Goal: Task Accomplishment & Management: Manage account settings

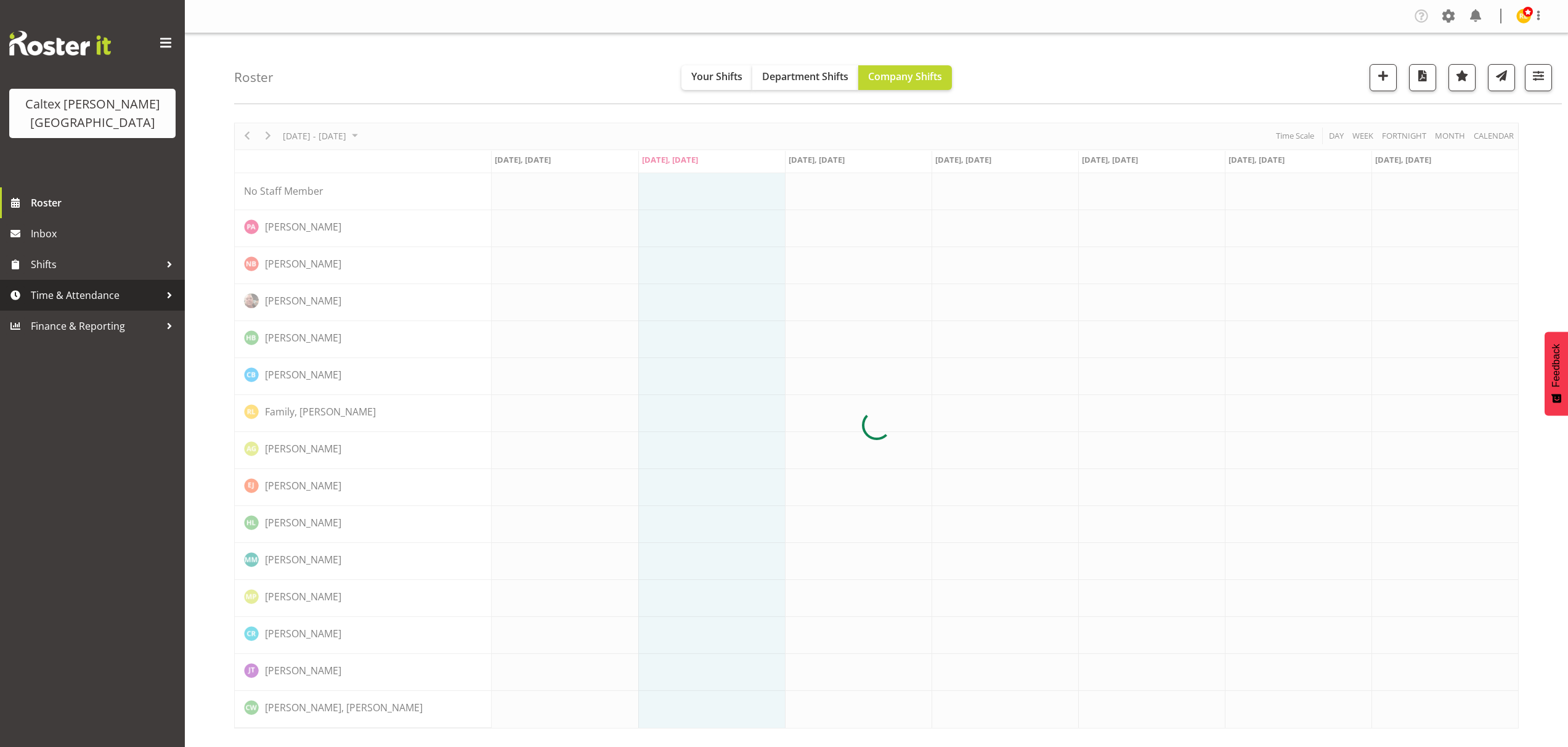
click at [152, 286] on span "Time & Attendance" at bounding box center [95, 295] width 130 height 18
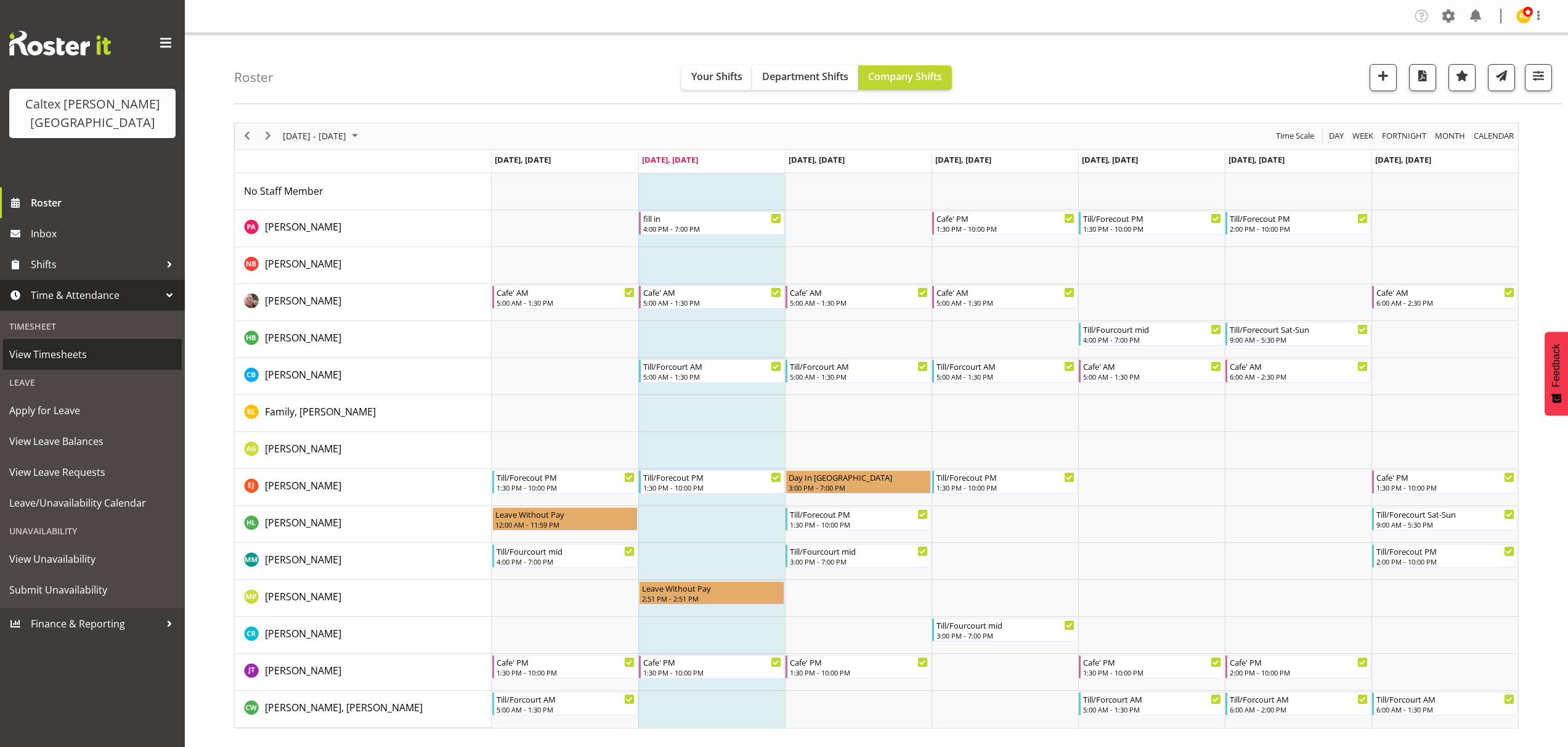
click at [41, 345] on span "View Timesheets" at bounding box center [92, 354] width 166 height 18
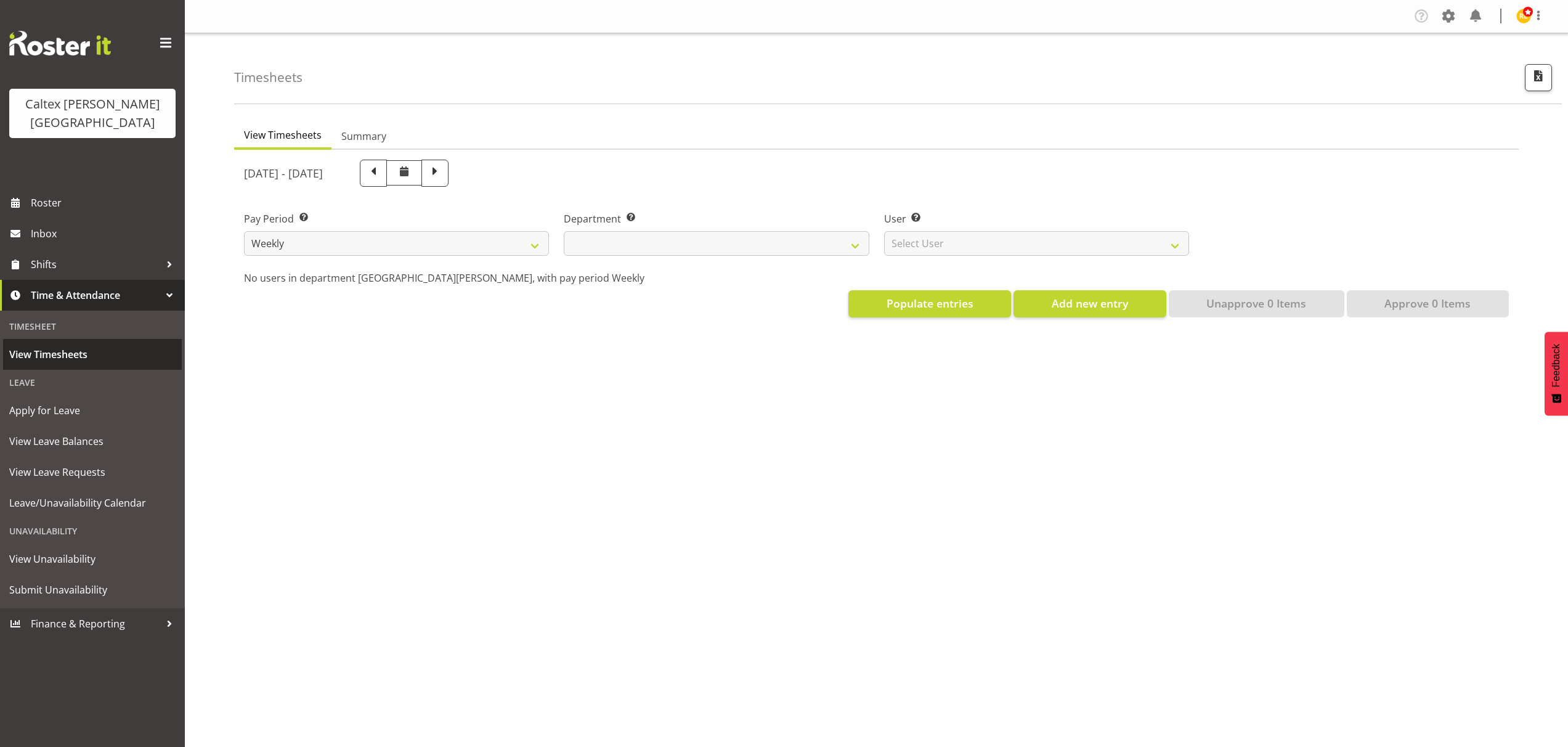
select select
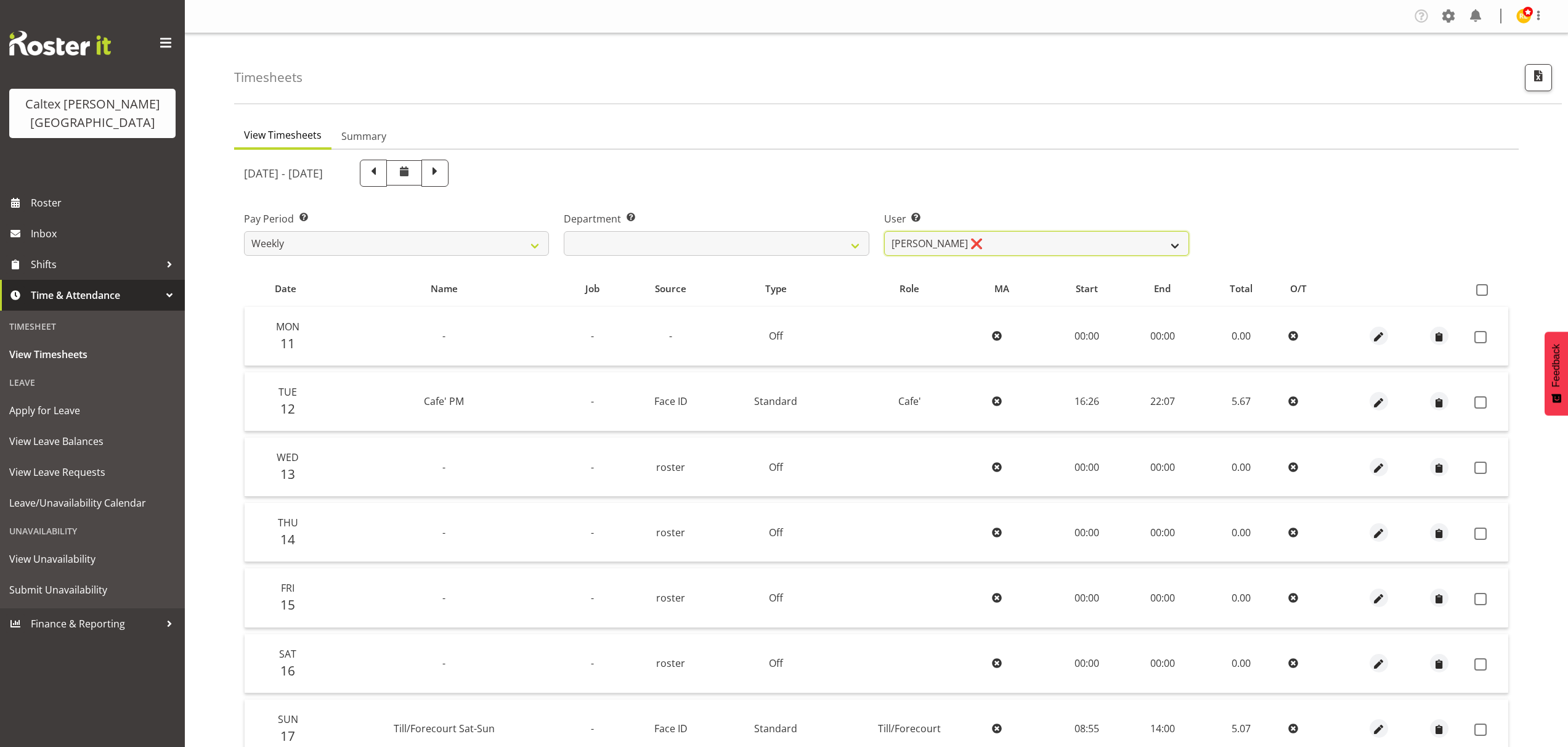
click at [1176, 243] on select "Grant, Adam ❌ Robertson, Christine ❌ Bullock, Christopher ❌ Wasley, Connor ❌ Jo…" at bounding box center [1036, 243] width 305 height 25
select select "10960"
click at [884, 231] on select "Grant, Adam ❌ Robertson, Christine ❌ Bullock, Christopher ❌ Wasley, Connor ❌ Jo…" at bounding box center [1036, 243] width 305 height 25
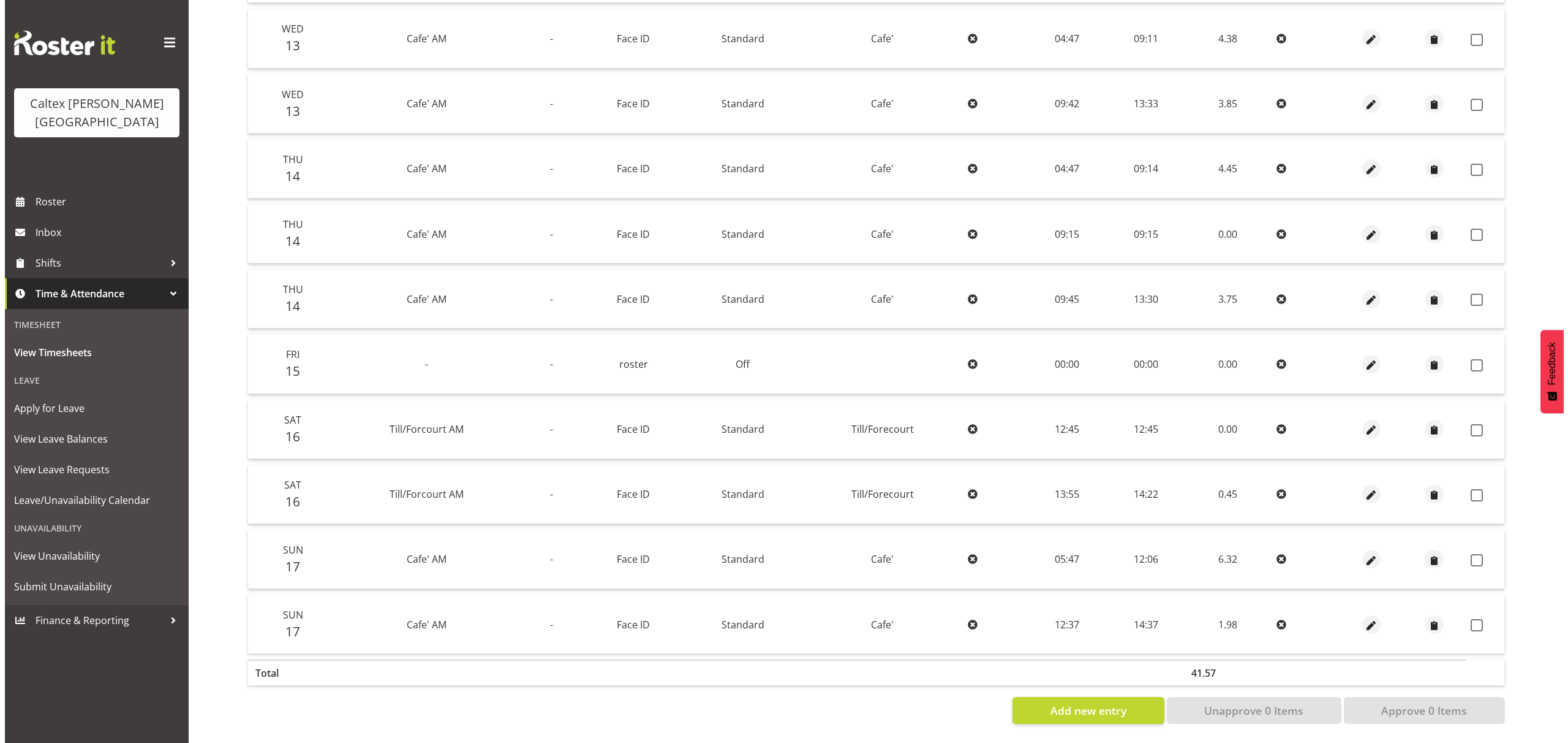
scroll to position [565, 0]
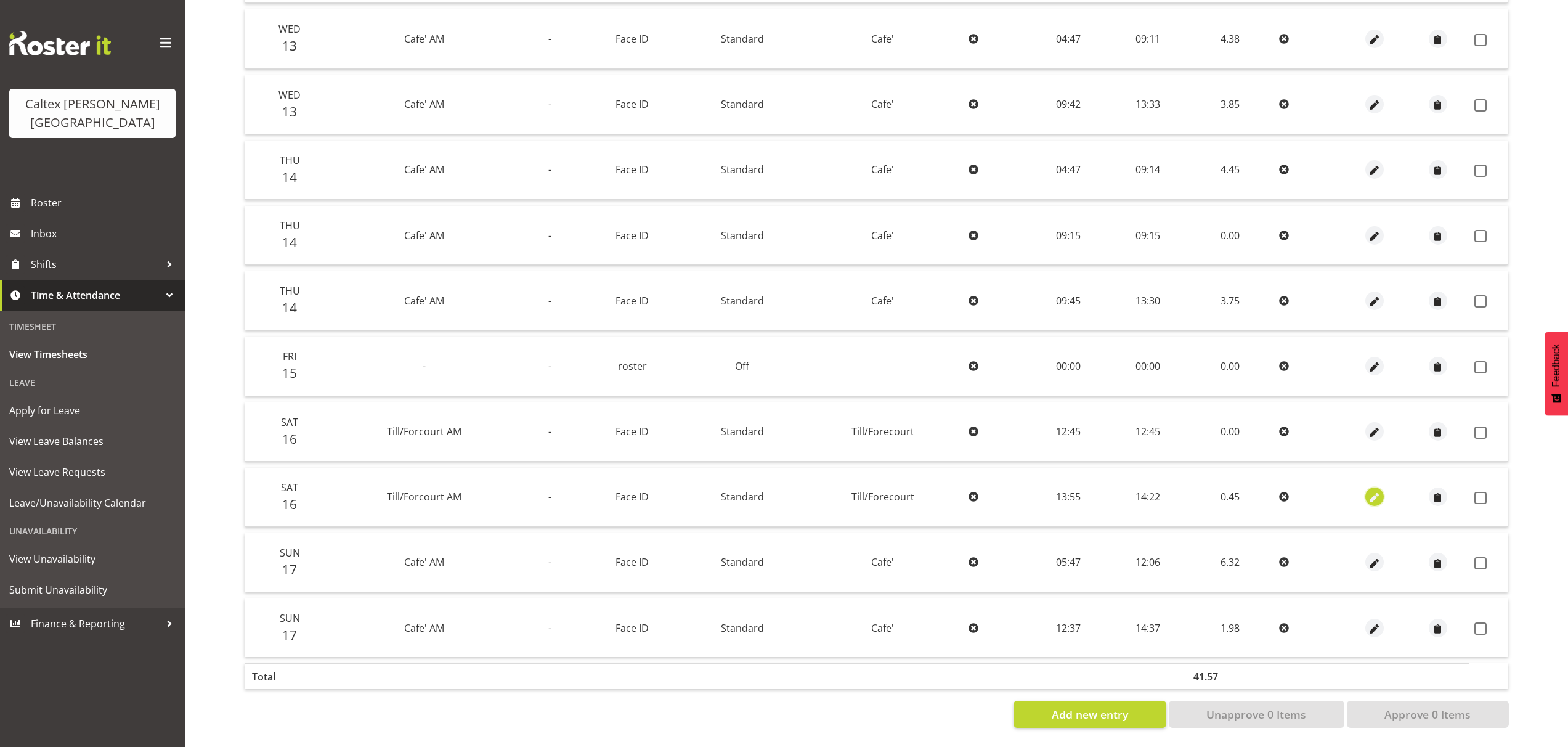
click at [1368, 491] on span "button" at bounding box center [1375, 498] width 14 height 14
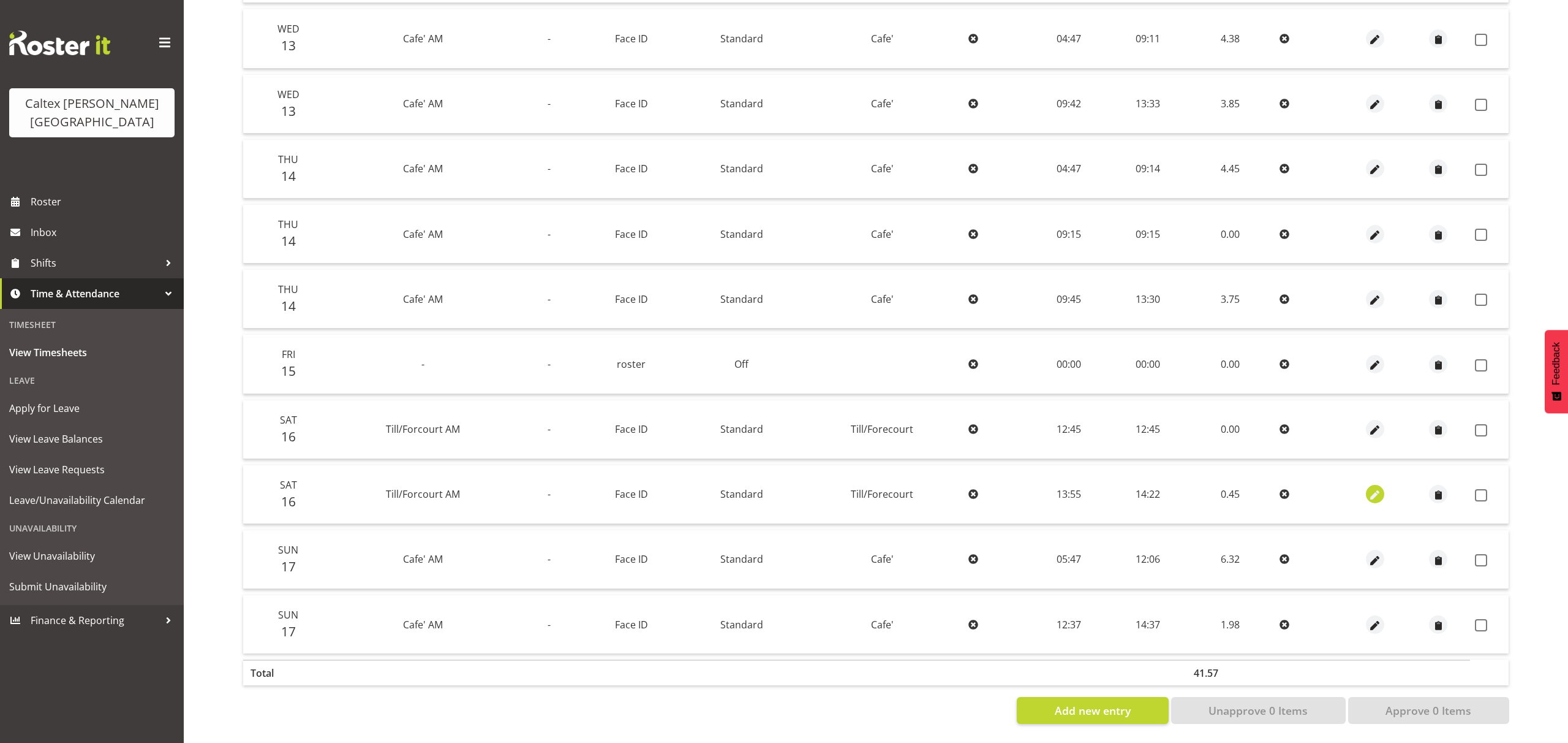
select select "1414"
select select "Standard"
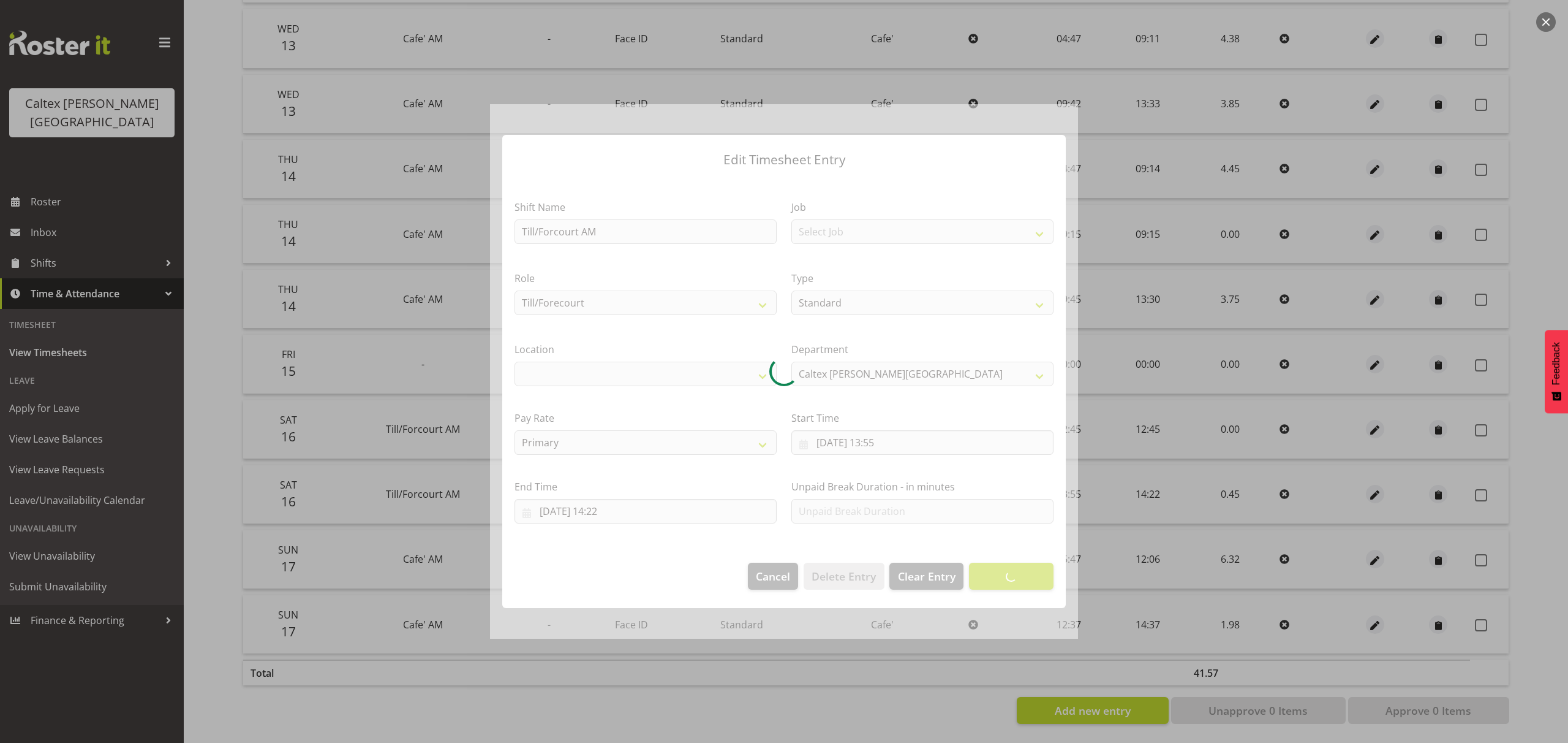
select select "1239"
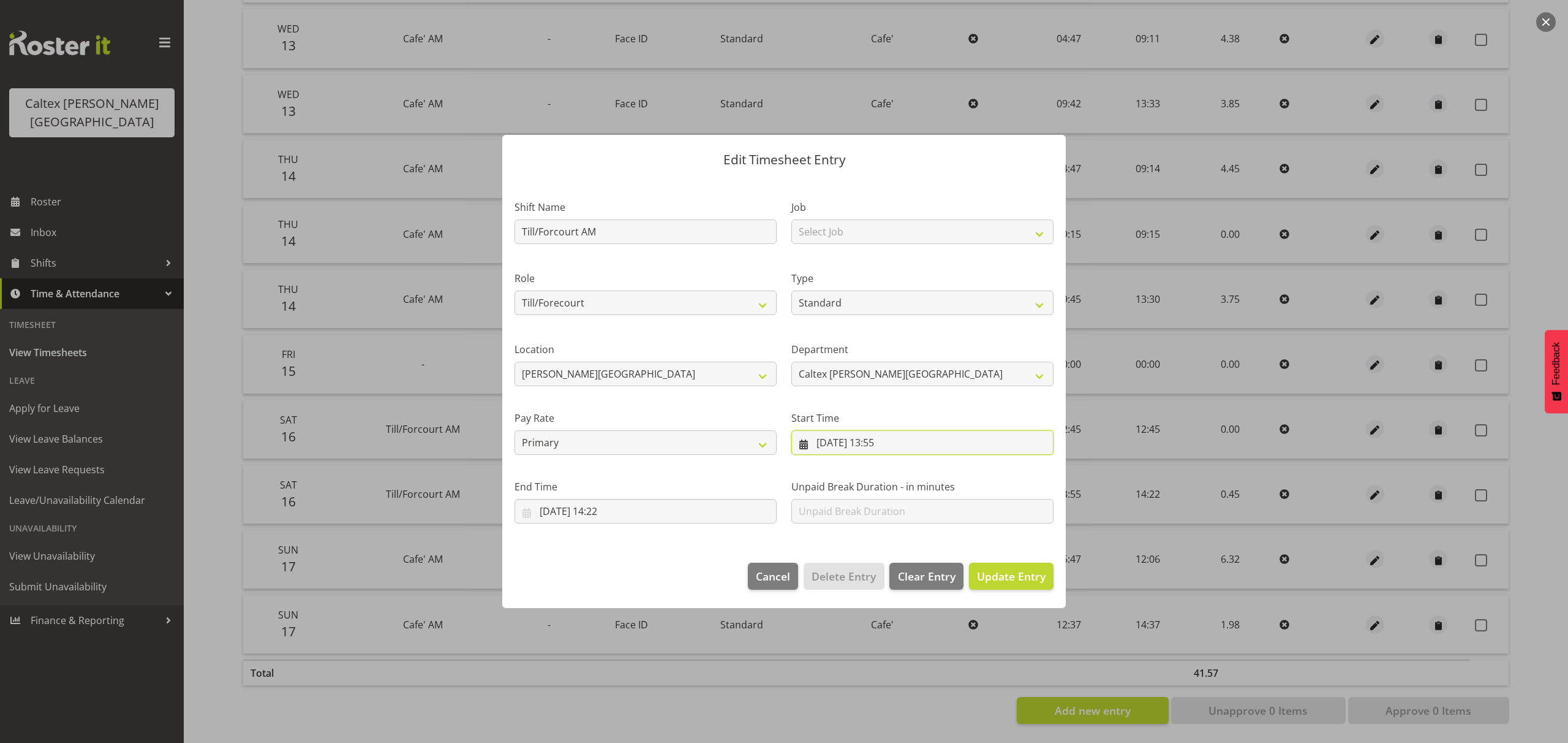
click at [892, 443] on input "16/08/2025, 13:55" at bounding box center [922, 443] width 262 height 25
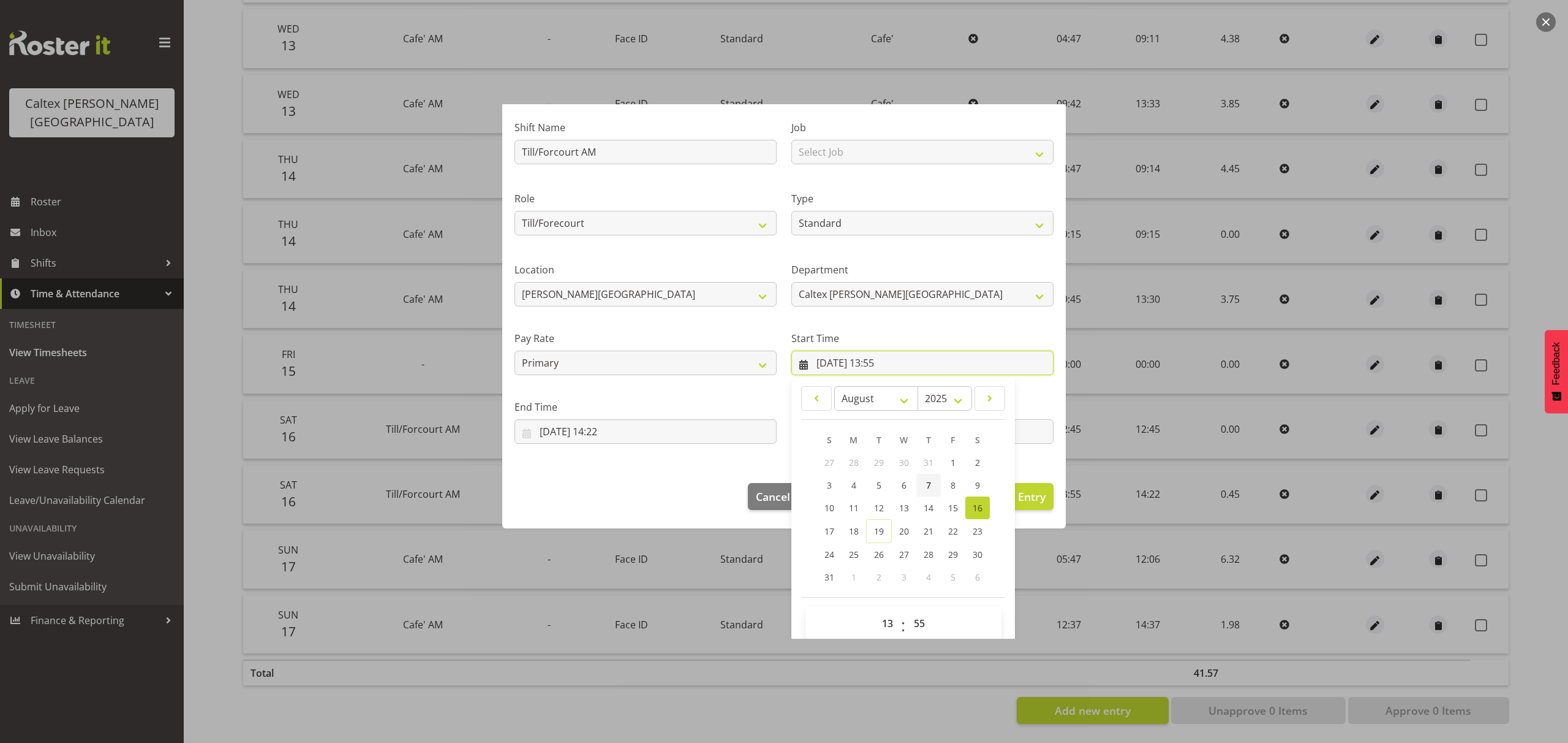
scroll to position [96, 0]
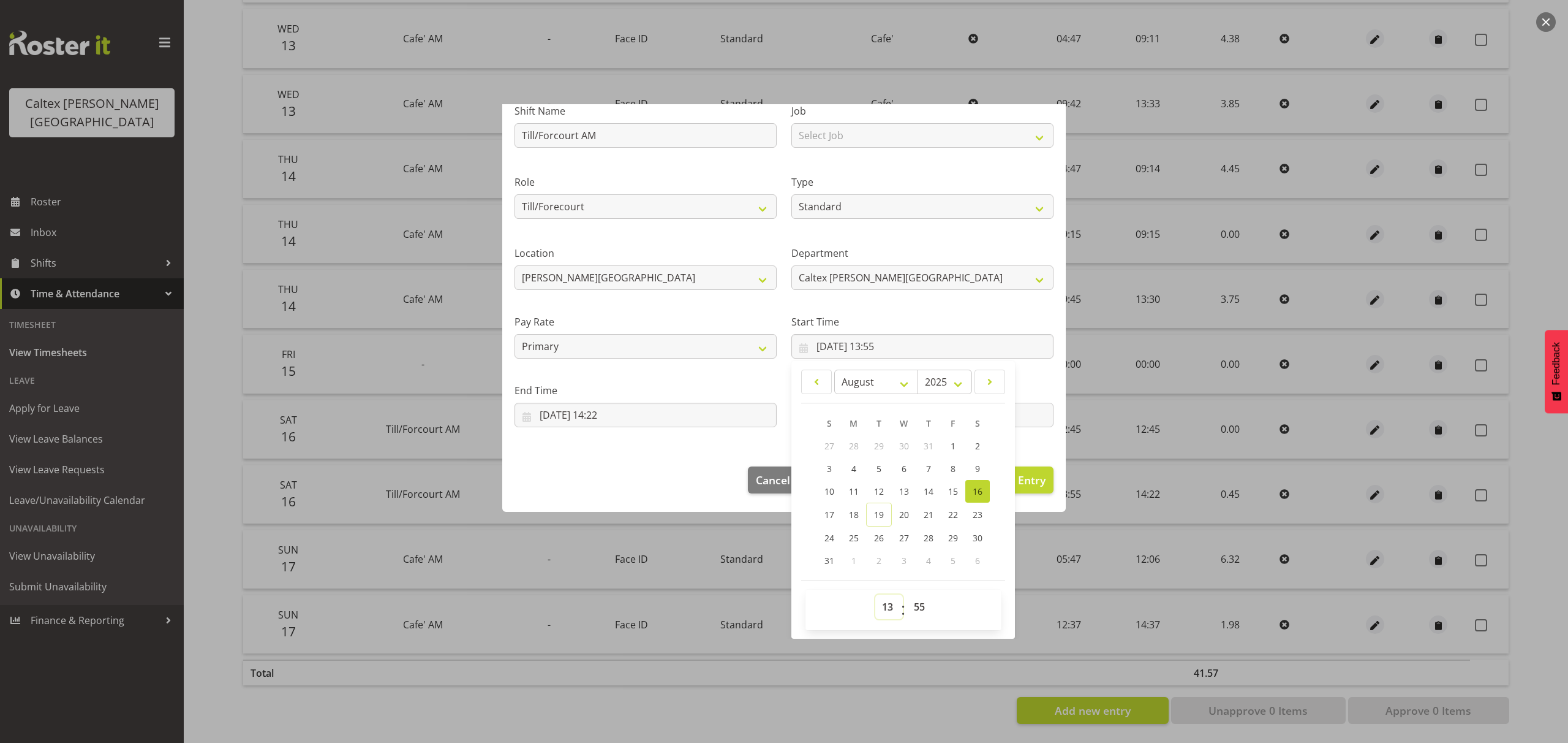
click at [885, 608] on select "00 01 02 03 04 05 06 07 08 09 10 11 12 13 14 15 16 17 18 19 20 21 22 23" at bounding box center [889, 607] width 28 height 25
select select "11"
click at [875, 595] on select "00 01 02 03 04 05 06 07 08 09 10 11 12 13 14 15 16 17 18 19 20 21 22 23" at bounding box center [889, 607] width 28 height 25
type input "16/08/2025, 11:55"
click at [917, 608] on select "00 01 02 03 04 05 06 07 08 09 10 11 12 13 14 15 16 17 18 19 20 21 22 23 24 25 2…" at bounding box center [921, 607] width 28 height 25
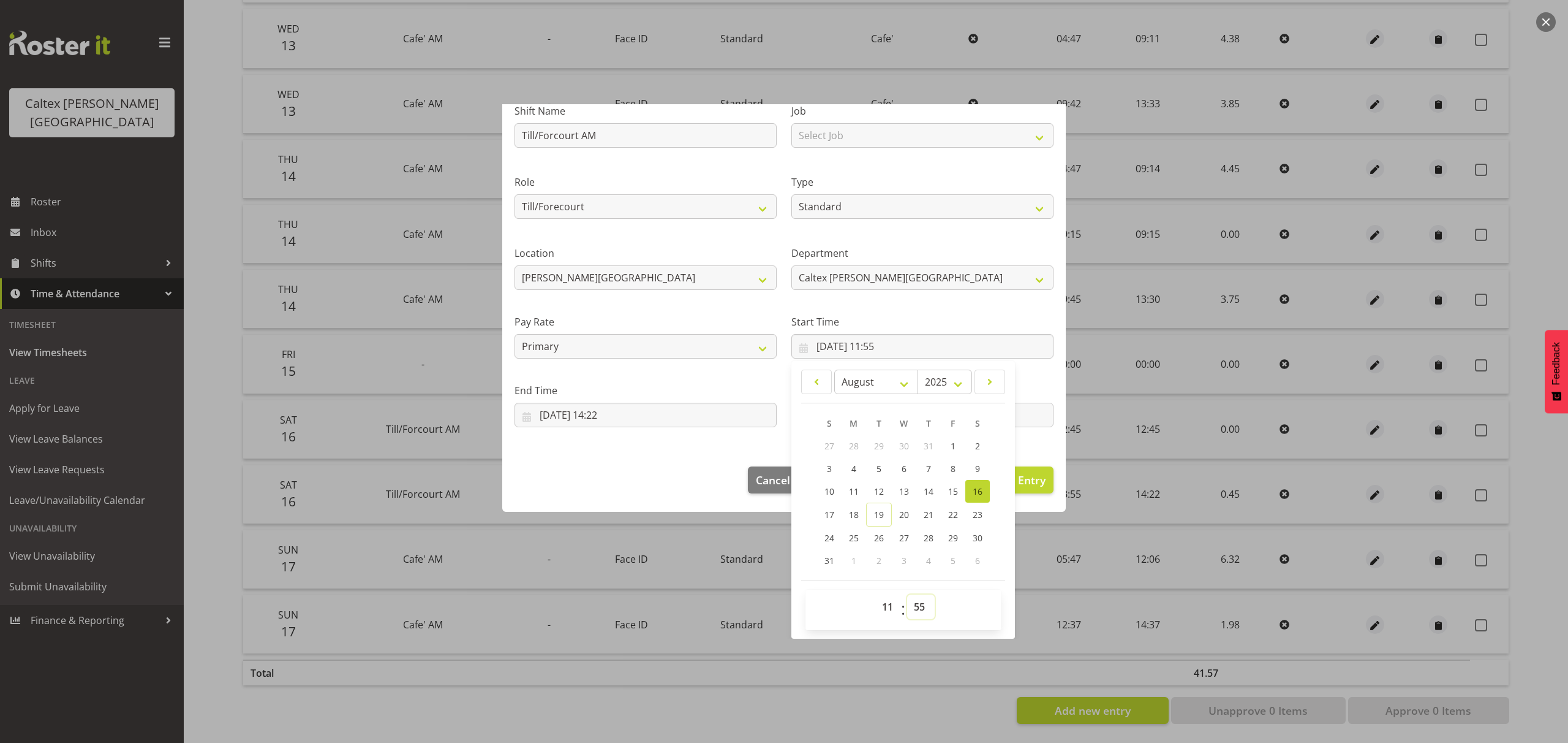
select select "45"
click at [907, 595] on select "00 01 02 03 04 05 06 07 08 09 10 11 12 13 14 15 16 17 18 19 20 21 22 23 24 25 2…" at bounding box center [921, 607] width 28 height 25
type input "16/08/2025, 11:45"
click at [633, 483] on footer "Cancel Delete Entry Clear Entry Update Entry" at bounding box center [784, 483] width 564 height 58
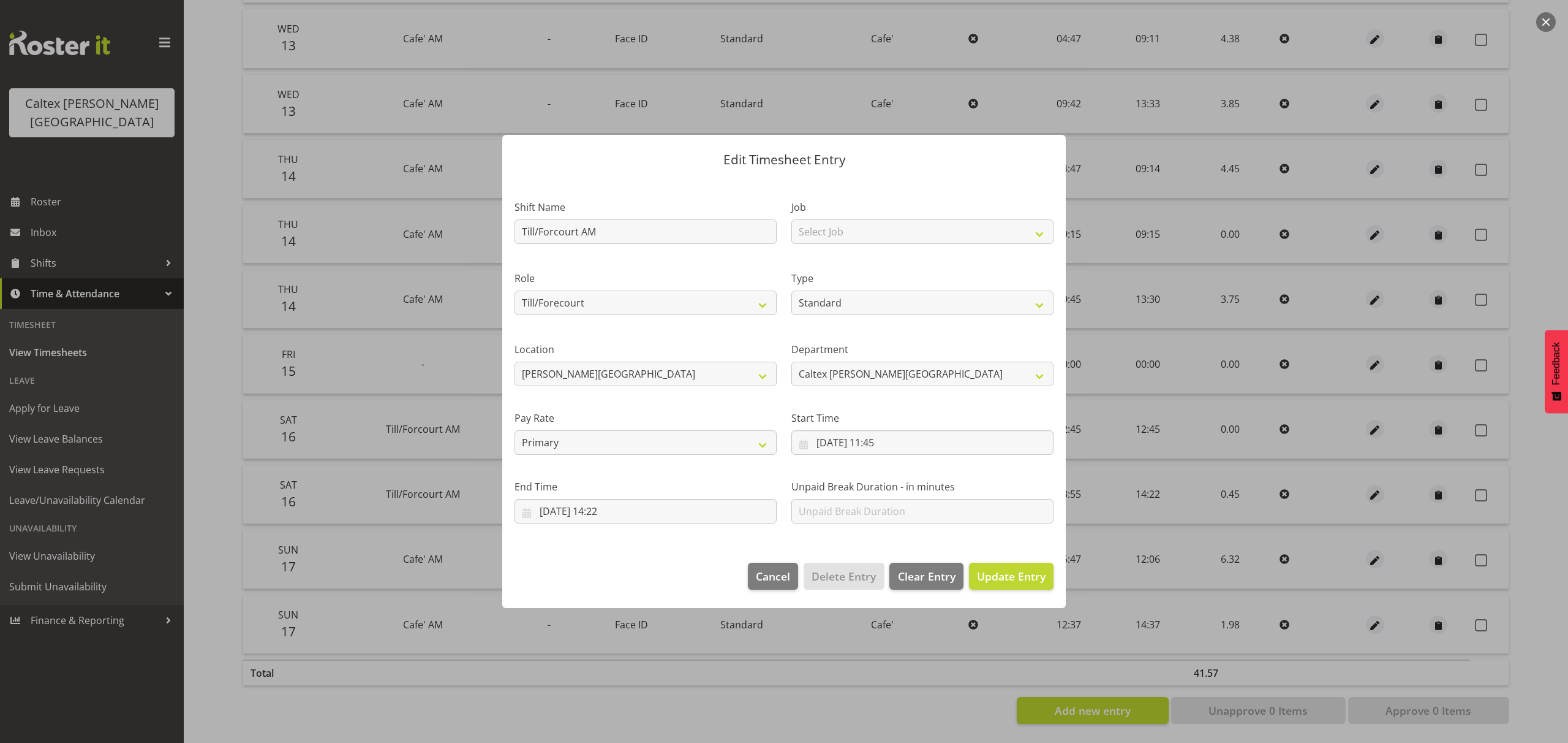
scroll to position [0, 0]
click at [1033, 582] on span "Update Entry" at bounding box center [1011, 576] width 68 height 14
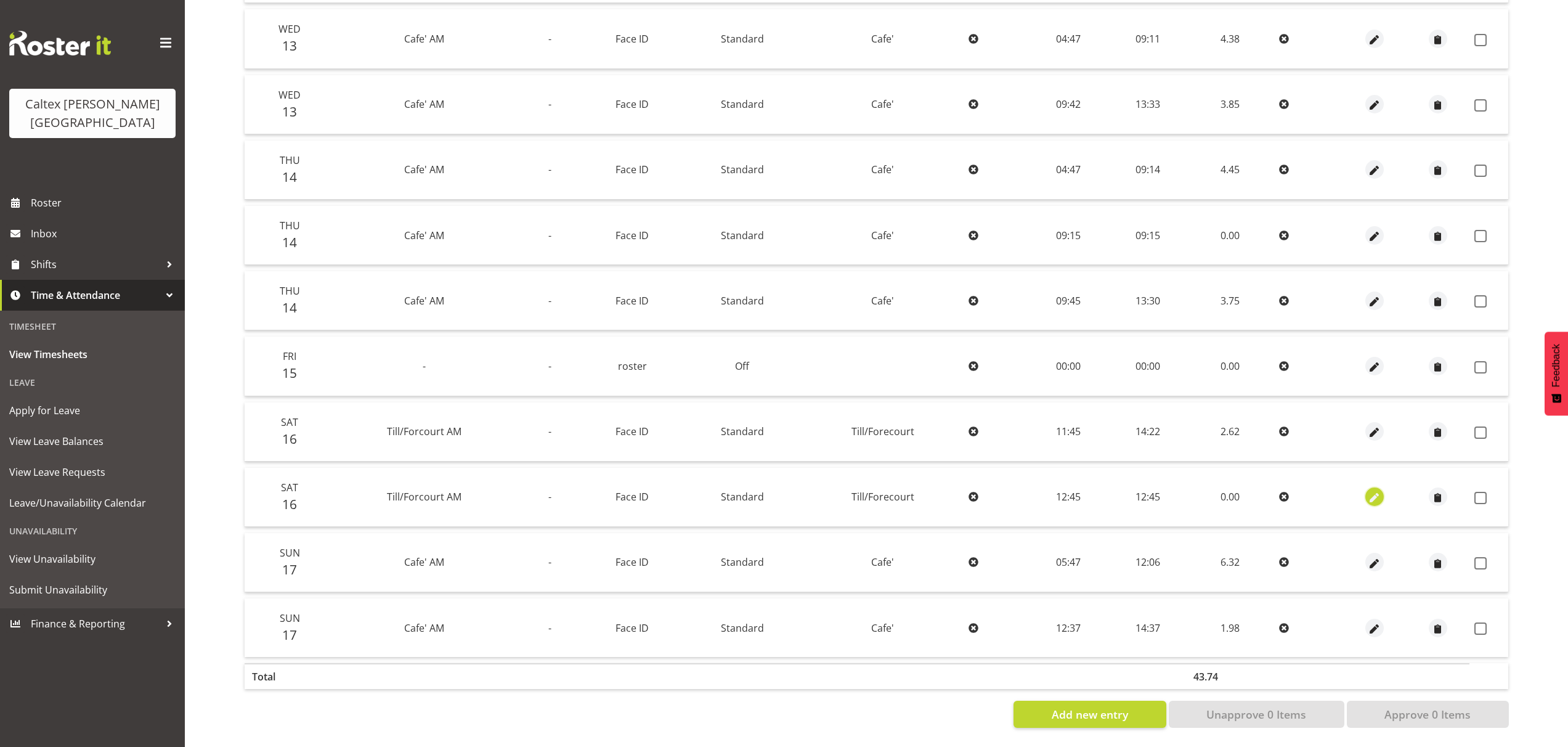
click at [1380, 487] on button "button" at bounding box center [1374, 496] width 18 height 18
select select "1414"
select select "Standard"
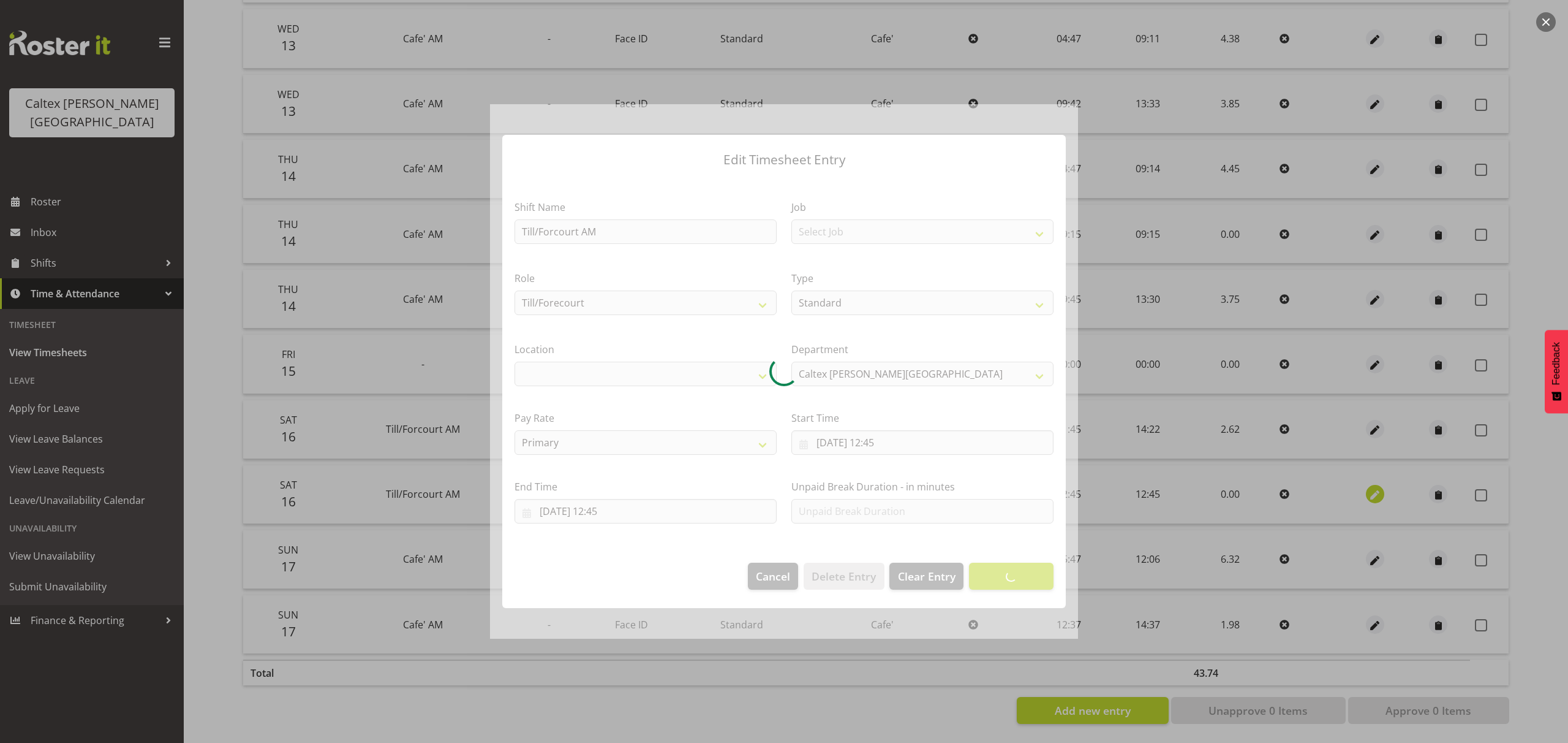
select select "1239"
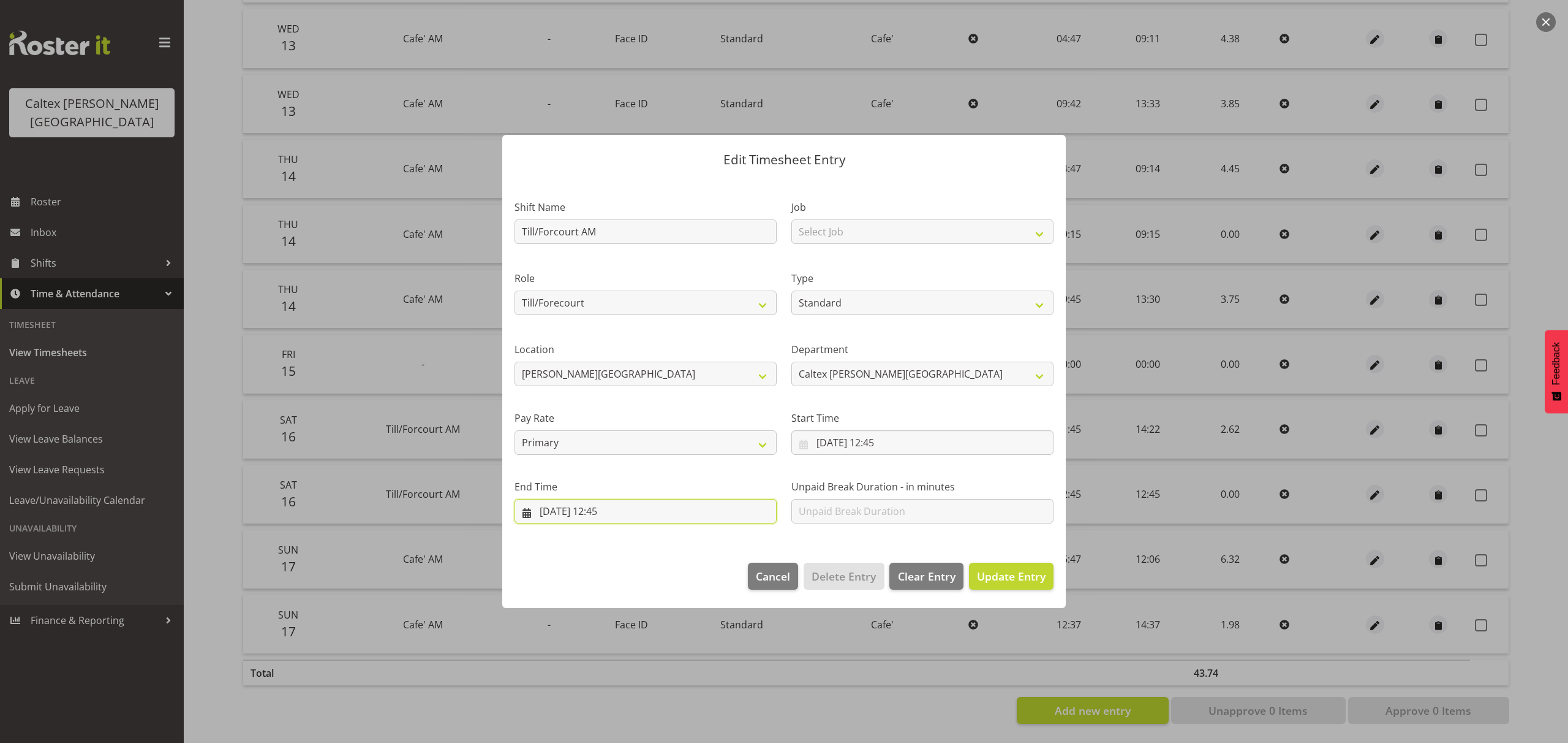
click at [640, 514] on input "16/08/2025, 12:45" at bounding box center [645, 511] width 262 height 25
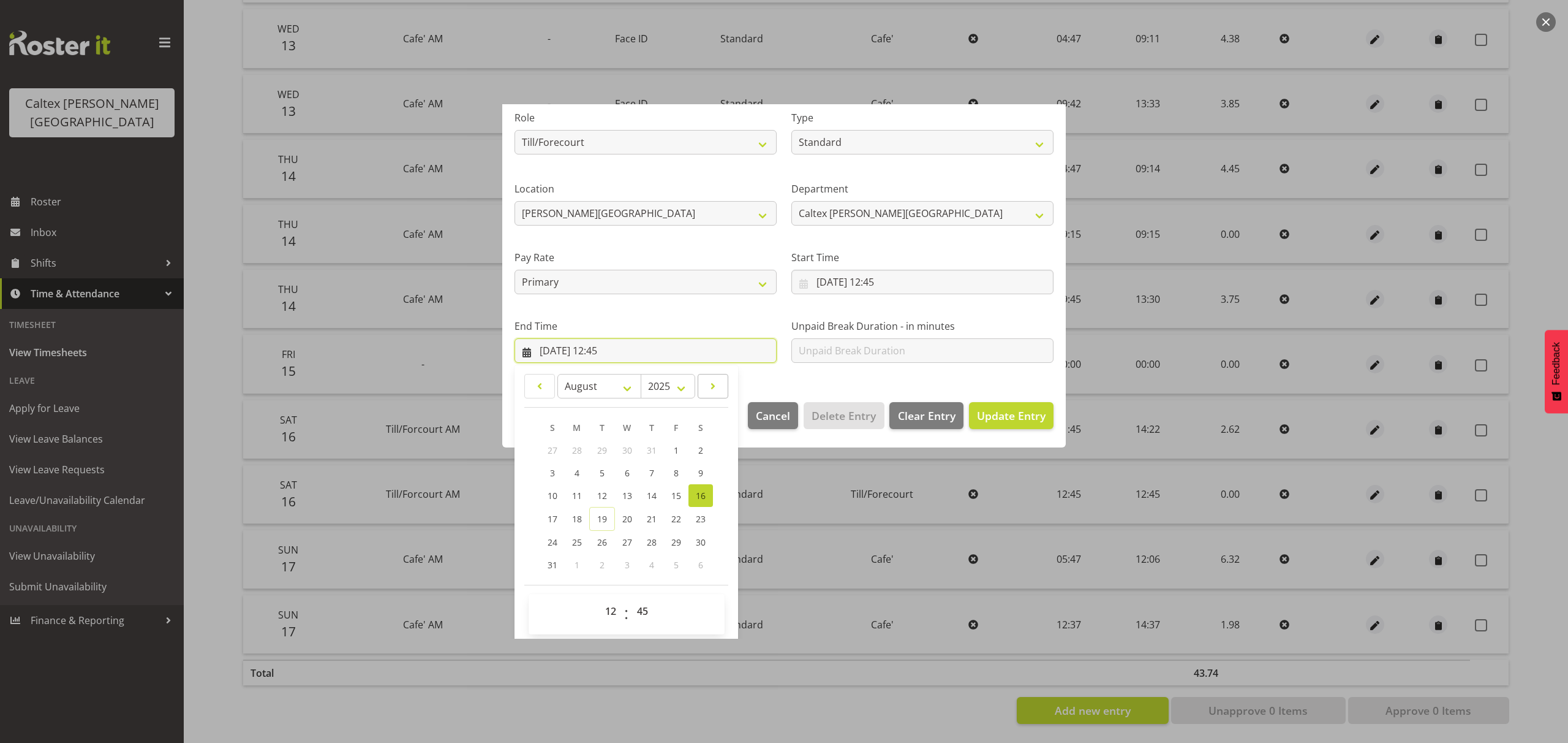
scroll to position [165, 0]
click at [609, 608] on select "00 01 02 03 04 05 06 07 08 09 10 11 12 13 14 15 16 17 18 19 20 21 22 23" at bounding box center [612, 607] width 28 height 25
select select "14"
click at [599, 595] on select "00 01 02 03 04 05 06 07 08 09 10 11 12 13 14 15 16 17 18 19 20 21 22 23" at bounding box center [612, 607] width 28 height 25
type input "16/08/2025, 14:45"
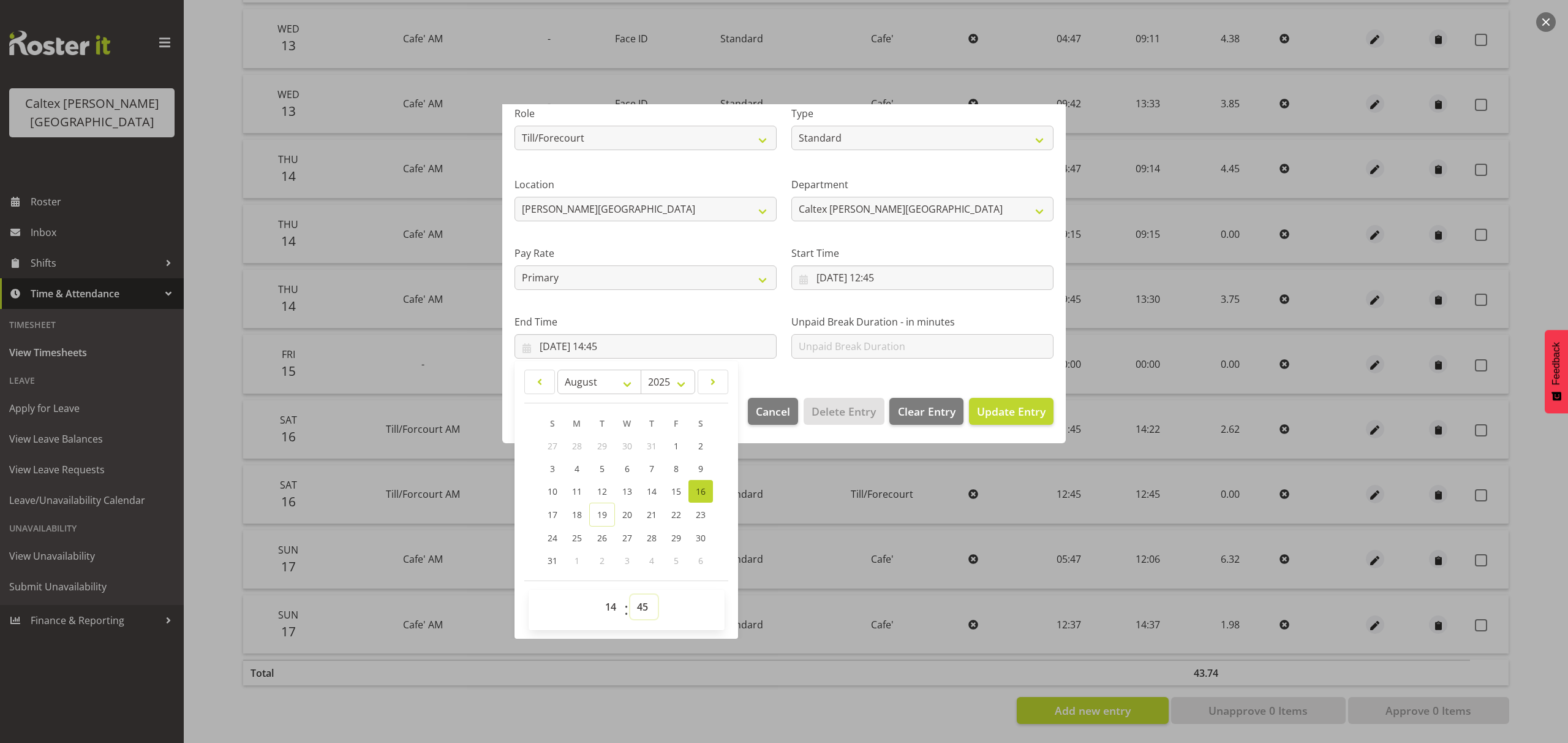
click at [646, 611] on select "00 01 02 03 04 05 06 07 08 09 10 11 12 13 14 15 16 17 18 19 20 21 22 23 24 25 2…" at bounding box center [644, 607] width 28 height 25
select select "22"
click at [630, 595] on select "00 01 02 03 04 05 06 07 08 09 10 11 12 13 14 15 16 17 18 19 20 21 22 23 24 25 2…" at bounding box center [644, 607] width 28 height 25
type input "16/08/2025, 14:22"
click at [812, 378] on section "Shift Name Till/Forcourt AM Job Select Job traning Role Cafe' Office Work Till/…" at bounding box center [784, 199] width 564 height 373
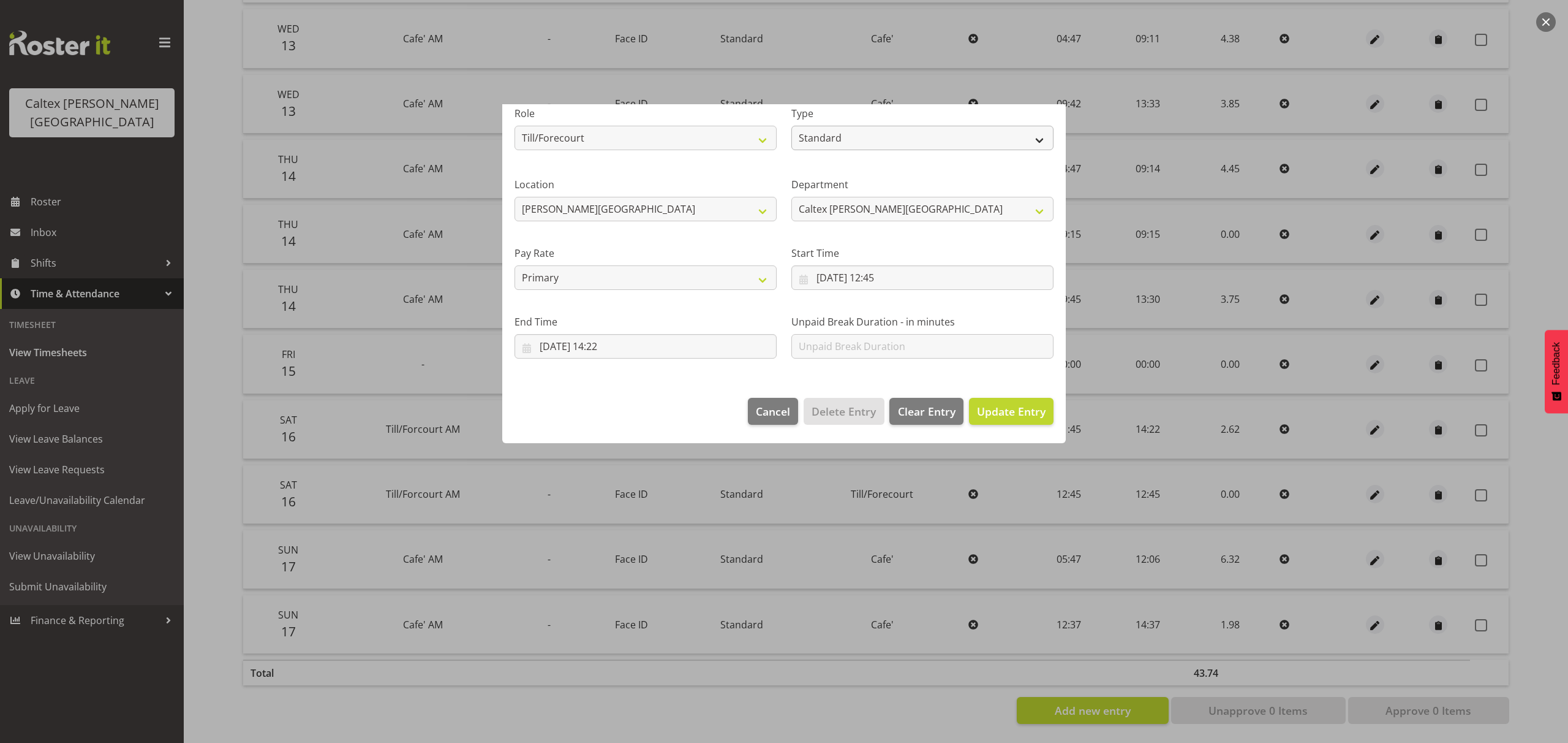
scroll to position [0, 0]
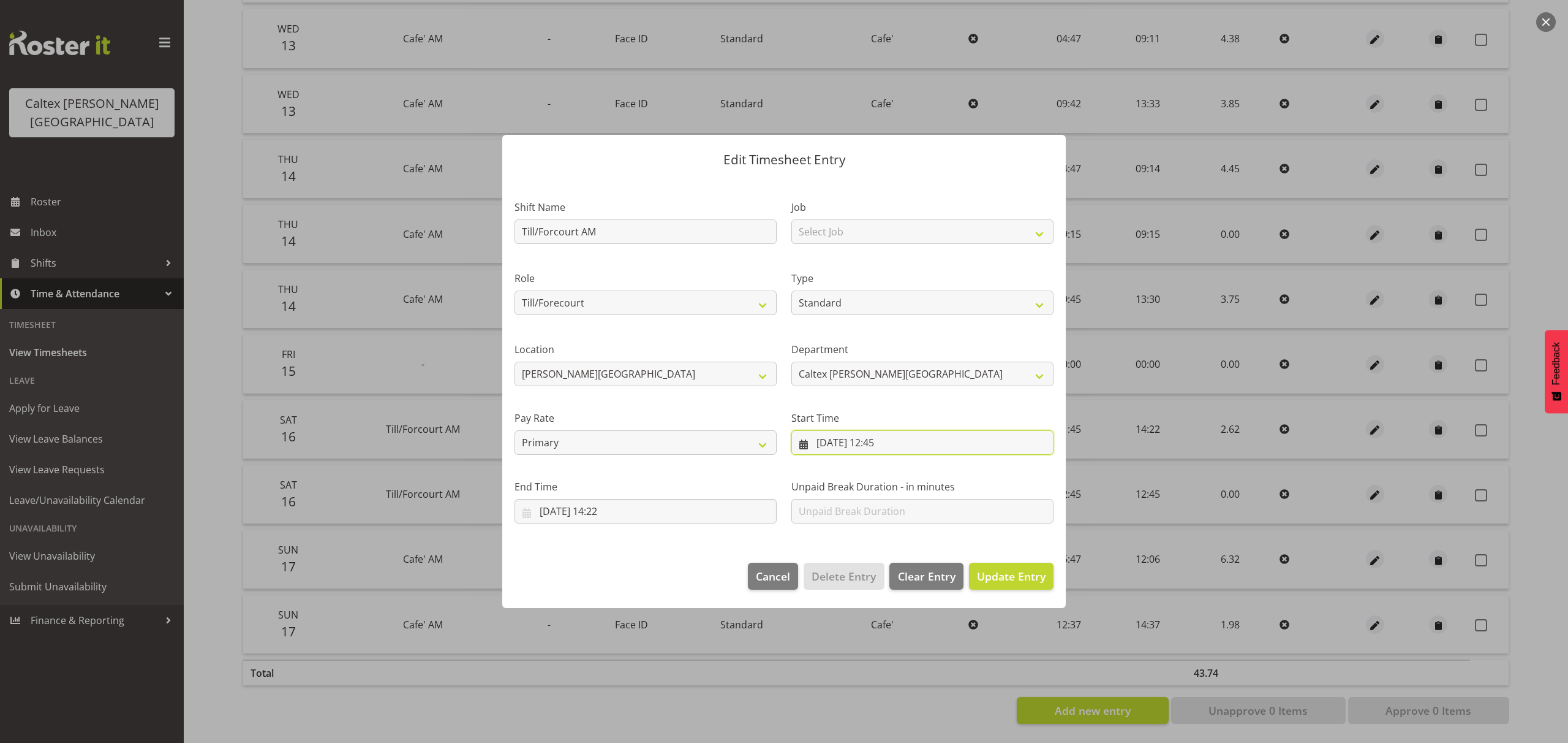
click at [873, 445] on input "16/08/2025, 12:45" at bounding box center [922, 443] width 262 height 25
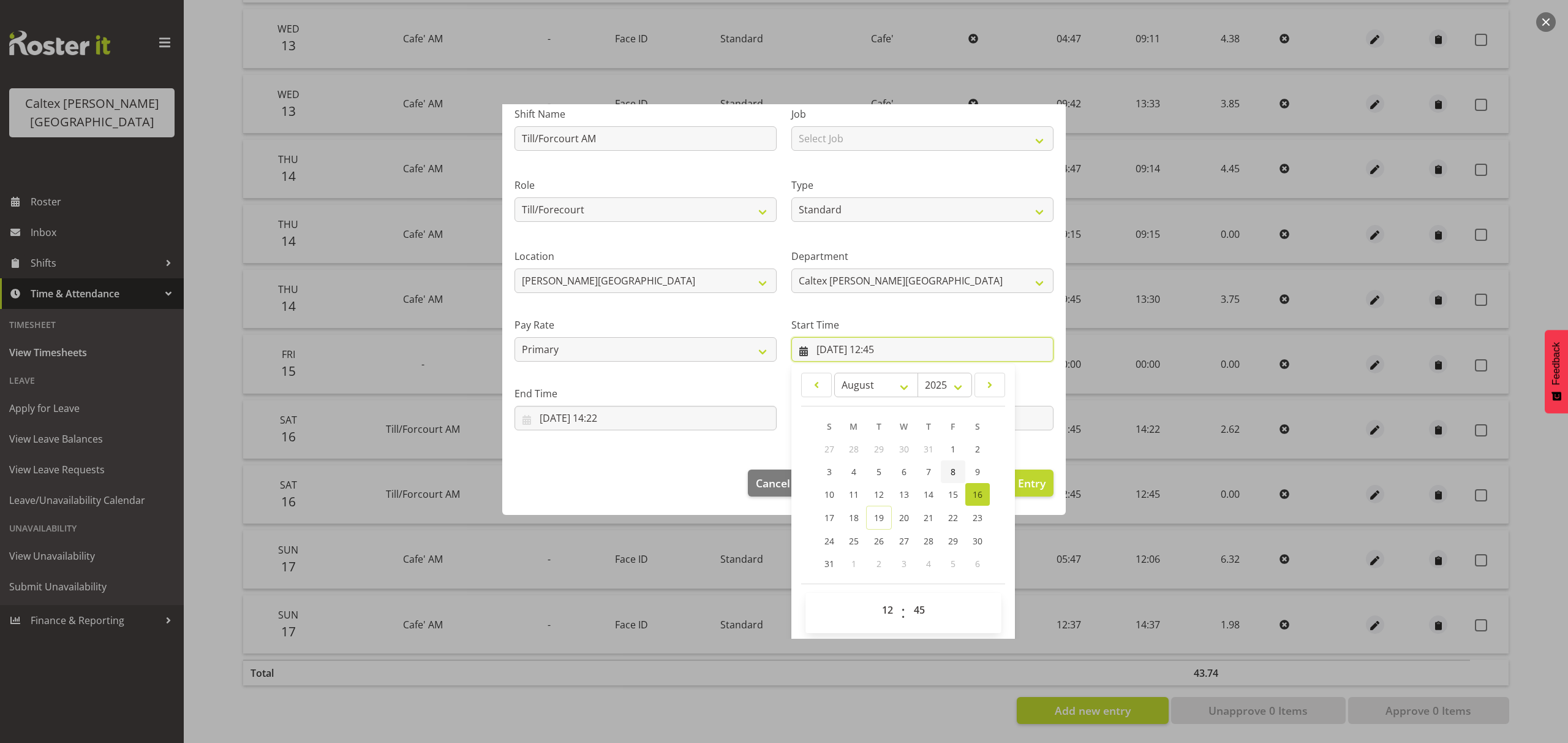
scroll to position [96, 0]
click at [885, 607] on select "00 01 02 03 04 05 06 07 08 09 10 11 12 13 14 15 16 17 18 19 20 21 22 23" at bounding box center [889, 607] width 28 height 25
select select "11"
click at [875, 595] on select "00 01 02 03 04 05 06 07 08 09 10 11 12 13 14 15 16 17 18 19 20 21 22 23" at bounding box center [889, 607] width 28 height 25
type input "16/08/2025, 11:45"
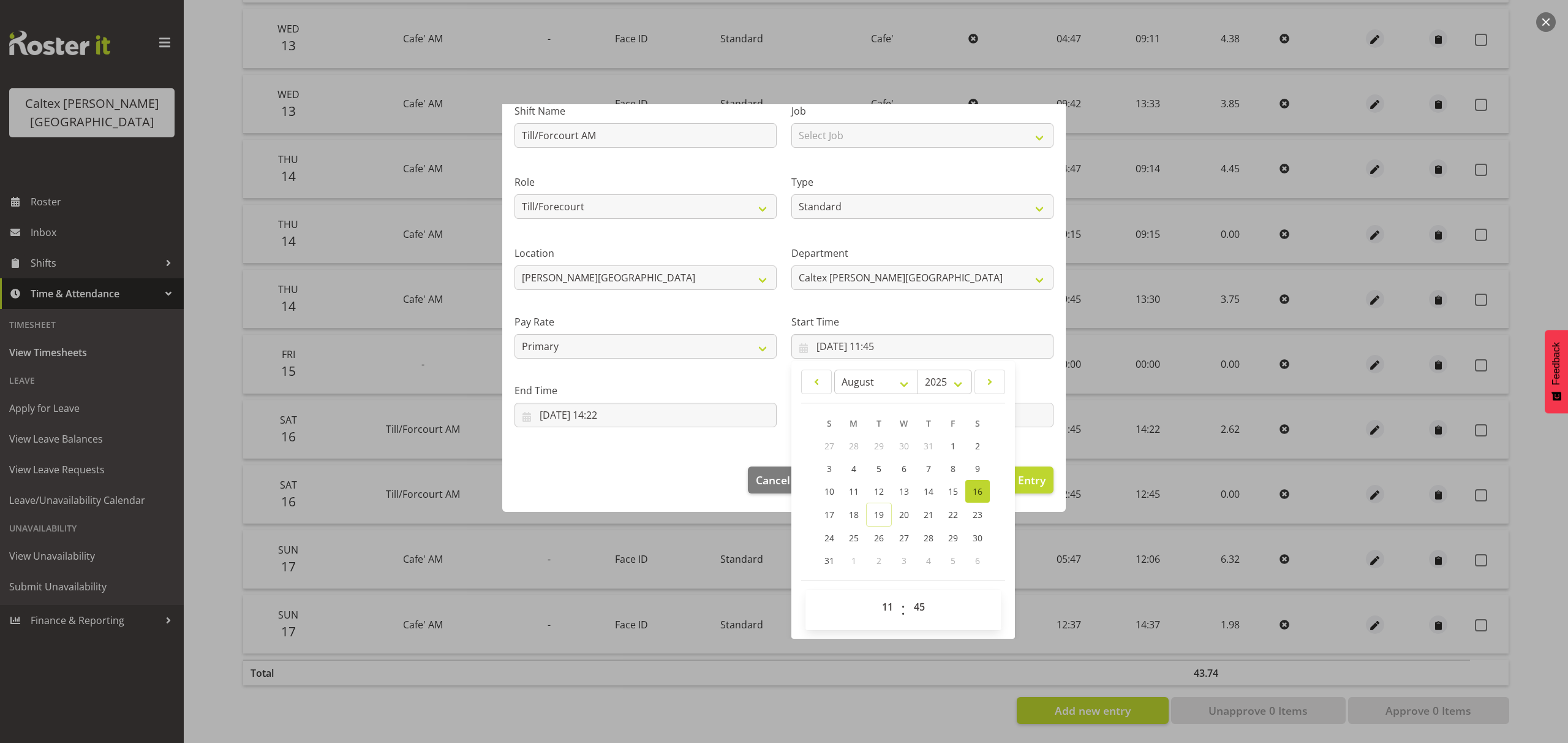
click at [1010, 301] on div "Start Time 16/08/2025, 11:45 January February March April May June July August …" at bounding box center [922, 331] width 277 height 69
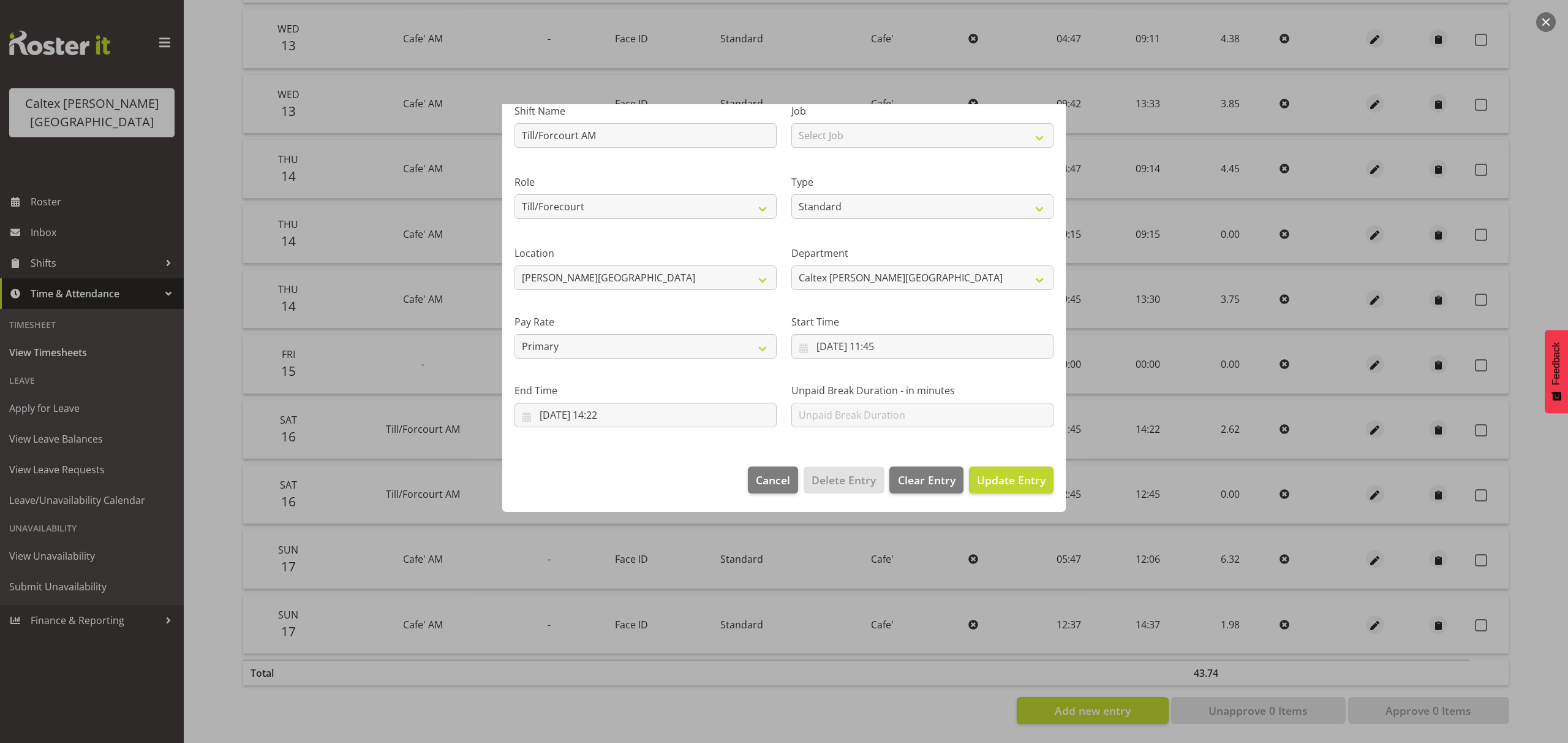
scroll to position [0, 0]
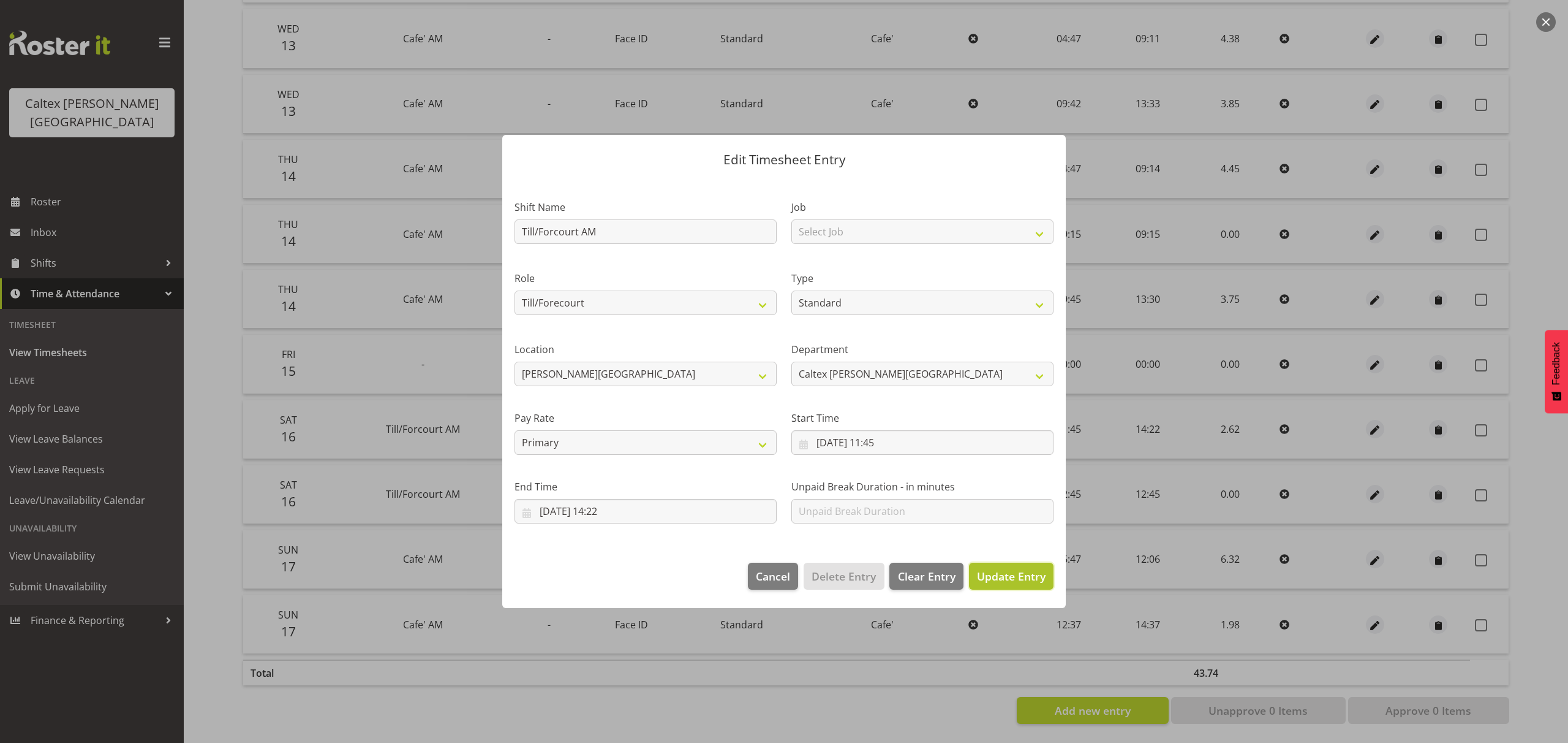
click at [1018, 579] on span "Update Entry" at bounding box center [1011, 576] width 68 height 14
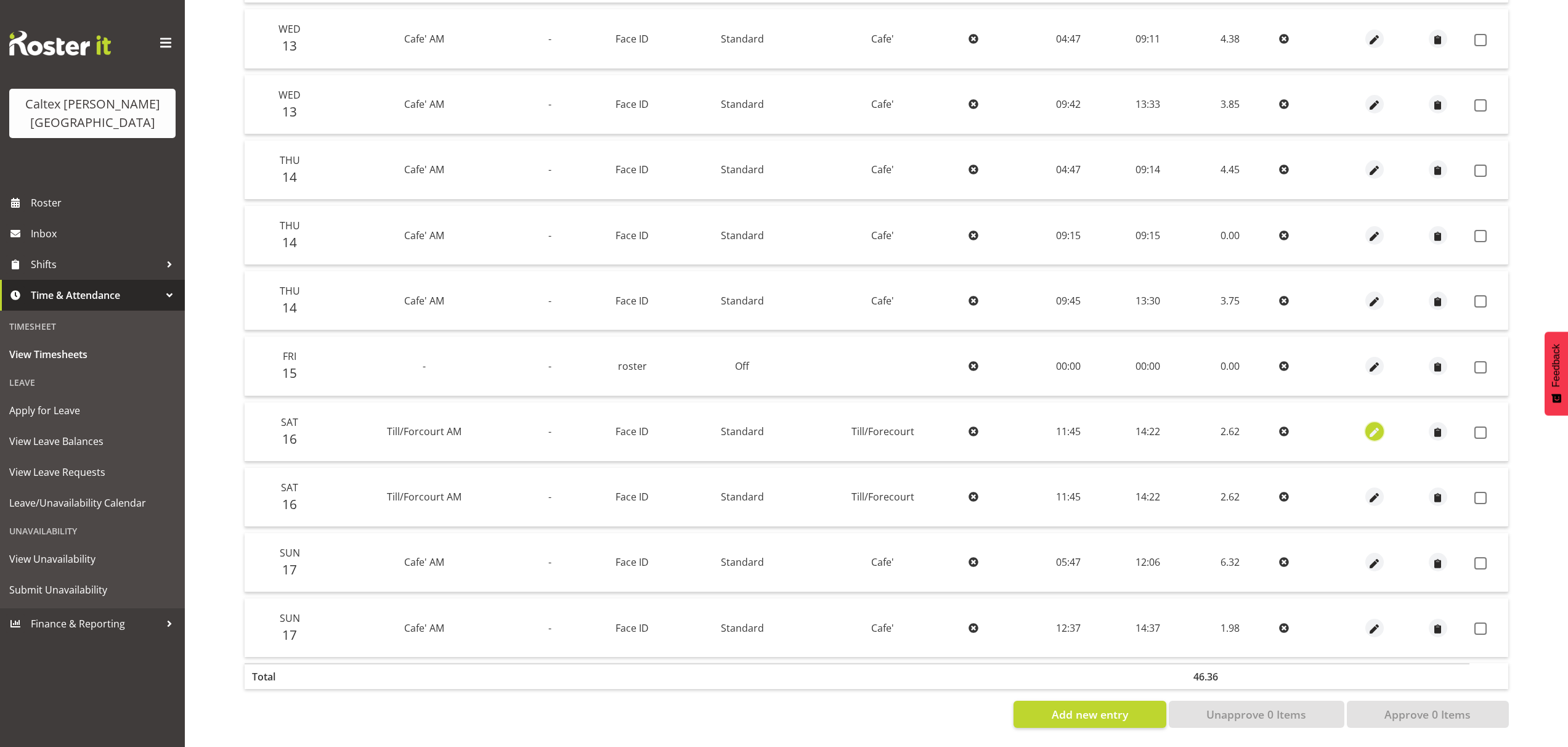
click at [1376, 425] on span "button" at bounding box center [1375, 432] width 14 height 14
select select "1414"
select select "Standard"
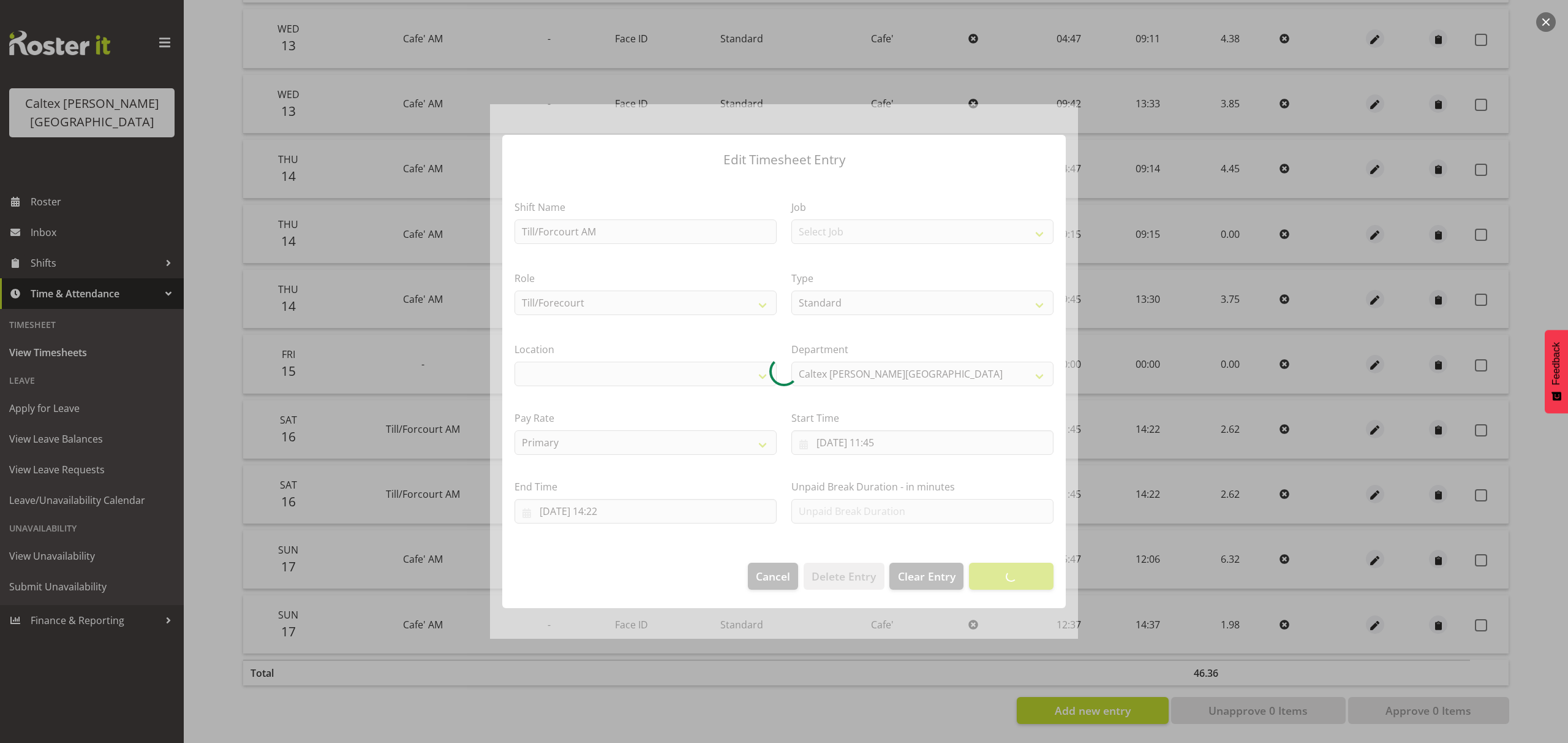
select select "1239"
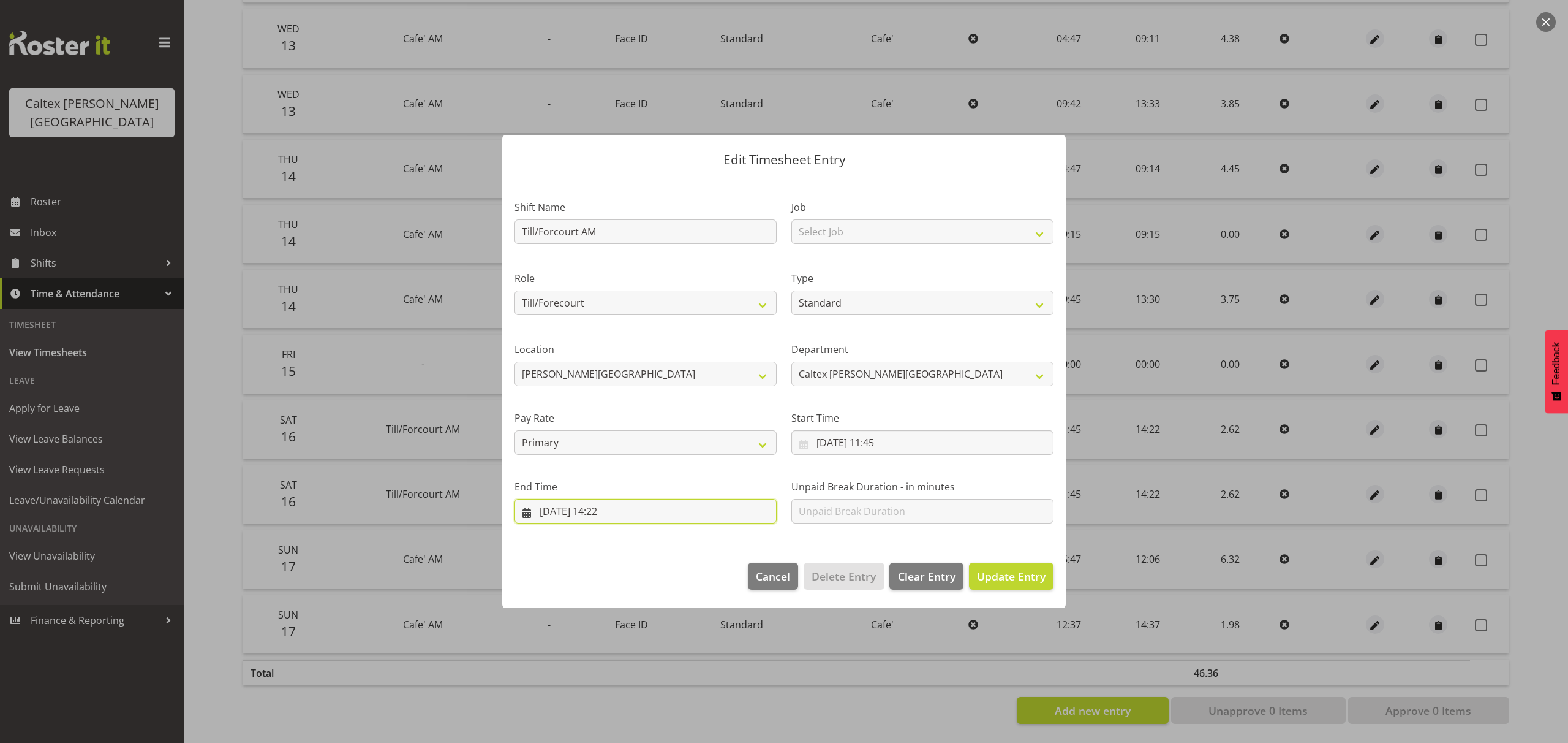
click at [607, 513] on input "16/08/2025, 14:22" at bounding box center [645, 511] width 262 height 25
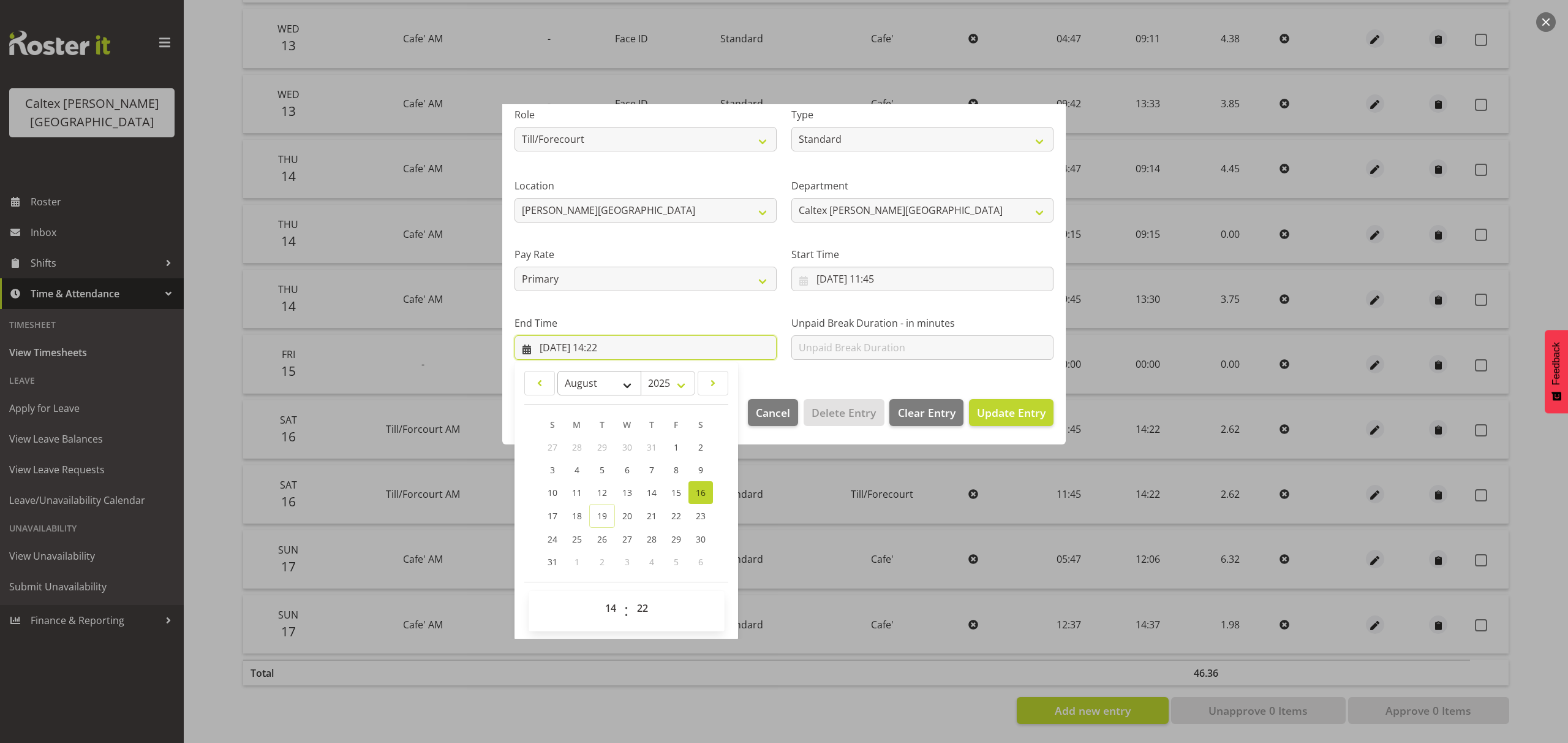
scroll to position [165, 0]
click at [606, 607] on select "00 01 02 03 04 05 06 07 08 09 10 11 12 13 14 15 16 17 18 19 20 21 22 23" at bounding box center [612, 607] width 28 height 25
select select "11"
click at [599, 595] on select "00 01 02 03 04 05 06 07 08 09 10 11 12 13 14 15 16 17 18 19 20 21 22 23" at bounding box center [612, 607] width 28 height 25
type input "16/08/2025, 11:22"
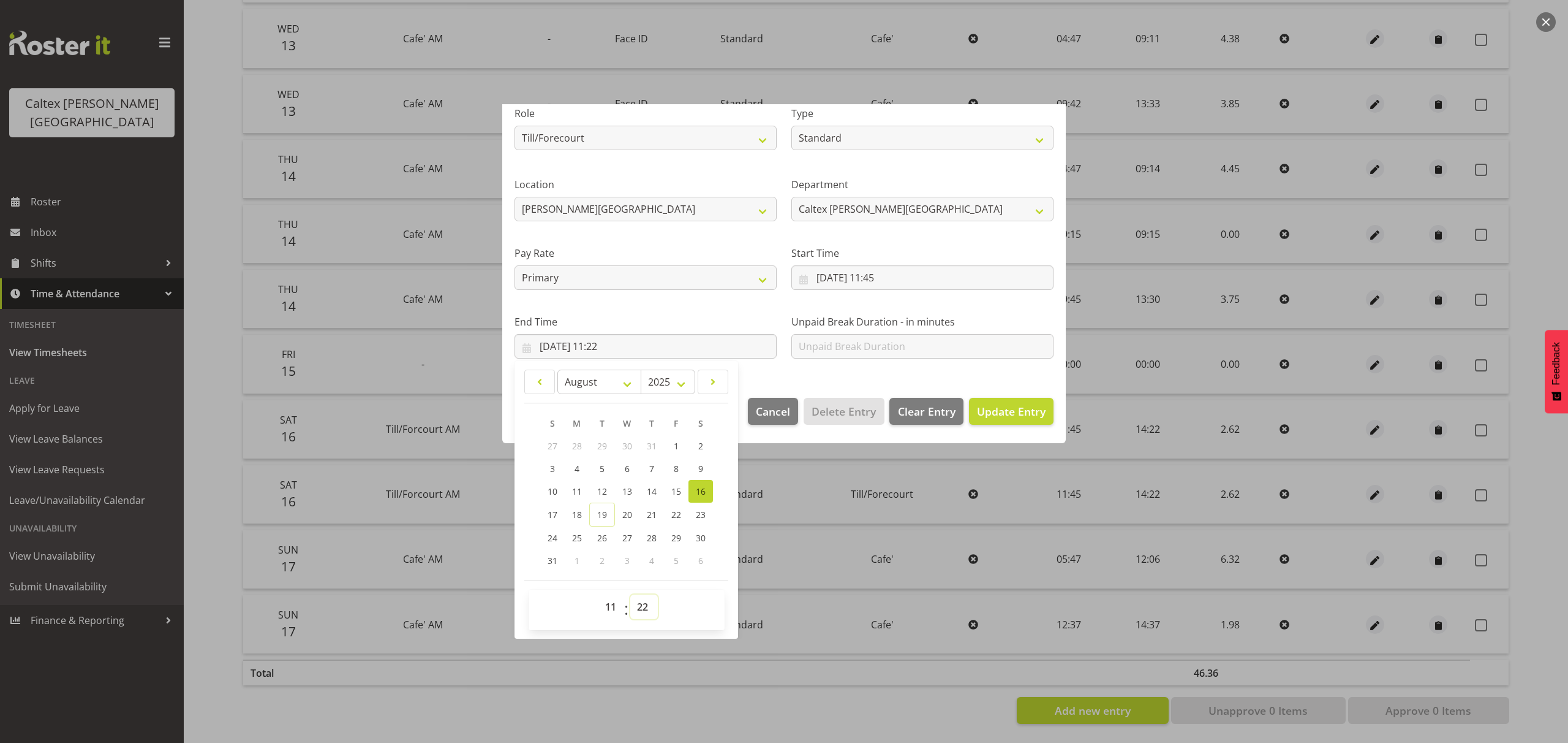
click at [640, 606] on select "00 01 02 03 04 05 06 07 08 09 10 11 12 13 14 15 16 17 18 19 20 21 22 23 24 25 2…" at bounding box center [644, 607] width 28 height 25
select select "15"
click at [630, 595] on select "00 01 02 03 04 05 06 07 08 09 10 11 12 13 14 15 16 17 18 19 20 21 22 23 24 25 2…" at bounding box center [644, 607] width 28 height 25
type input "16/08/2025, 11:15"
click at [886, 271] on input "16/08/2025, 11:45" at bounding box center [922, 277] width 262 height 25
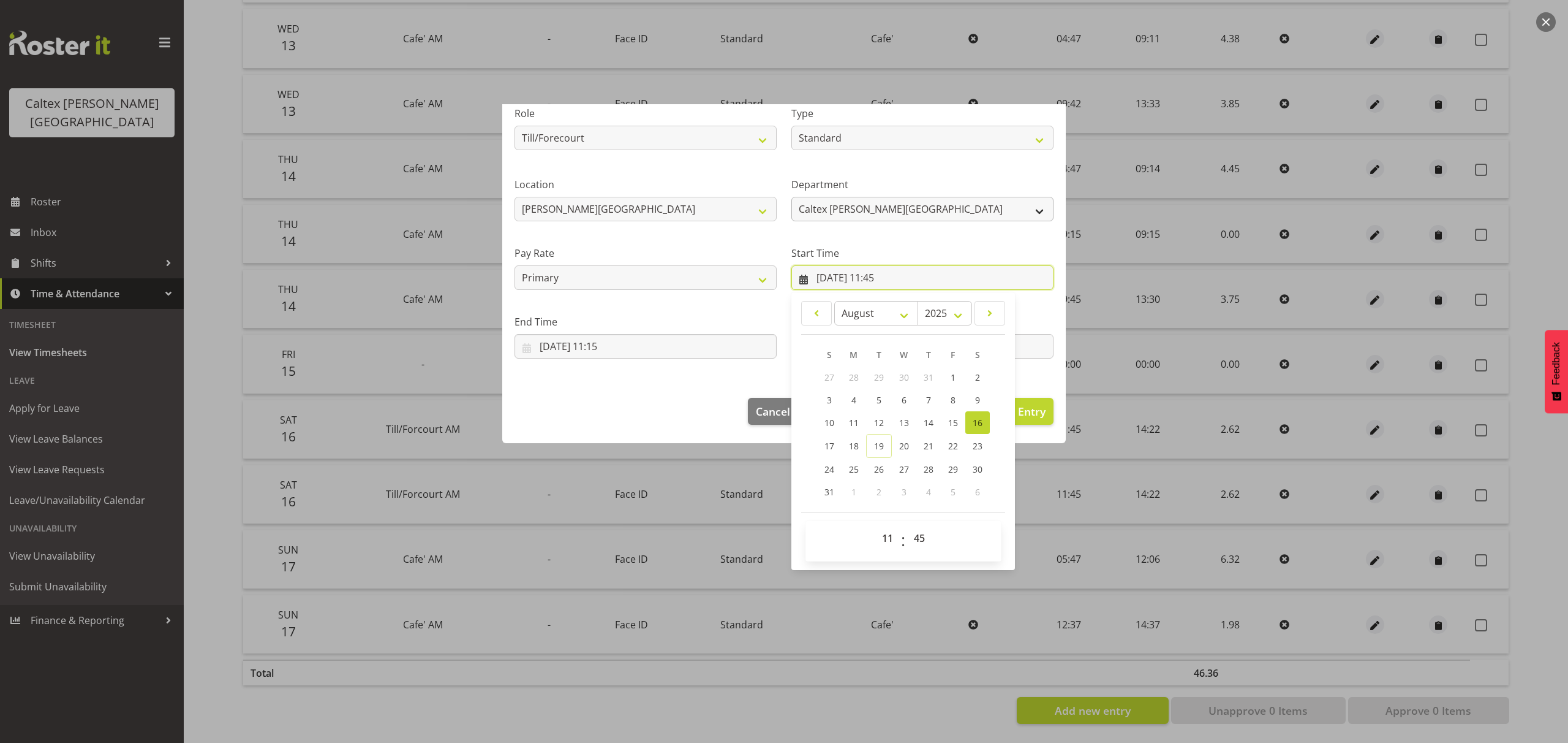
scroll to position [96, 0]
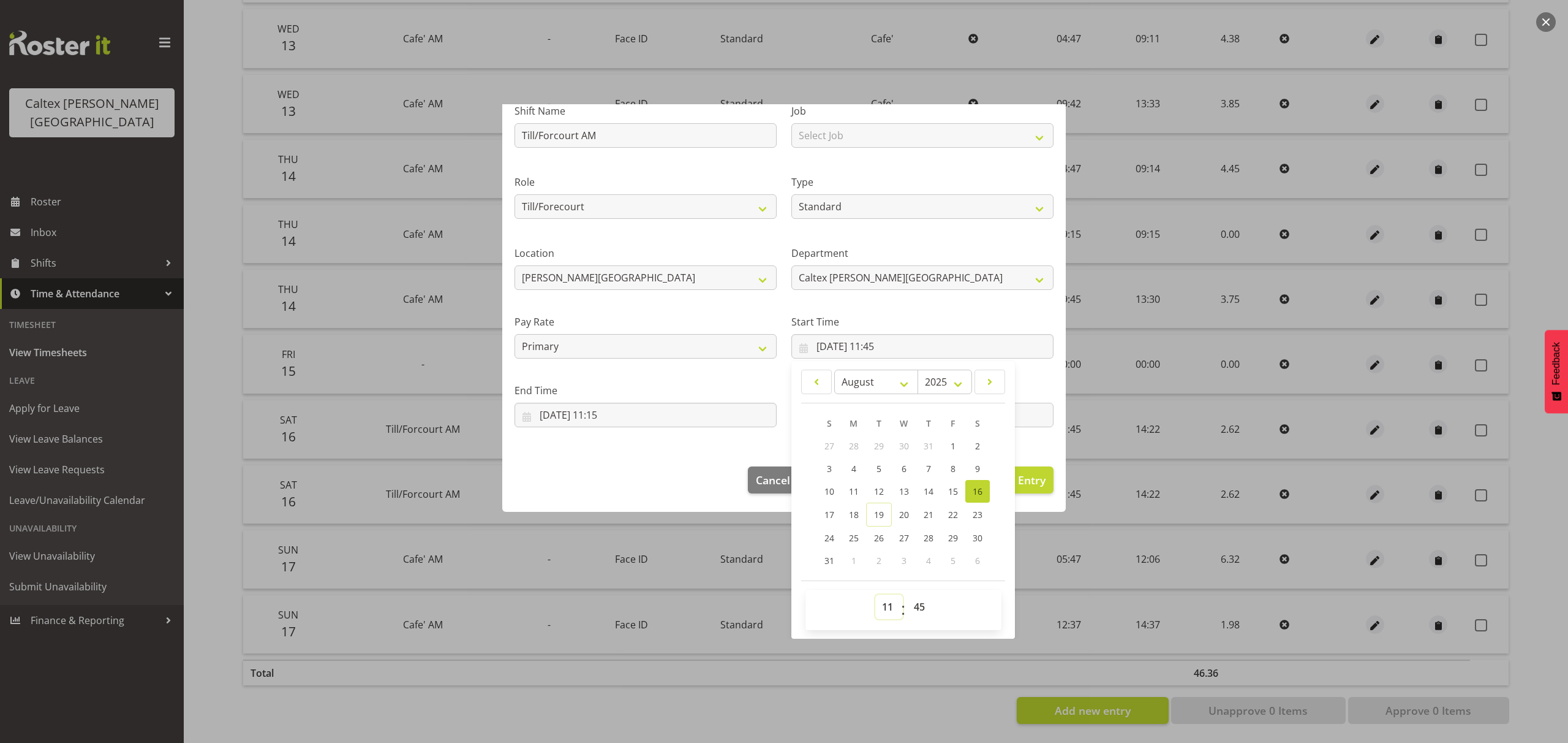
click at [881, 612] on select "00 01 02 03 04 05 06 07 08 09 10 11 12 13 14 15 16 17 18 19 20 21 22 23" at bounding box center [889, 607] width 28 height 25
select select "5"
click at [875, 595] on select "00 01 02 03 04 05 06 07 08 09 10 11 12 13 14 15 16 17 18 19 20 21 22 23" at bounding box center [889, 607] width 28 height 25
type input "16/08/2025, 05:45"
click at [915, 613] on select "00 01 02 03 04 05 06 07 08 09 10 11 12 13 14 15 16 17 18 19 20 21 22 23 24 25 2…" at bounding box center [921, 607] width 28 height 25
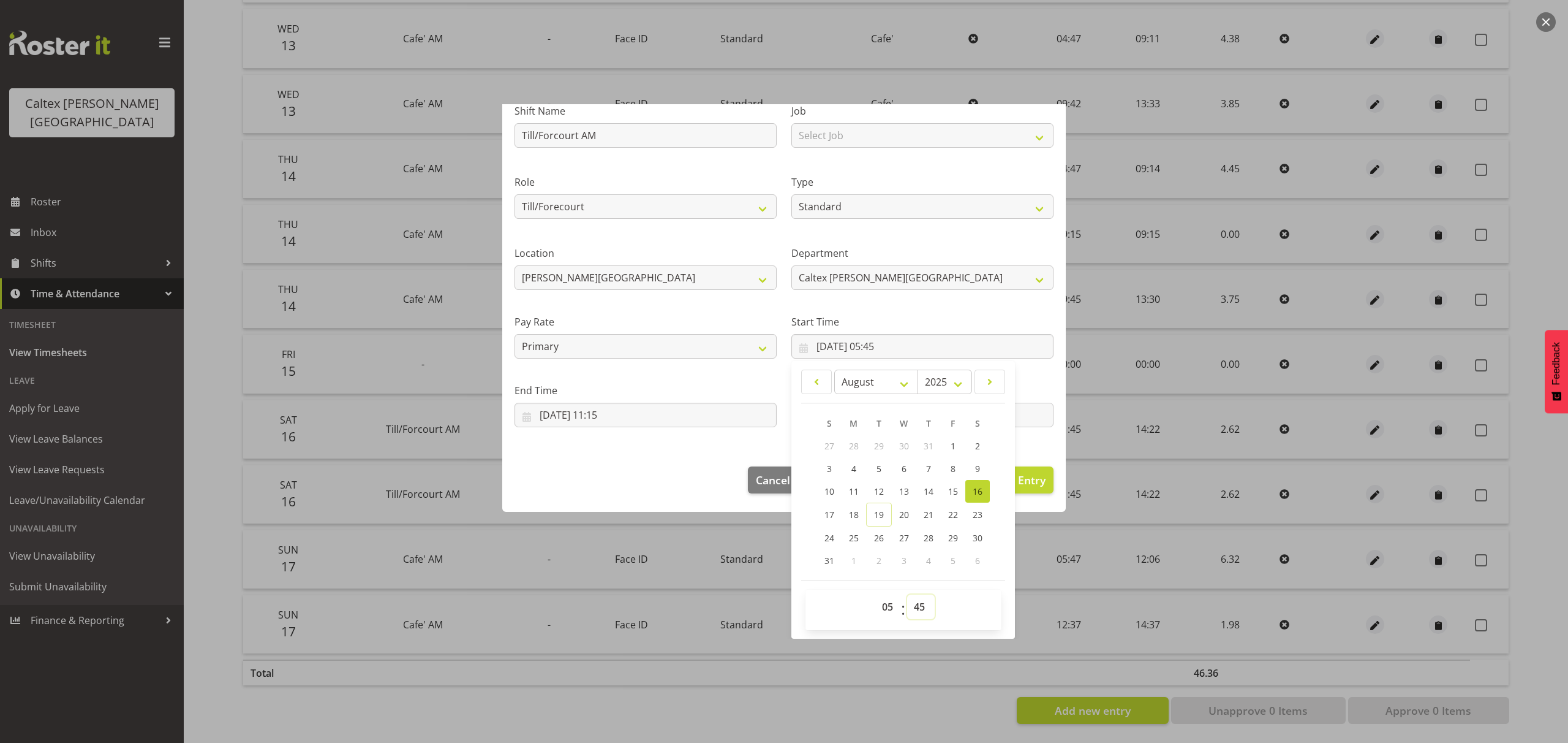
select select "55"
click at [907, 595] on select "00 01 02 03 04 05 06 07 08 09 10 11 12 13 14 15 16 17 18 19 20 21 22 23 24 25 2…" at bounding box center [921, 607] width 28 height 25
type input "16/08/2025, 05:55"
click at [635, 467] on footer "Cancel Delete Entry Clear Entry Update Entry" at bounding box center [784, 483] width 564 height 58
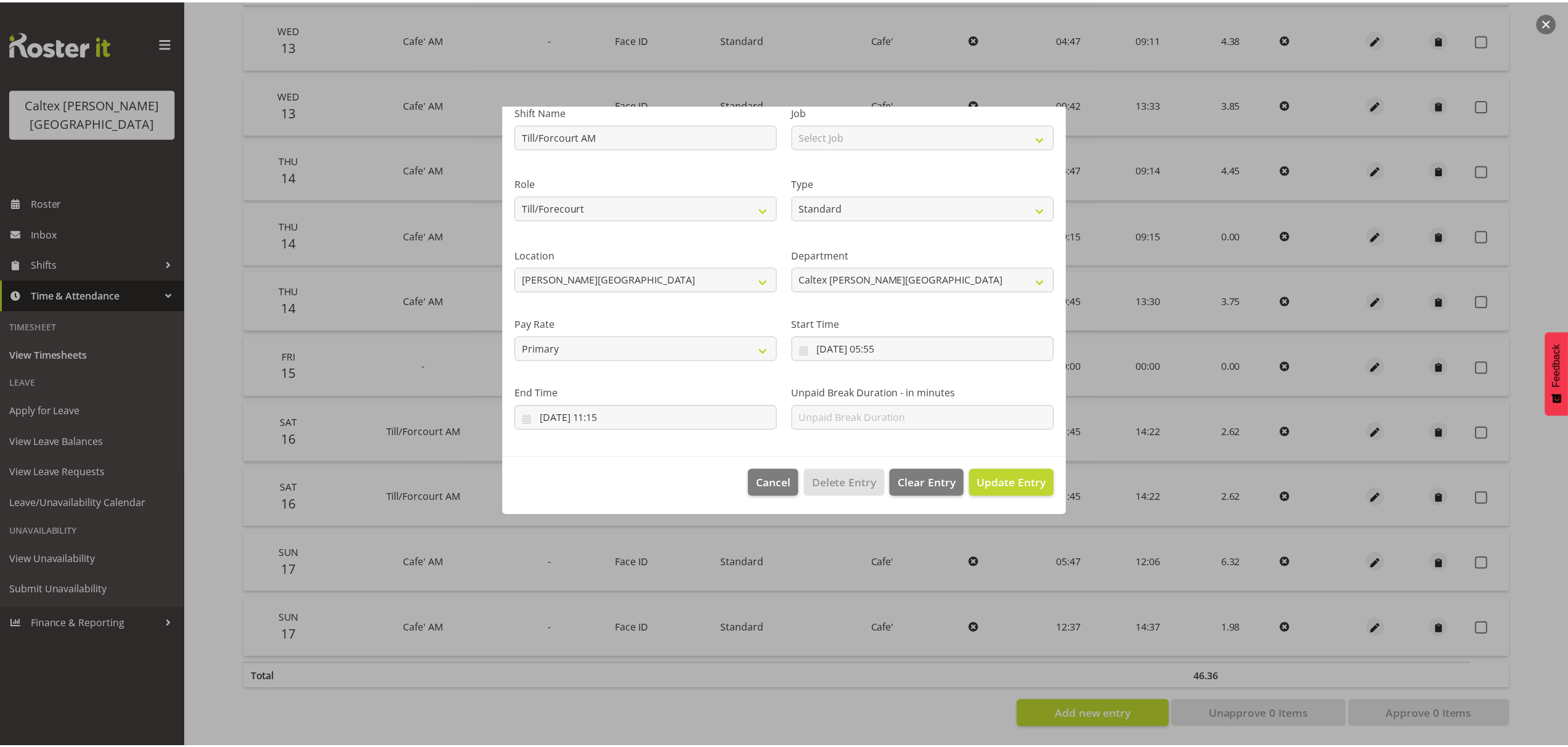
scroll to position [0, 0]
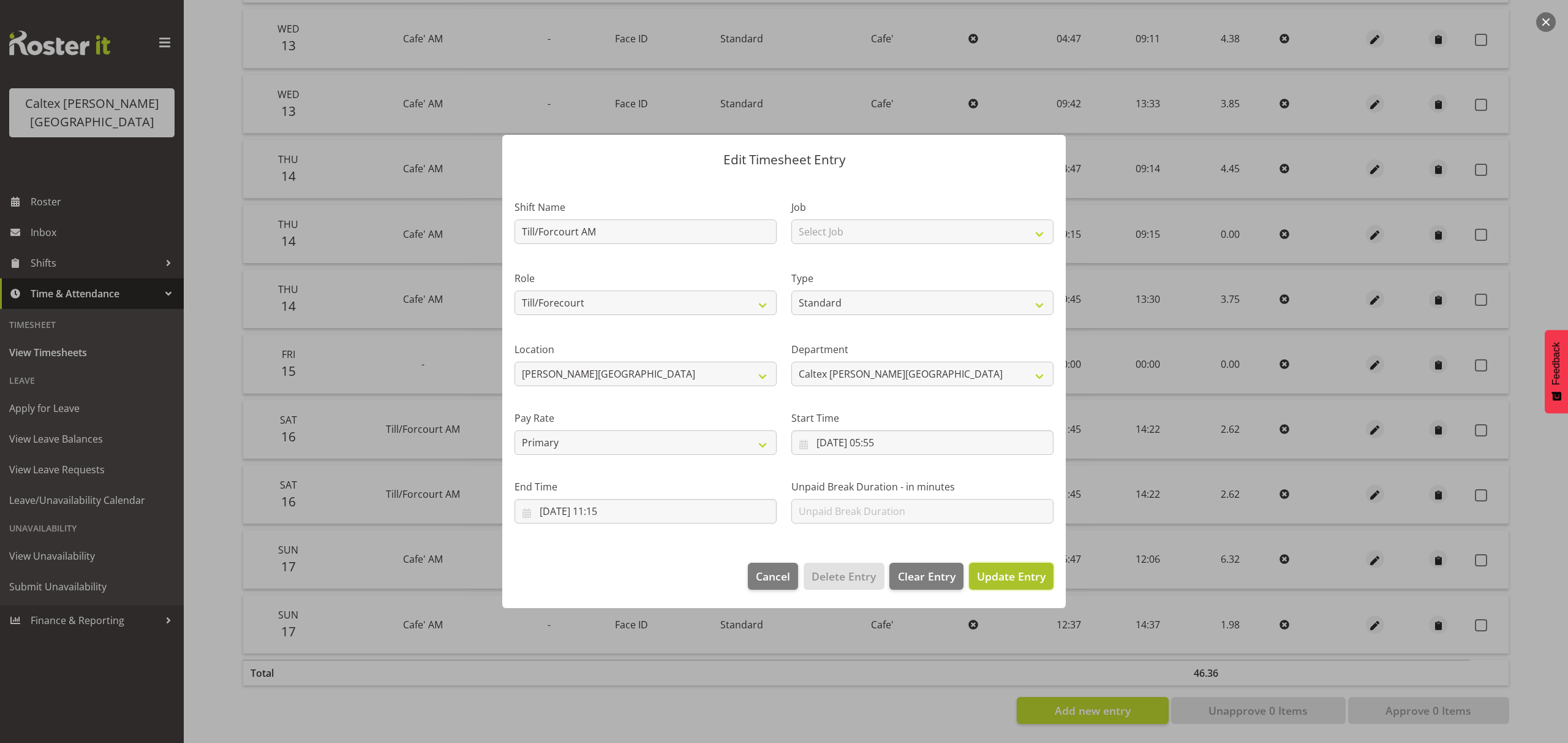
click at [1013, 581] on span "Update Entry" at bounding box center [1011, 576] width 68 height 14
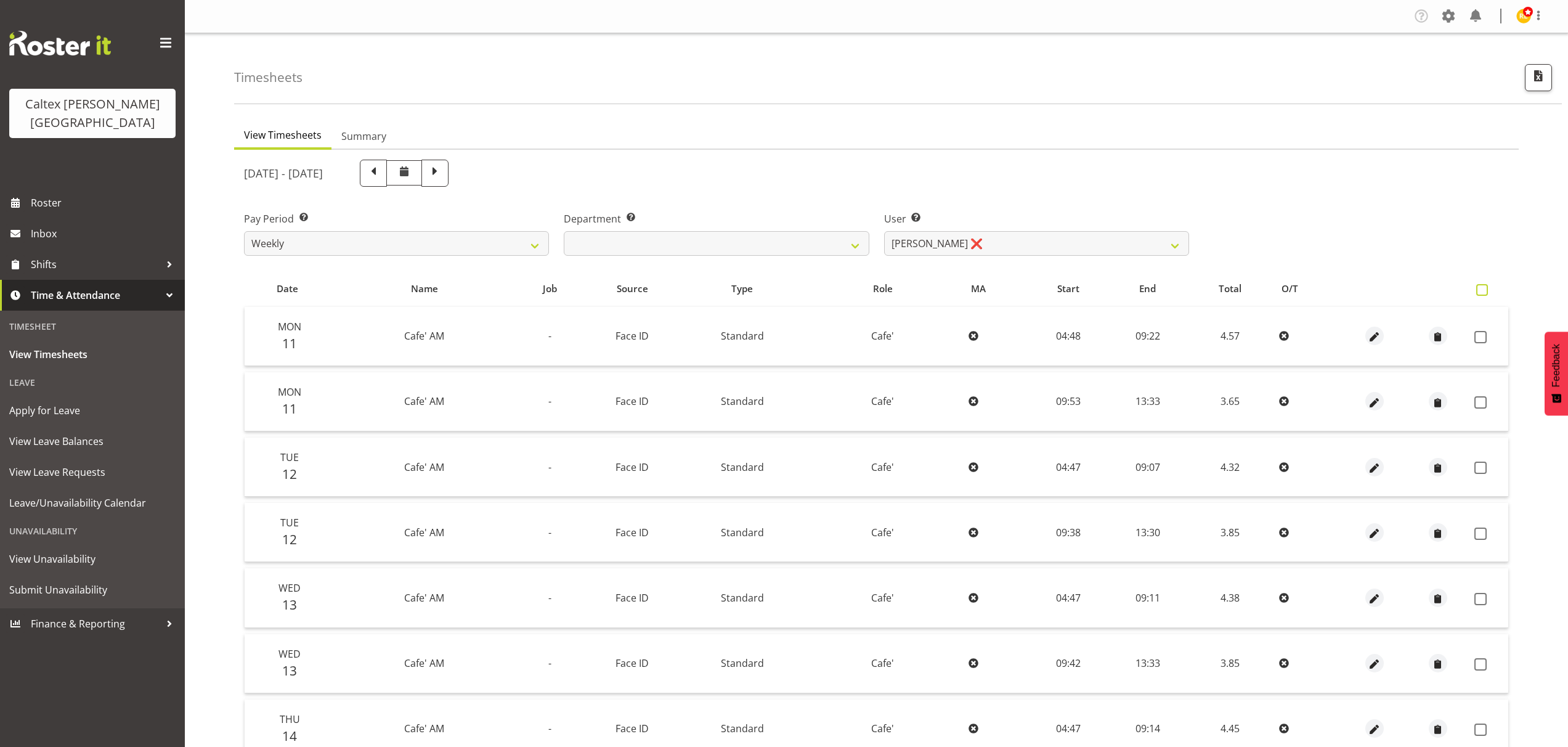
click at [1480, 286] on span at bounding box center [1481, 290] width 12 height 12
click at [1480, 286] on input "checkbox" at bounding box center [1480, 289] width 8 height 8
checkbox input "true"
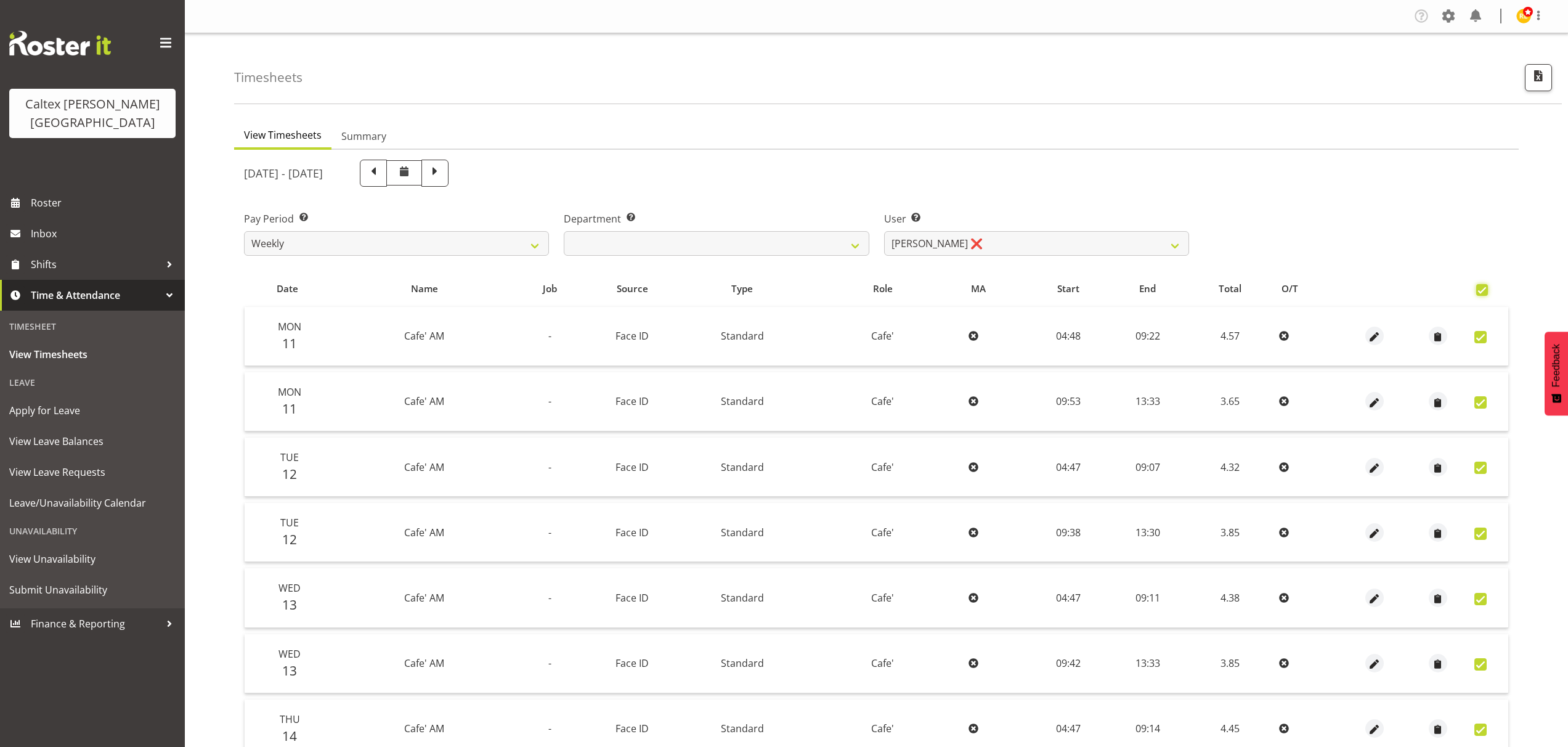
checkbox input "true"
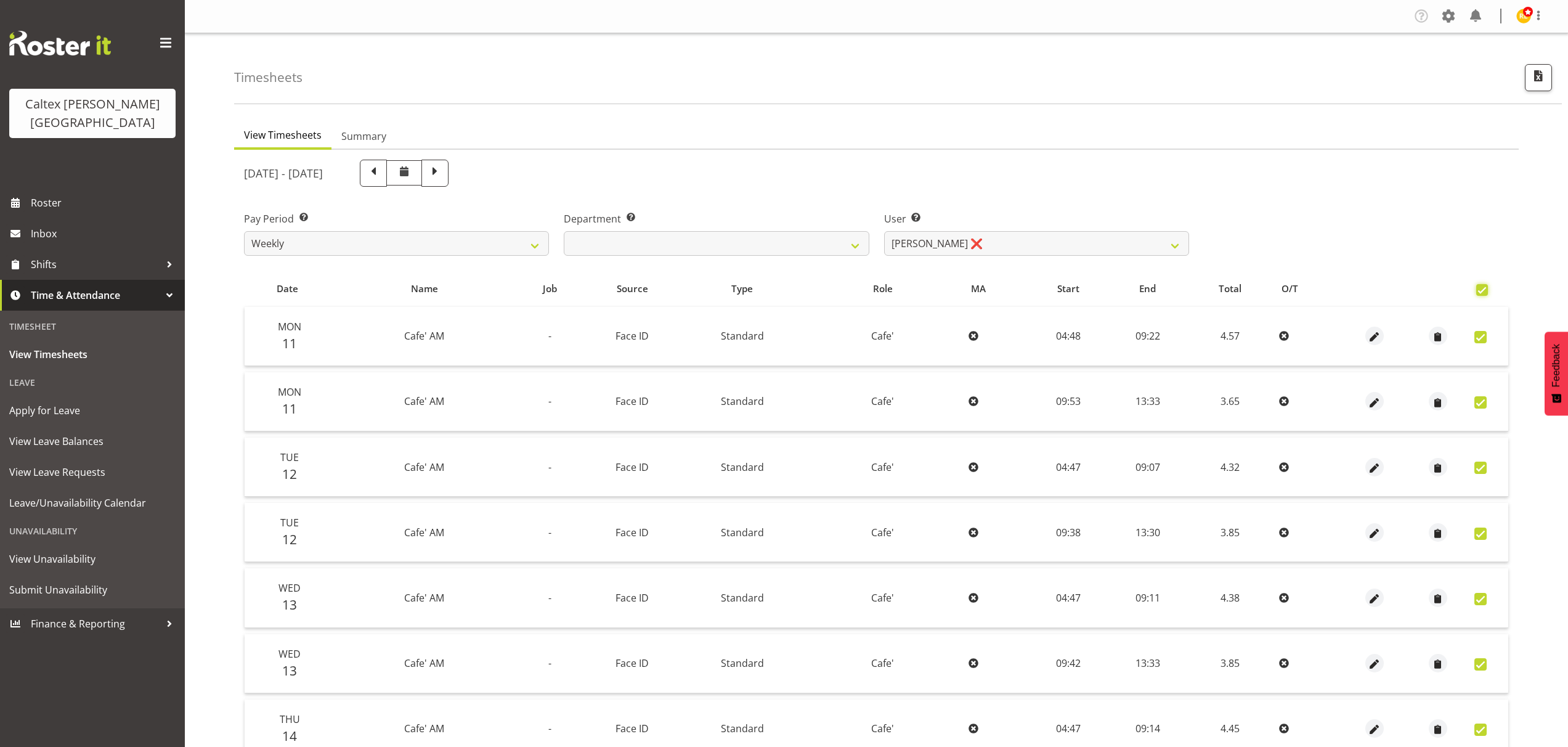
checkbox input "true"
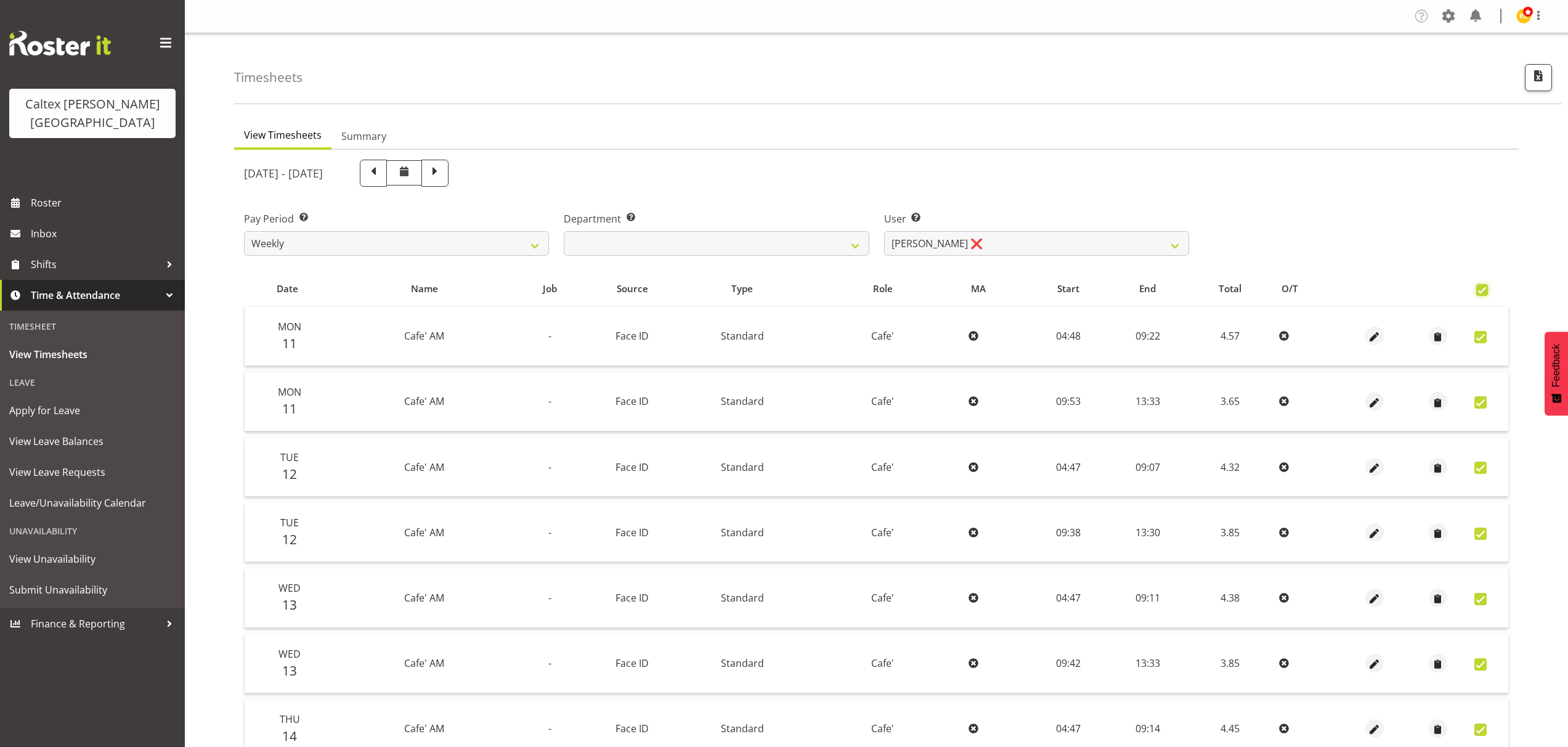
checkbox input "true"
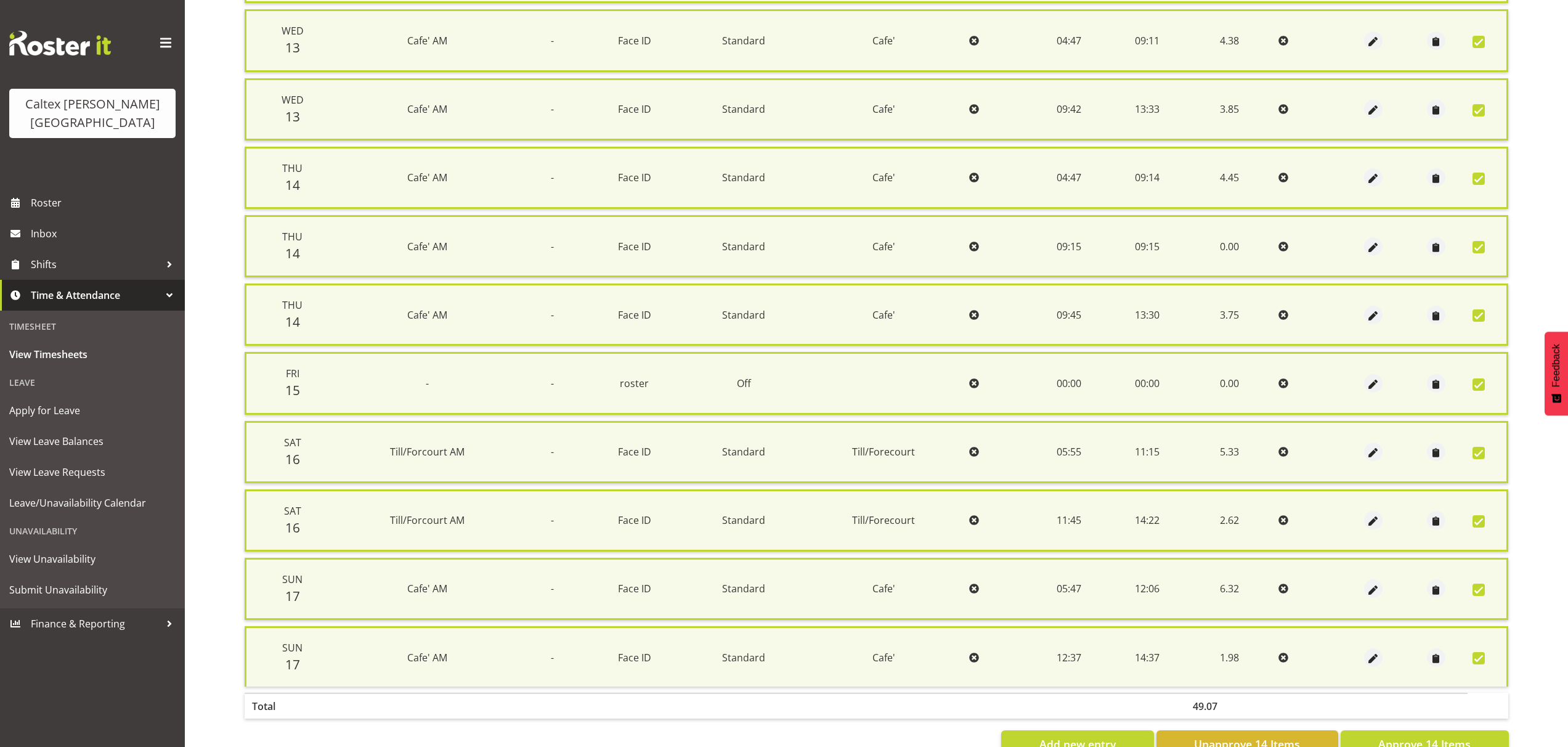
scroll to position [610, 0]
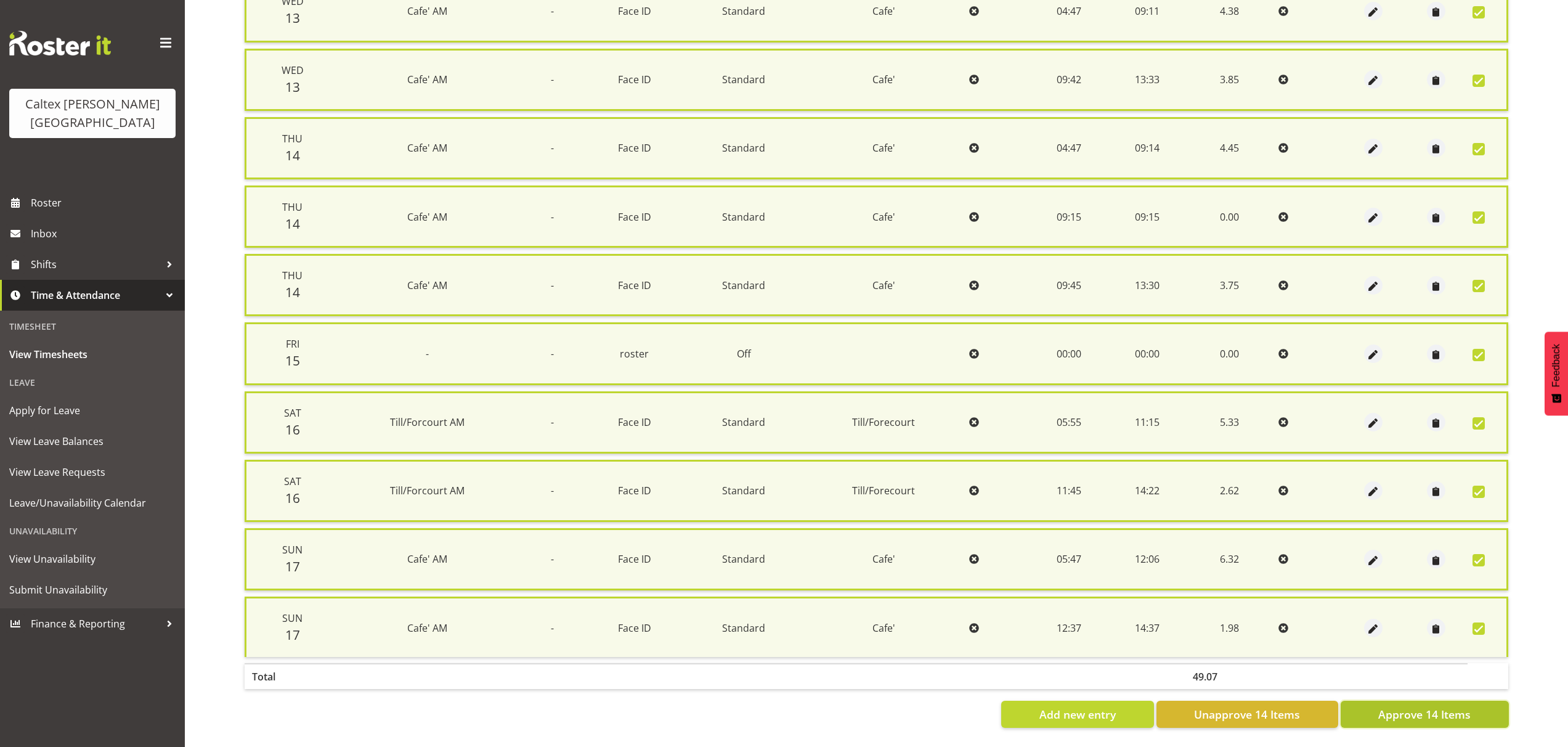
click at [1452, 715] on button "Approve 14 Items" at bounding box center [1425, 714] width 168 height 27
checkbox input "false"
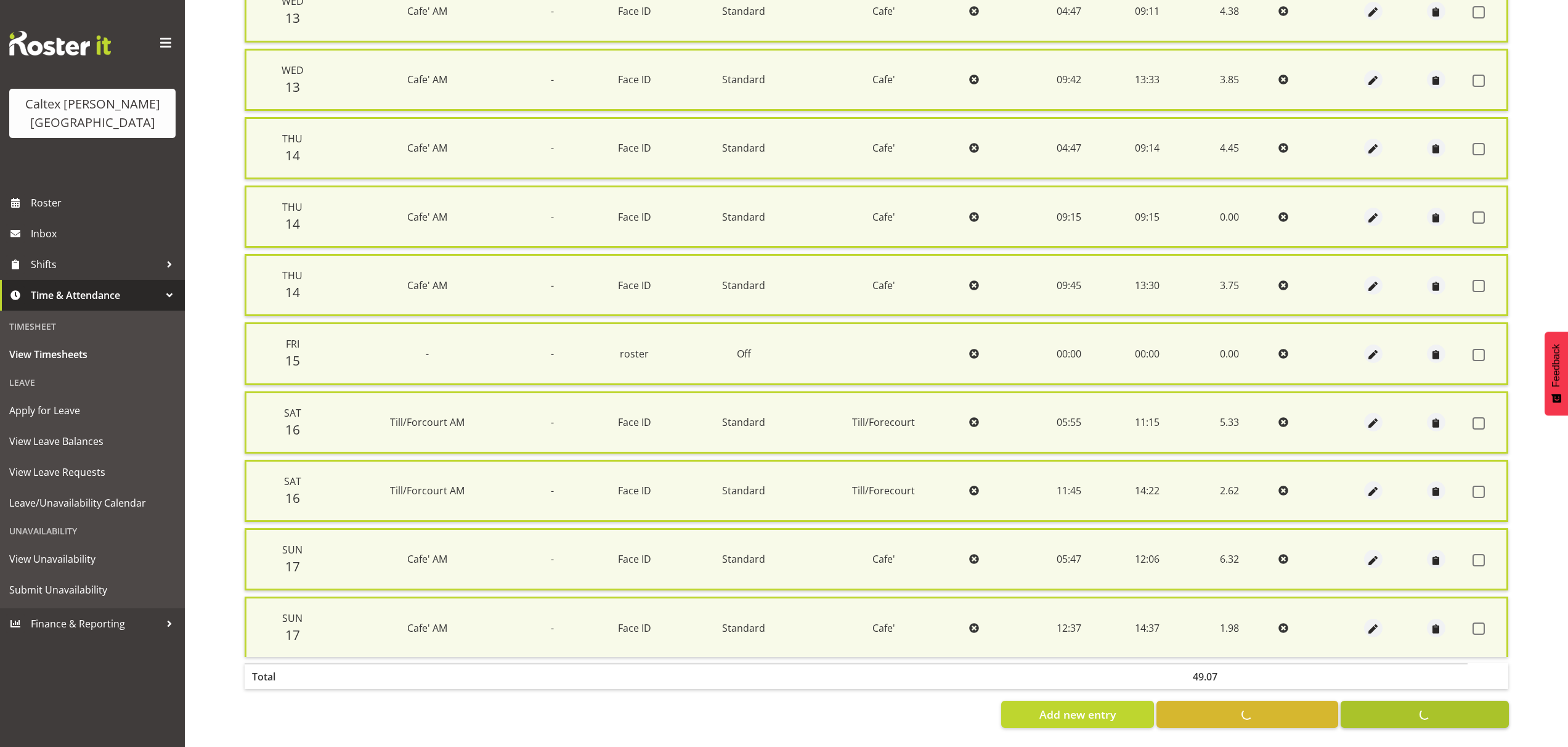
checkbox input "false"
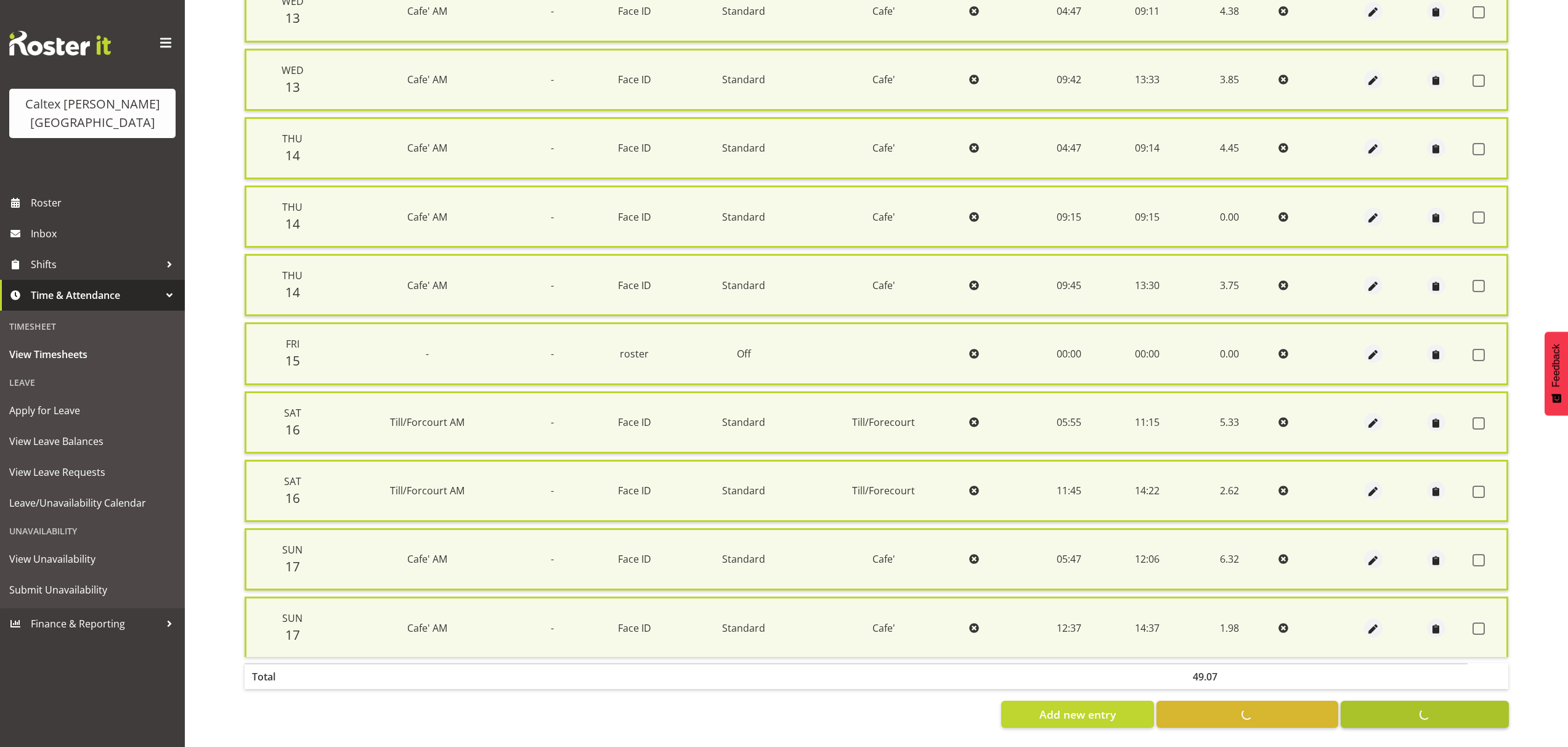
checkbox input "false"
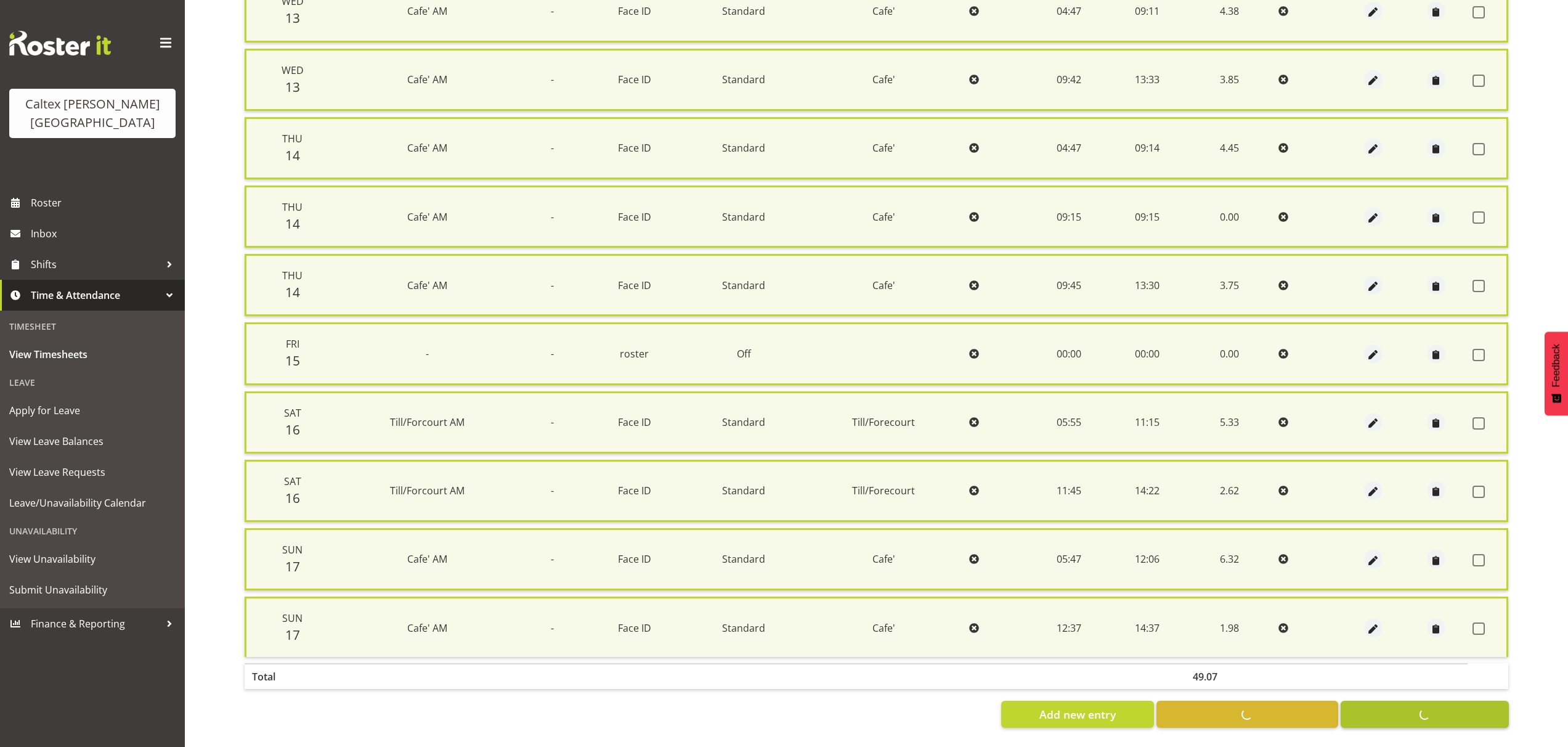
checkbox input "false"
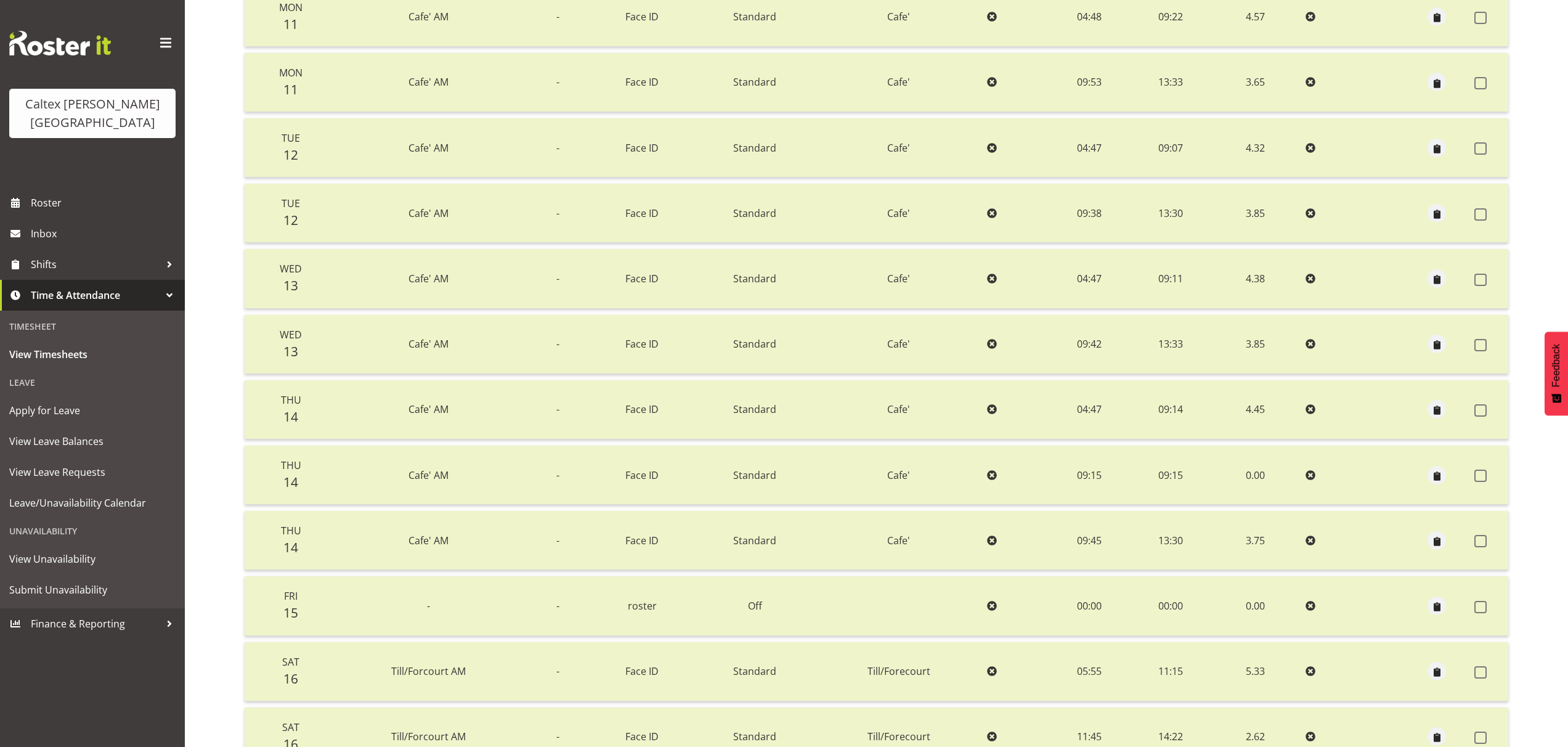
scroll to position [0, 0]
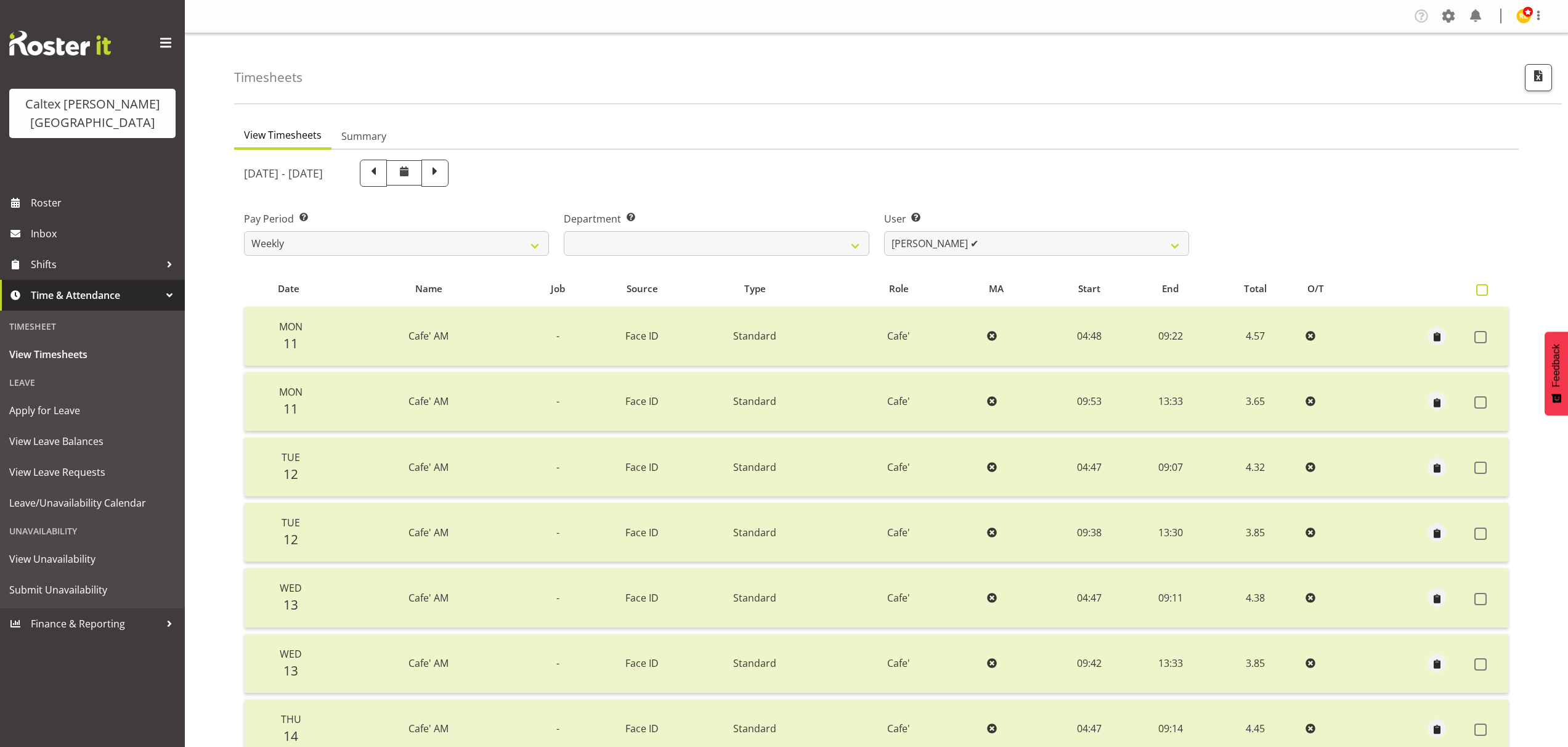
click at [1483, 289] on span at bounding box center [1481, 290] width 12 height 12
click at [1483, 289] on input "checkbox" at bounding box center [1480, 289] width 8 height 8
checkbox input "true"
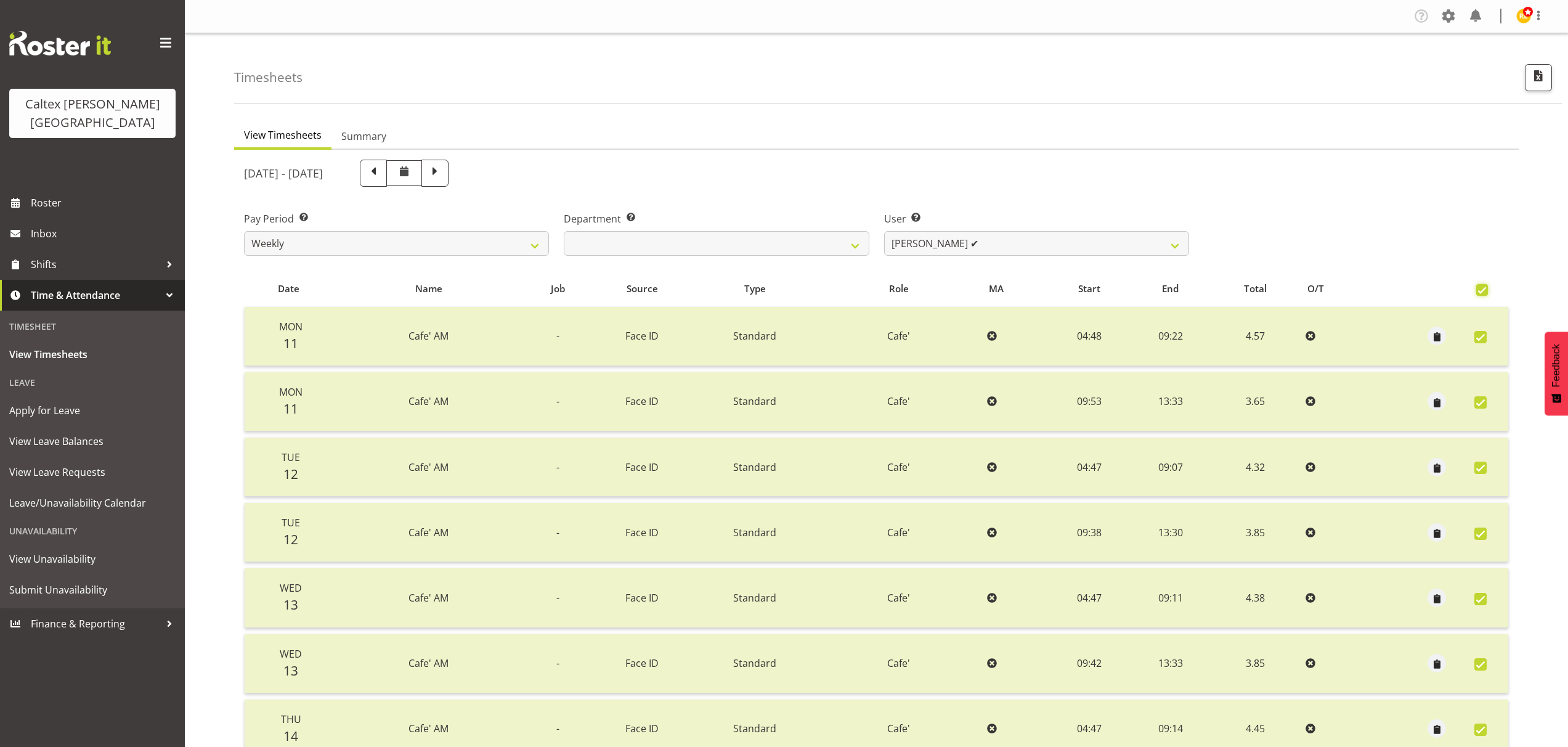
checkbox input "true"
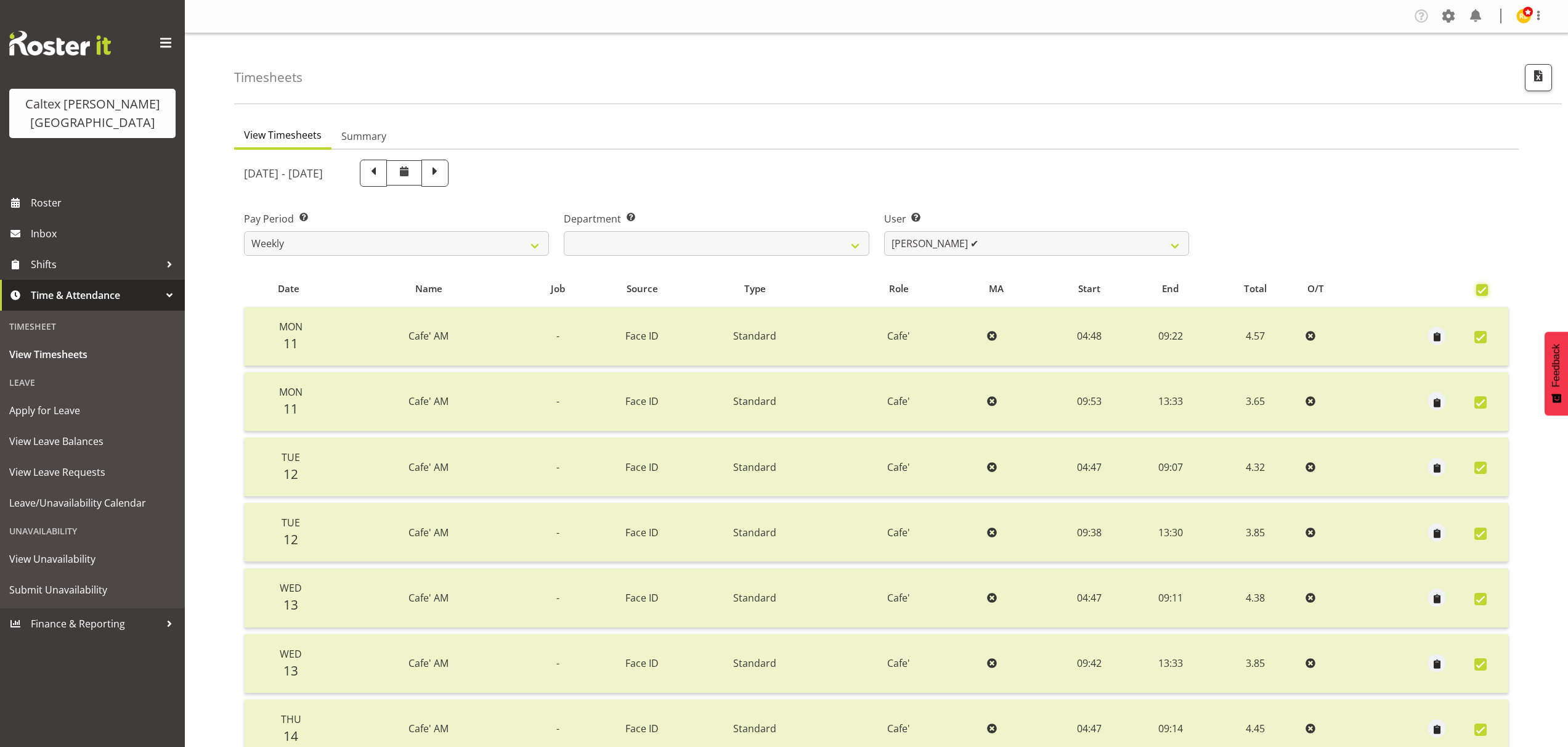
checkbox input "true"
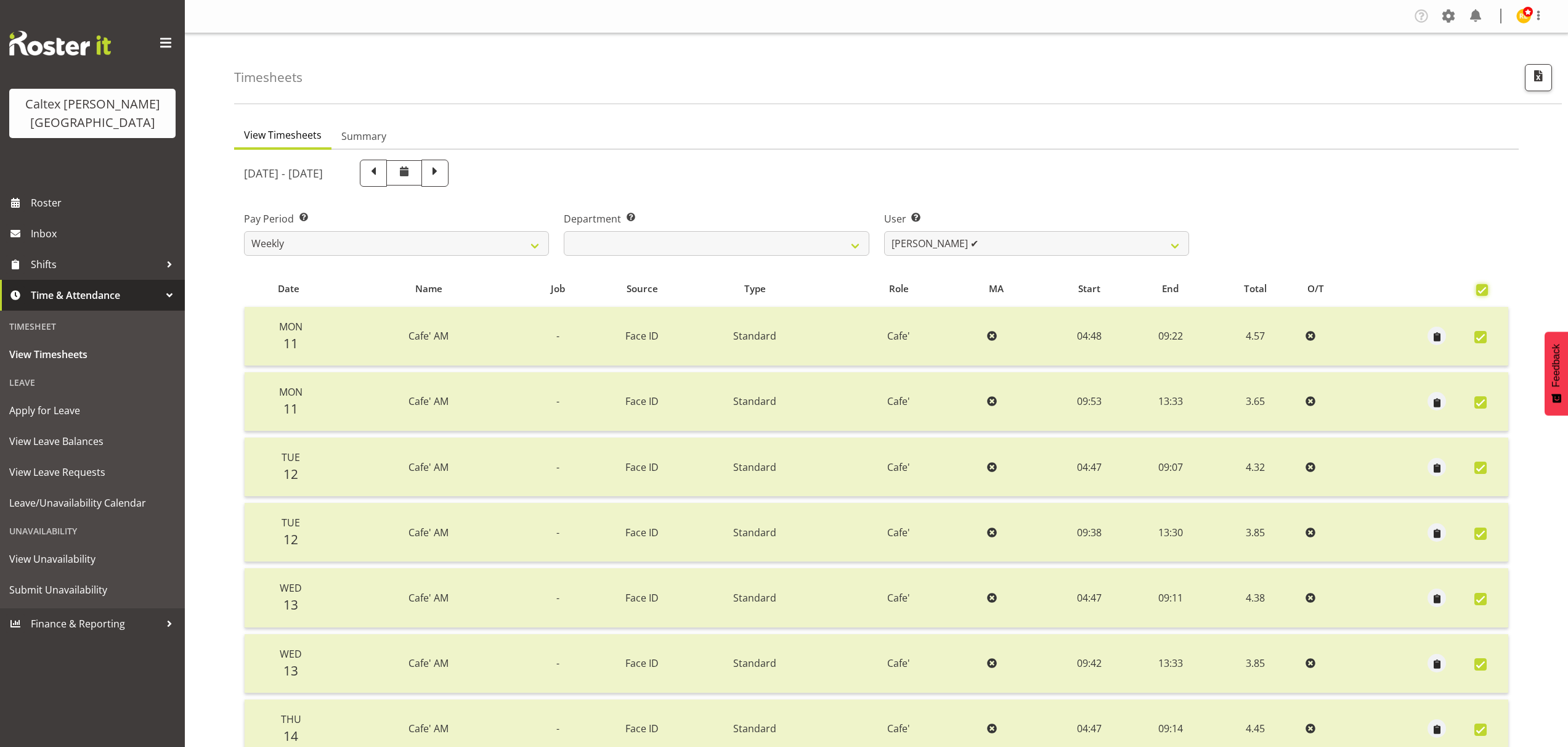
checkbox input "true"
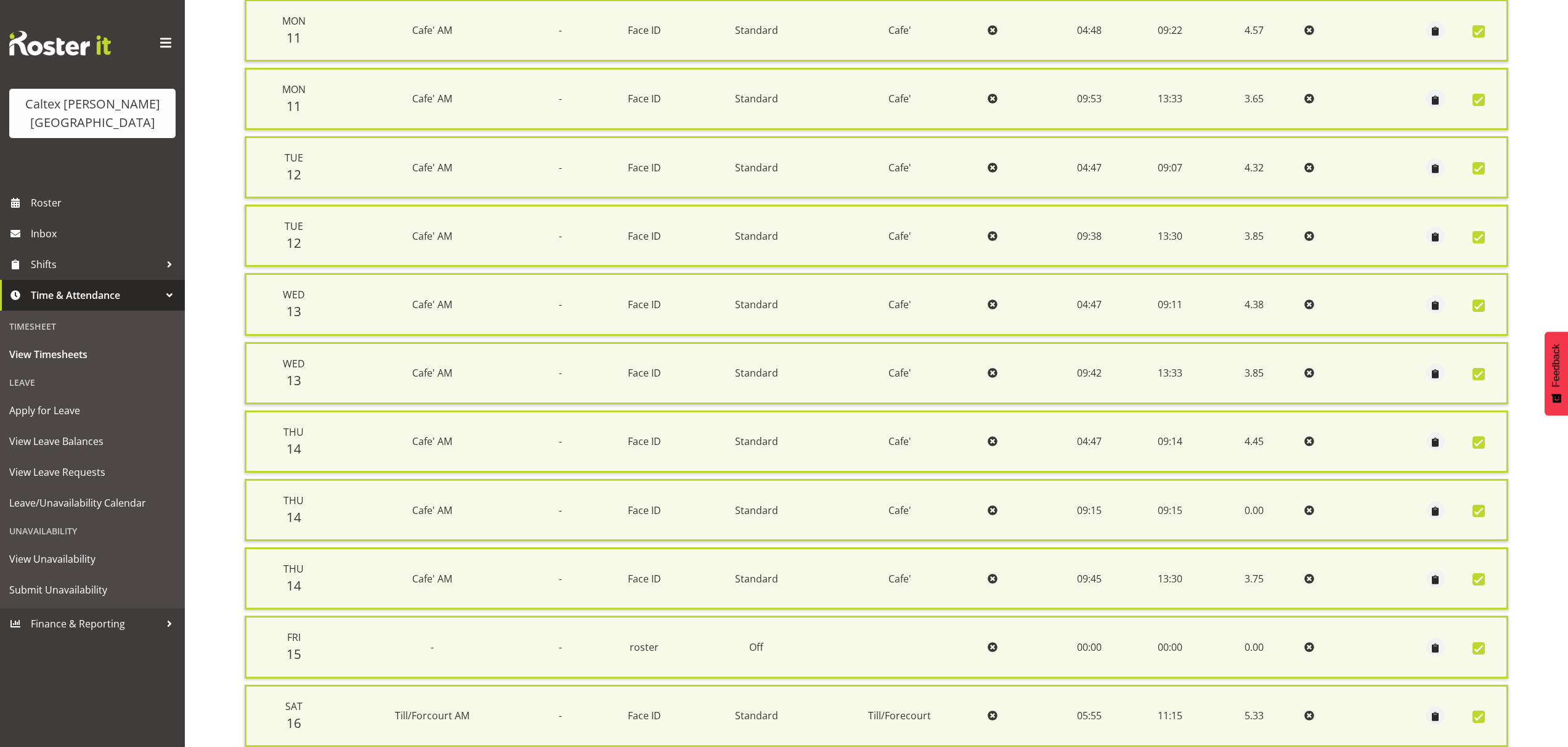
scroll to position [610, 0]
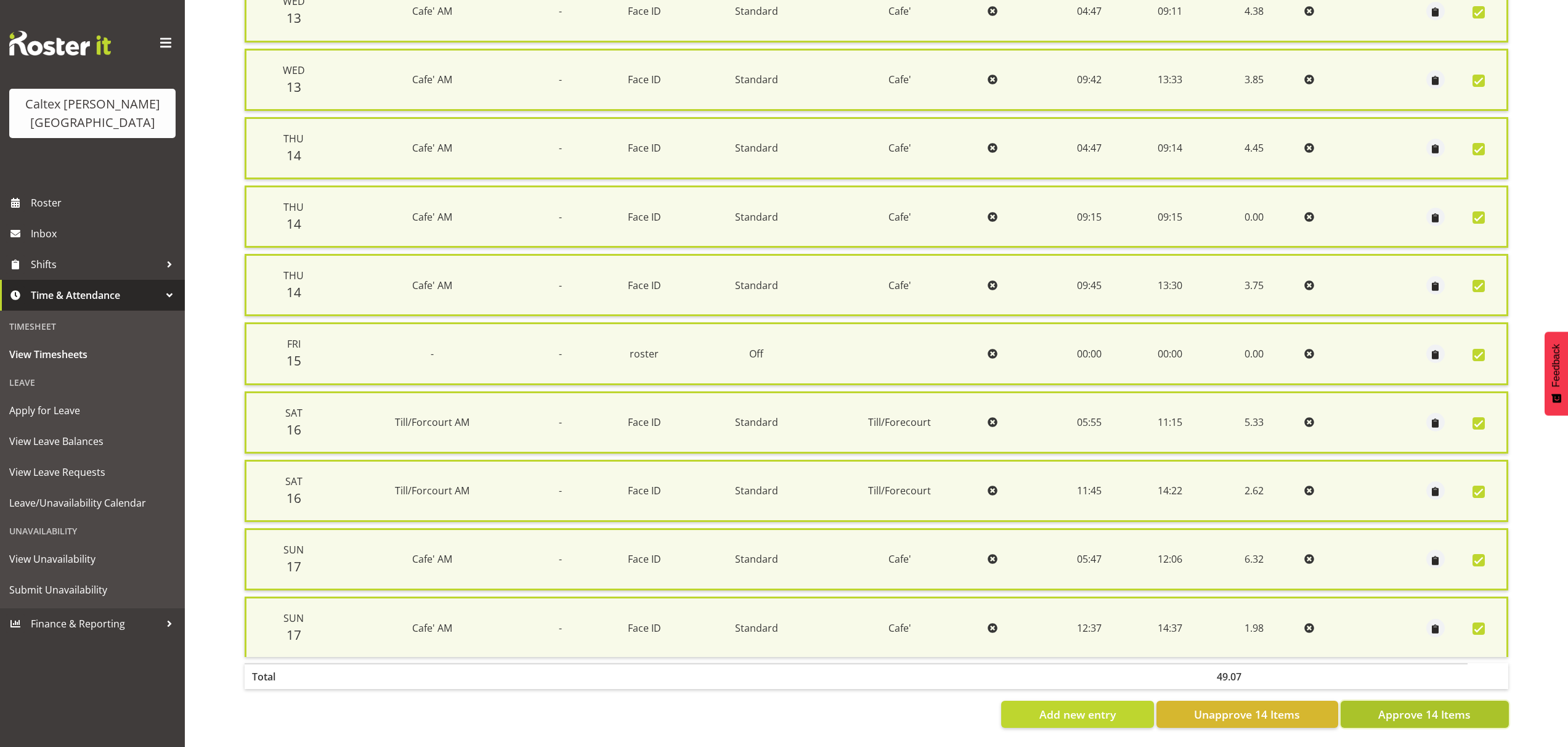
click at [1434, 712] on span "Approve 14 Items" at bounding box center [1424, 714] width 92 height 16
checkbox input "false"
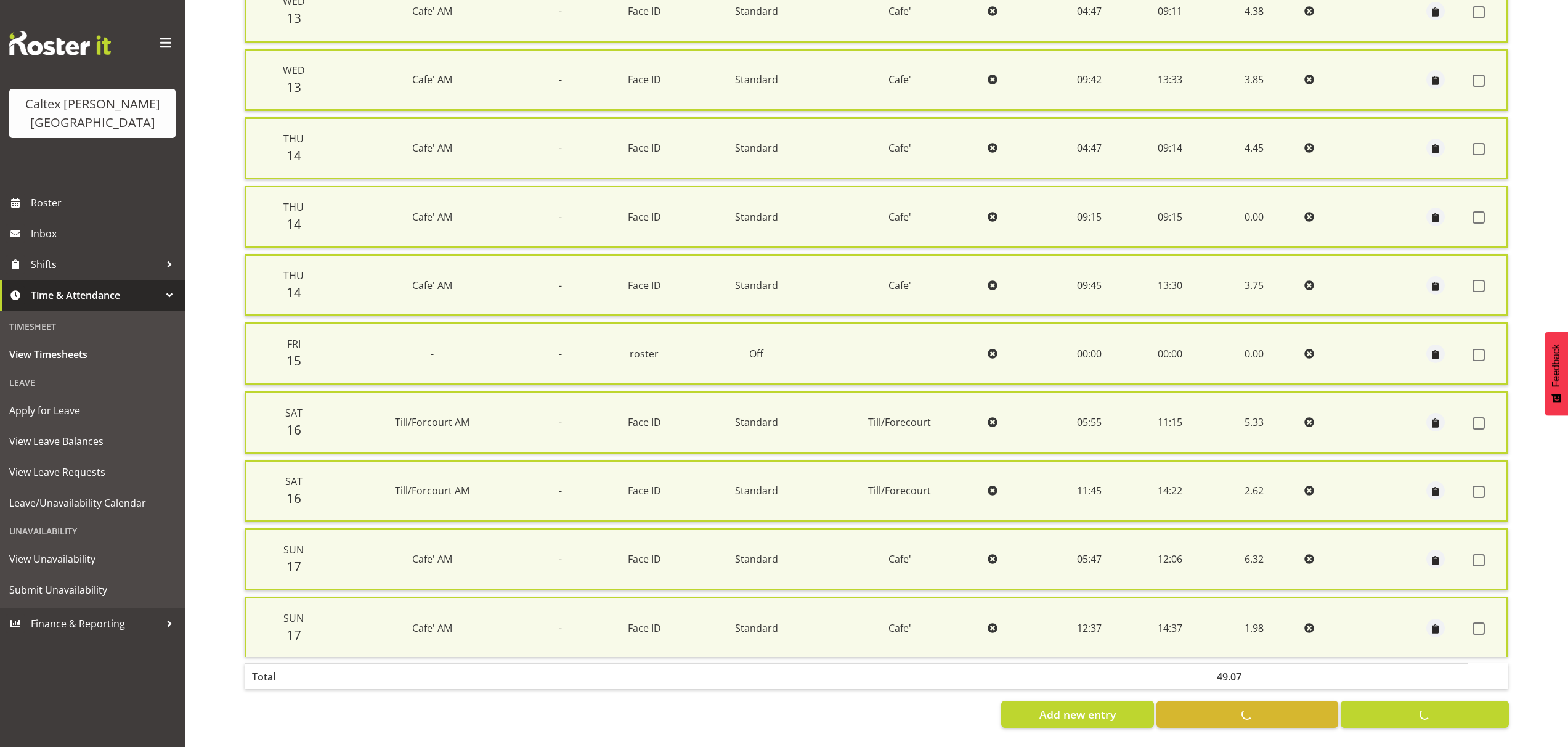
checkbox input "false"
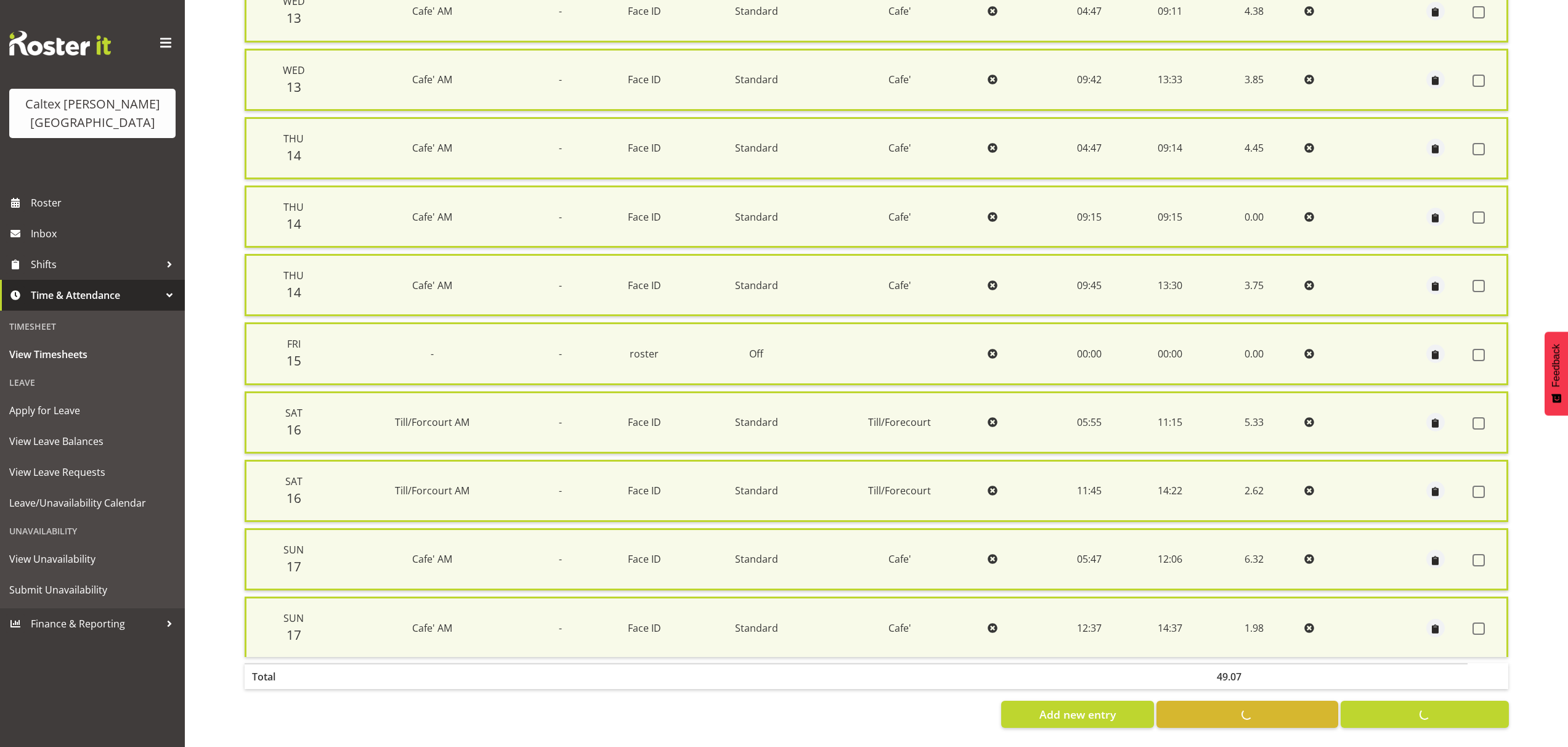
checkbox input "false"
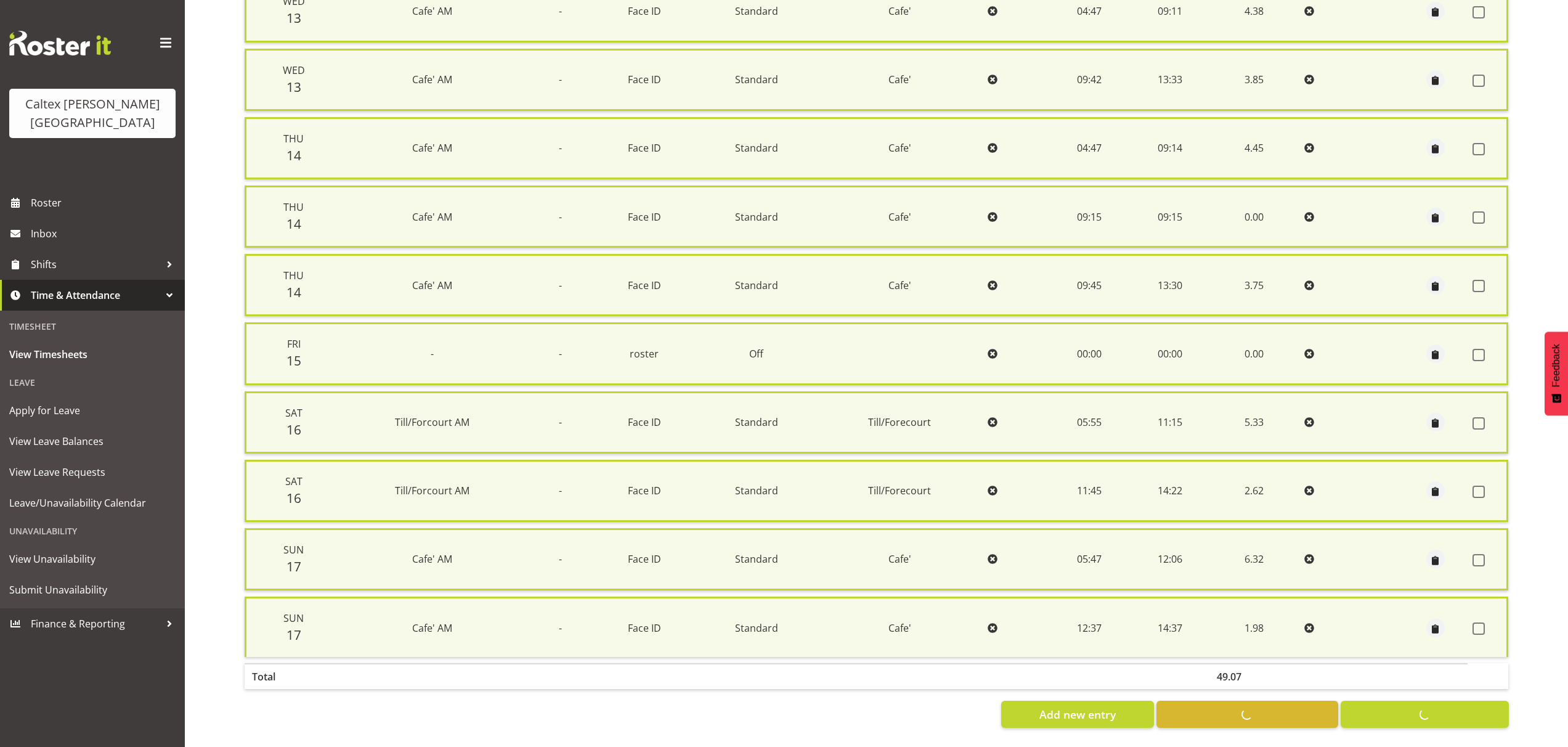
checkbox input "false"
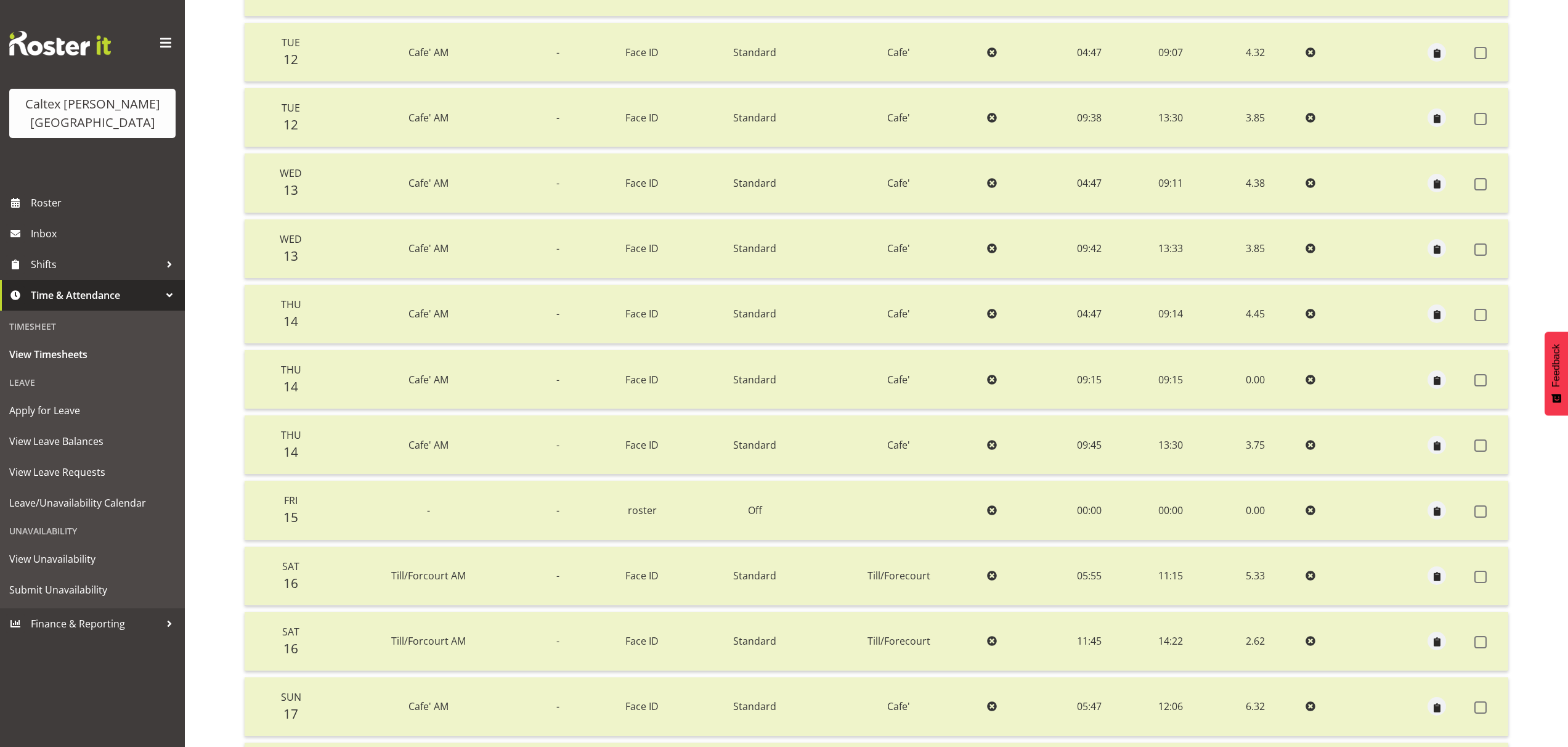
scroll to position [0, 0]
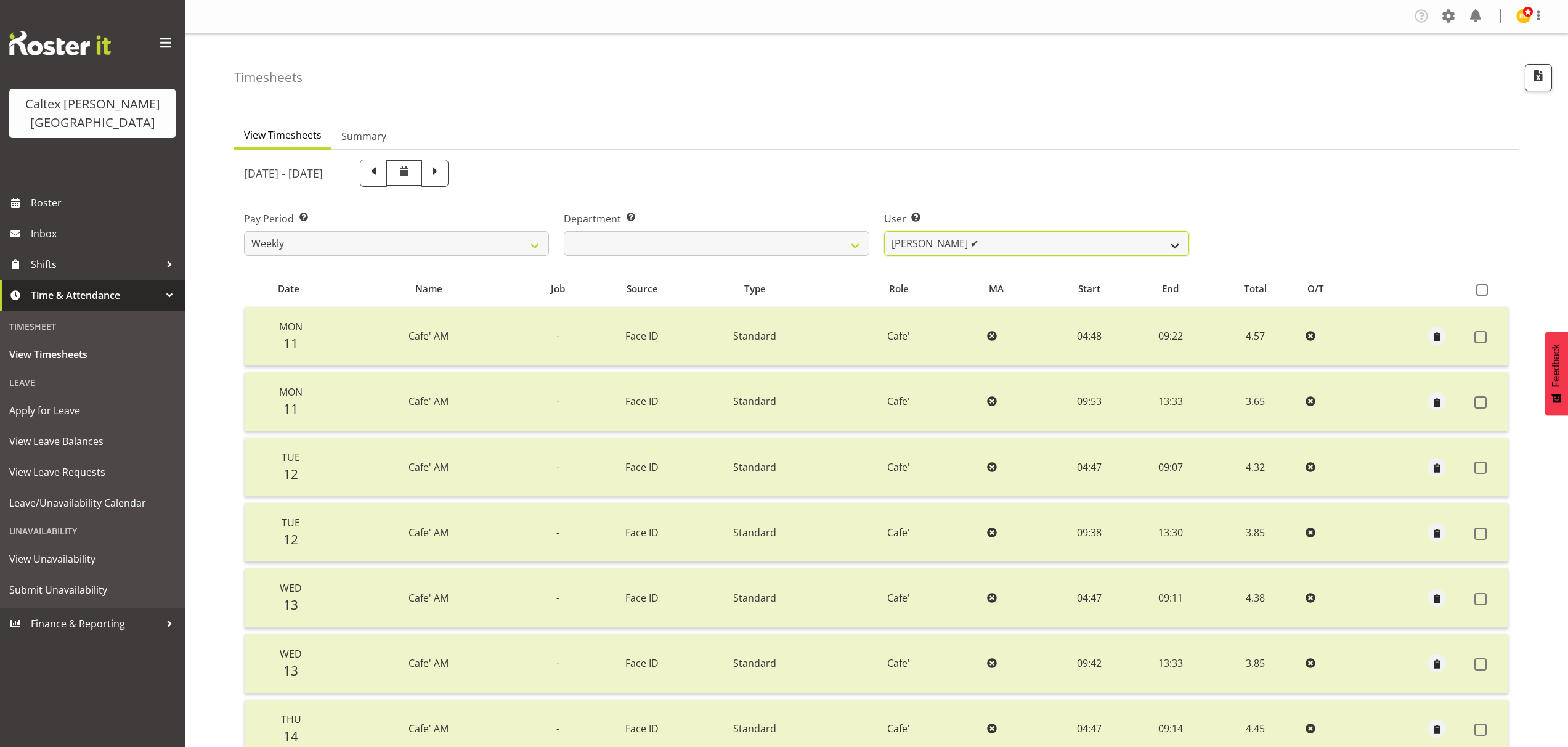
click at [1176, 245] on select "Grant, Adam ❌ Robertson, Christine ❌ Bullock, Christopher ❌ Wasley, Connor ❌ Jo…" at bounding box center [1036, 243] width 305 height 25
select select "10953"
click at [884, 231] on select "Grant, Adam ❌ Robertson, Christine ❌ Bullock, Christopher ❌ Wasley, Connor ❌ Jo…" at bounding box center [1036, 243] width 305 height 25
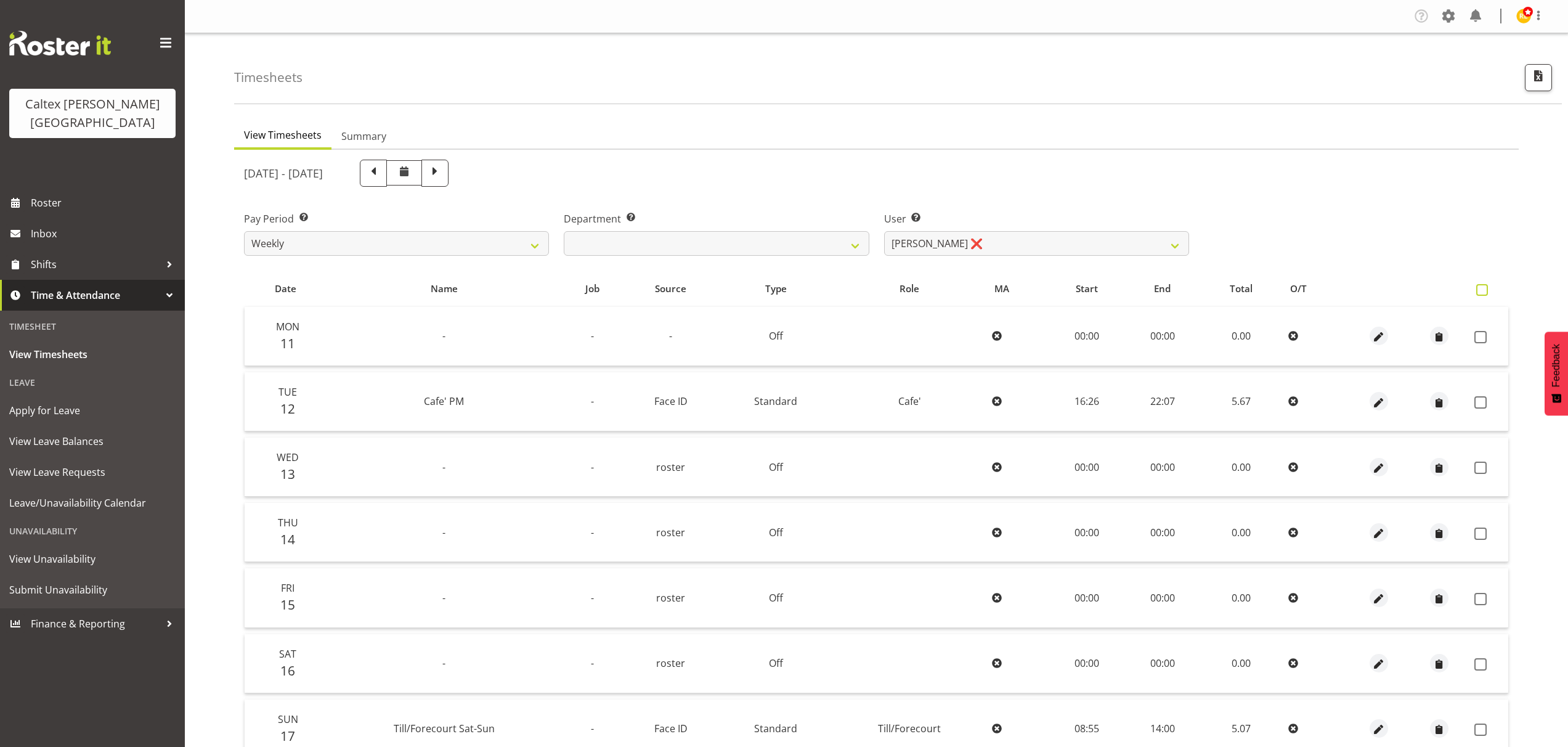
click at [1488, 289] on label at bounding box center [1485, 290] width 18 height 12
click at [1484, 289] on input "checkbox" at bounding box center [1480, 289] width 8 height 8
checkbox input "true"
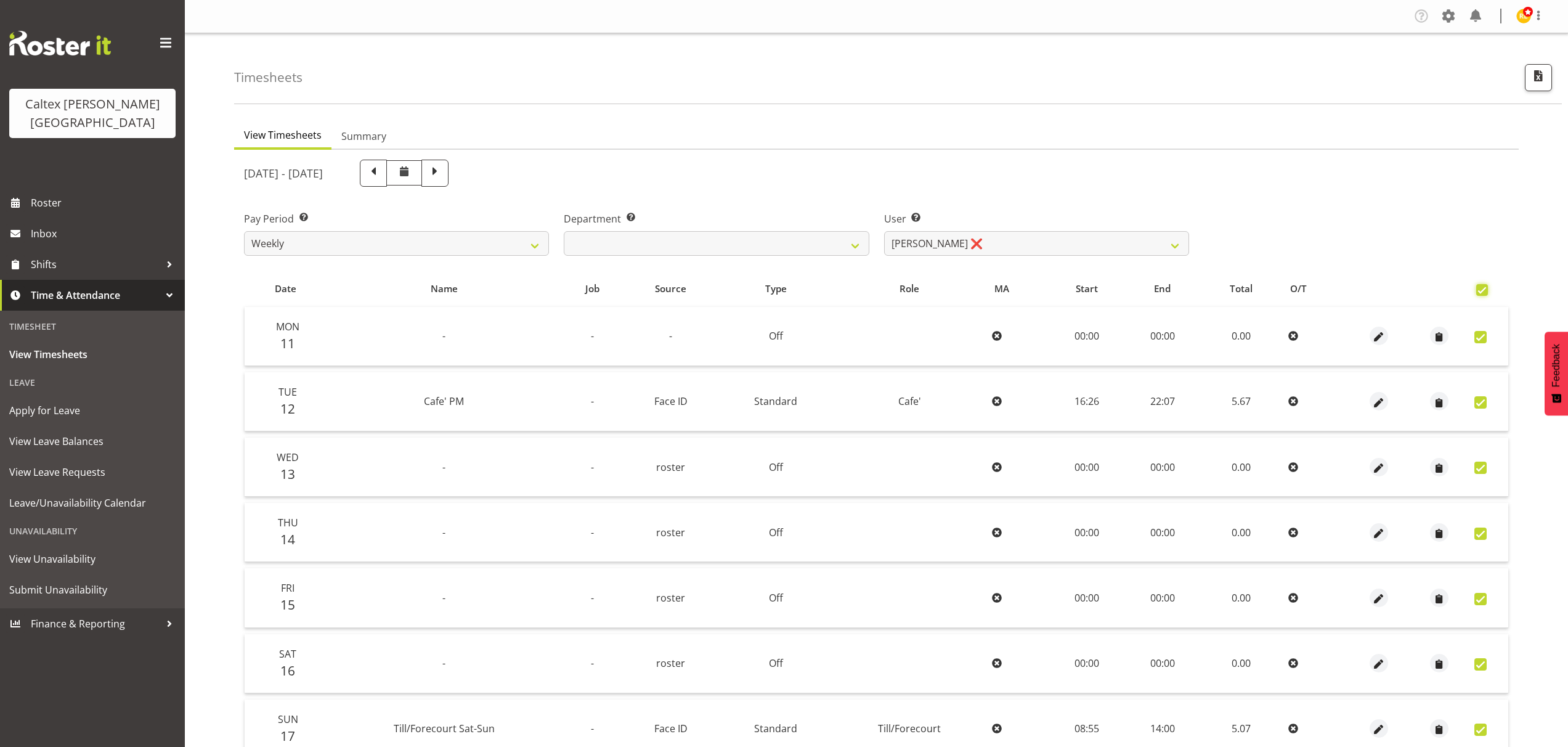
checkbox input "true"
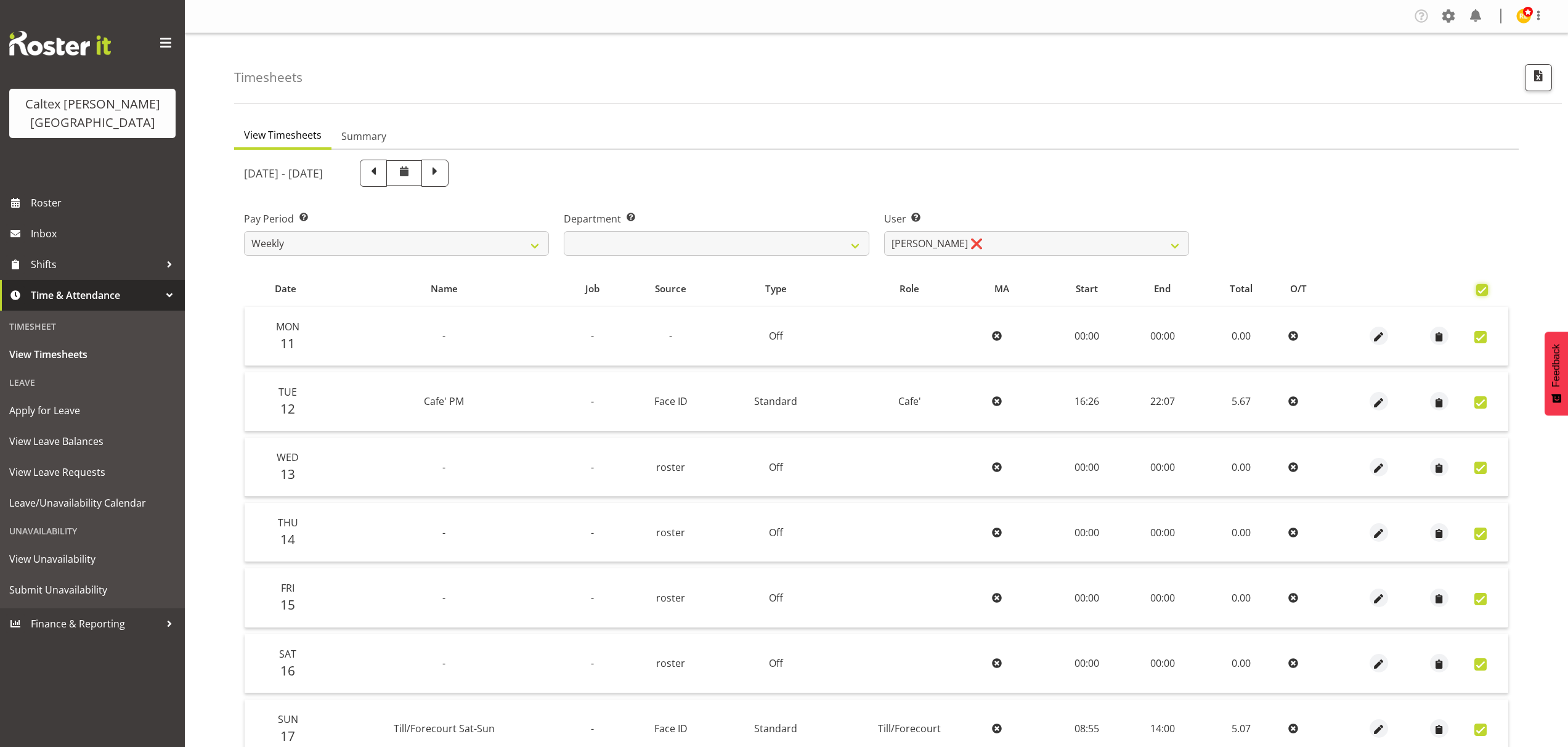
checkbox input "true"
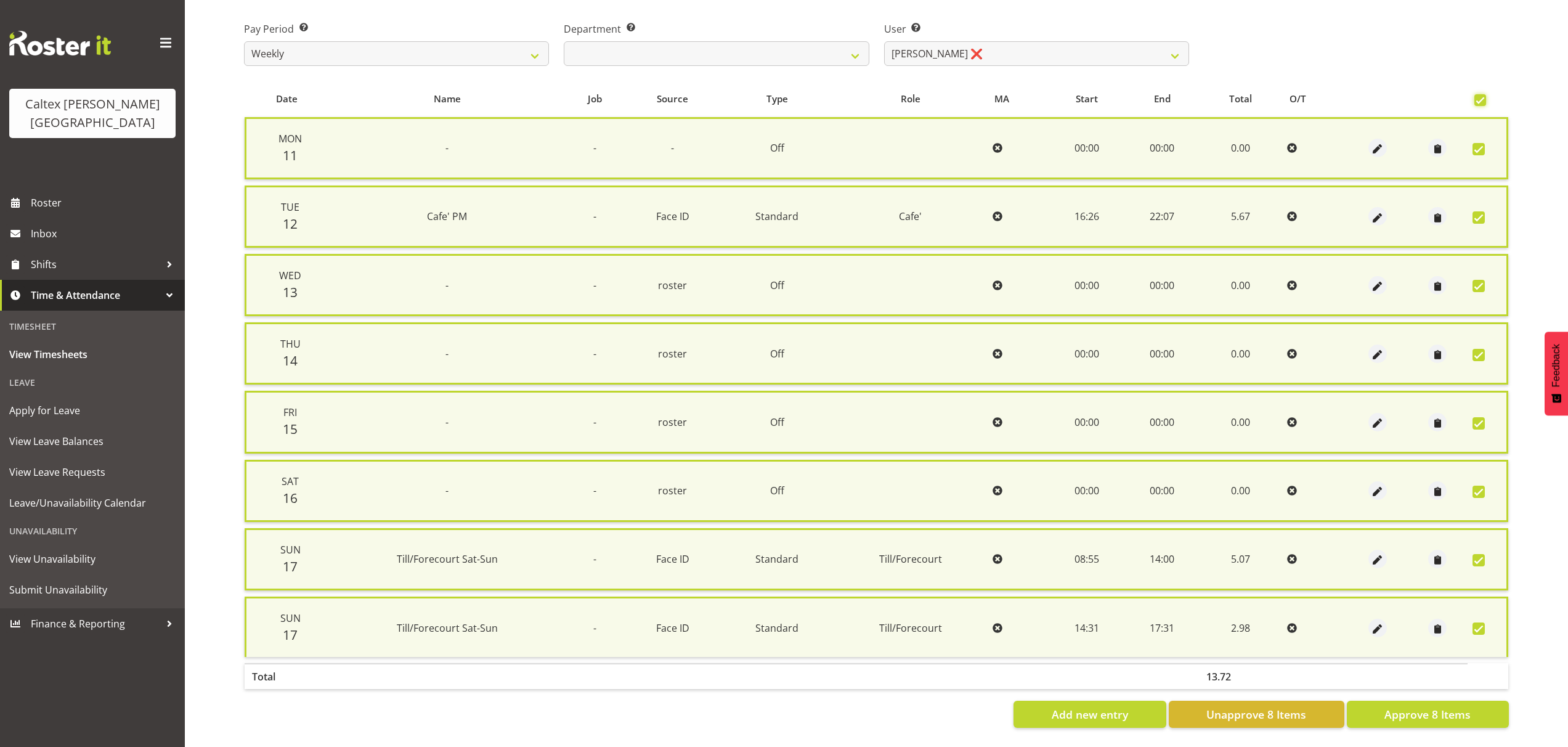
scroll to position [199, 0]
click at [1442, 709] on span "Approve 8 Items" at bounding box center [1427, 714] width 87 height 16
checkbox input "false"
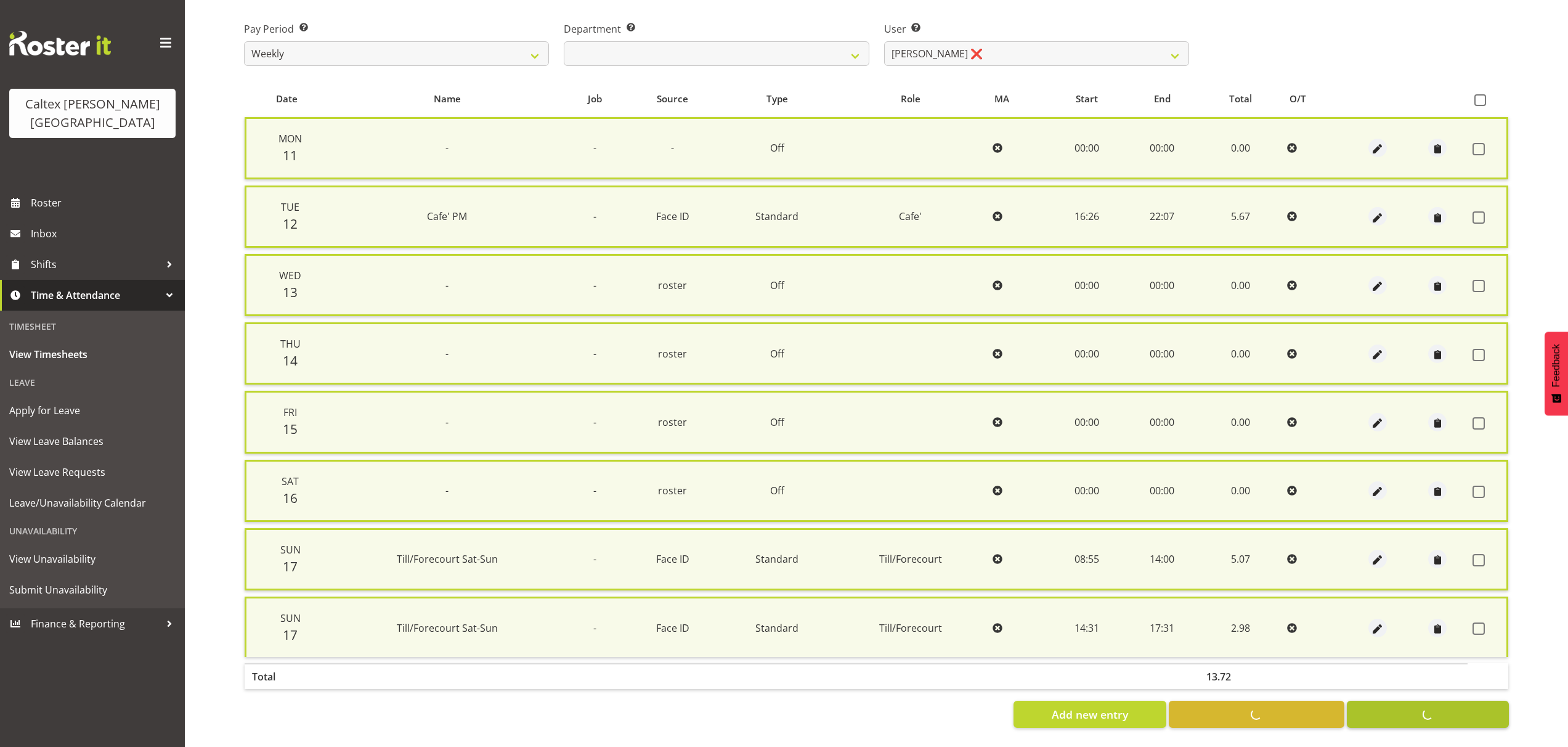
checkbox input "false"
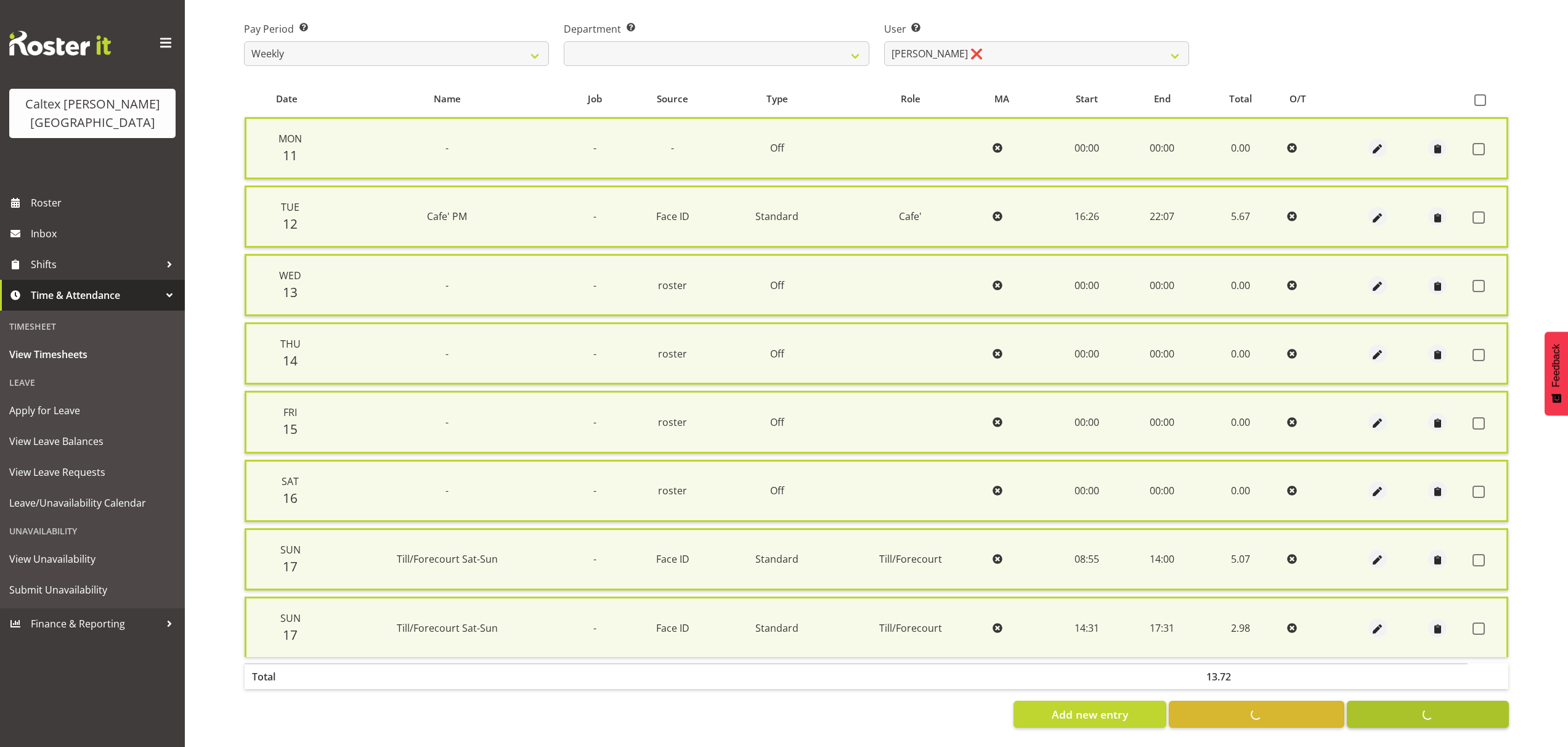
checkbox input "false"
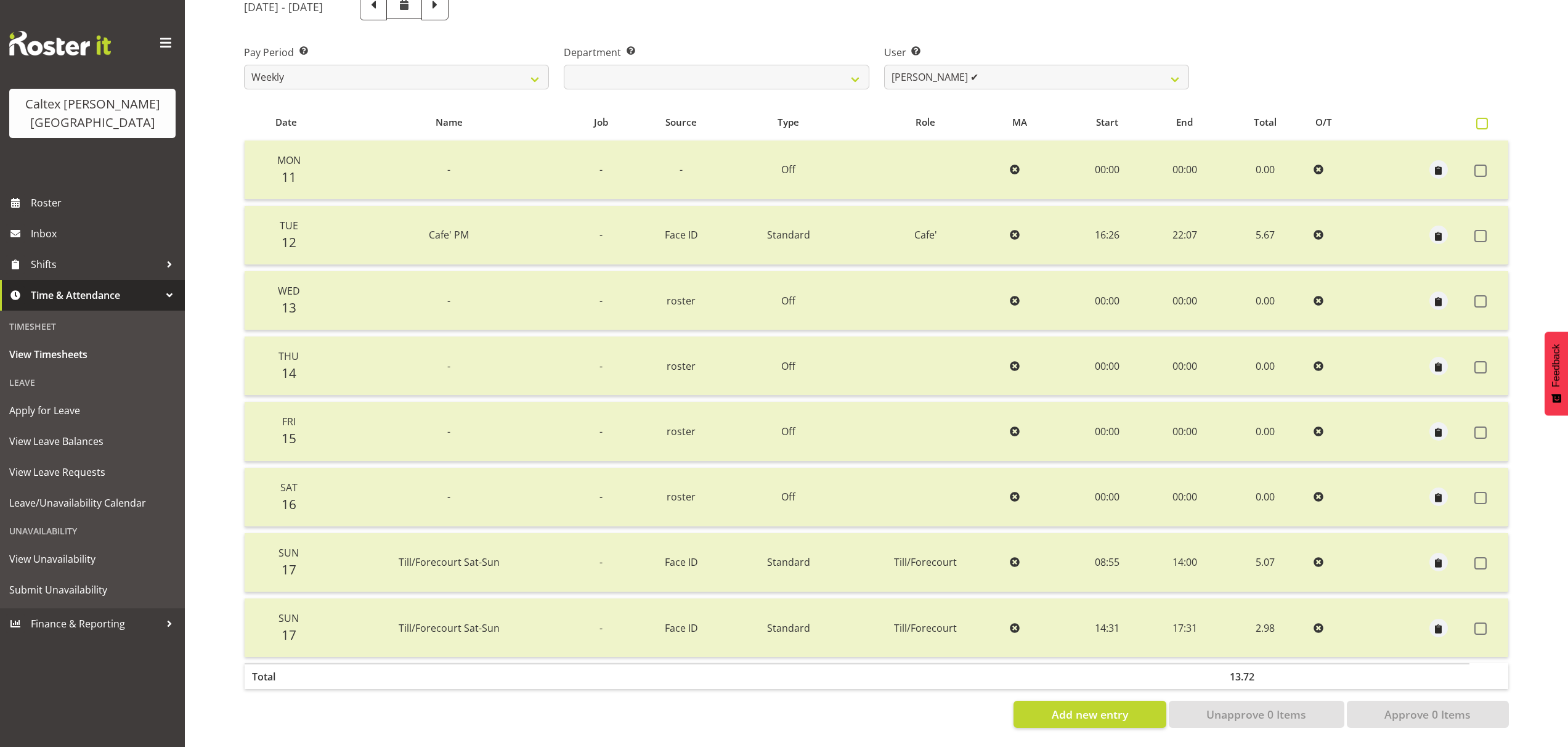
click at [1487, 118] on span at bounding box center [1481, 123] width 12 height 12
click at [1484, 119] on input "checkbox" at bounding box center [1480, 123] width 8 height 8
checkbox input "true"
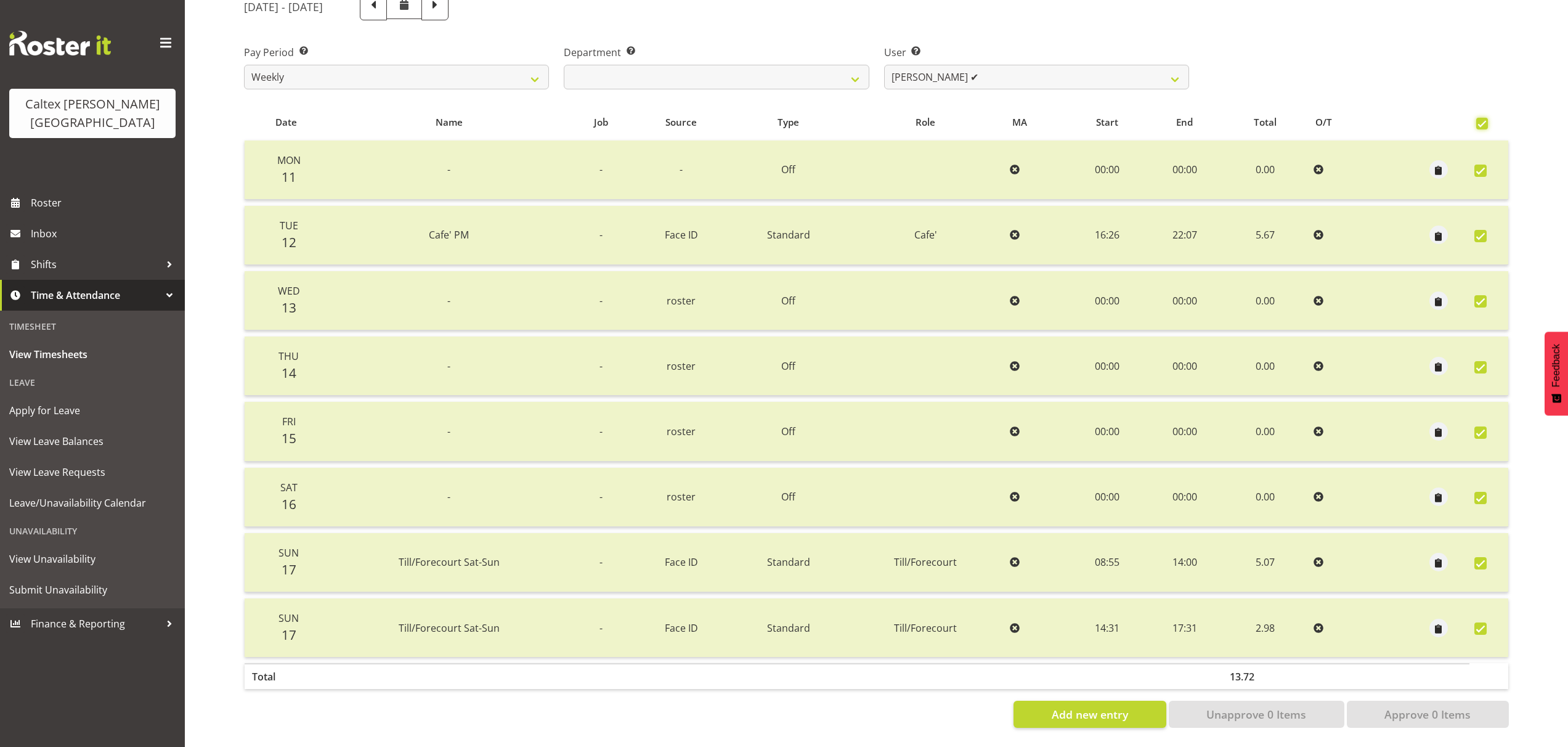
checkbox input "true"
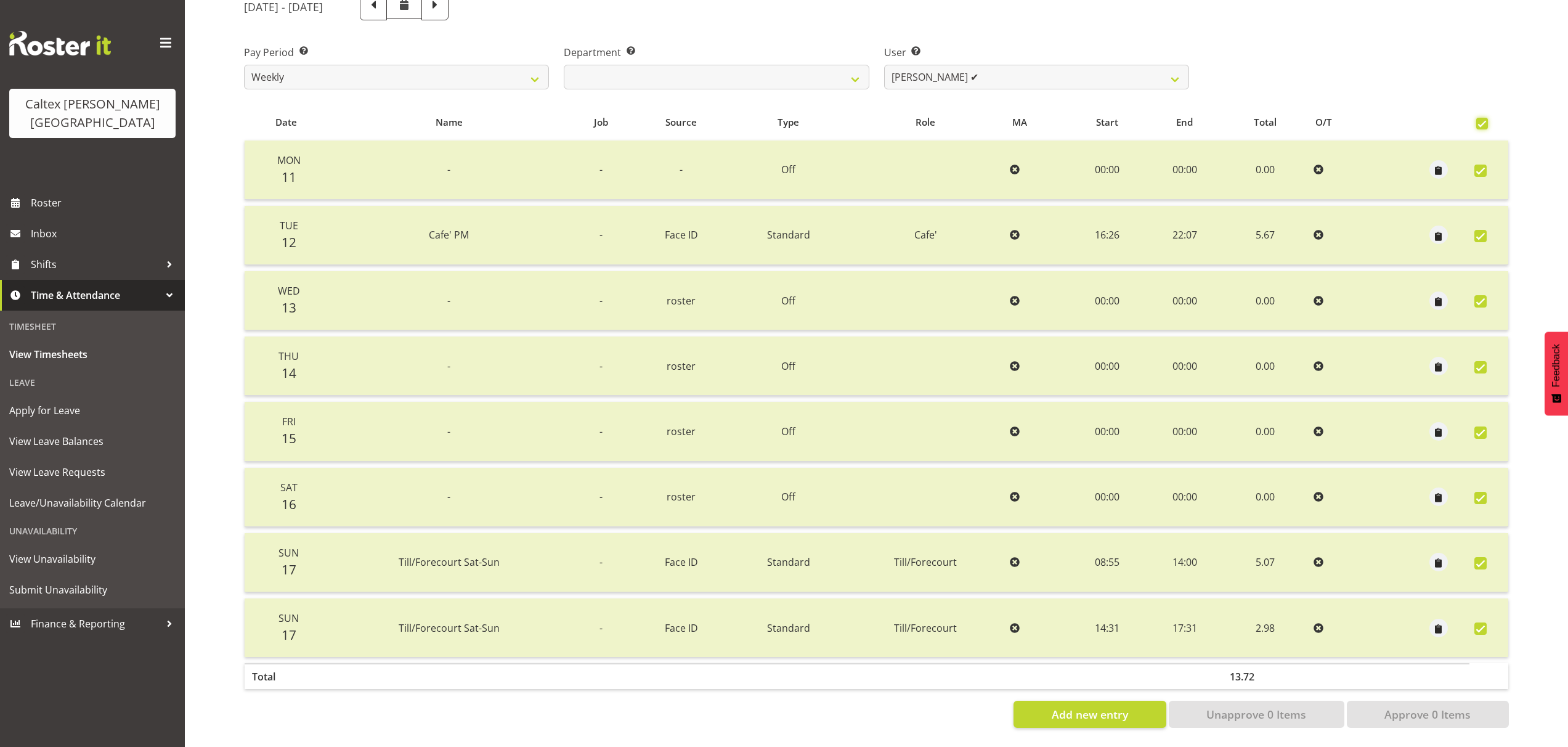
checkbox input "true"
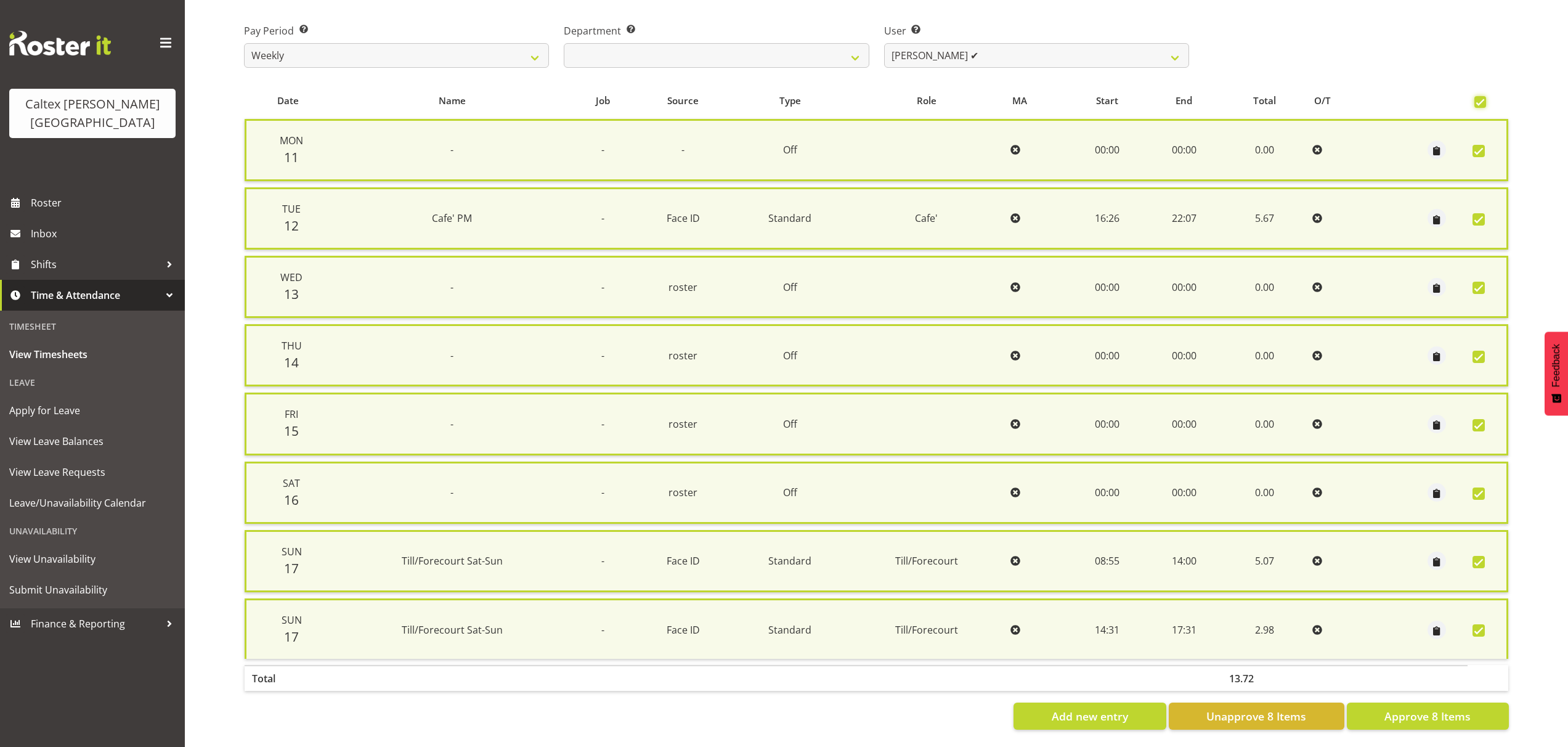
scroll to position [199, 0]
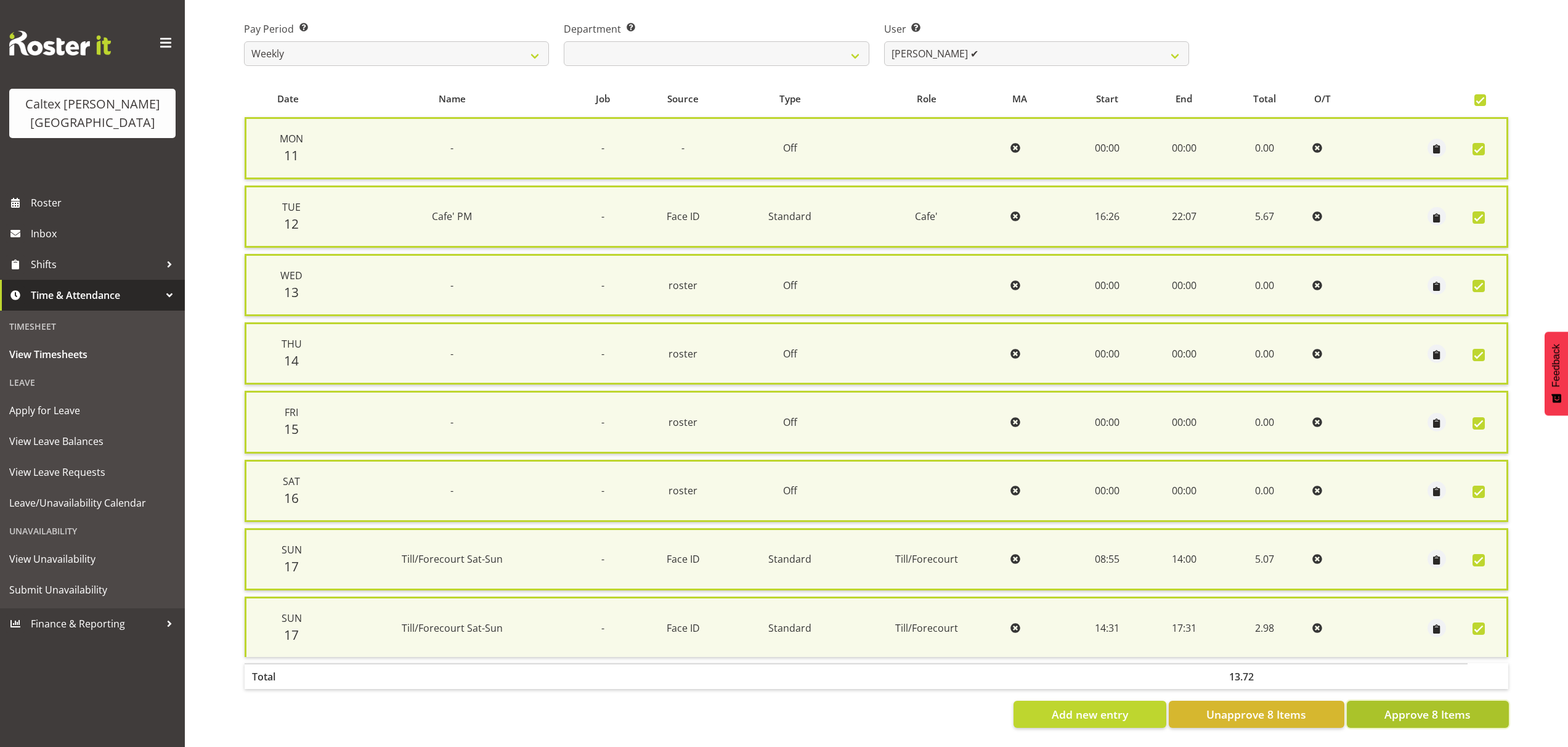
click at [1442, 711] on span "Approve 8 Items" at bounding box center [1427, 714] width 87 height 16
checkbox input "false"
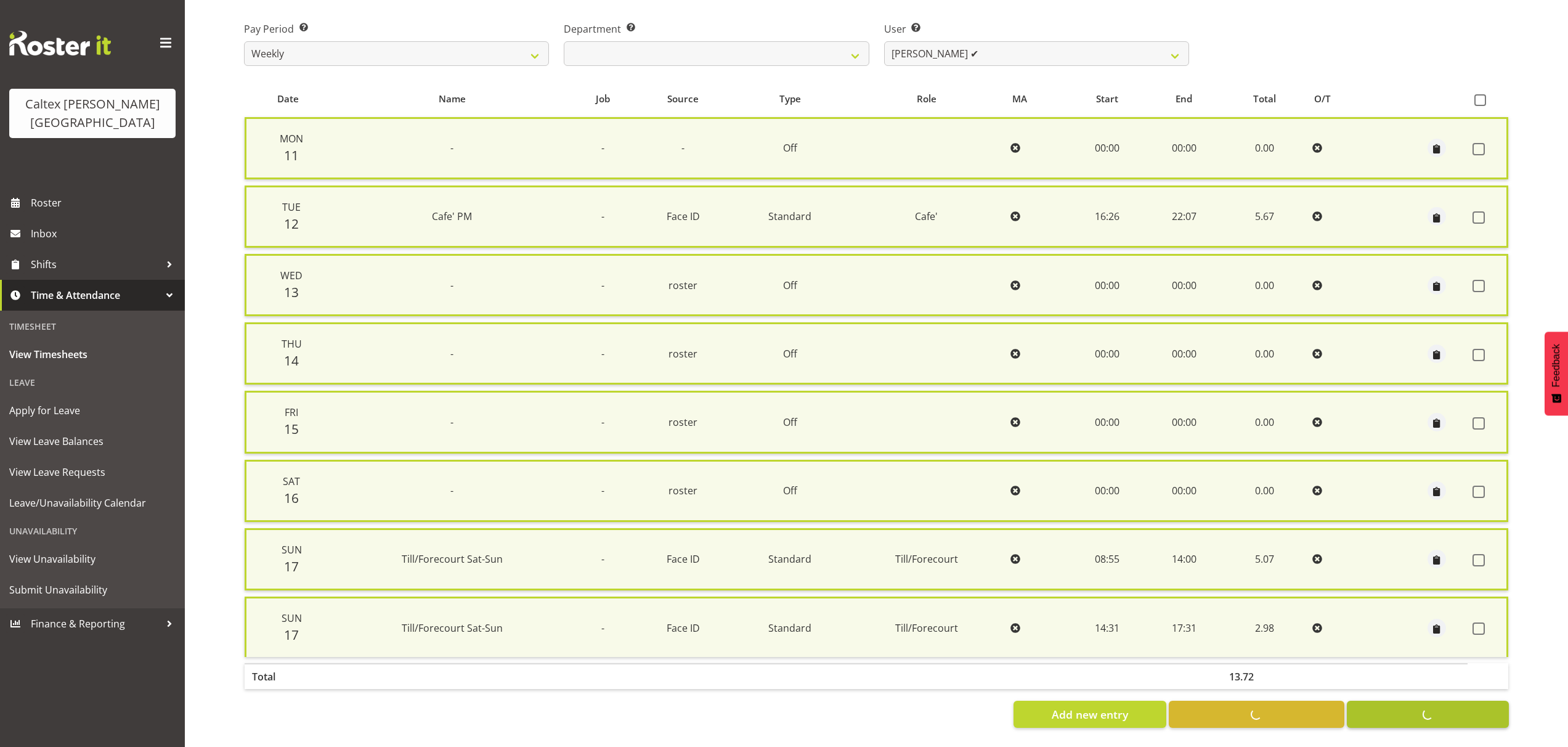
checkbox input "false"
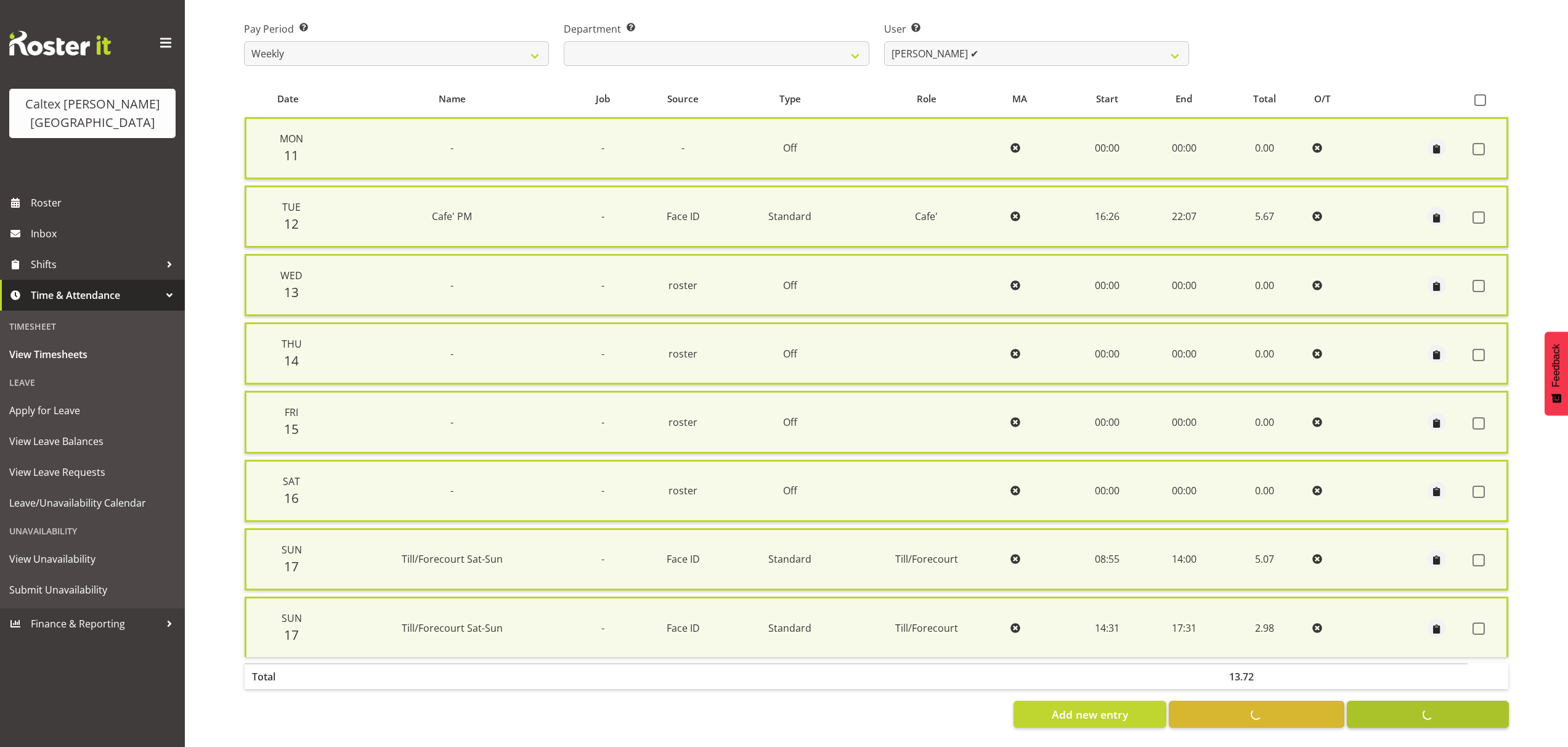
scroll to position [176, 0]
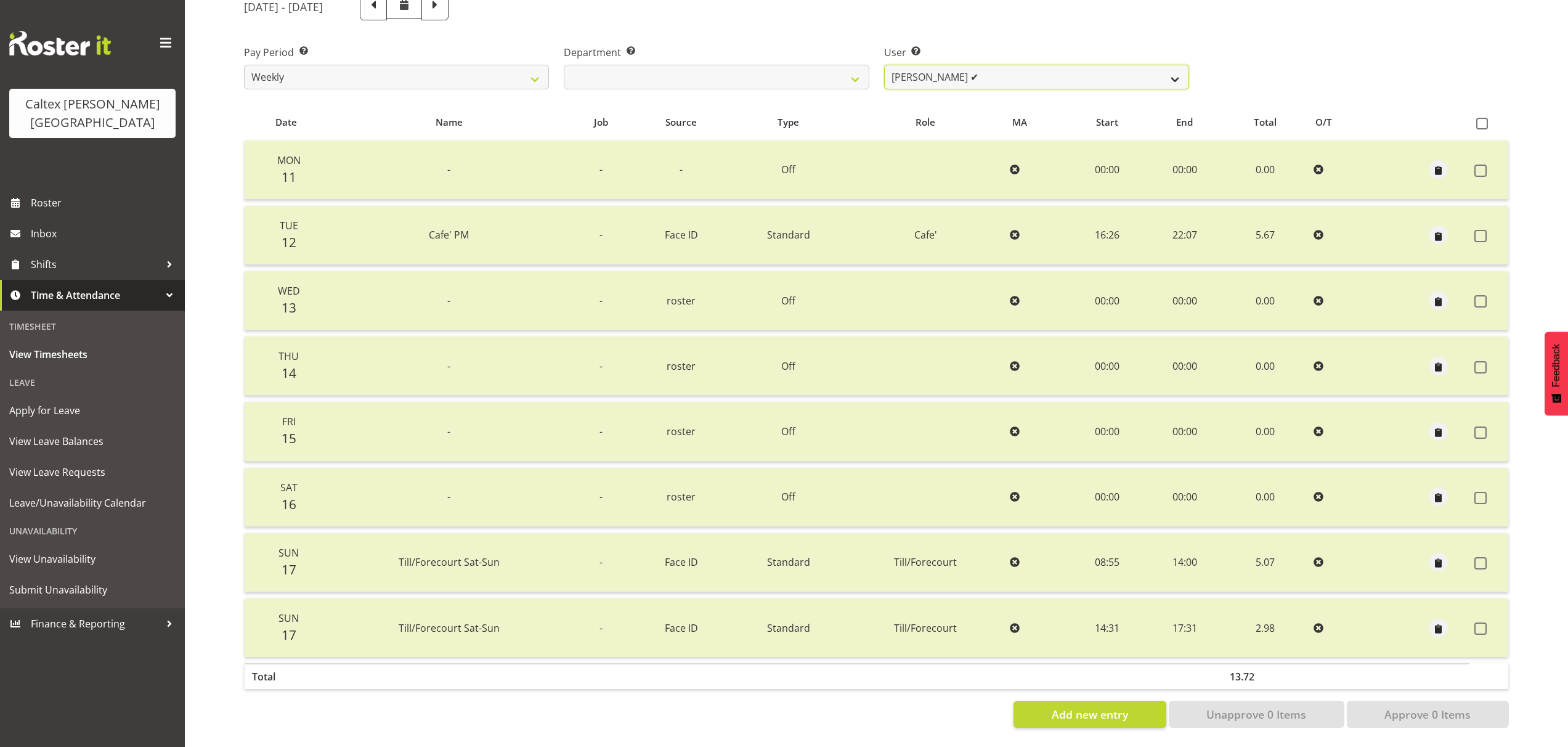
click at [1173, 68] on select "Grant, Adam ✔ Robertson, Christine ❌ Bullock, Christopher ❌ Wasley, Connor ❌ Jo…" at bounding box center [1036, 76] width 305 height 25
select select "10954"
click at [884, 64] on select "Grant, Adam ✔ Robertson, Christine ❌ Bullock, Christopher ❌ Wasley, Connor ❌ Jo…" at bounding box center [1036, 76] width 305 height 25
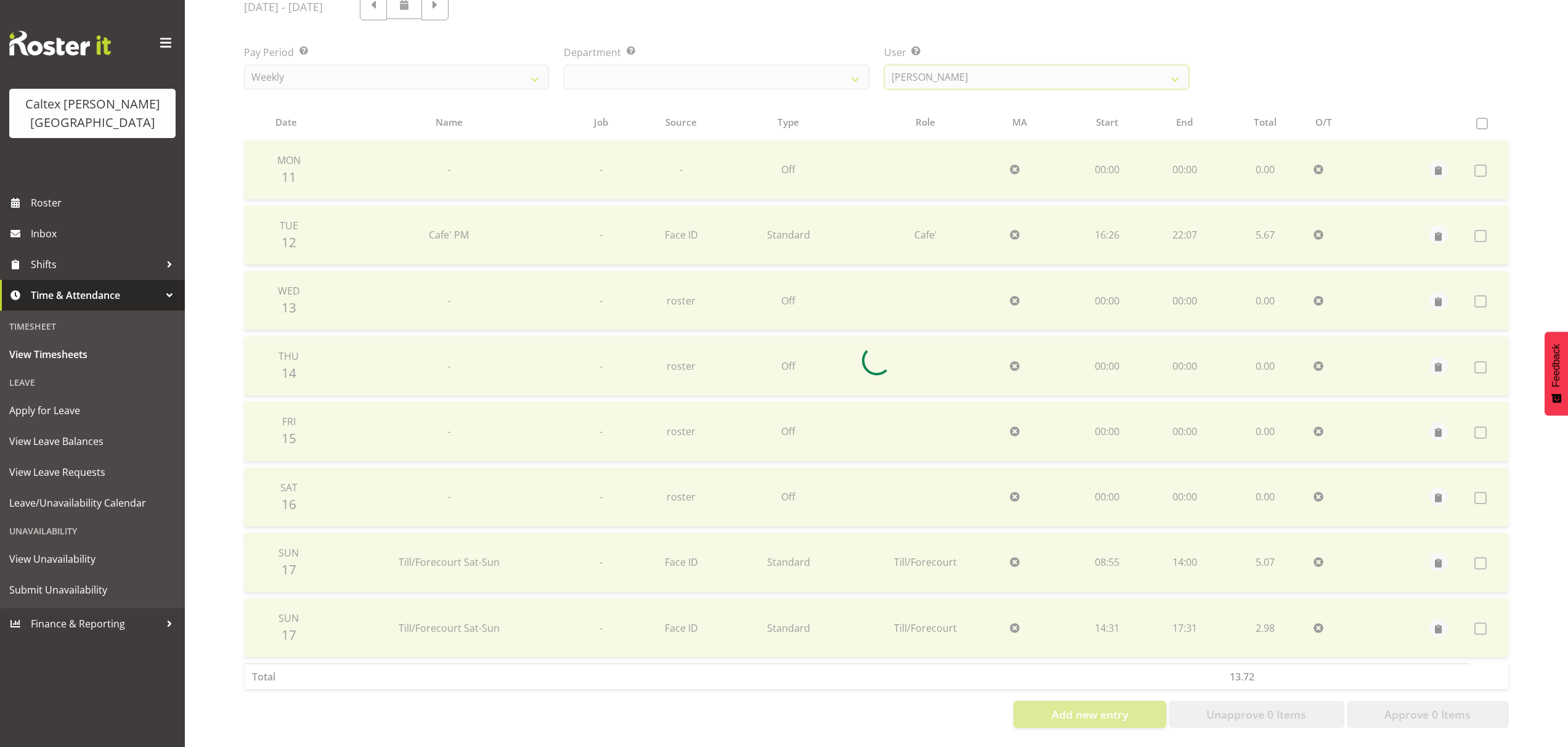
scroll to position [111, 0]
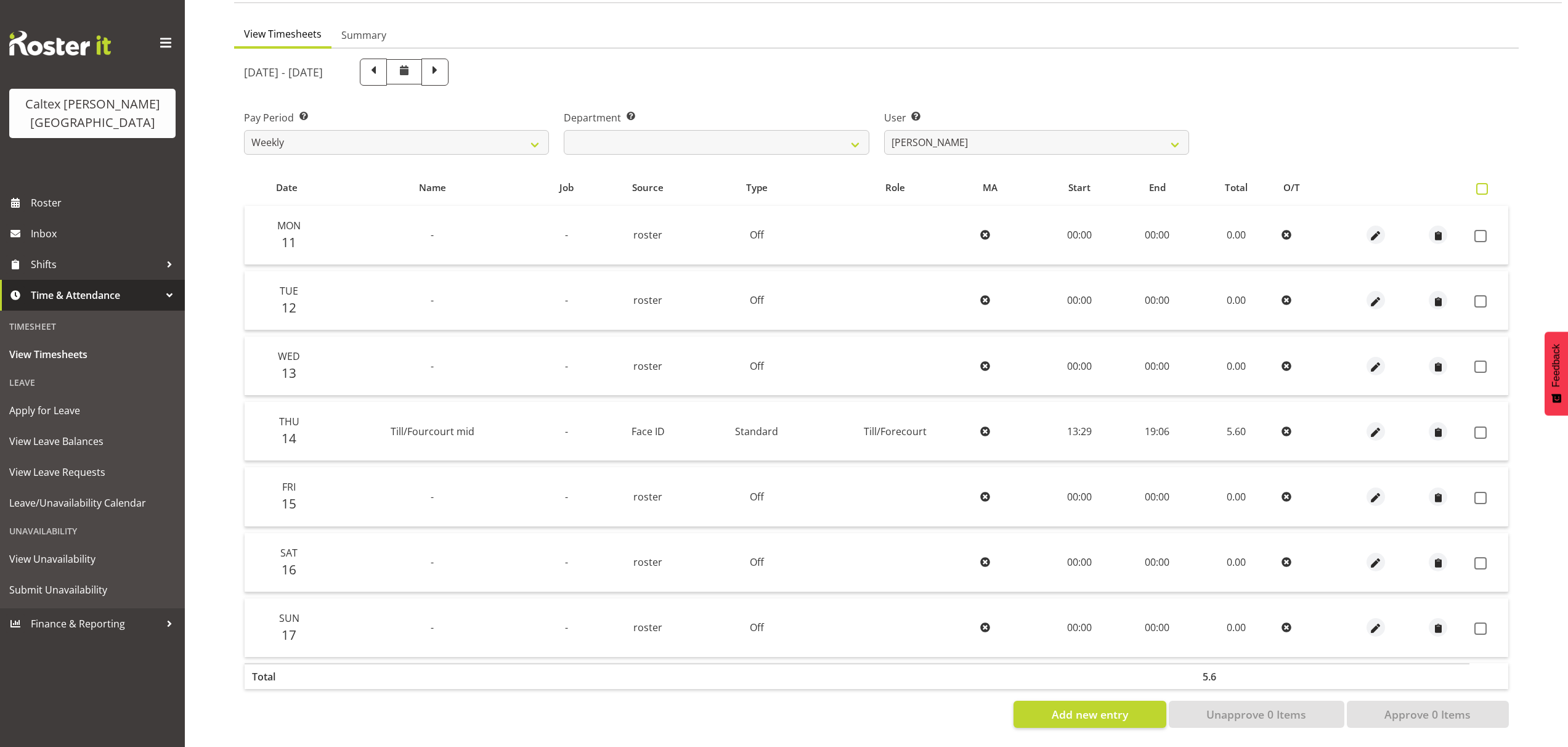
click at [1483, 183] on span at bounding box center [1481, 189] width 12 height 12
click at [1483, 185] on input "checkbox" at bounding box center [1480, 189] width 8 height 8
checkbox input "true"
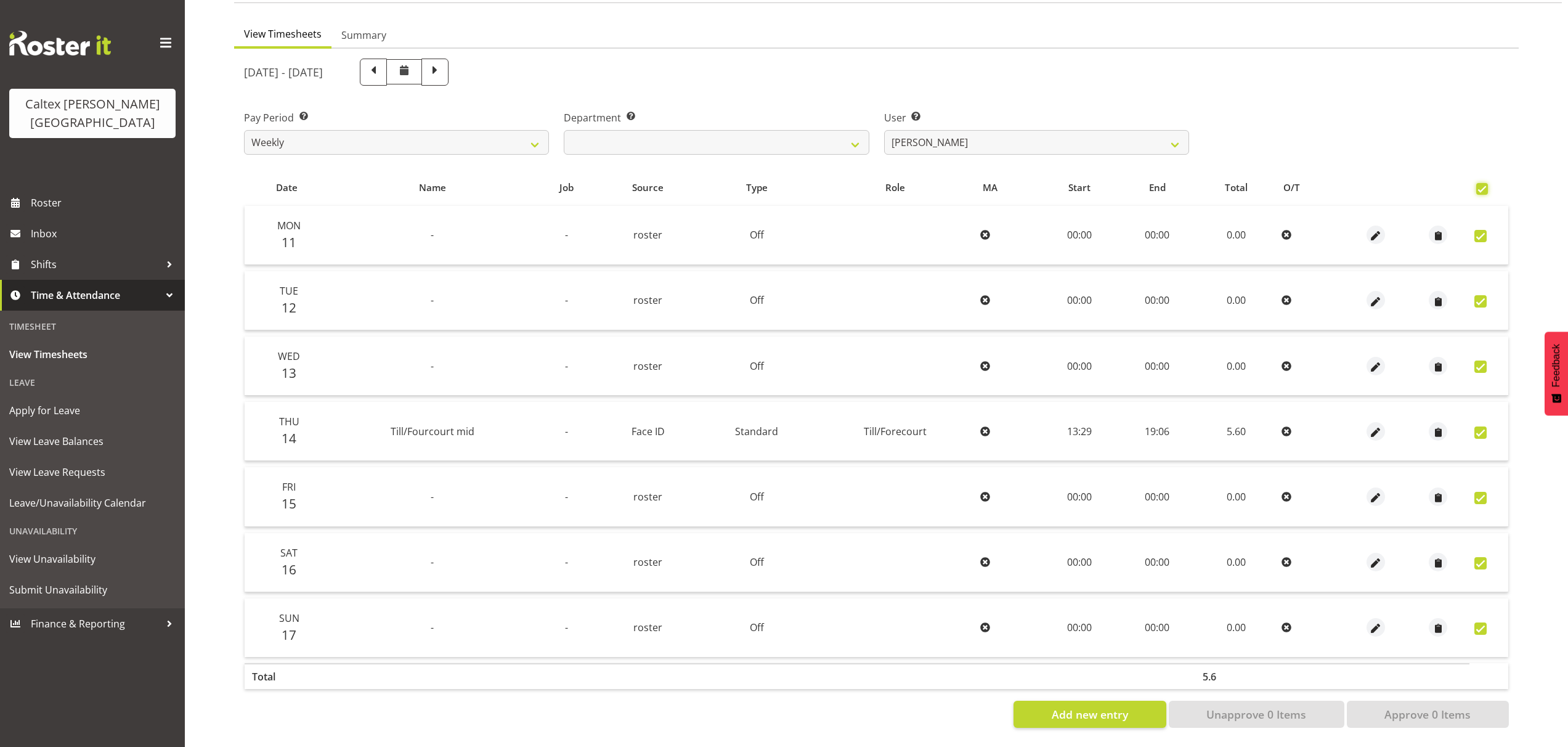
checkbox input "true"
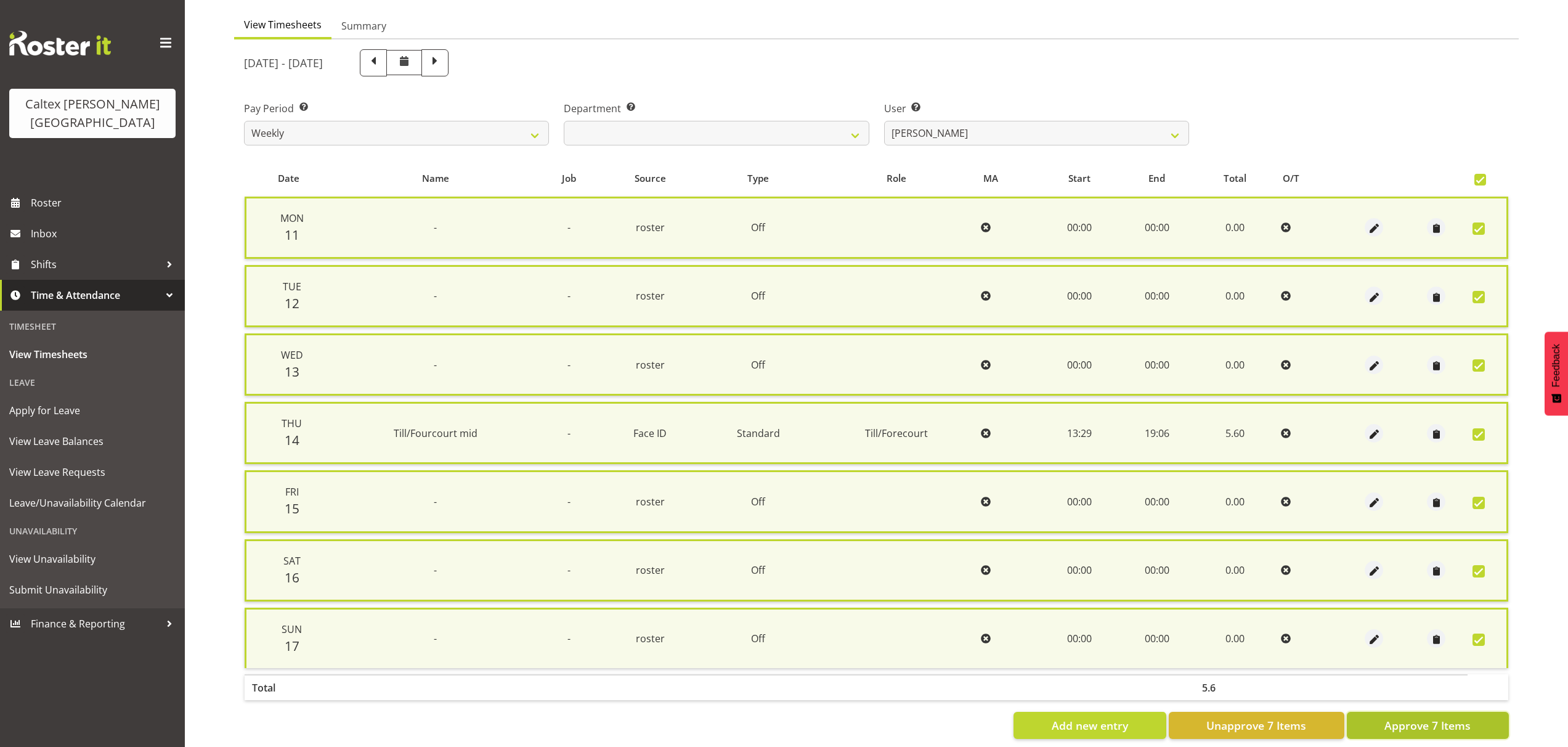
click at [1438, 724] on span "Approve 7 Items" at bounding box center [1427, 725] width 87 height 16
checkbox input "false"
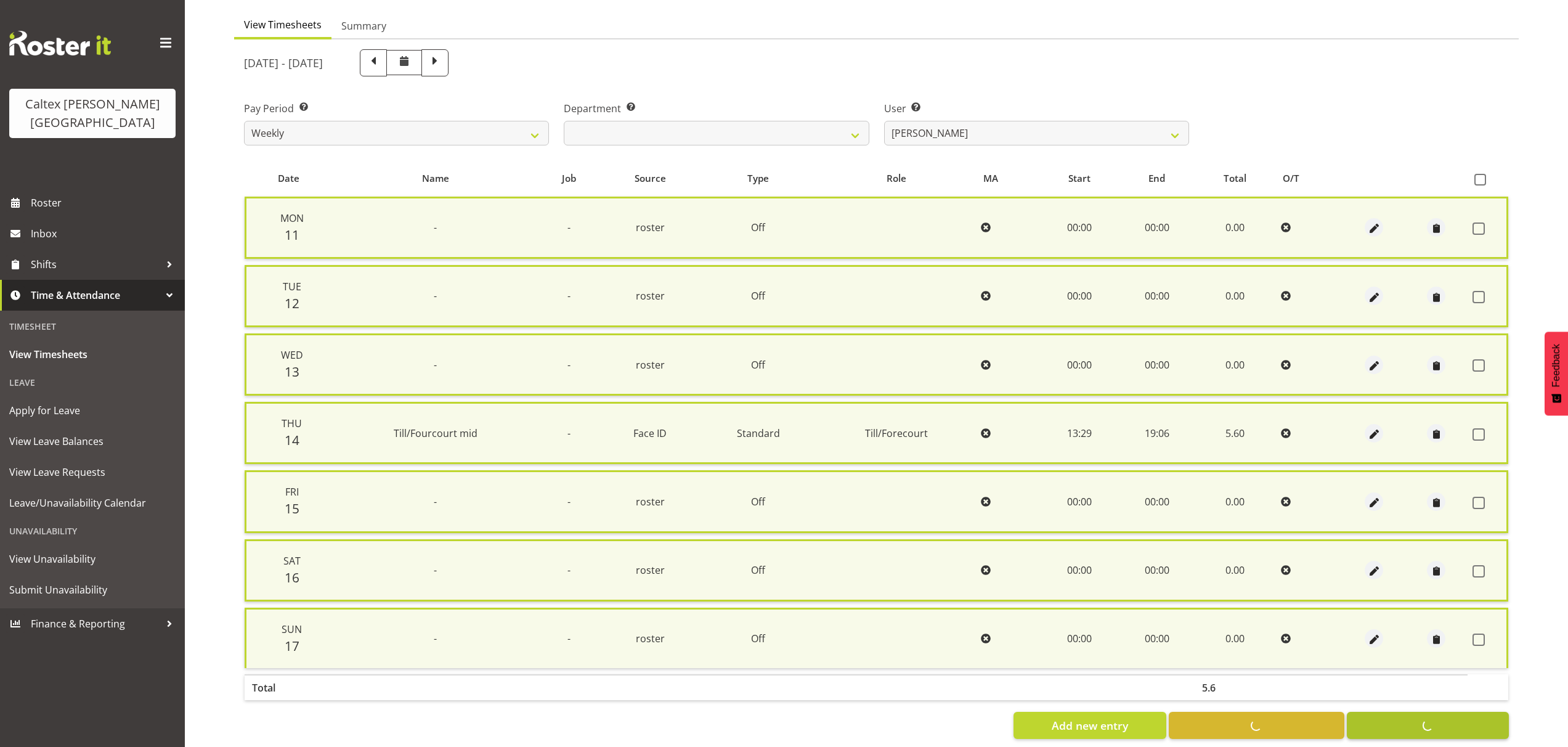
checkbox input "false"
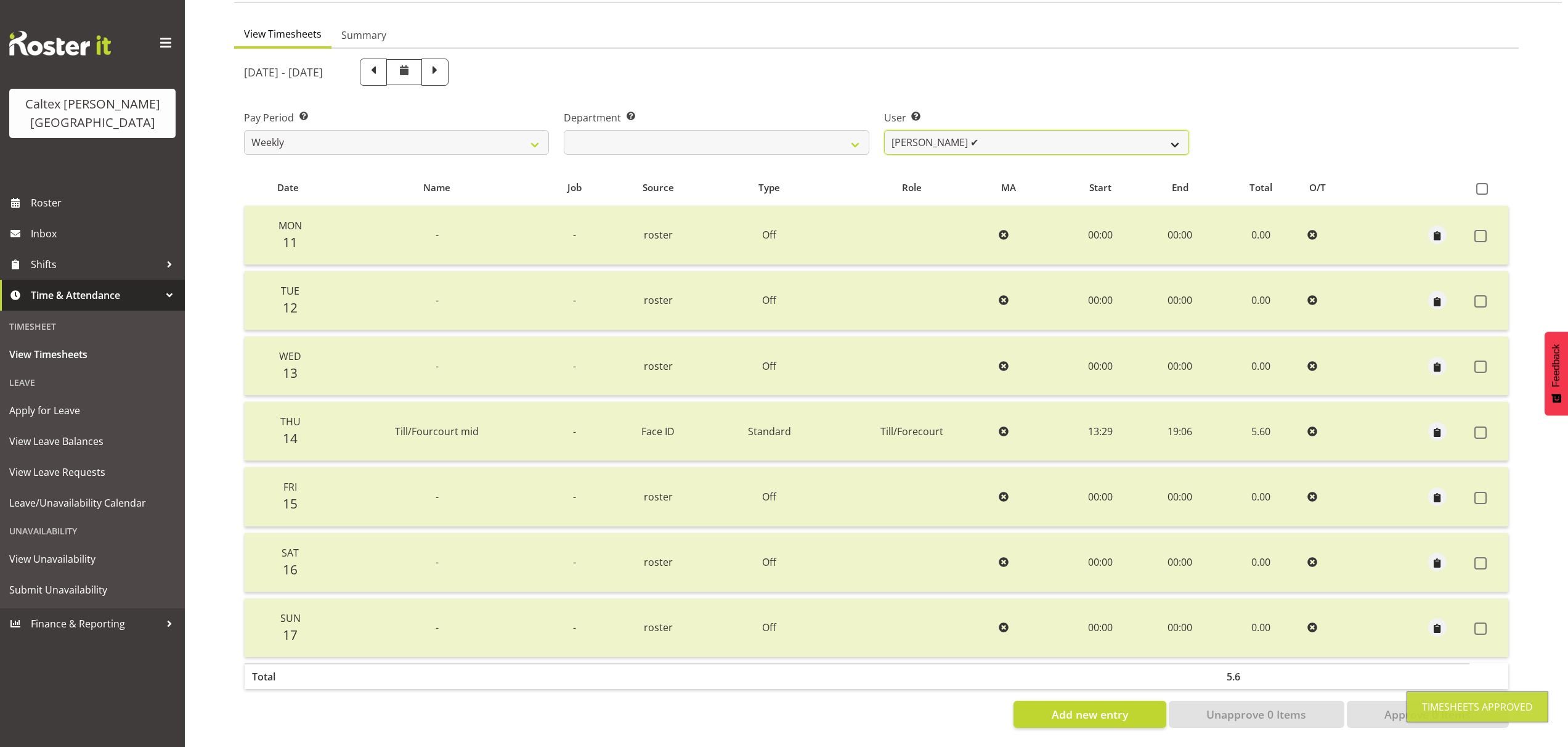
click at [1178, 132] on select "Grant, Adam ✔ Robertson, Christine ✔ Bullock, Christopher ❌ Wasley, Connor ❌ Jo…" at bounding box center [1036, 142] width 305 height 25
select select "10955"
click at [884, 130] on select "Grant, Adam ✔ Robertson, Christine ✔ Bullock, Christopher ❌ Wasley, Connor ❌ Jo…" at bounding box center [1036, 142] width 305 height 25
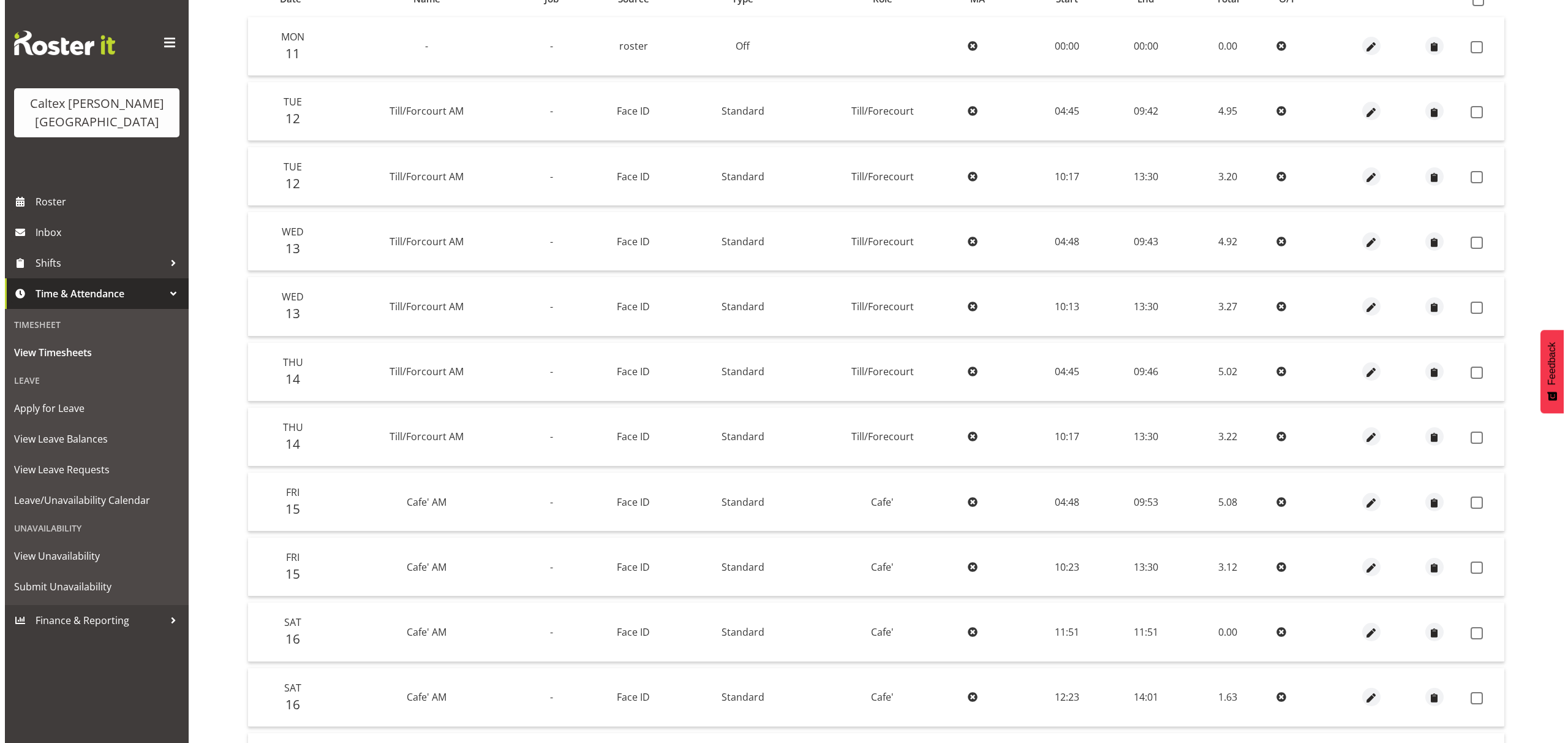
scroll to position [375, 0]
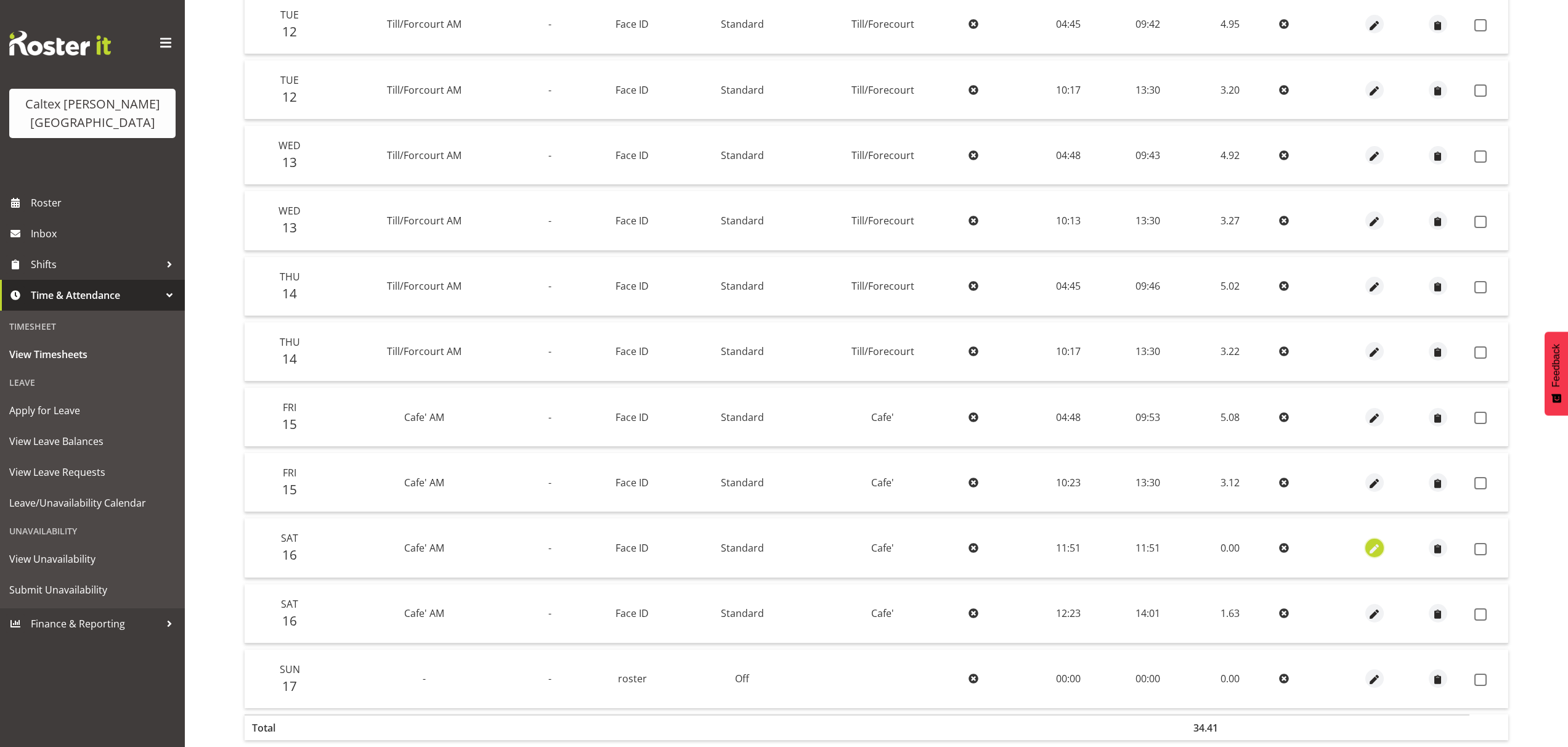
click at [1378, 548] on span "button" at bounding box center [1375, 549] width 14 height 14
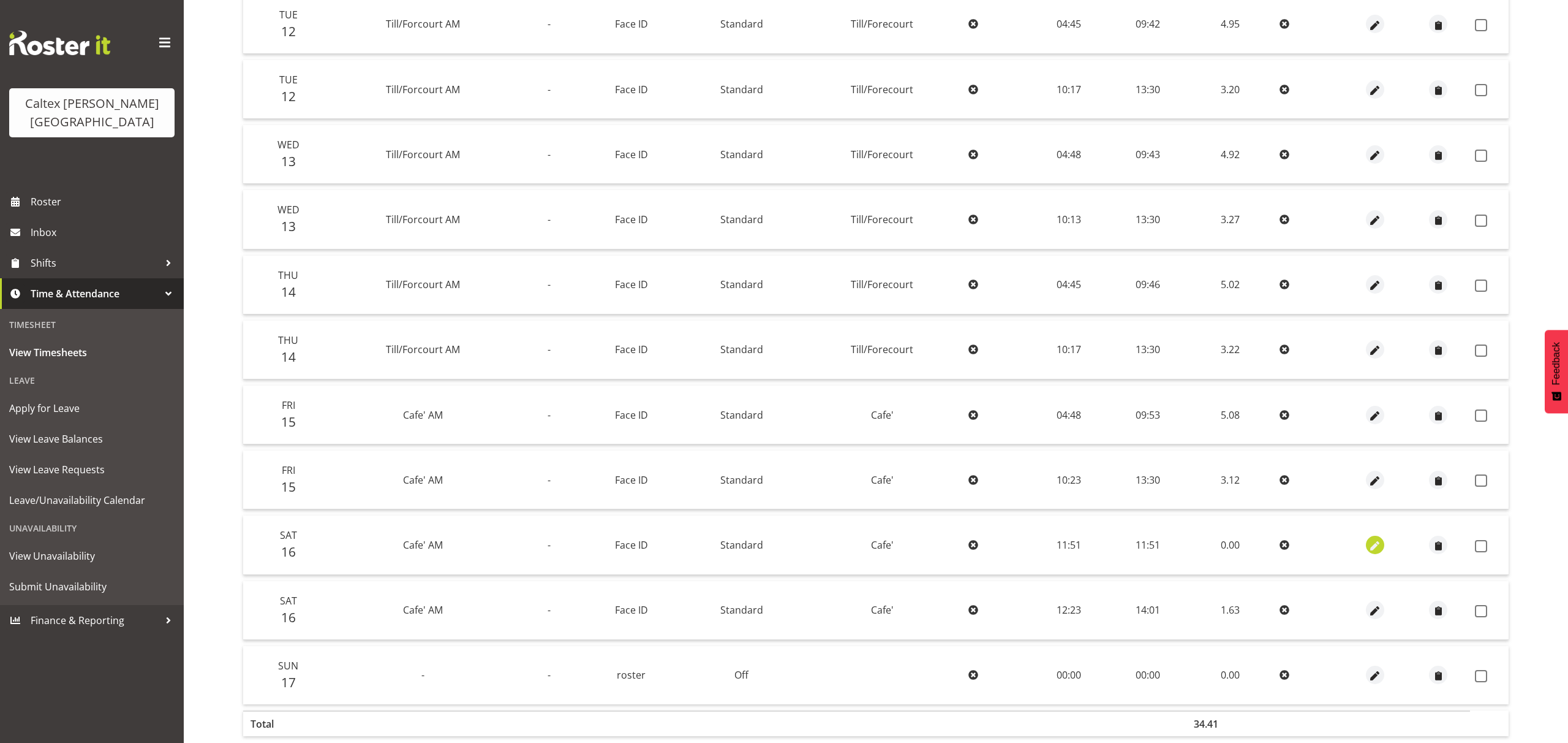
select select "Standard"
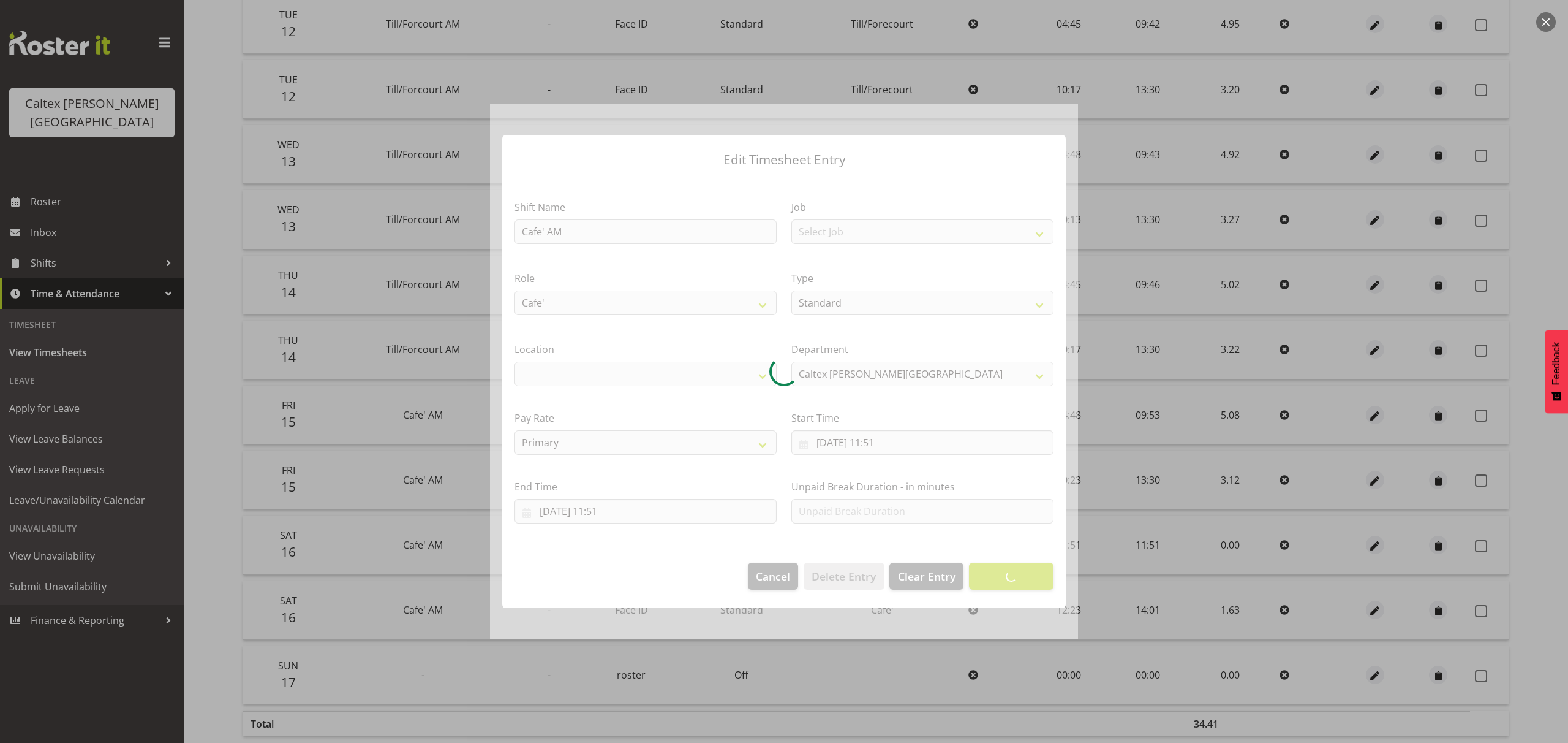
select select "1239"
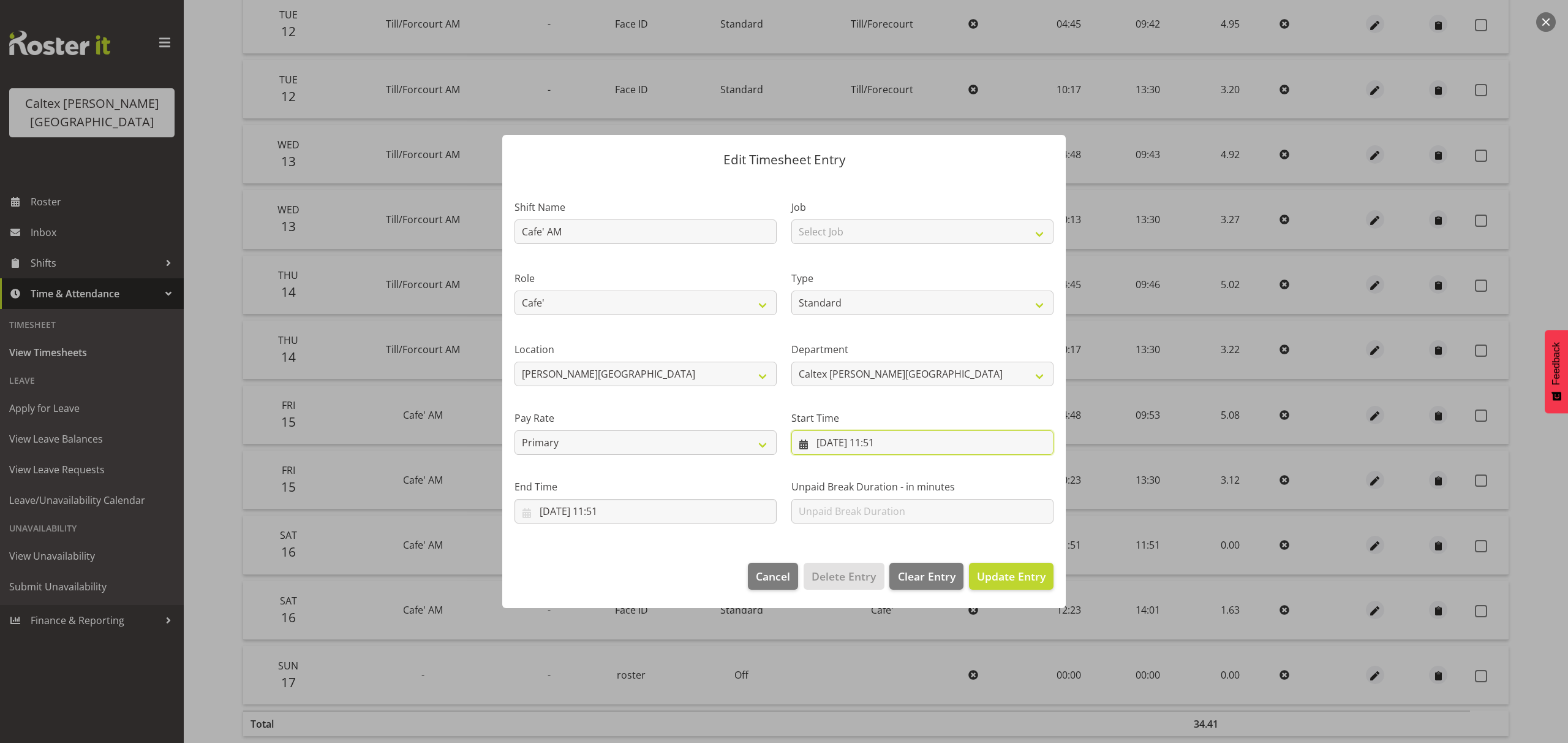
click at [897, 443] on input "16/08/2025, 11:51" at bounding box center [922, 443] width 262 height 25
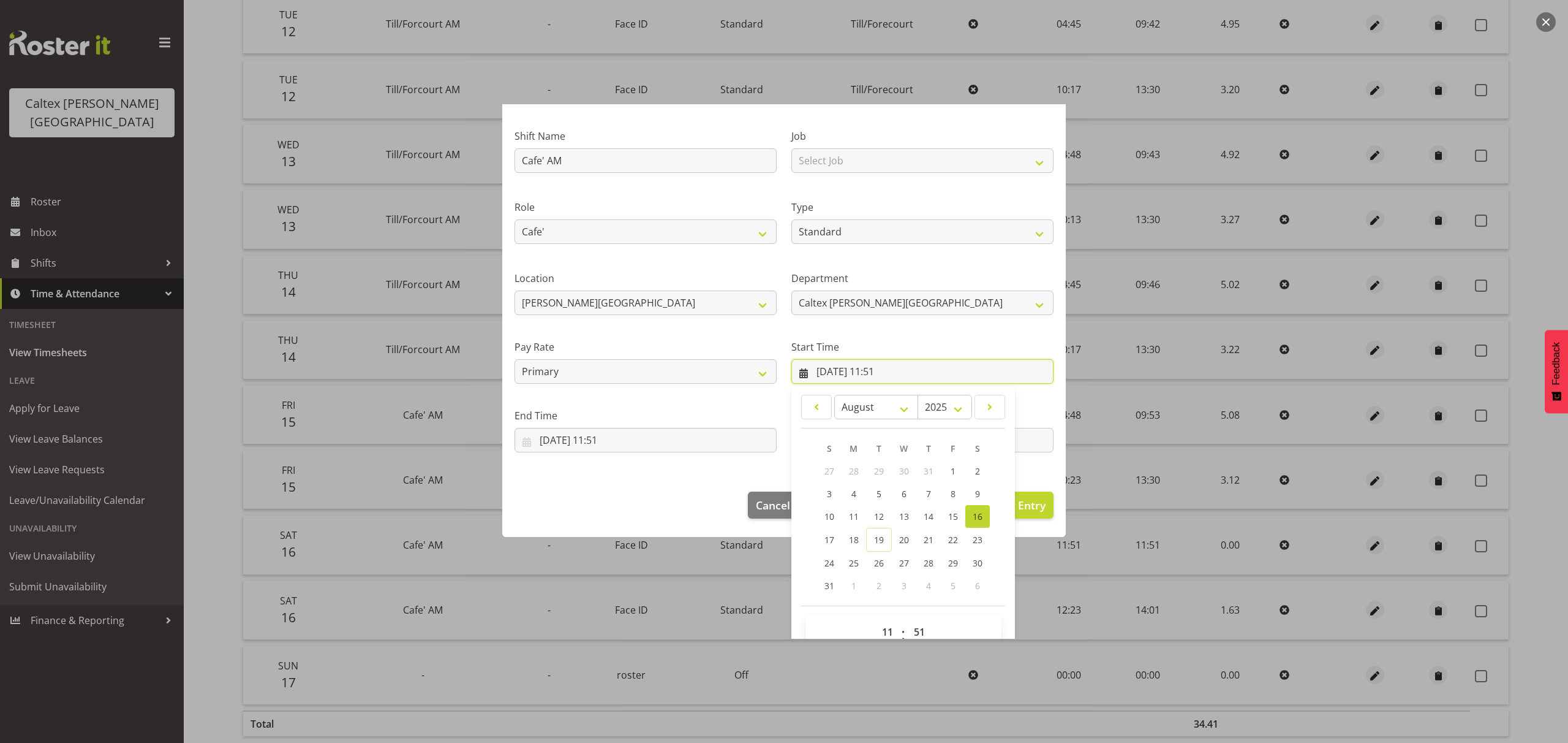
scroll to position [96, 0]
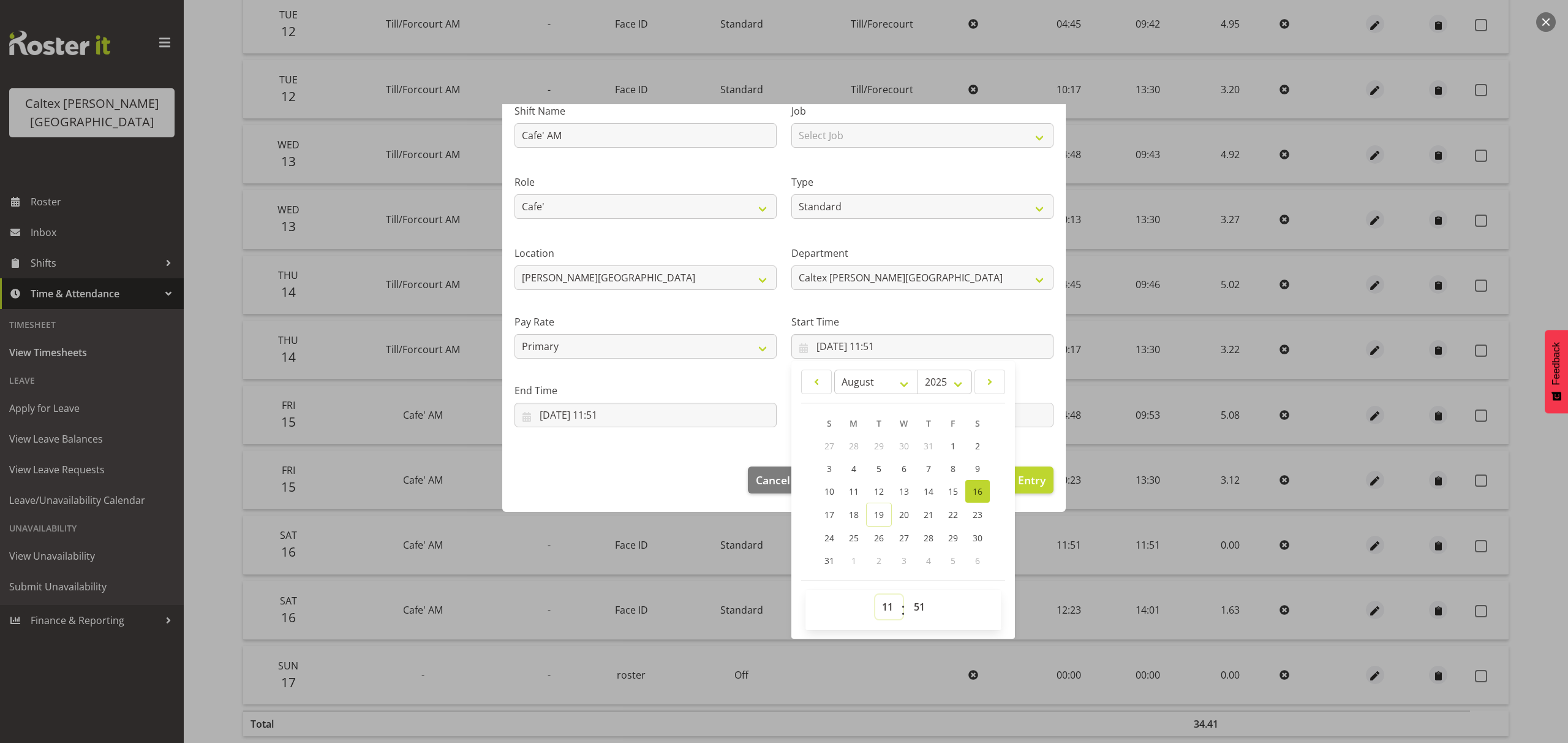
click at [883, 604] on select "00 01 02 03 04 05 06 07 08 09 10 11 12 13 14 15 16 17 18 19 20 21 22 23" at bounding box center [889, 607] width 28 height 25
select select "5"
click at [875, 595] on select "00 01 02 03 04 05 06 07 08 09 10 11 12 13 14 15 16 17 18 19 20 21 22 23" at bounding box center [889, 607] width 28 height 25
type input "16/08/2025, 05:51"
click at [1045, 440] on section "Shift Name Cafe' AM Job Select Job traning Role Cafe' Staff meeting Till/Foreco…" at bounding box center [784, 268] width 564 height 373
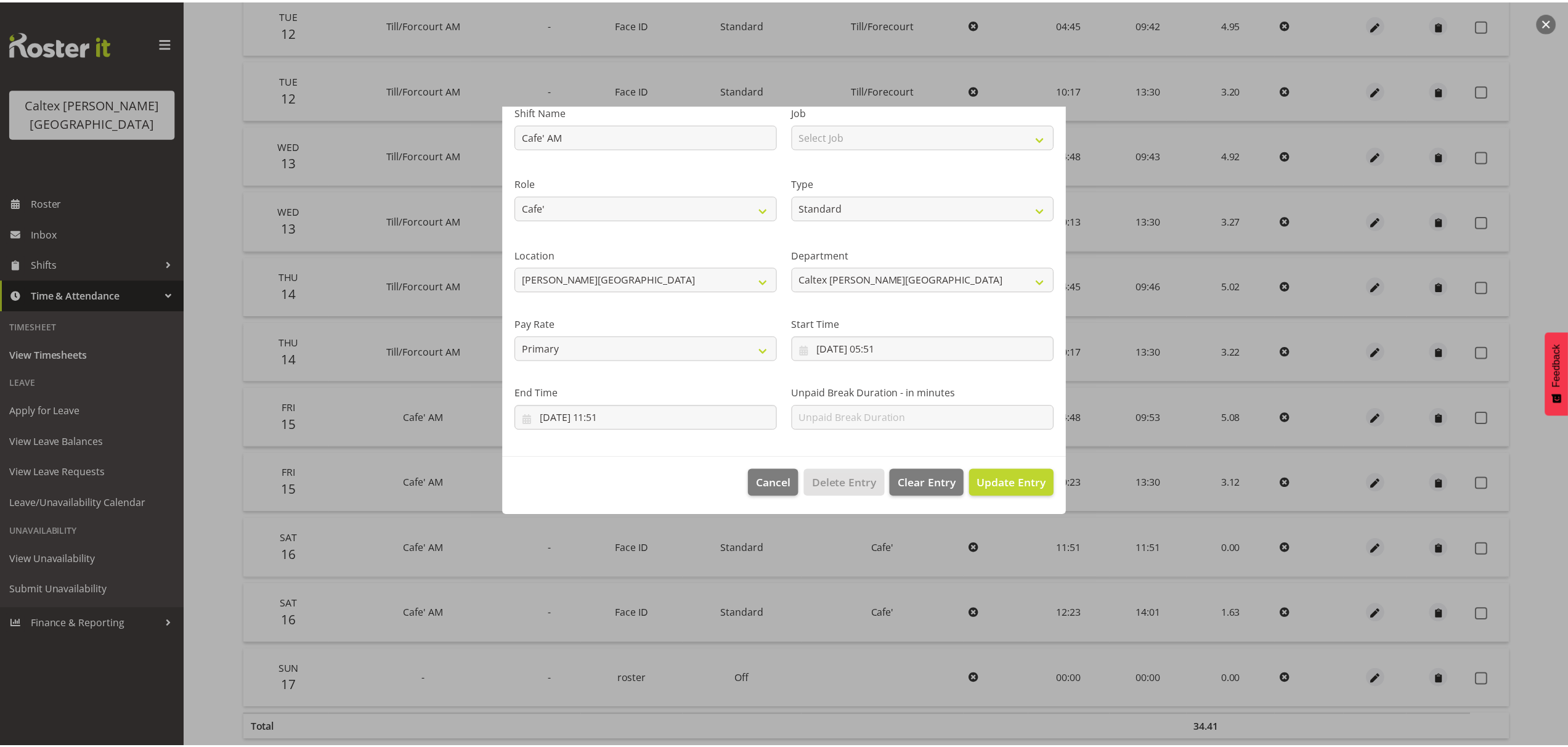
scroll to position [0, 0]
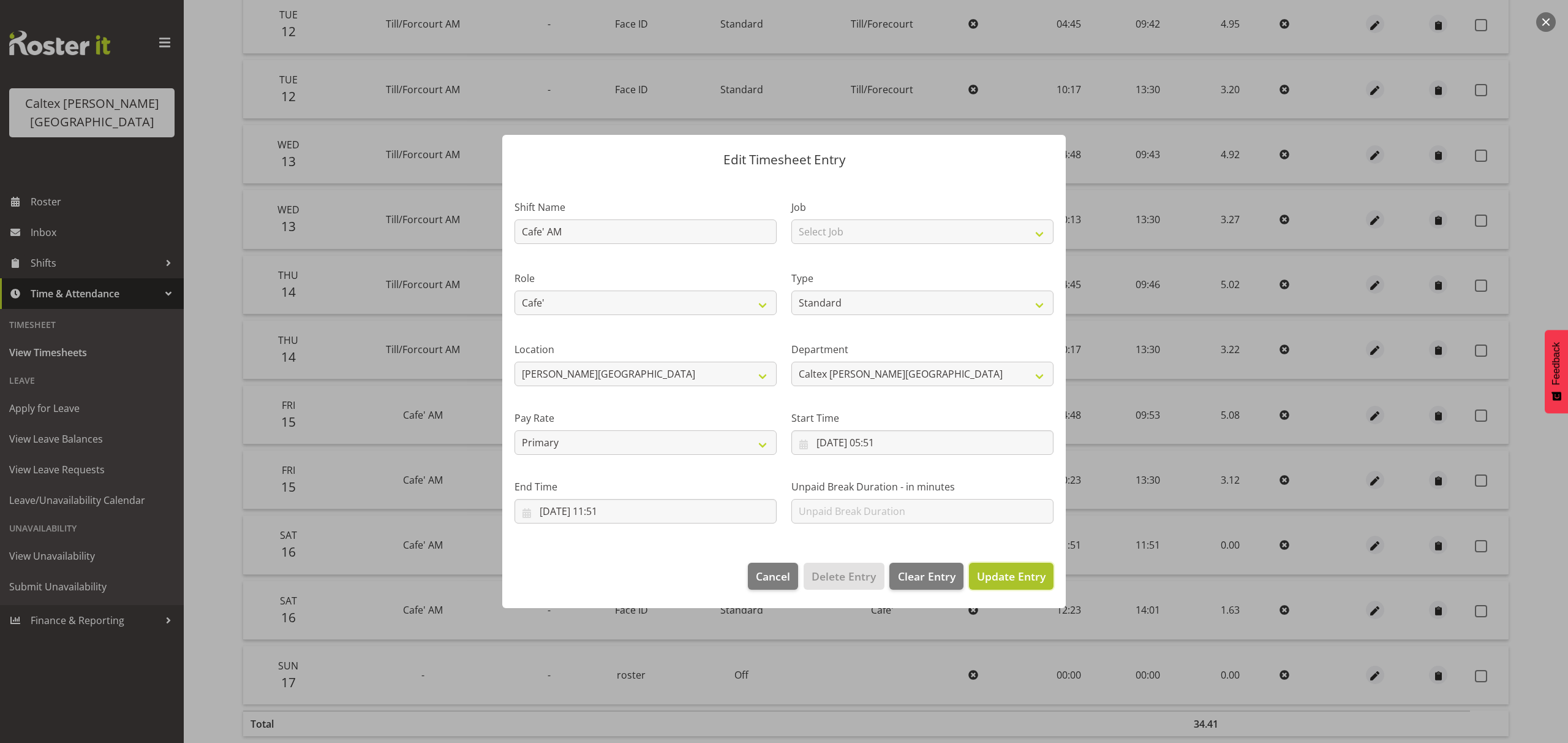
click at [1004, 580] on span "Update Entry" at bounding box center [1011, 576] width 68 height 14
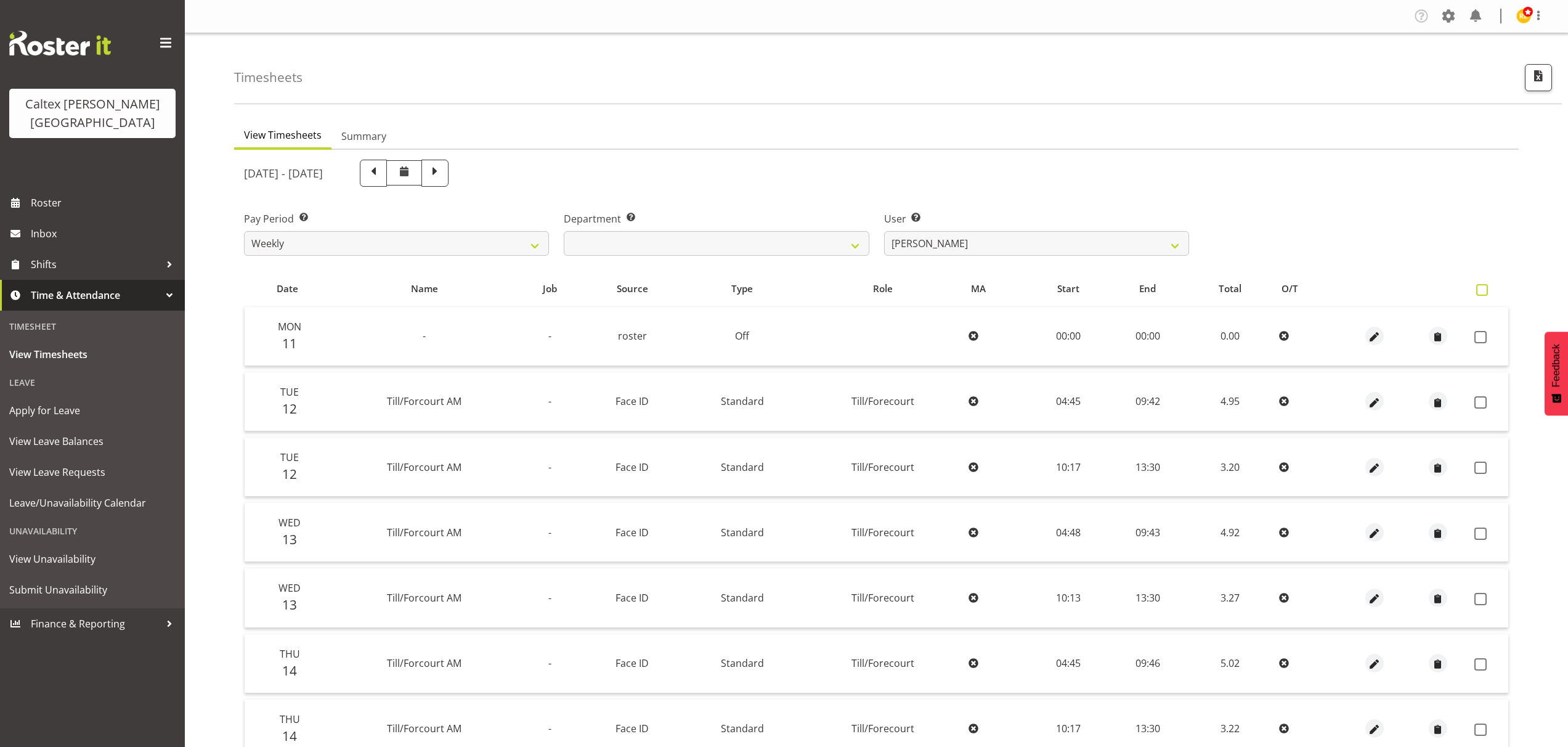
click at [1483, 294] on span at bounding box center [1481, 290] width 12 height 12
click at [1483, 294] on input "checkbox" at bounding box center [1480, 289] width 8 height 8
checkbox input "true"
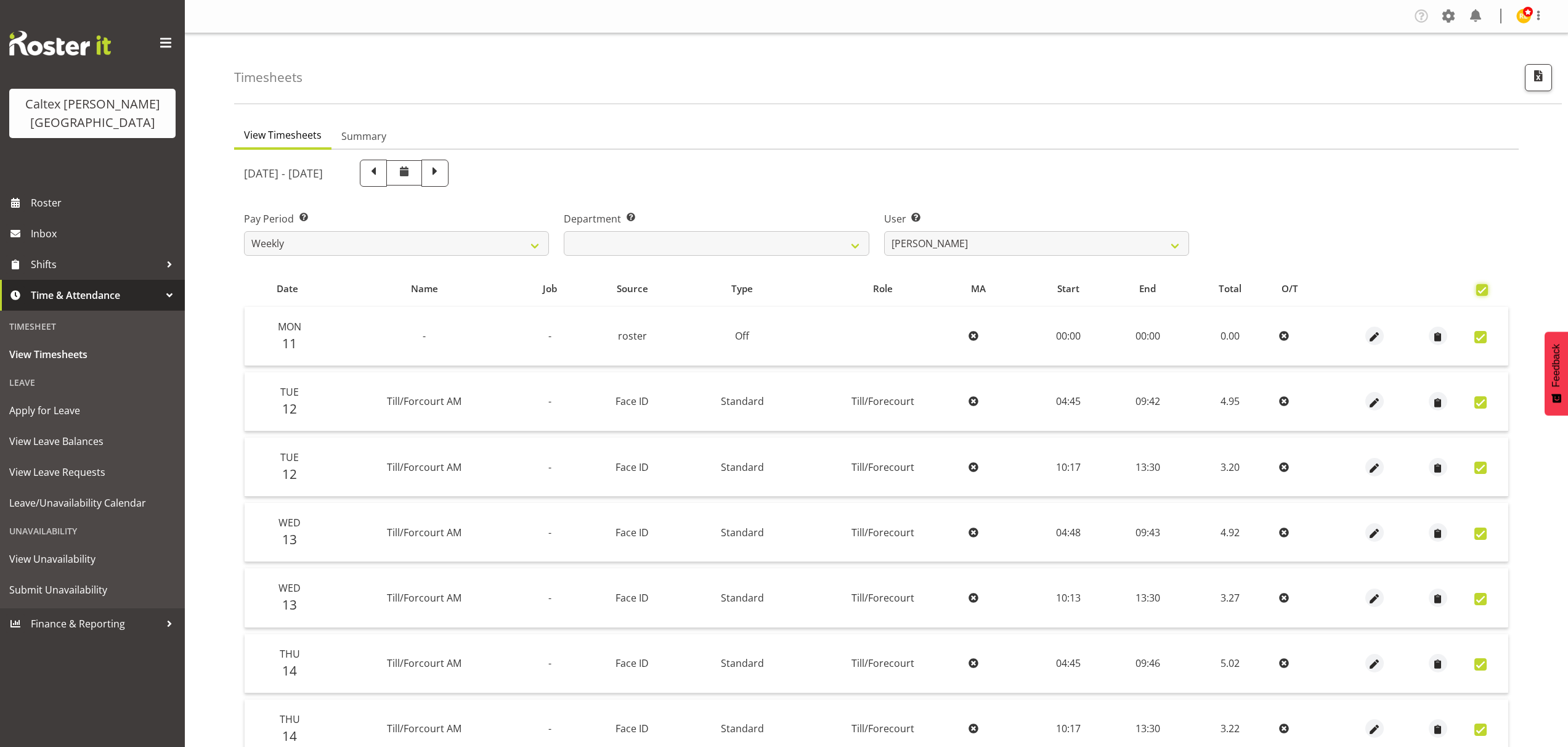
checkbox input "true"
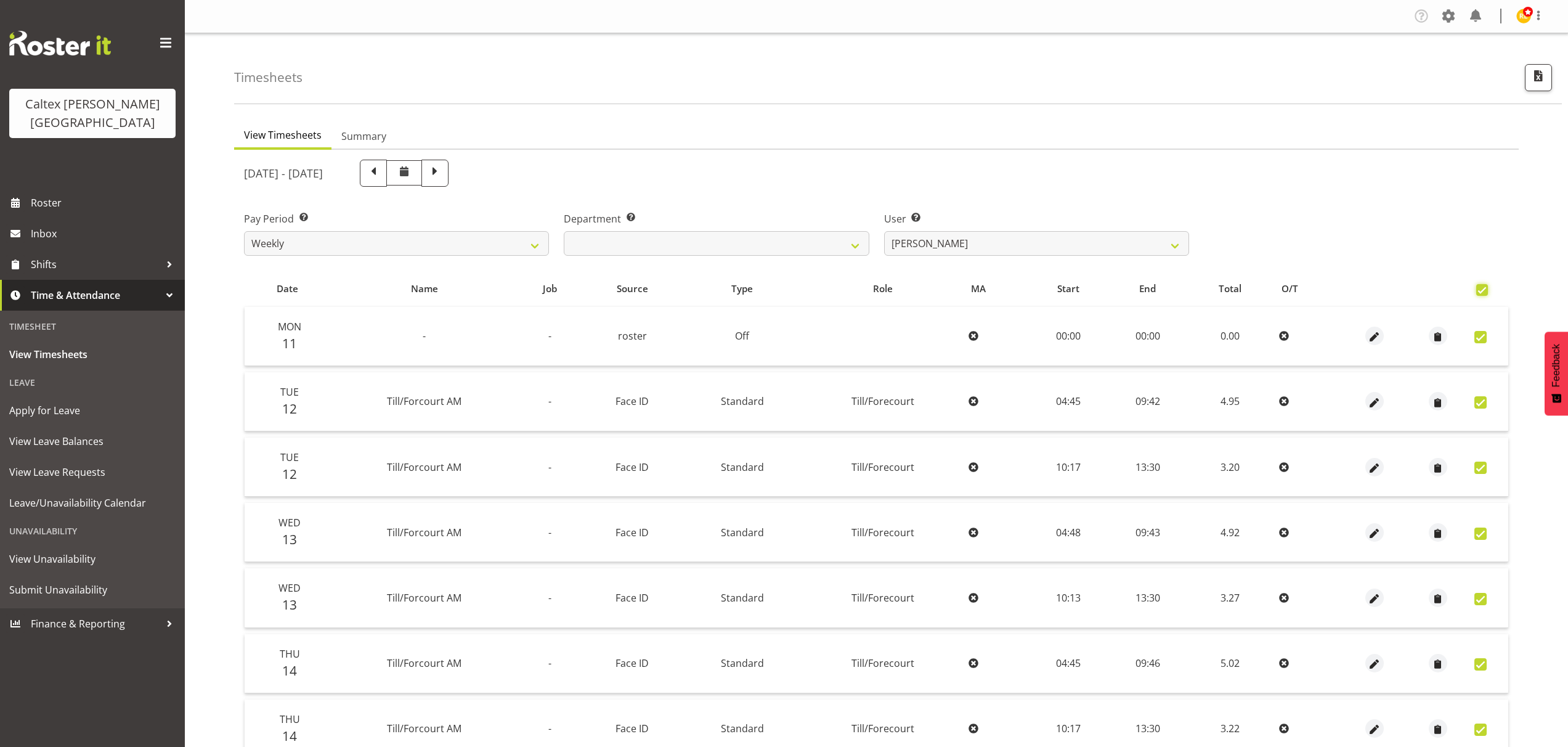
checkbox input "true"
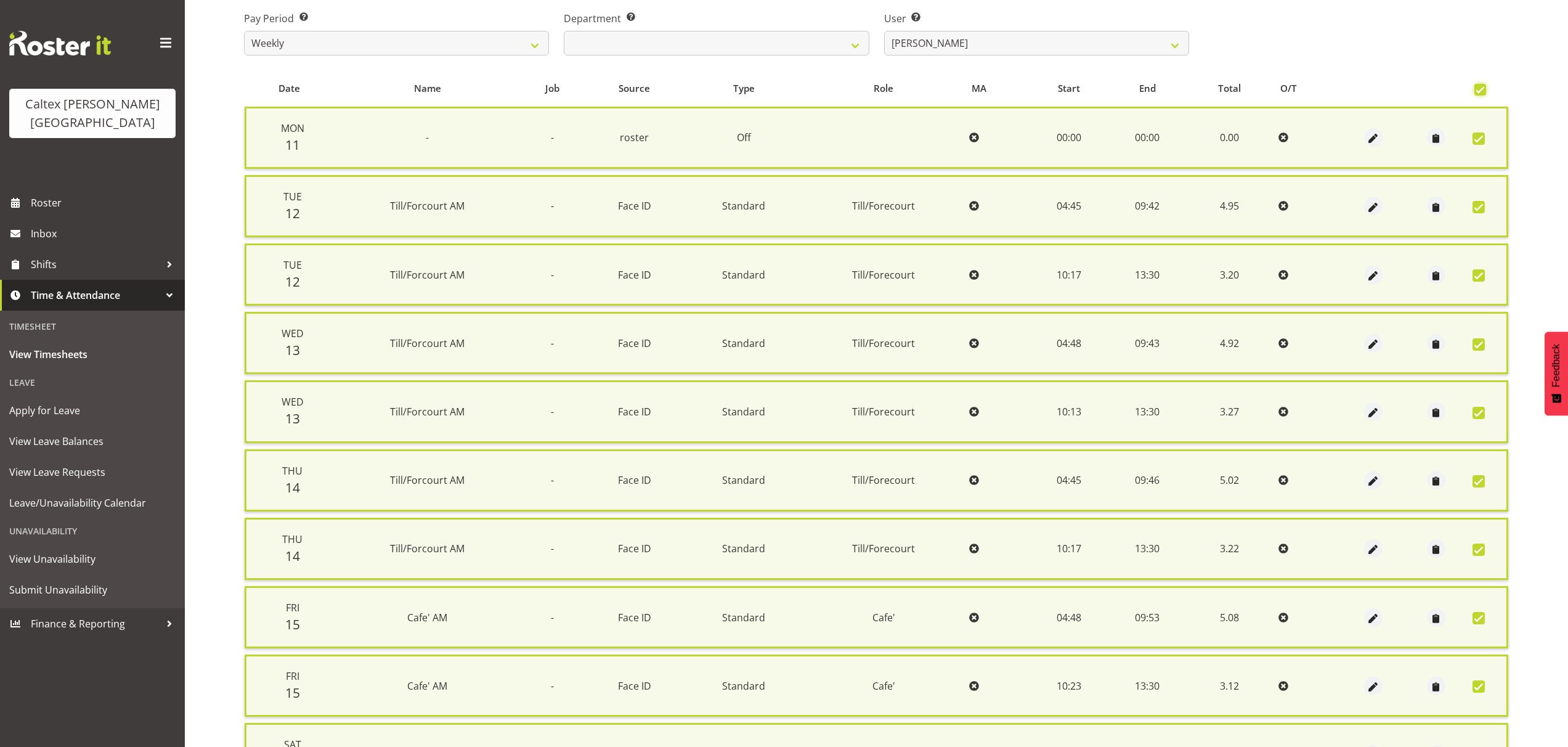
scroll to position [473, 0]
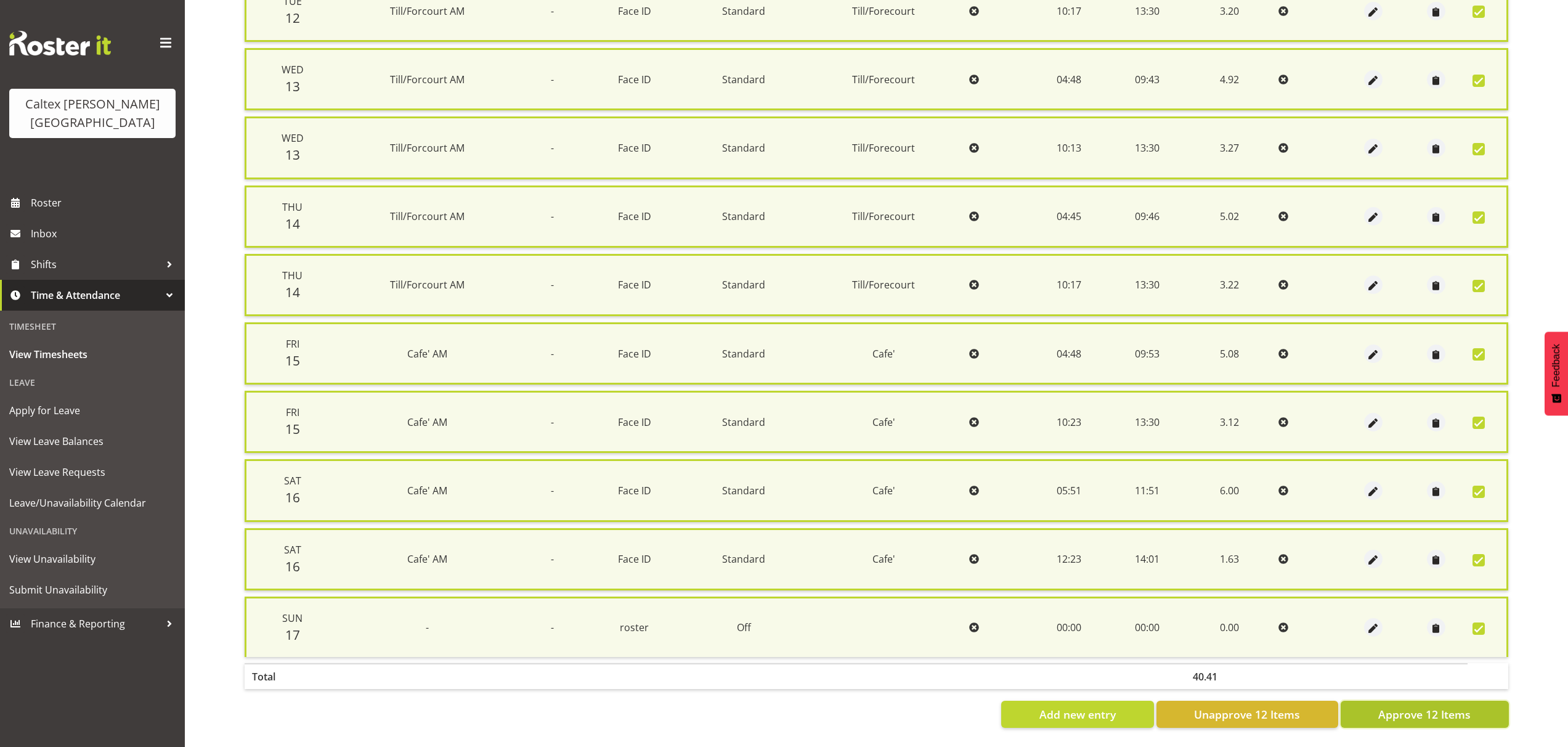
click at [1442, 707] on span "Approve 12 Items" at bounding box center [1424, 714] width 92 height 16
checkbox input "false"
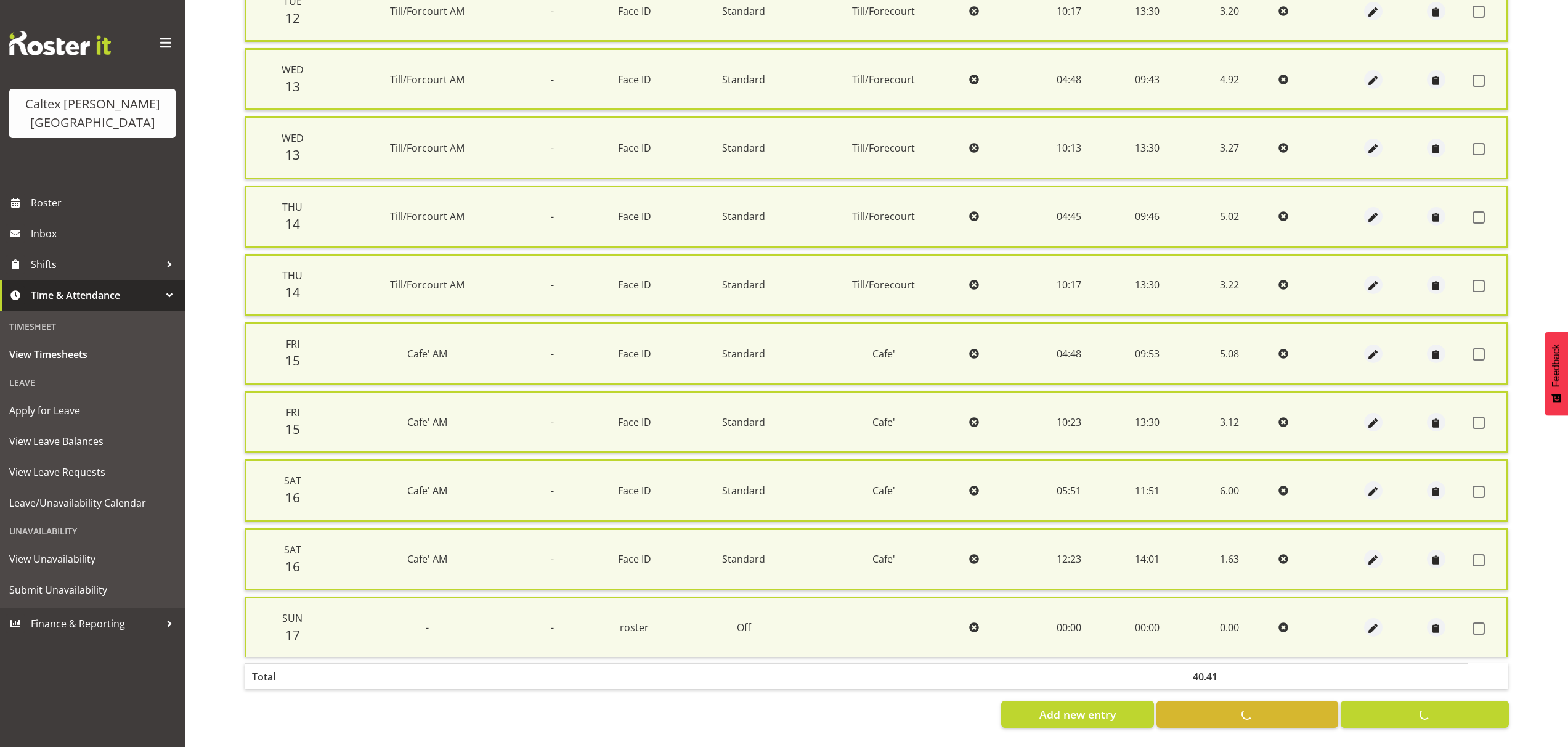
checkbox input "false"
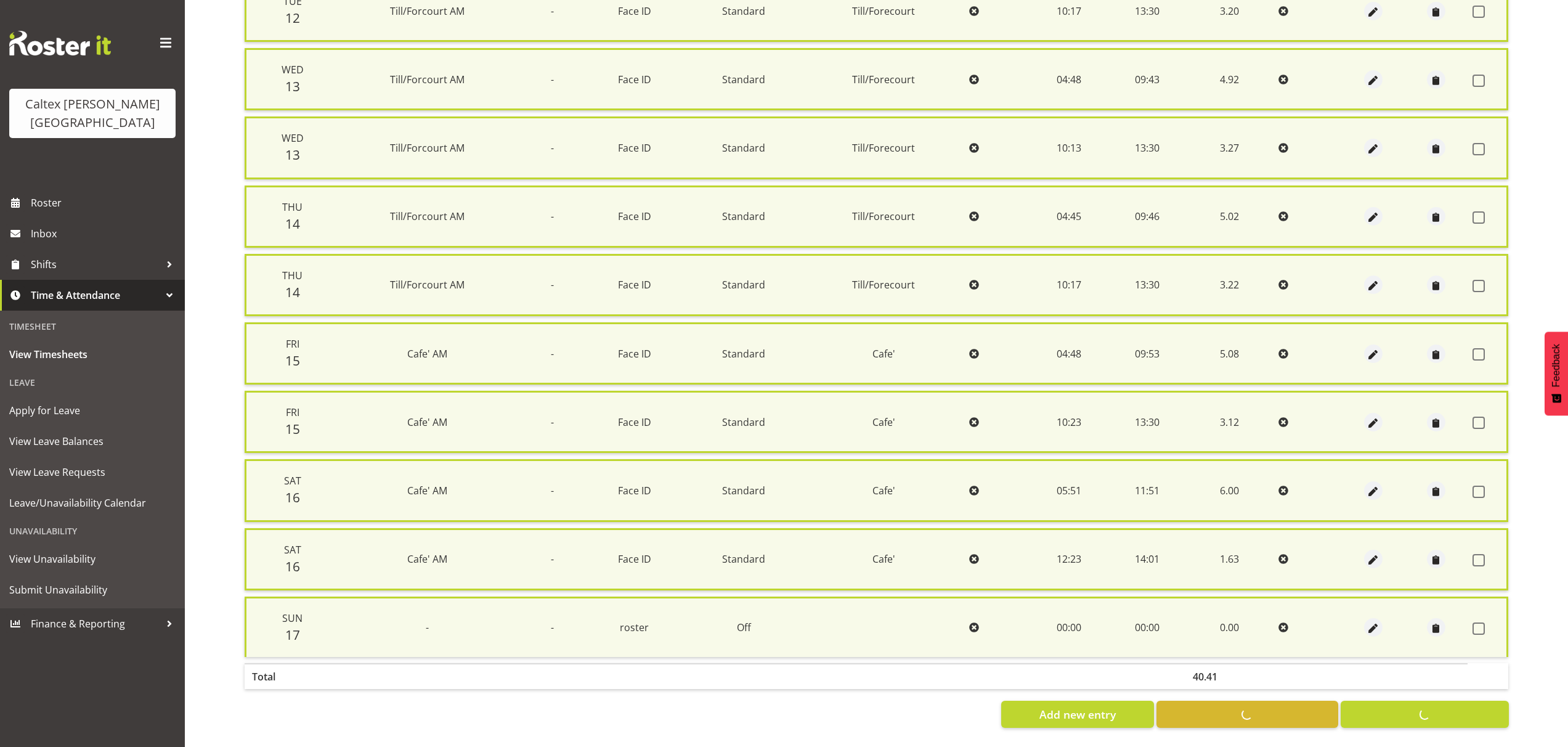
checkbox input "false"
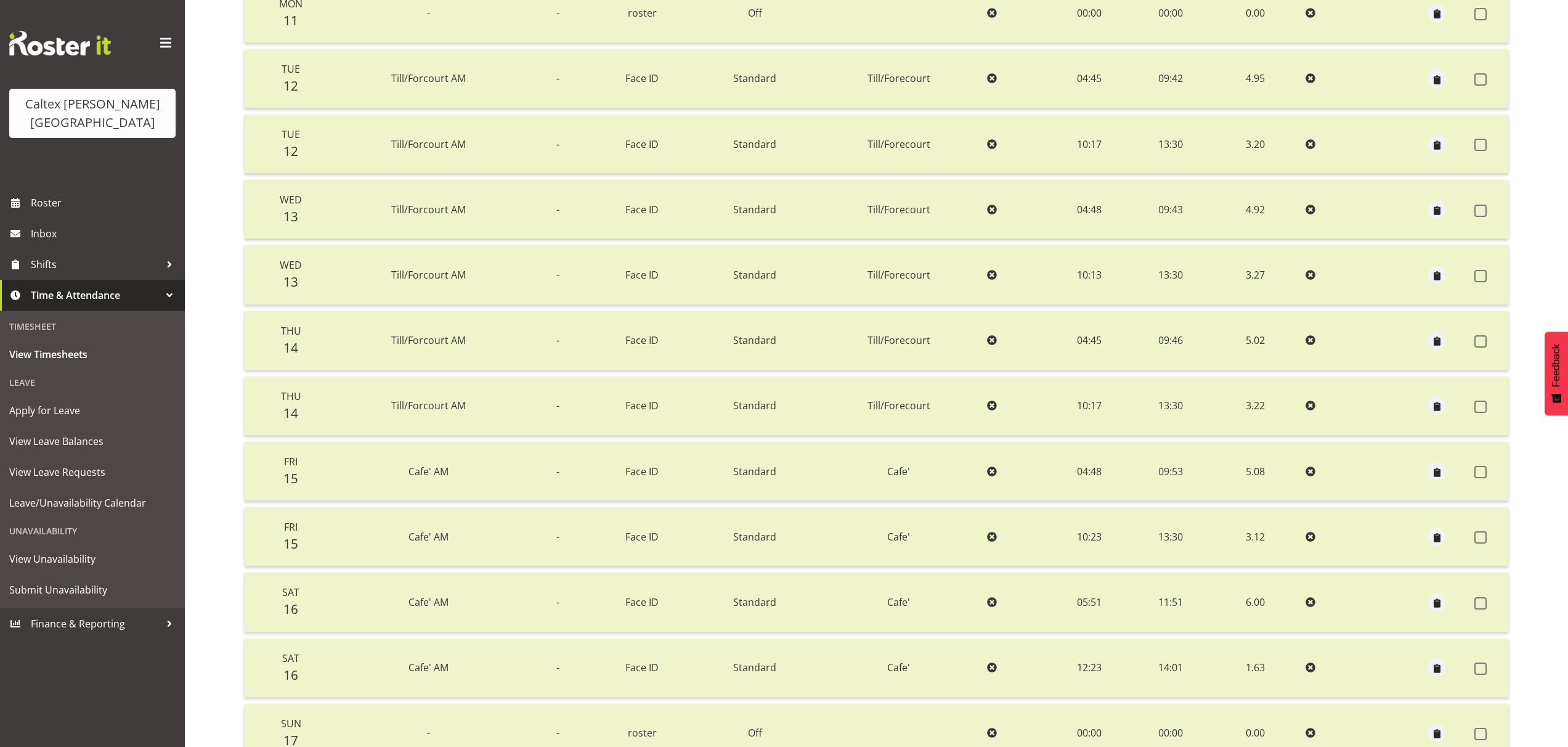
scroll to position [0, 0]
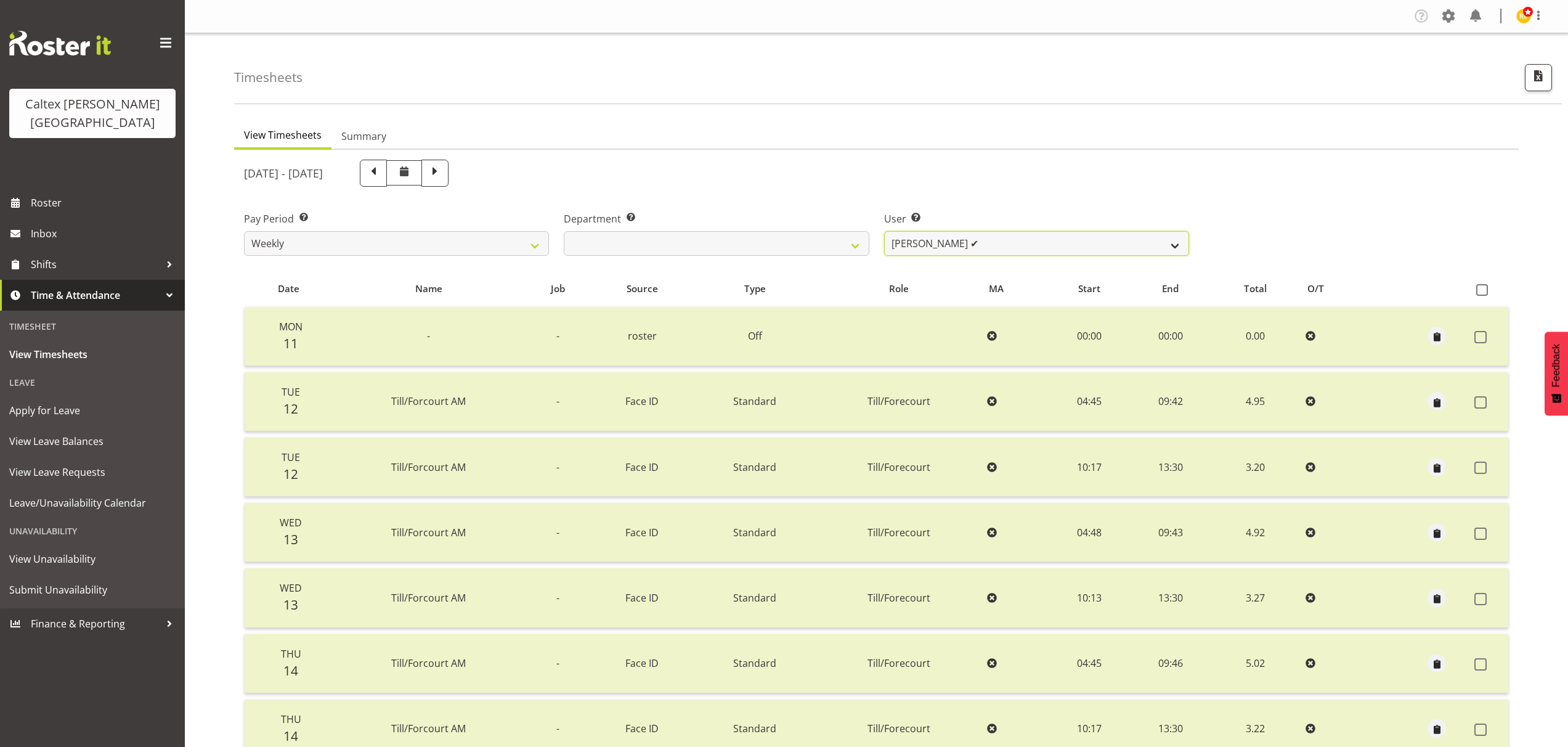
click at [1174, 247] on select "Grant, Adam ✔ Robertson, Christine ✔ Bullock, Christopher ✔ Wasley, Connor ❌ Jo…" at bounding box center [1036, 243] width 305 height 25
select select "10956"
click at [884, 231] on select "Grant, Adam ✔ Robertson, Christine ✔ Bullock, Christopher ✔ Wasley, Connor ❌ Jo…" at bounding box center [1036, 243] width 305 height 25
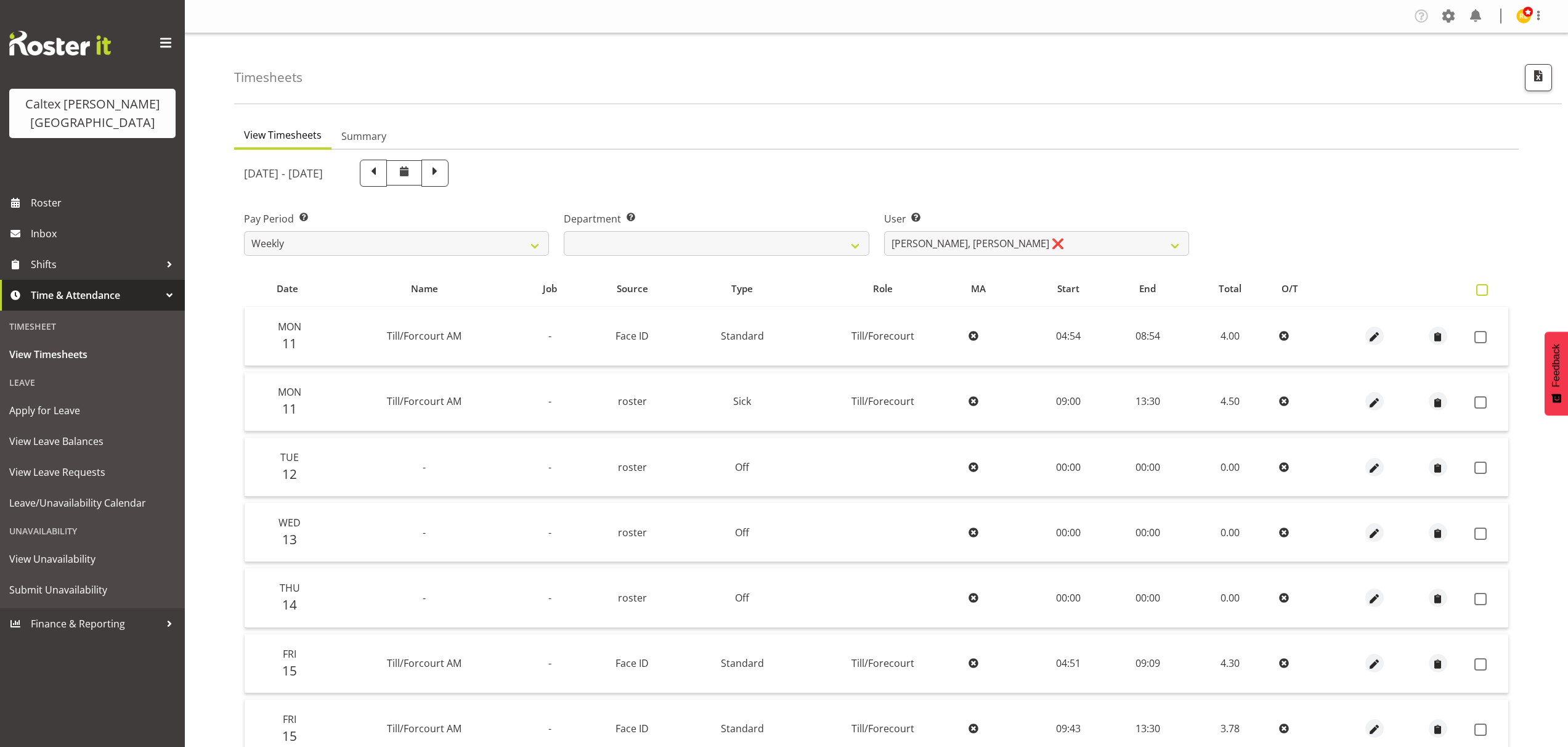
click at [1479, 288] on span at bounding box center [1481, 290] width 12 height 12
click at [1479, 288] on input "checkbox" at bounding box center [1480, 289] width 8 height 8
checkbox input "true"
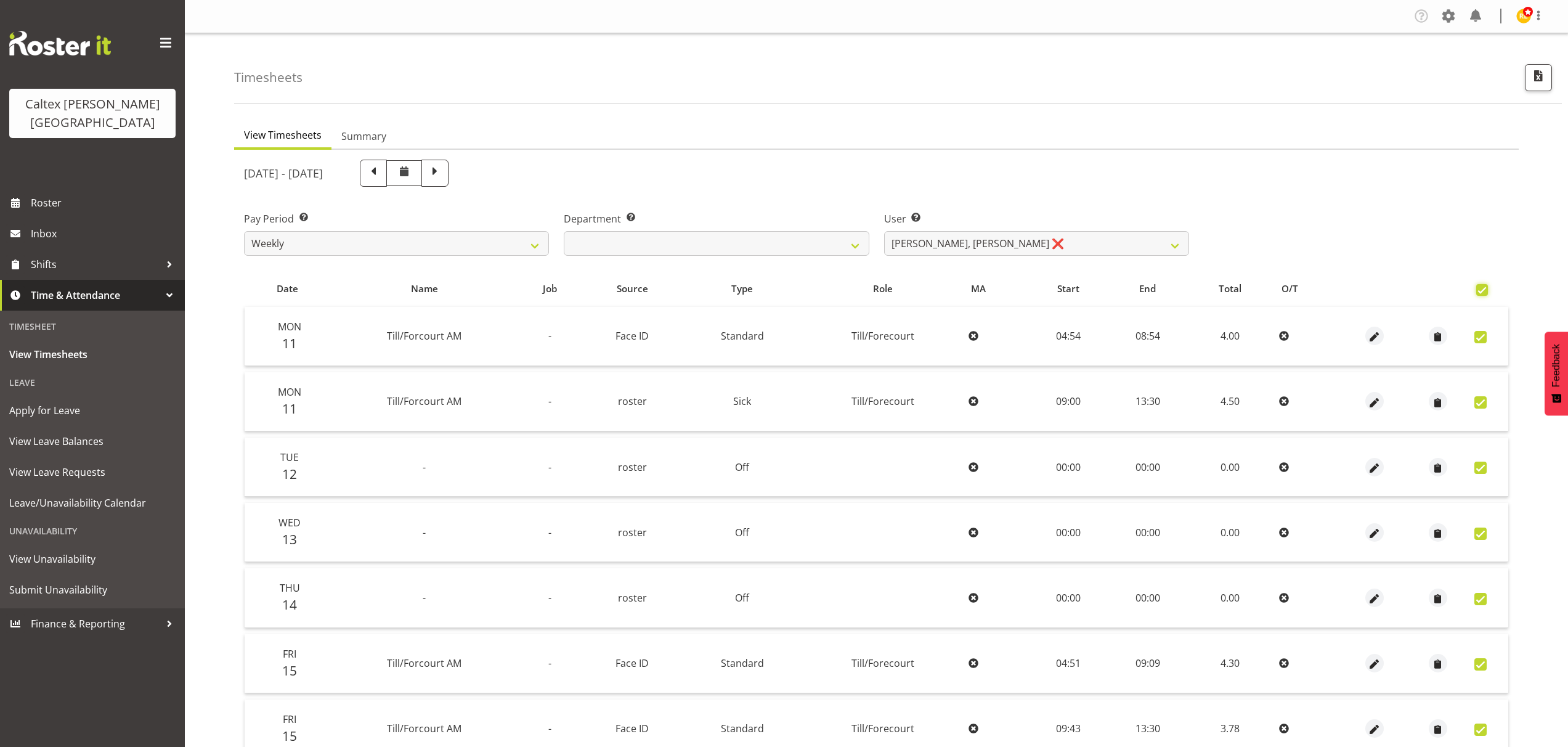
checkbox input "true"
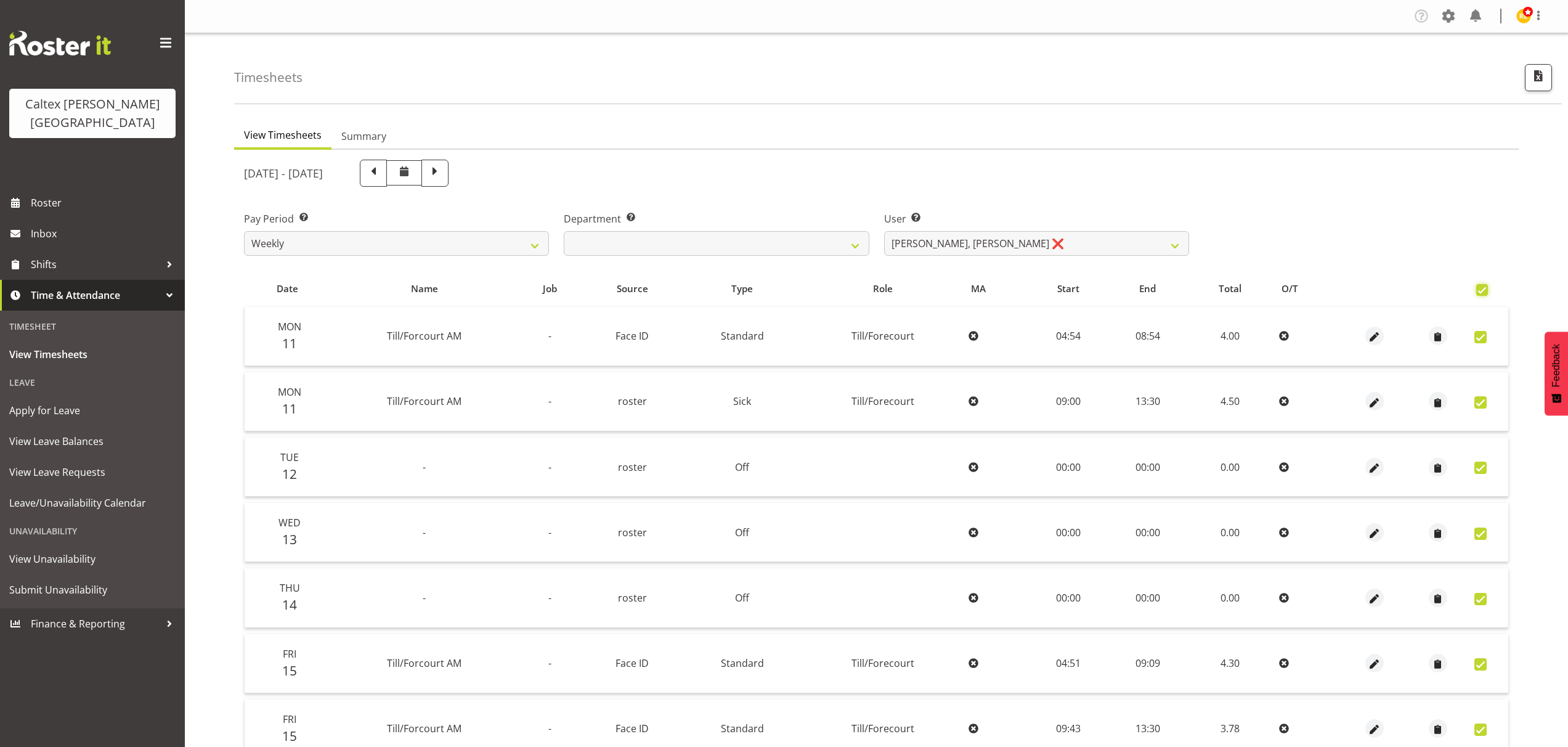
checkbox input "true"
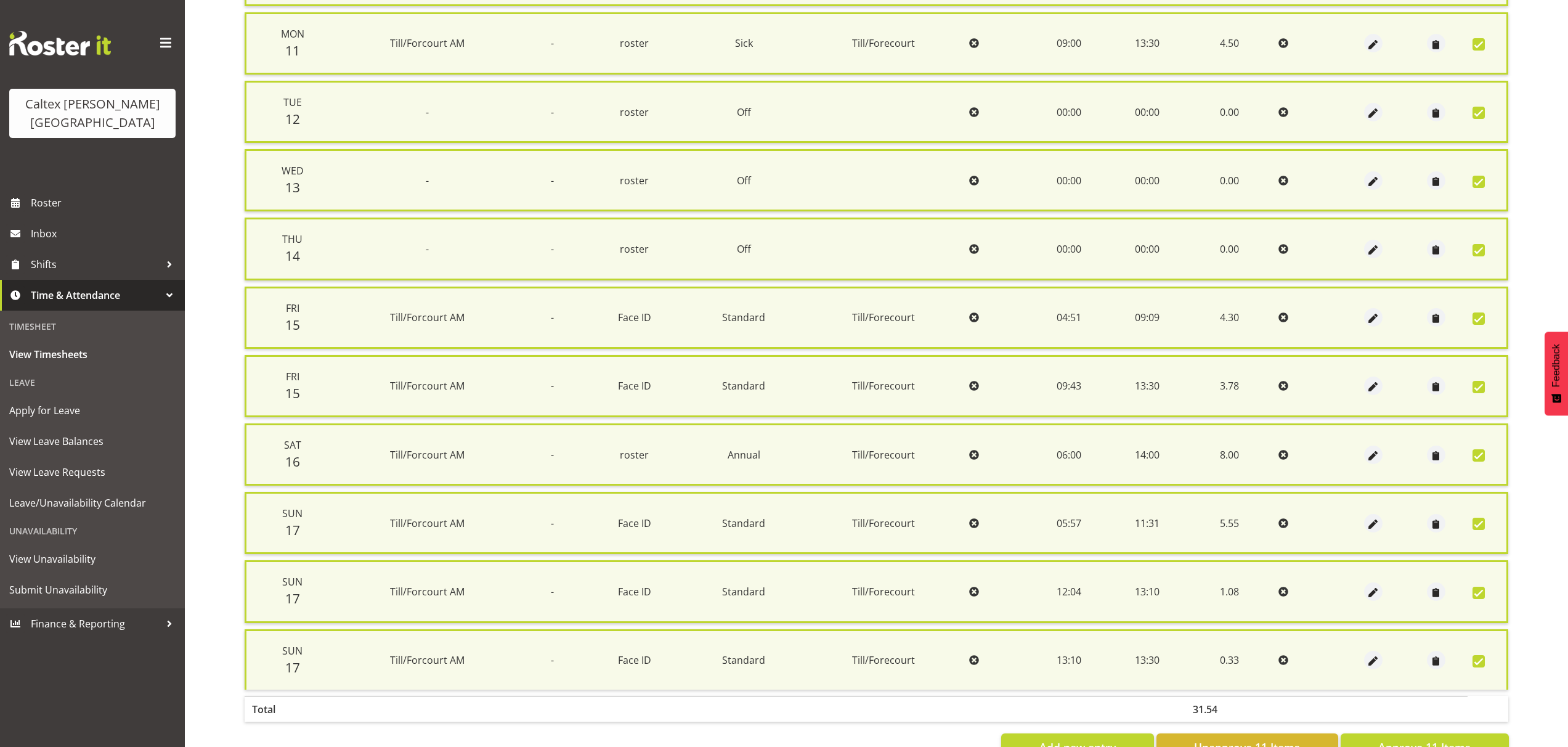
scroll to position [405, 0]
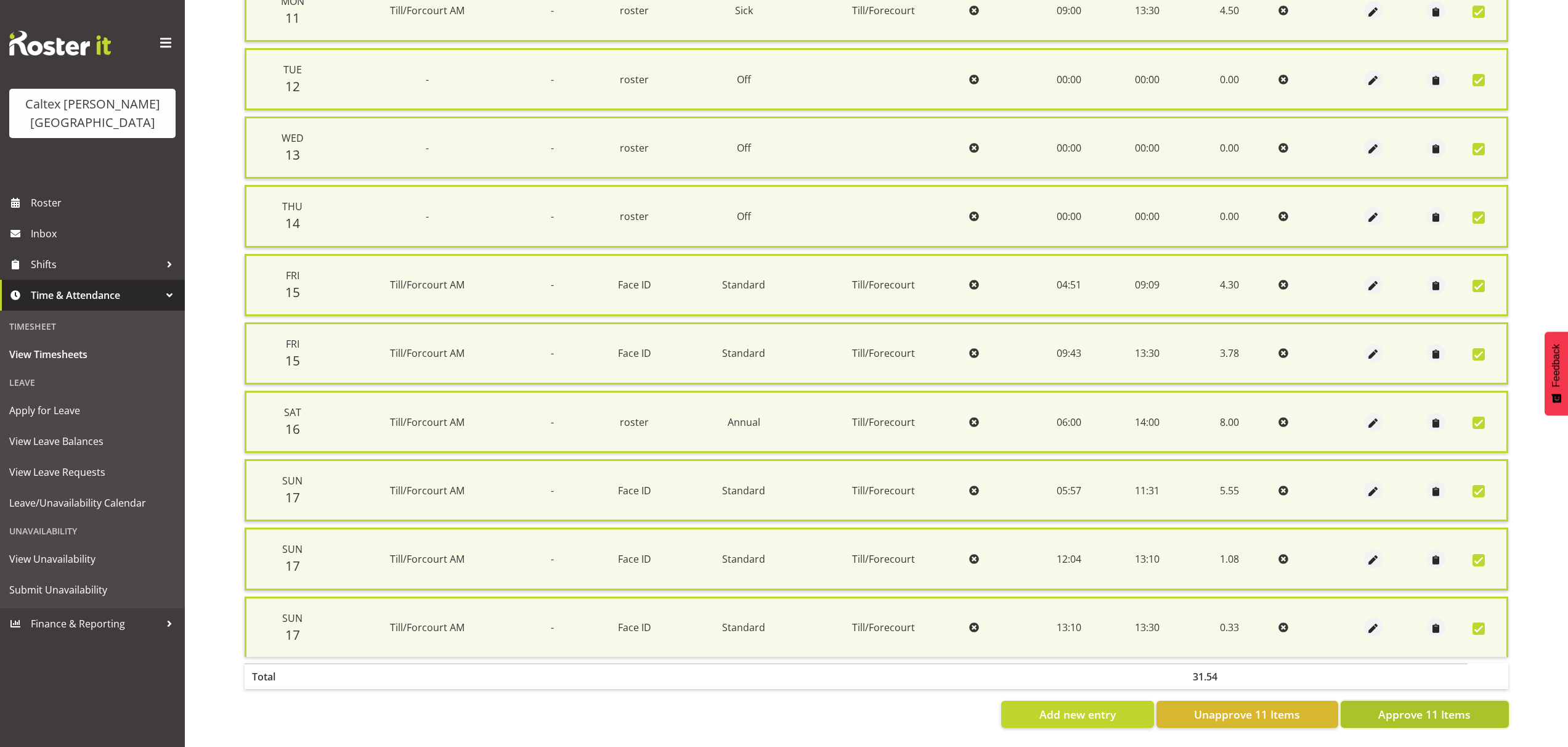
click at [1424, 711] on span "Approve 11 Items" at bounding box center [1424, 714] width 92 height 16
checkbox input "false"
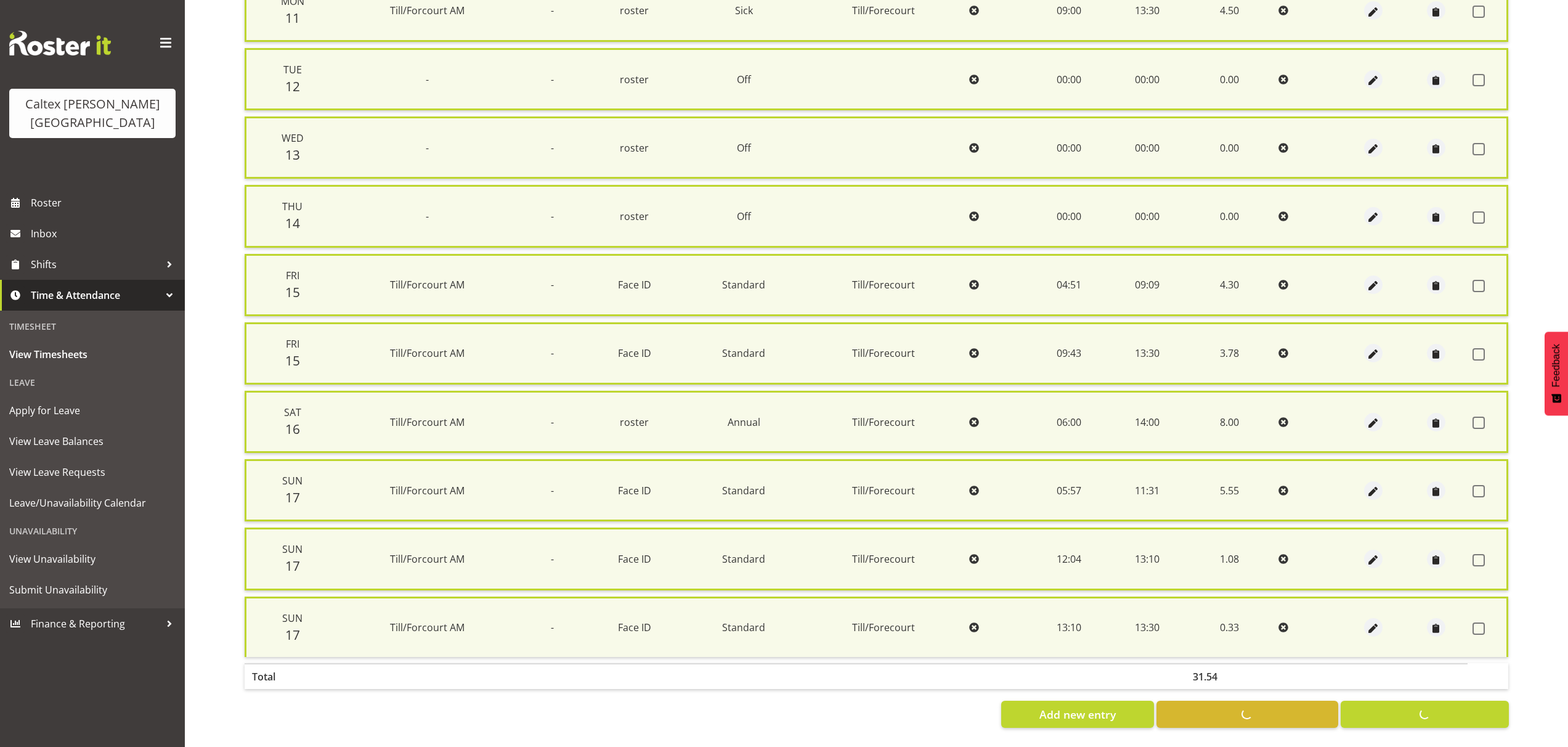
checkbox input "false"
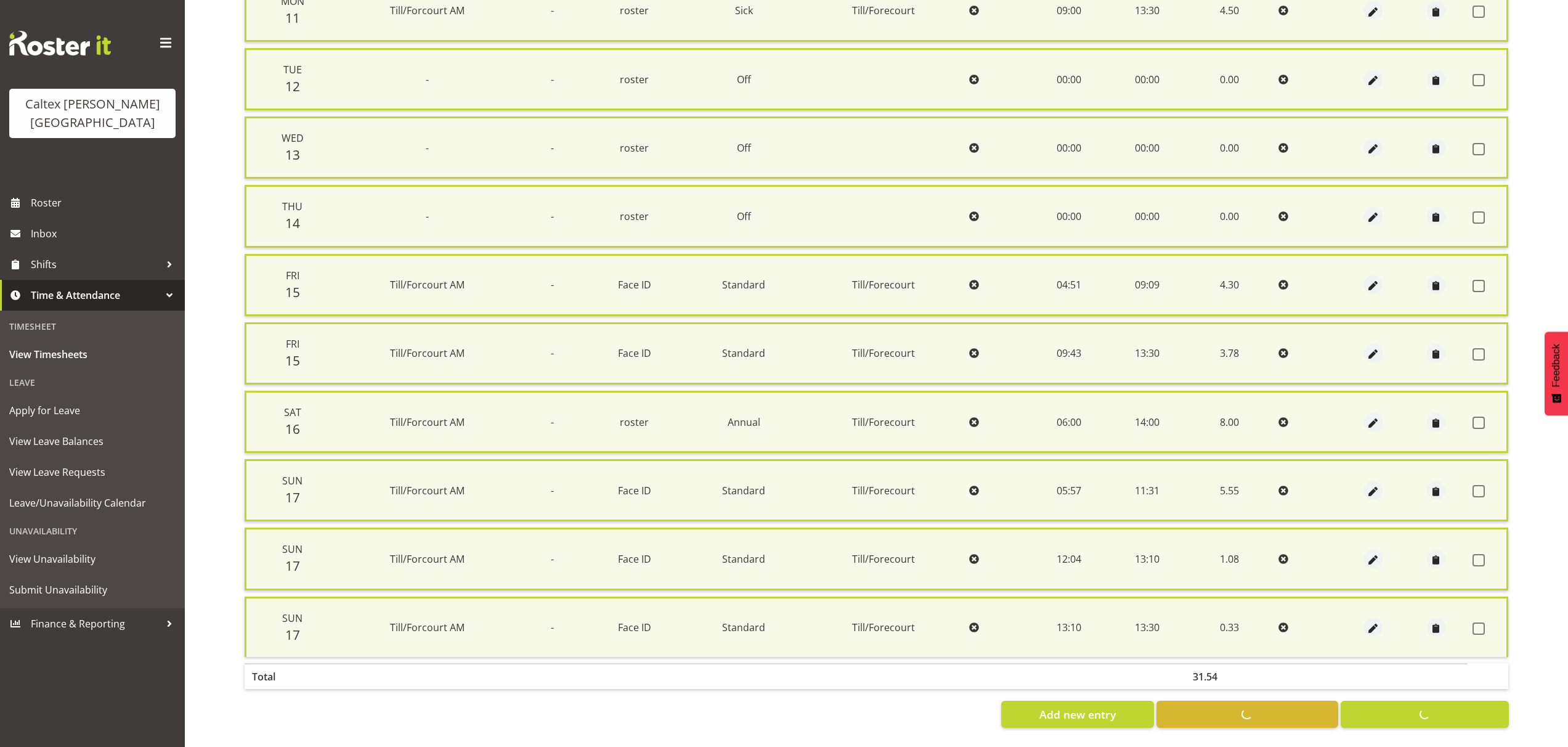
checkbox input "false"
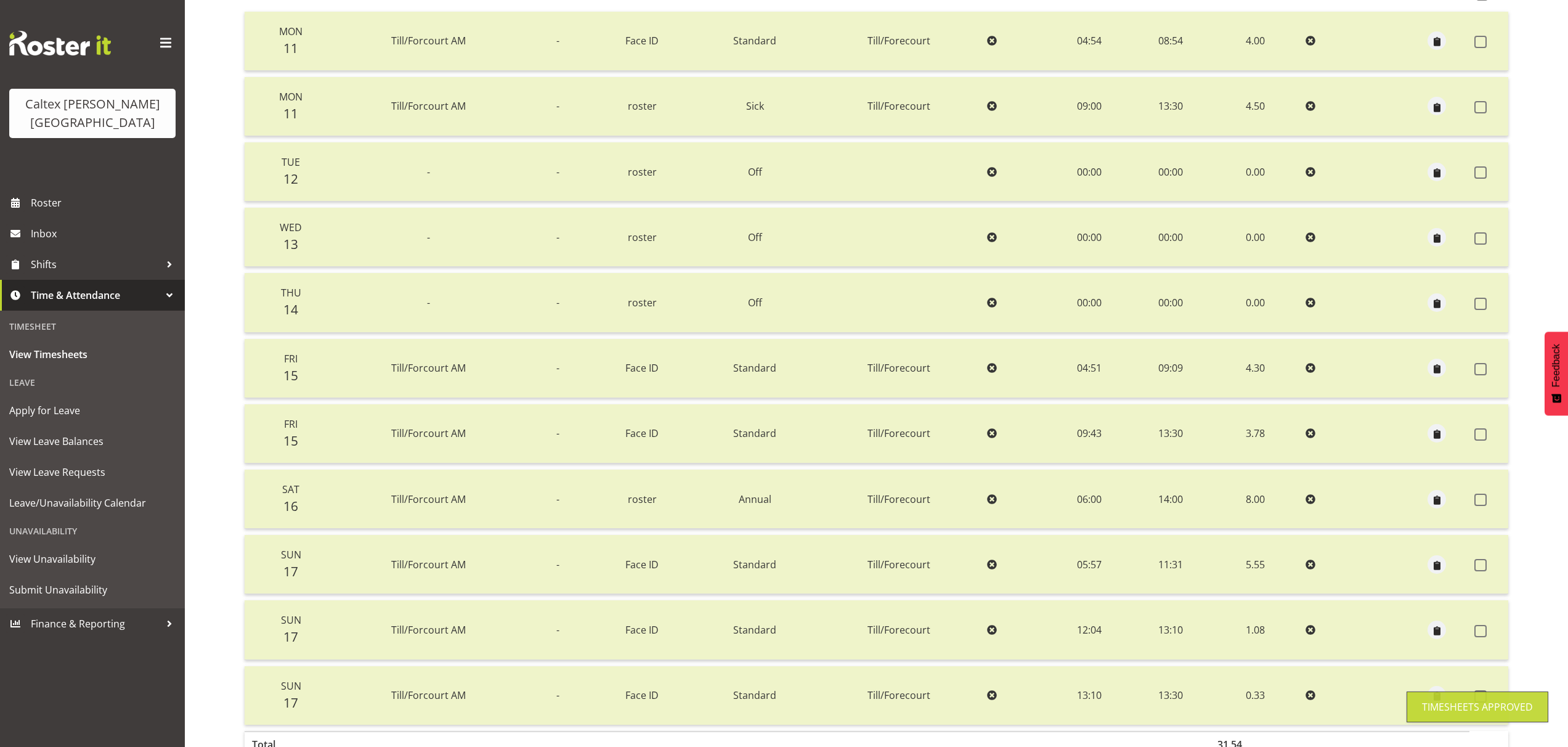
scroll to position [0, 0]
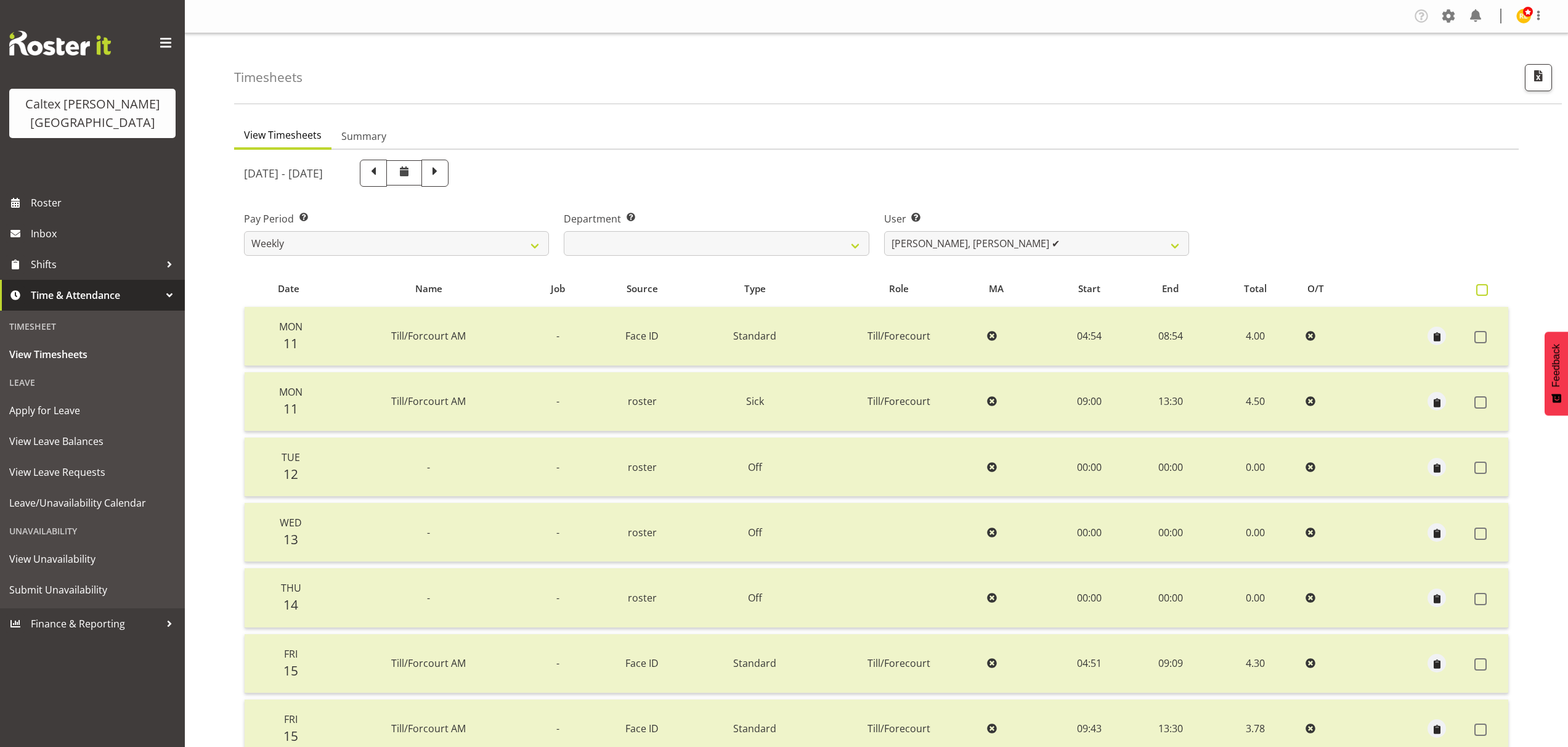
click at [1488, 291] on label at bounding box center [1485, 290] width 18 height 12
click at [1484, 291] on input "checkbox" at bounding box center [1480, 289] width 8 height 8
checkbox input "true"
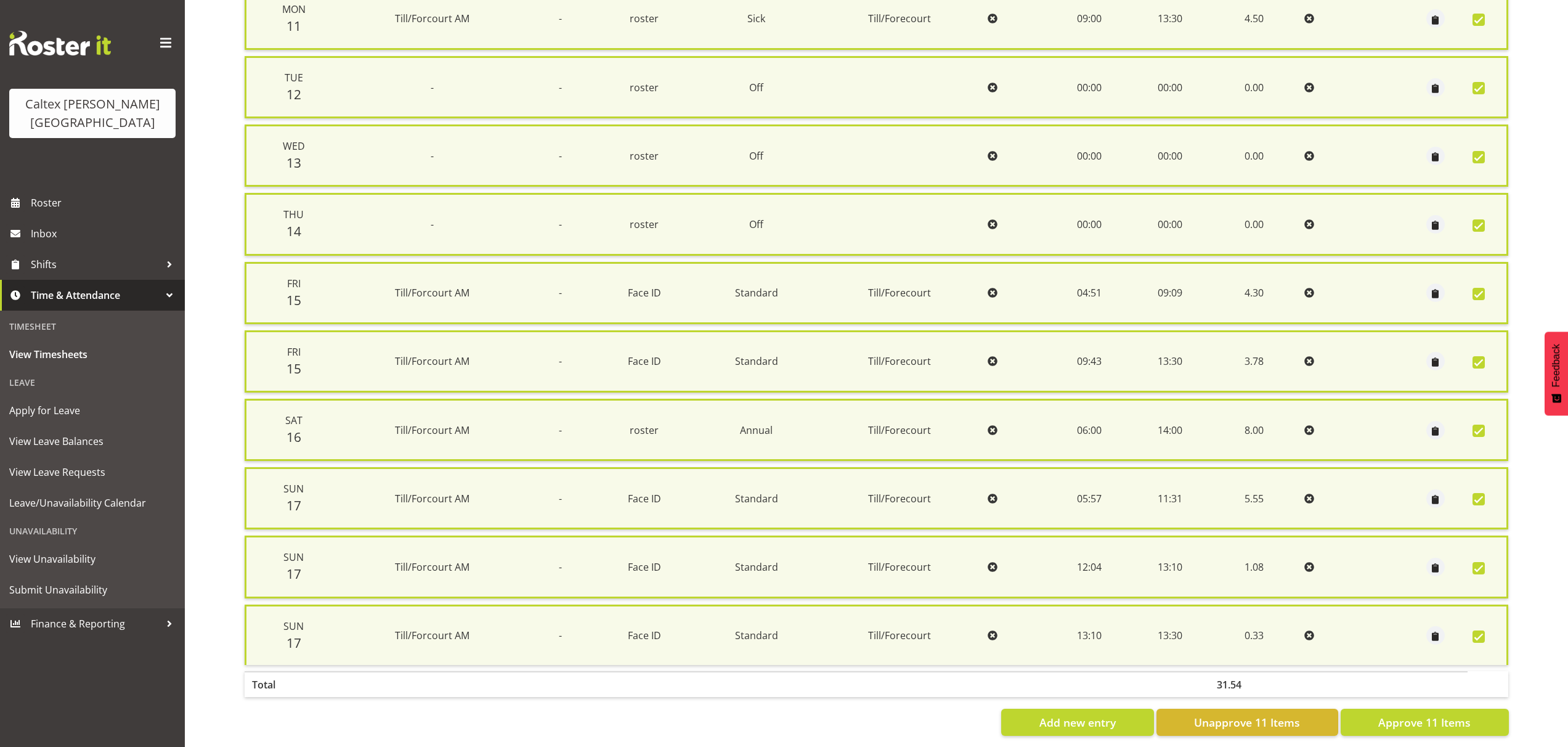
scroll to position [405, 0]
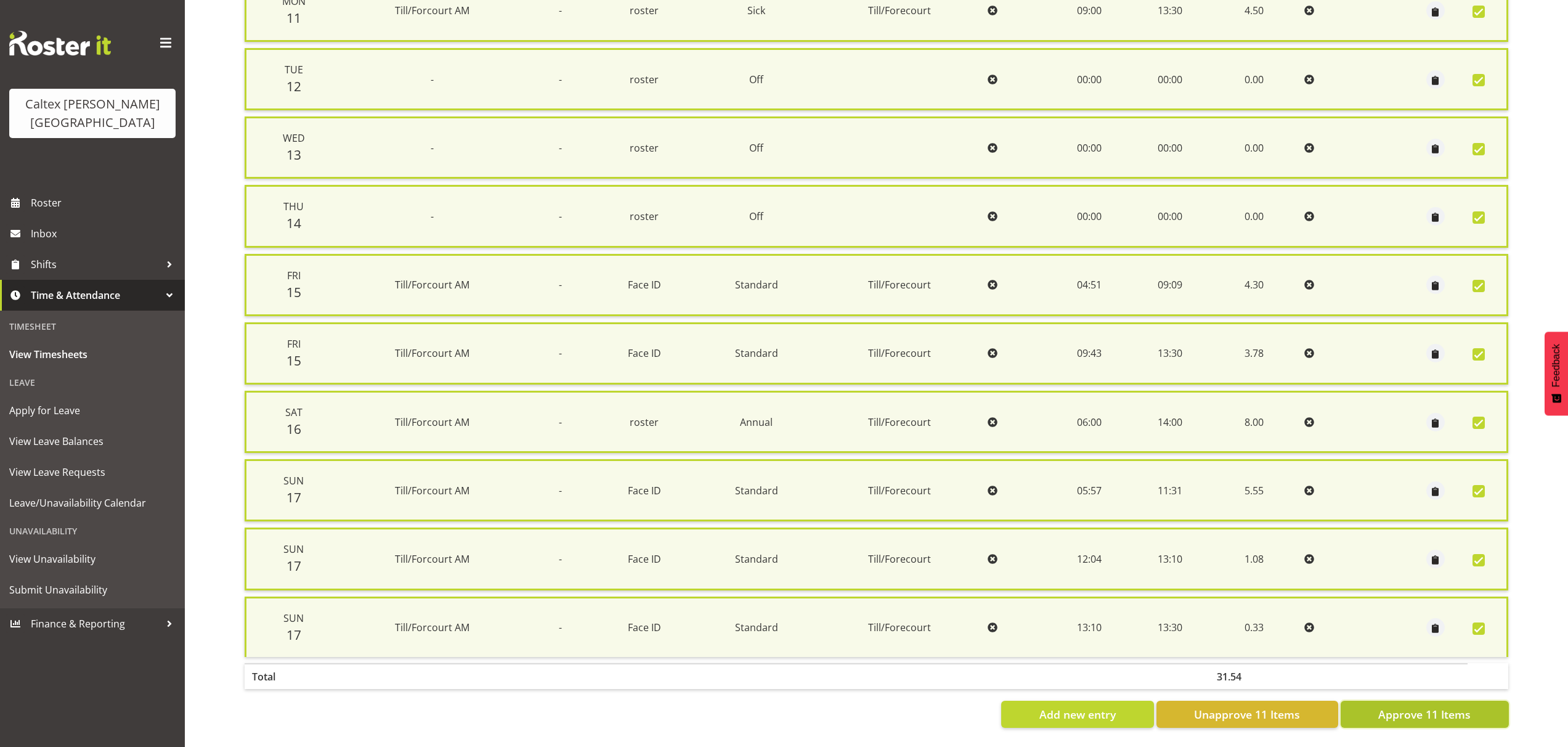
click at [1458, 712] on span "Approve 11 Items" at bounding box center [1424, 714] width 92 height 16
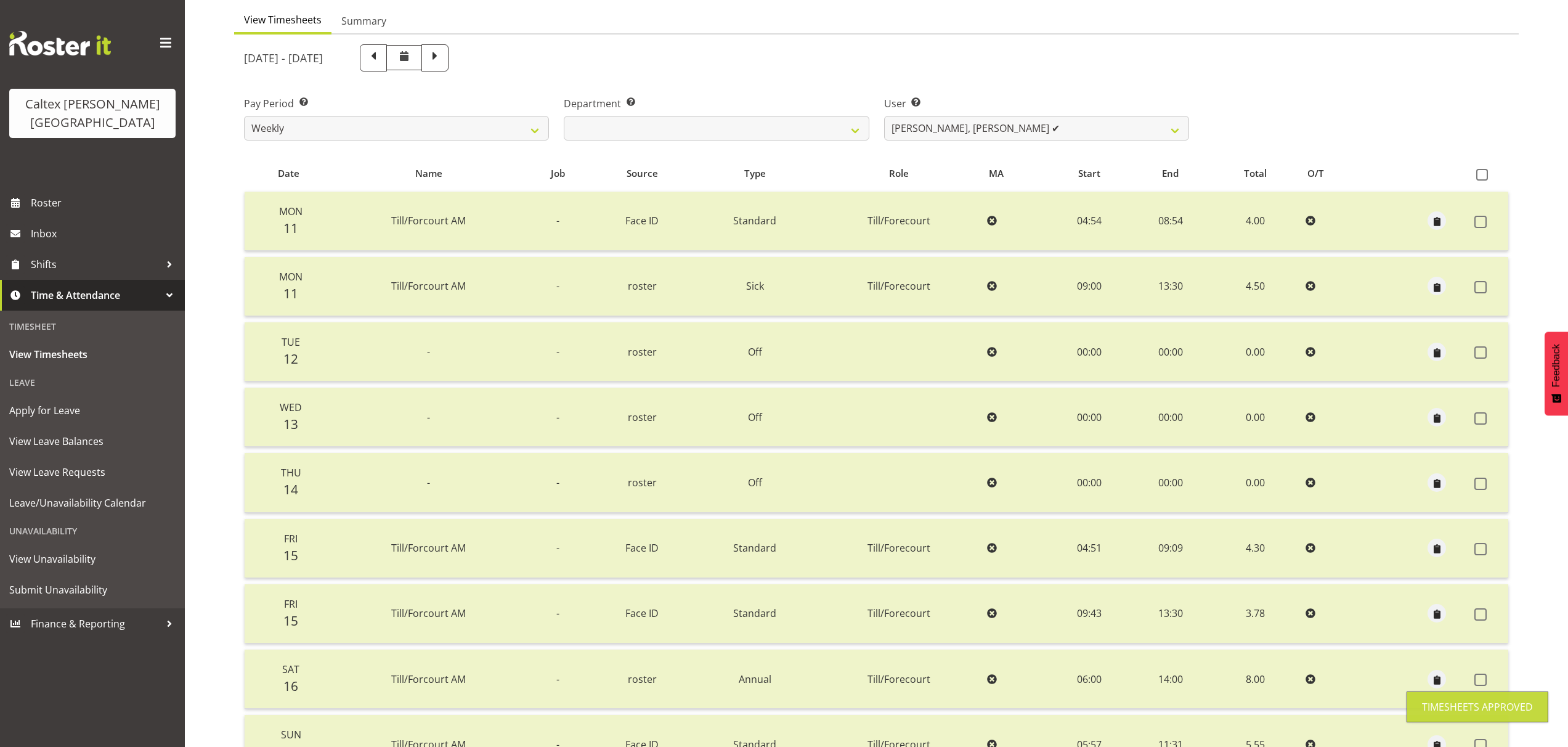
scroll to position [0, 0]
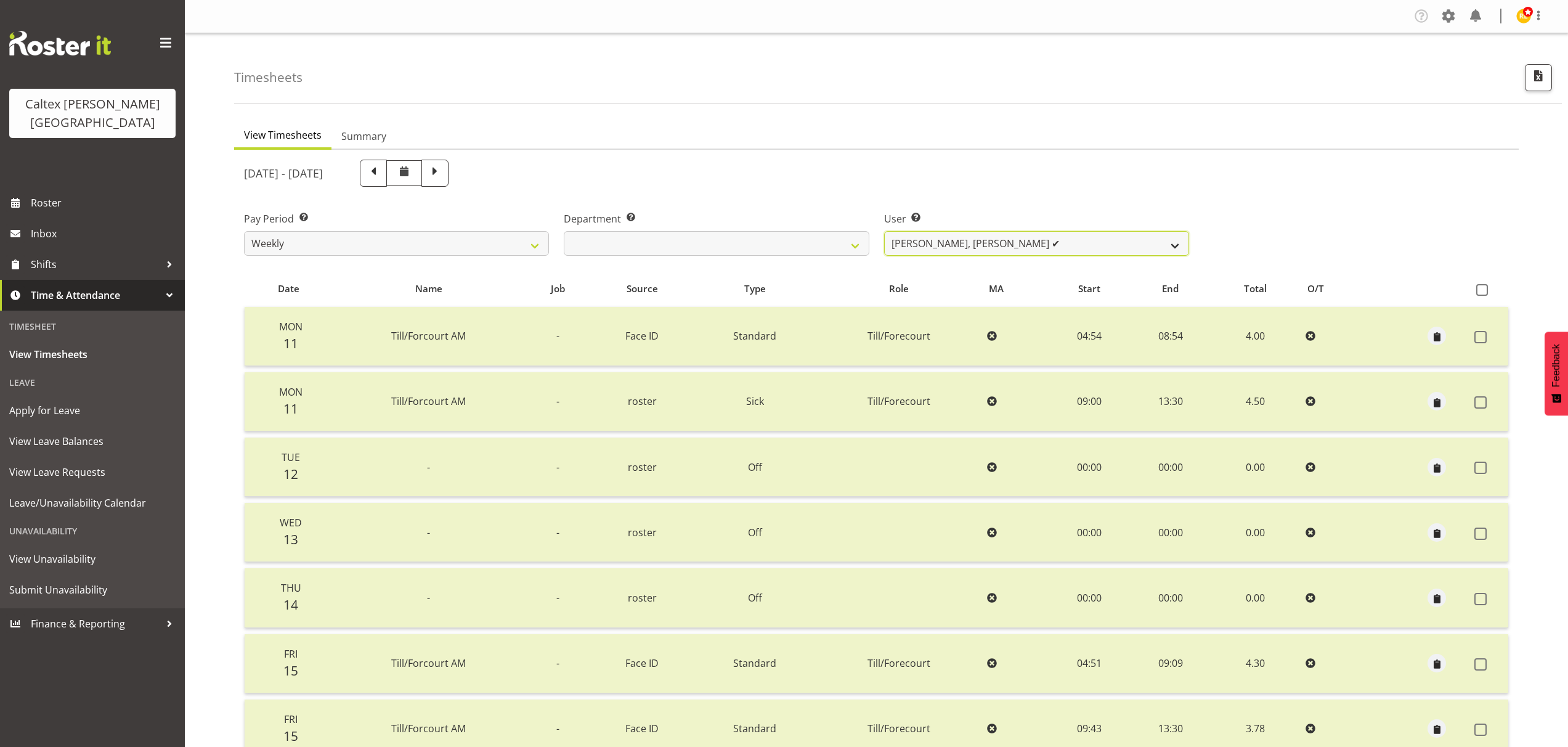
click at [1171, 243] on select "Grant, Adam ✔ Robertson, Christine ✔ Bullock, Christopher ✔ Wasley, Connor ✔ Jo…" at bounding box center [1036, 243] width 305 height 25
click at [884, 231] on select "Grant, Adam ✔ Robertson, Christine ✔ Bullock, Christopher ✔ Wasley, Connor ✔ Jo…" at bounding box center [1036, 243] width 305 height 25
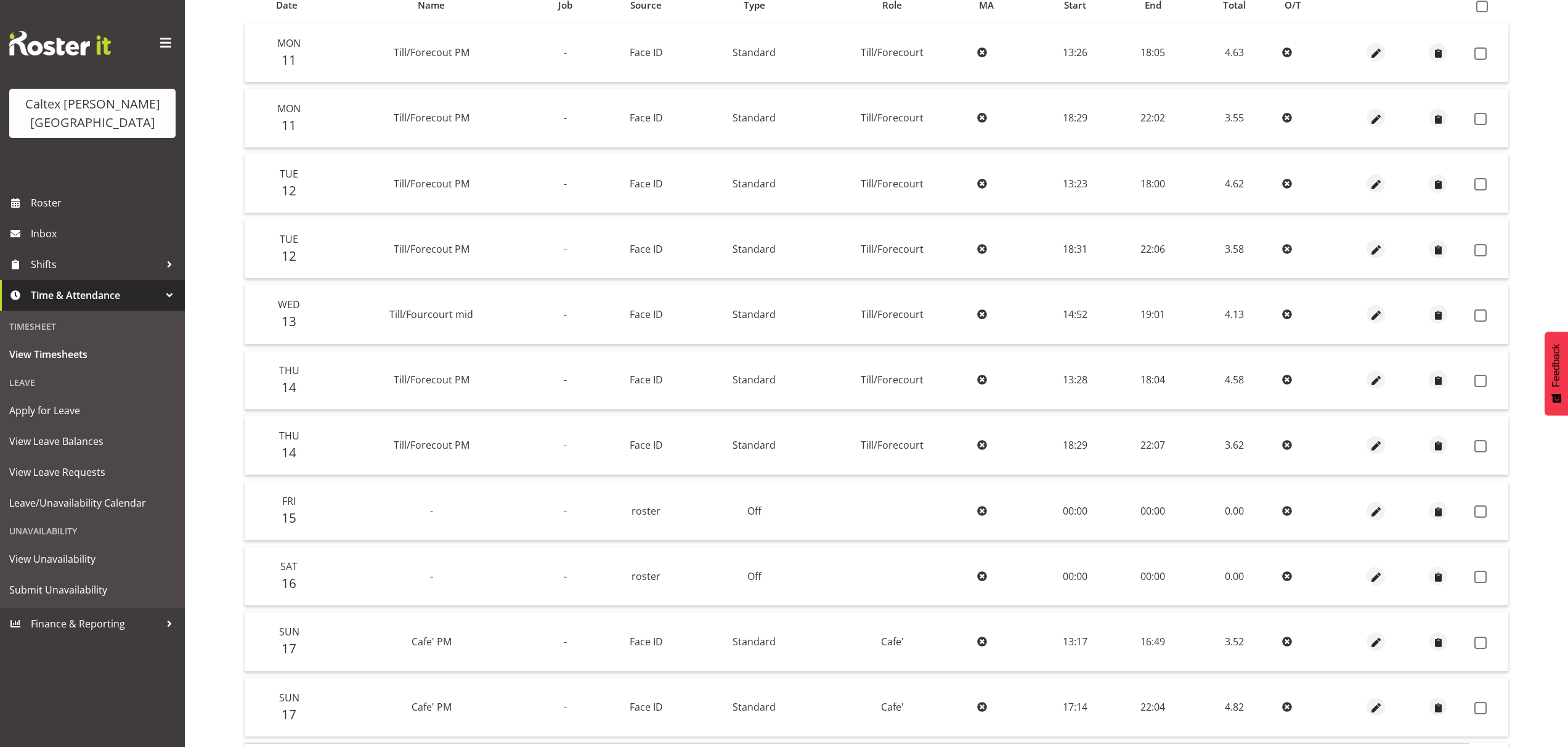
scroll to position [30, 0]
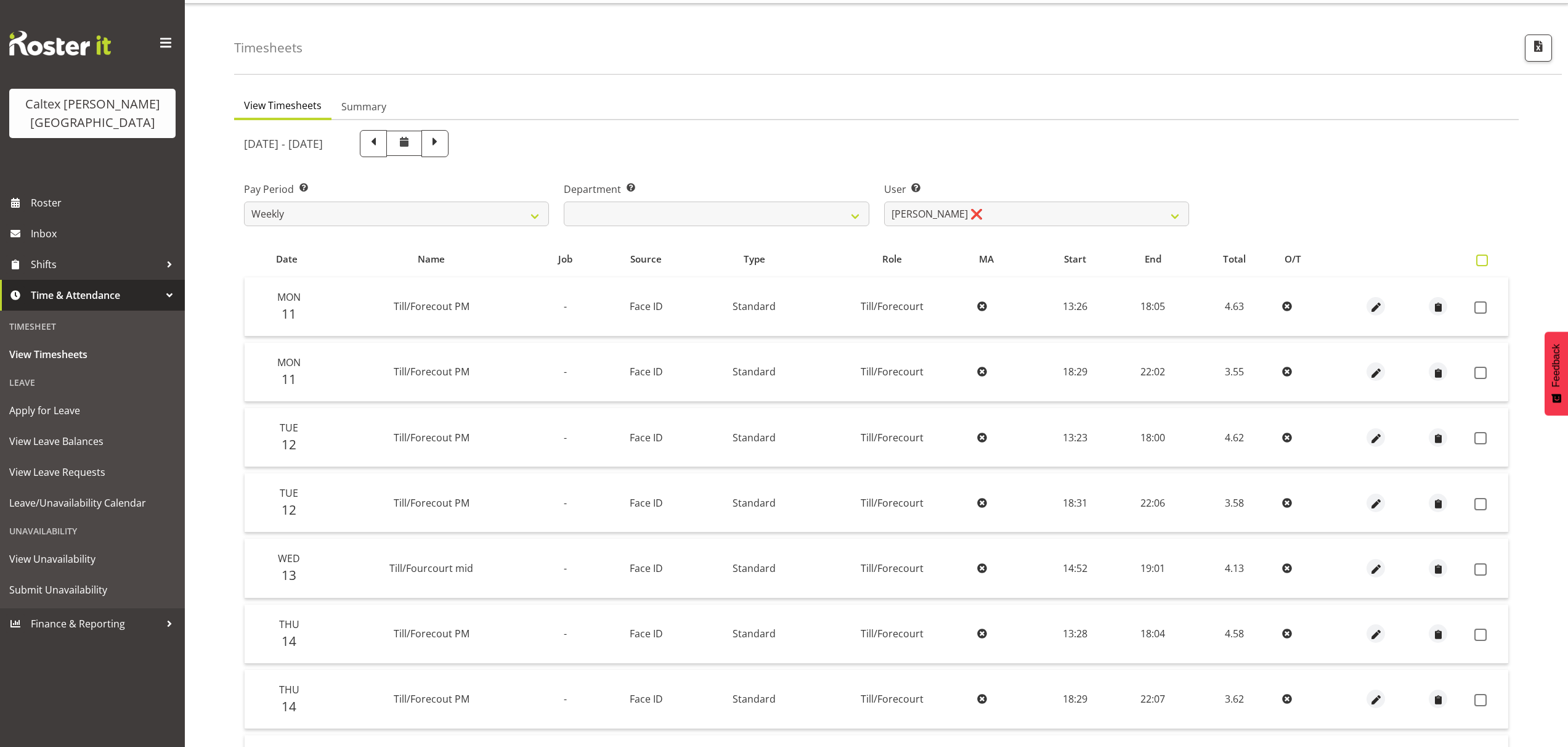
click at [1481, 261] on span at bounding box center [1481, 260] width 12 height 12
click at [1481, 261] on input "checkbox" at bounding box center [1480, 260] width 8 height 8
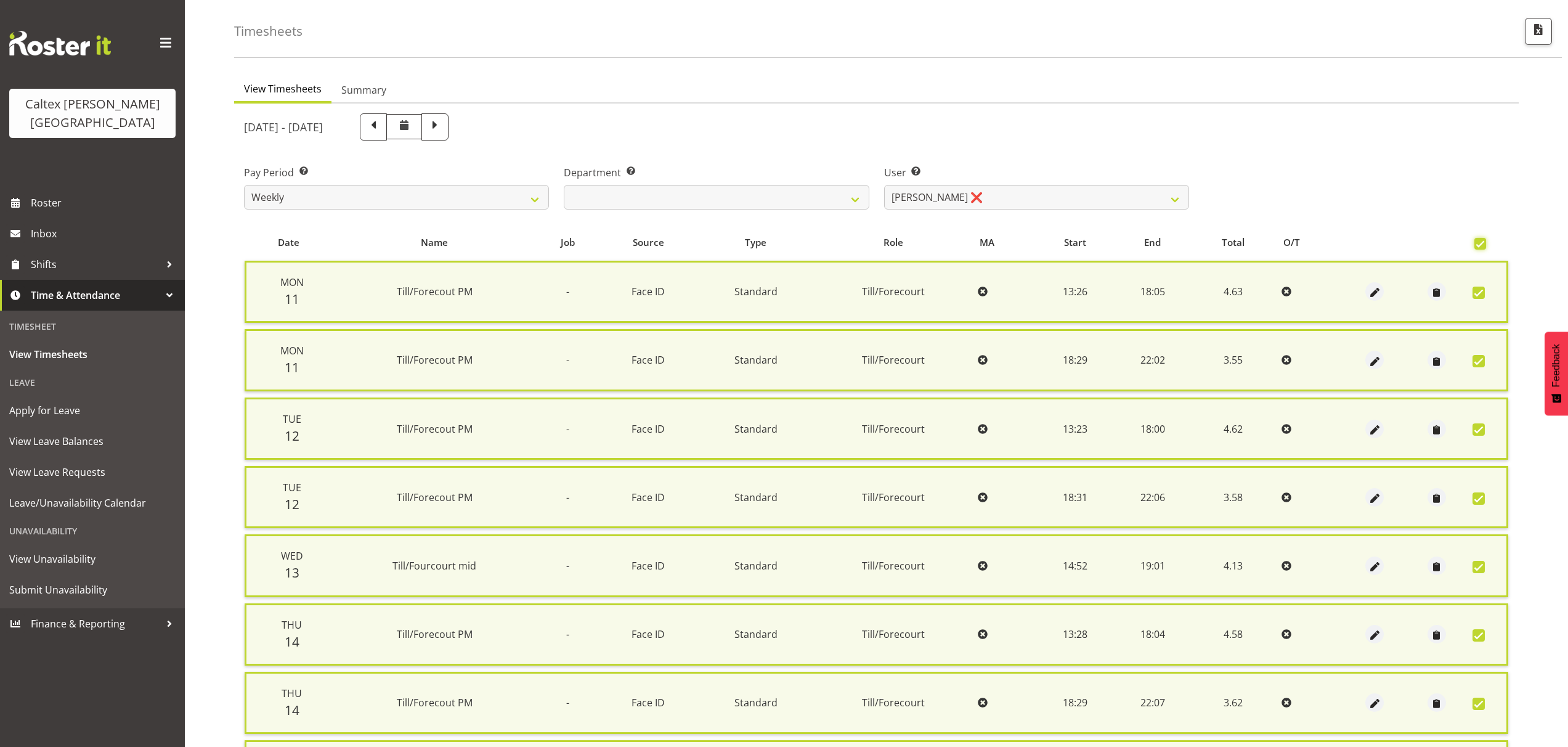
scroll to position [405, 0]
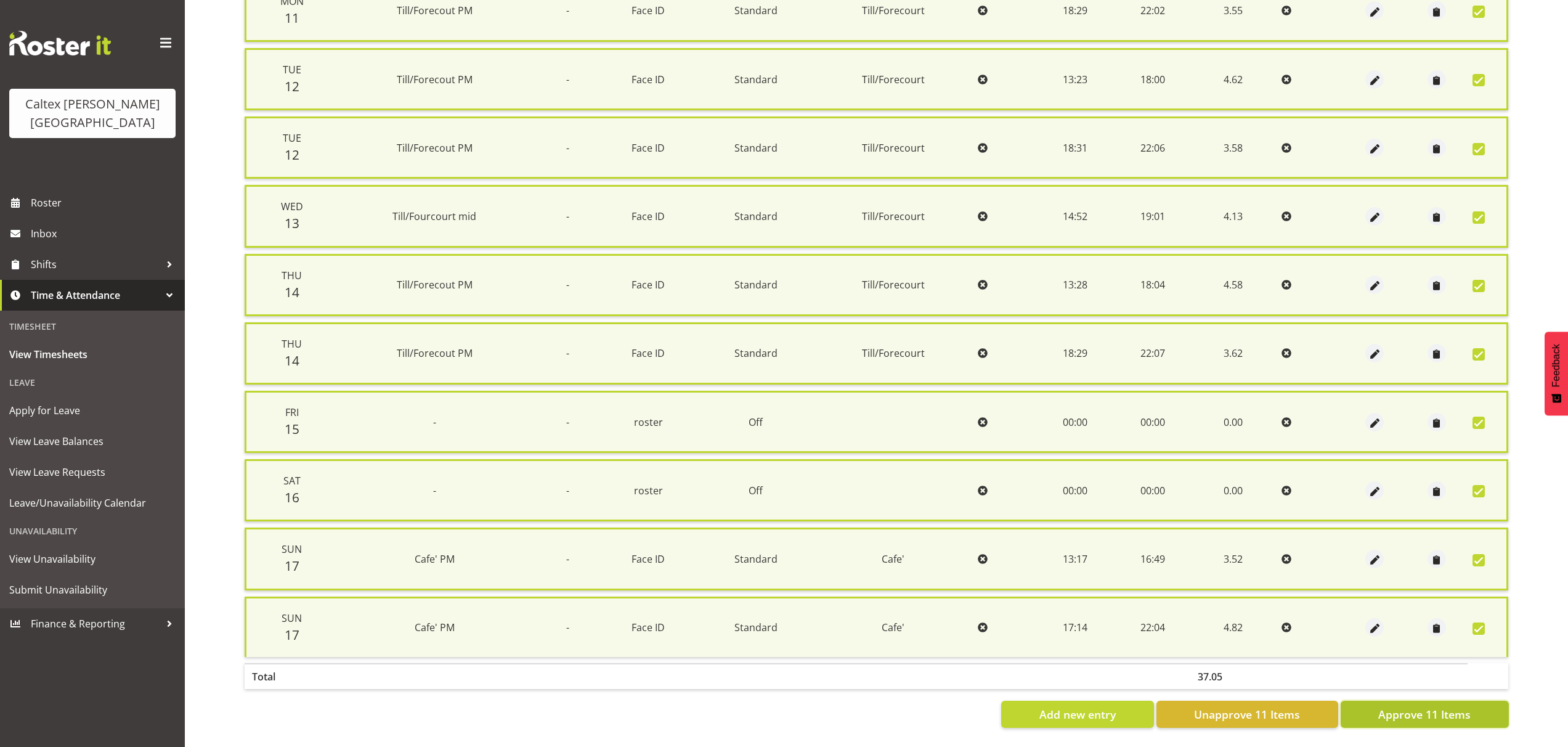
click at [1412, 709] on span "Approve 11 Items" at bounding box center [1424, 714] width 92 height 16
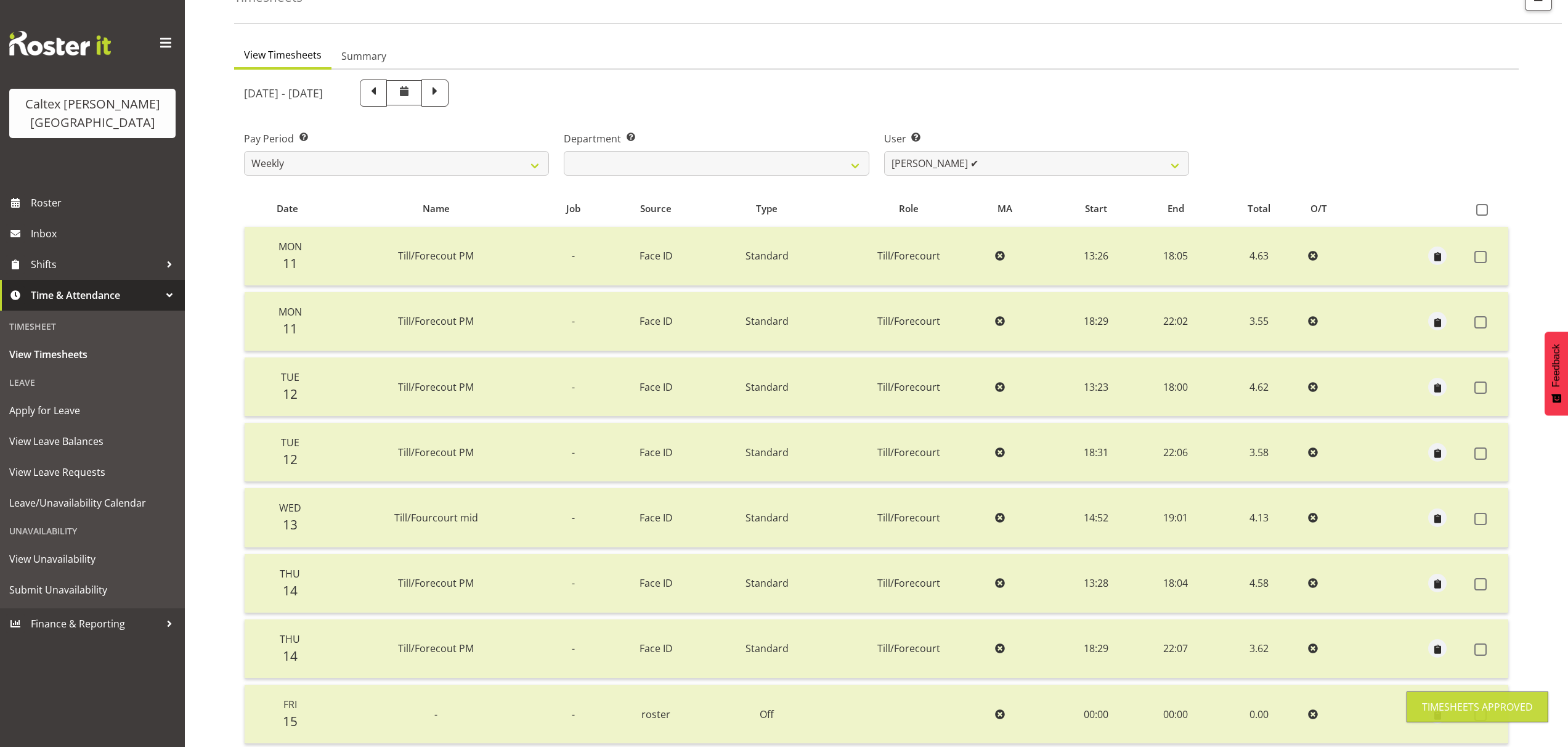
scroll to position [0, 0]
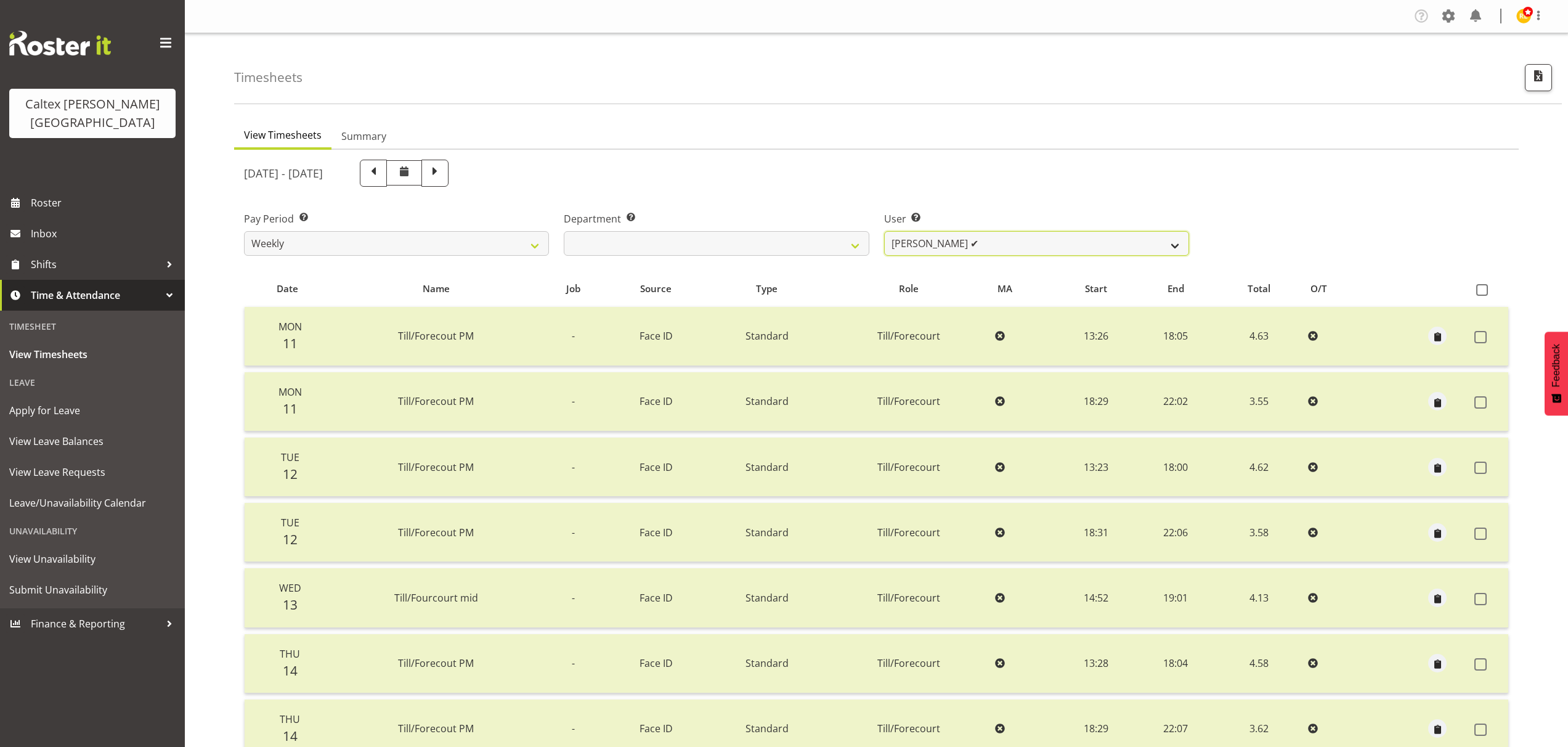
click at [1180, 246] on select "Grant, Adam ✔ Robertson, Christine ✔ Bullock, Christopher ✔ Wasley, Connor ✔ Jo…" at bounding box center [1036, 243] width 305 height 25
click at [884, 231] on select "Grant, Adam ✔ Robertson, Christine ✔ Bullock, Christopher ✔ Wasley, Connor ✔ Jo…" at bounding box center [1036, 243] width 305 height 25
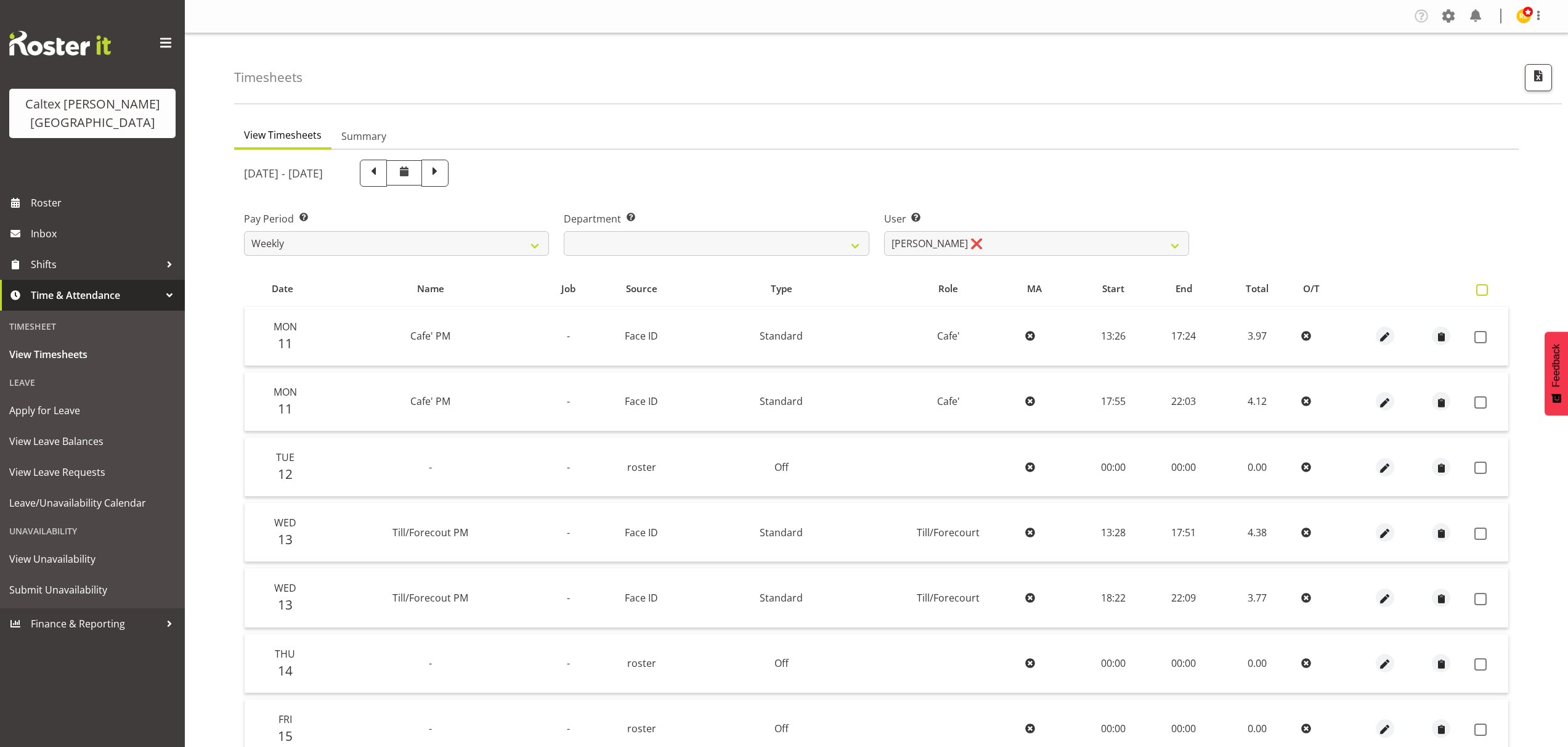
click at [1481, 292] on span at bounding box center [1481, 290] width 12 height 12
click at [1481, 292] on input "checkbox" at bounding box center [1480, 289] width 8 height 8
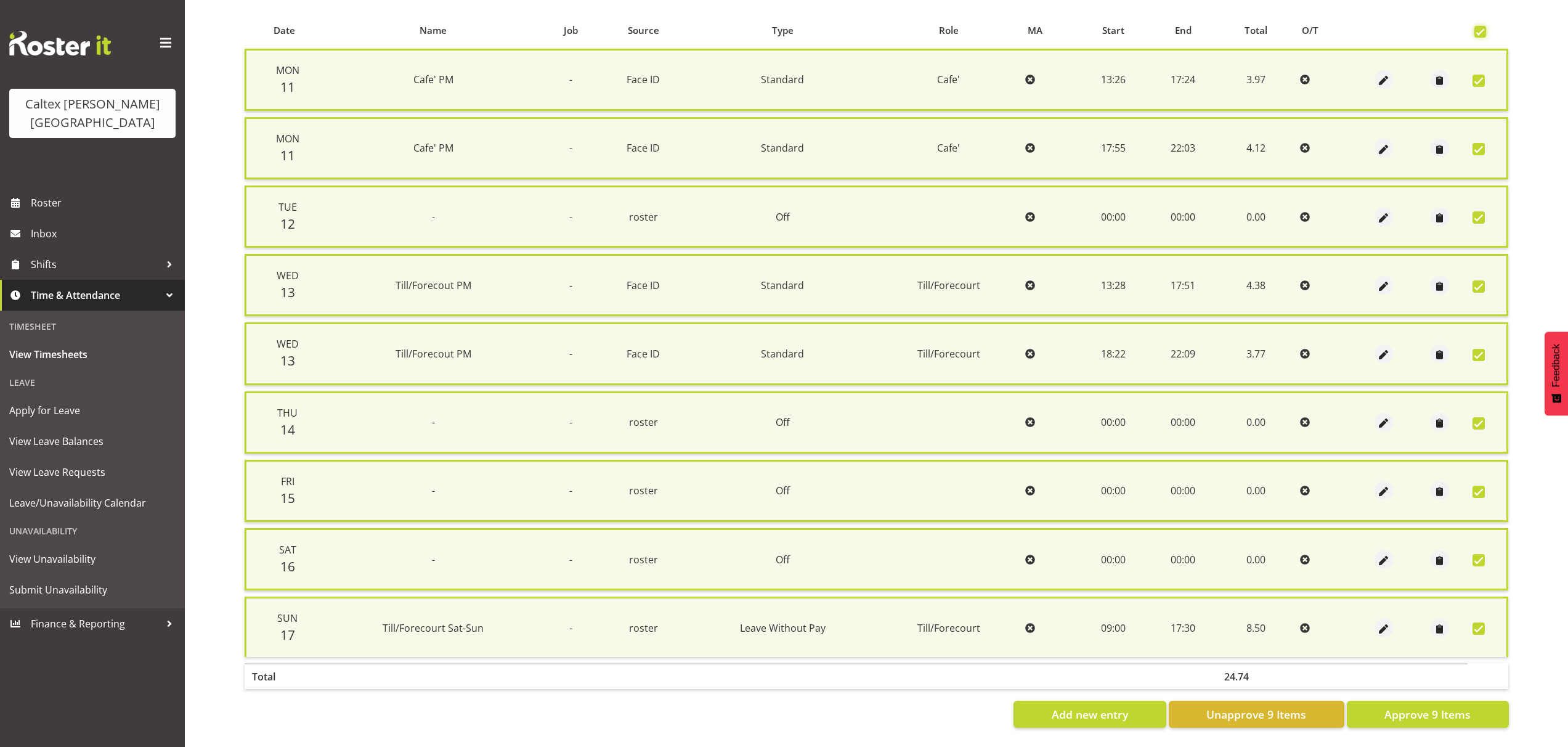
scroll to position [267, 0]
click at [1394, 706] on span "Approve 9 Items" at bounding box center [1427, 714] width 87 height 16
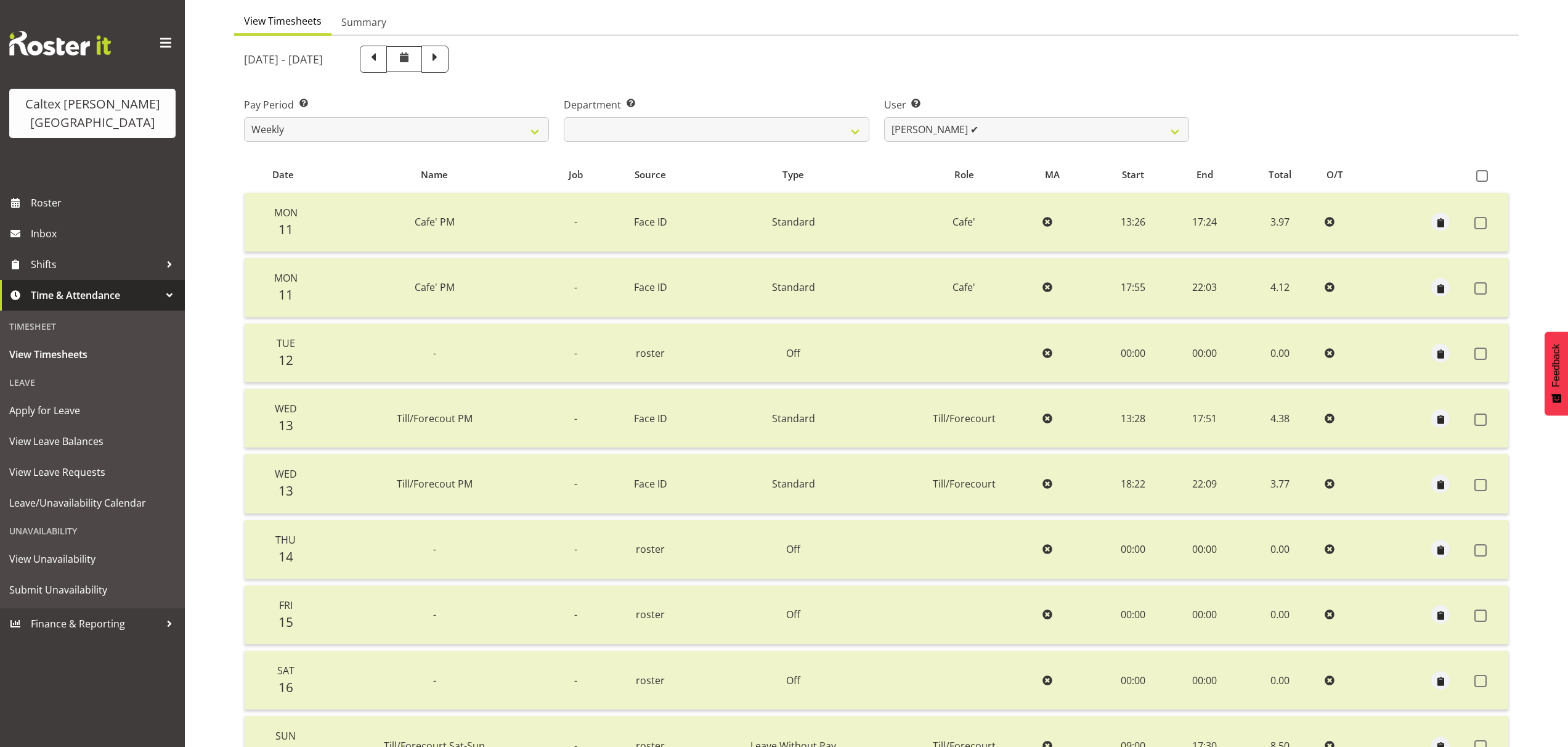
scroll to position [103, 0]
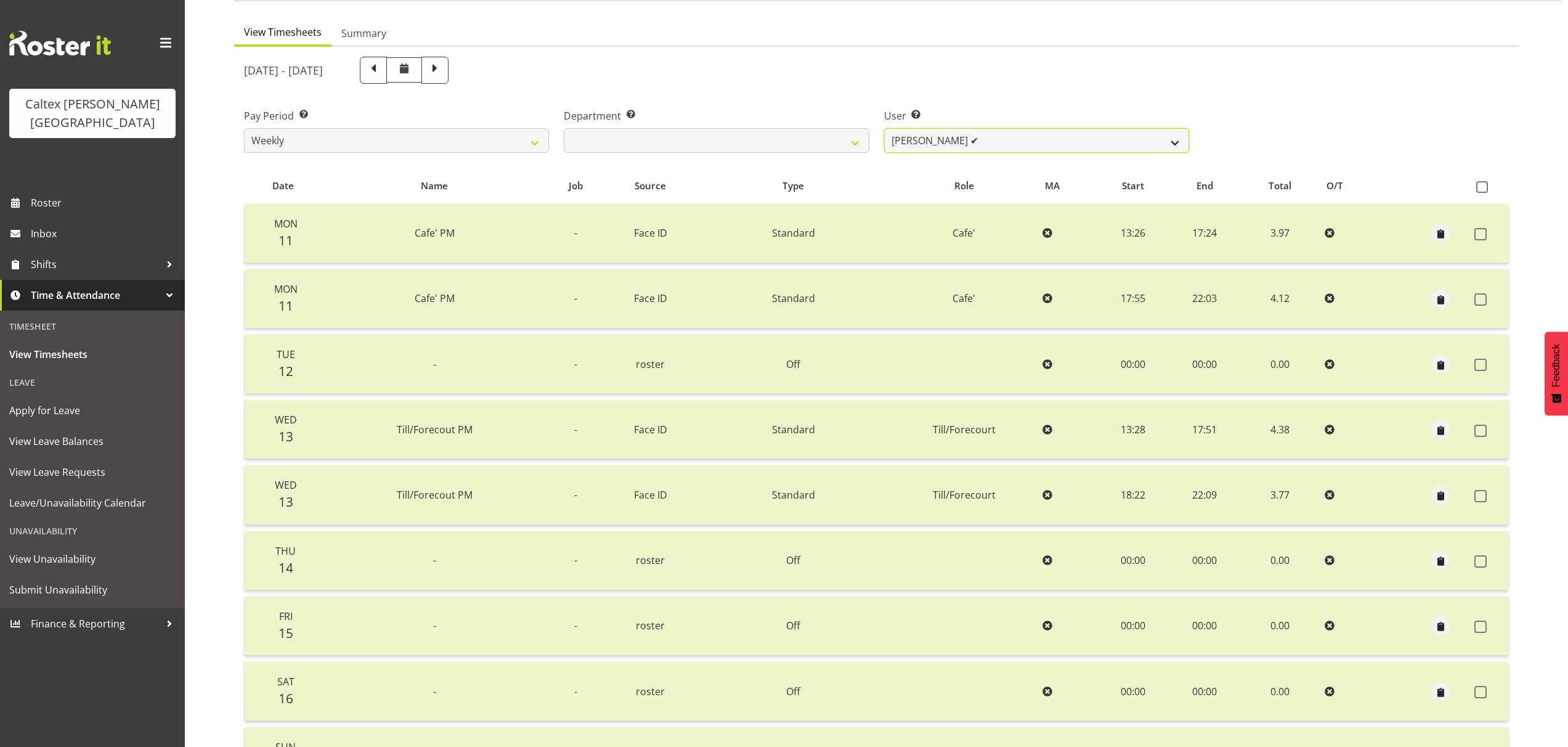
click at [1162, 149] on select "Grant, Adam ✔ Robertson, Christine ✔ Bullock, Christopher ✔ Wasley, Connor ✔ Jo…" at bounding box center [1036, 140] width 305 height 25
click at [884, 128] on select "Grant, Adam ✔ Robertson, Christine ✔ Bullock, Christopher ✔ Wasley, Connor ✔ Jo…" at bounding box center [1036, 140] width 305 height 25
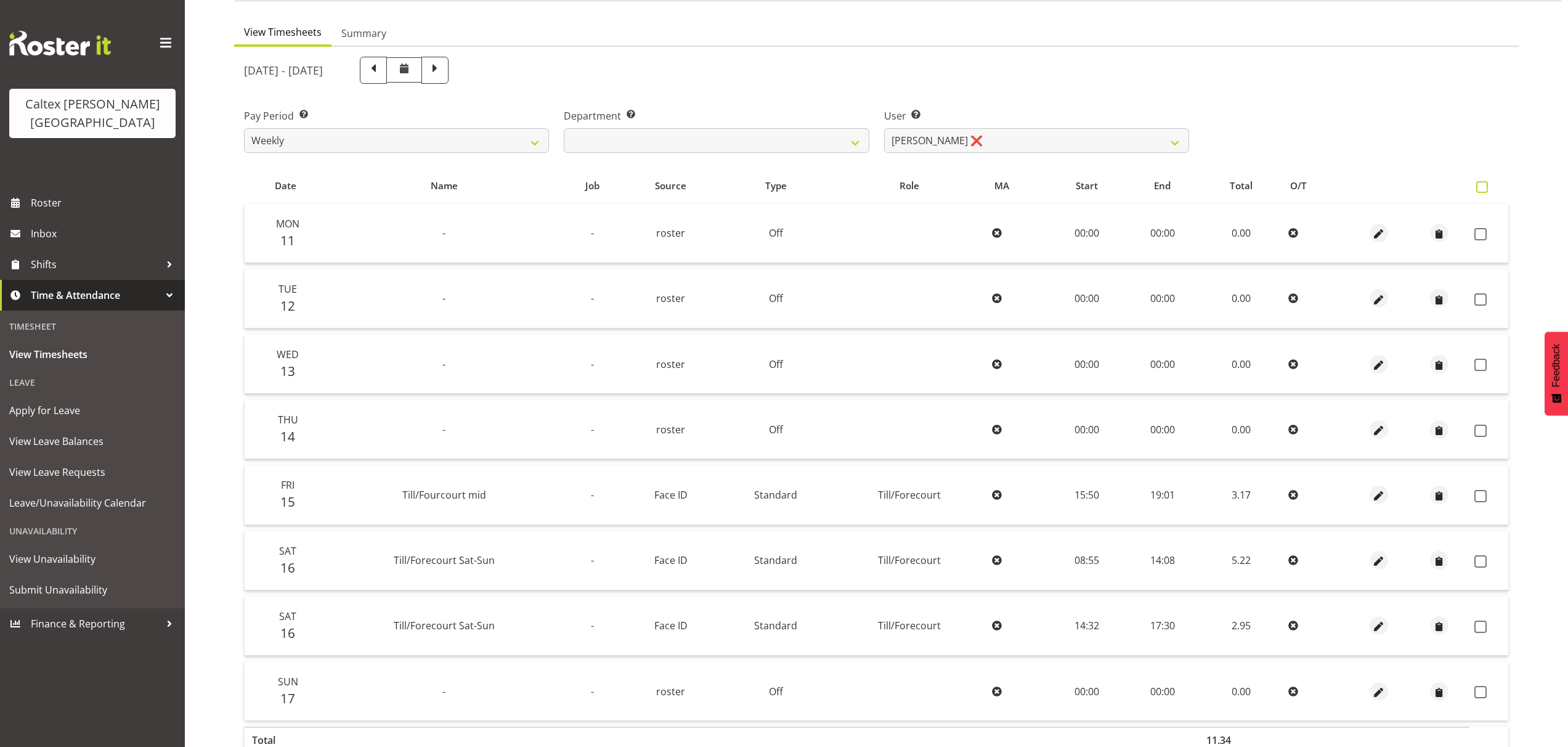
click at [1481, 186] on span at bounding box center [1481, 187] width 12 height 12
click at [1481, 186] on input "checkbox" at bounding box center [1480, 187] width 8 height 8
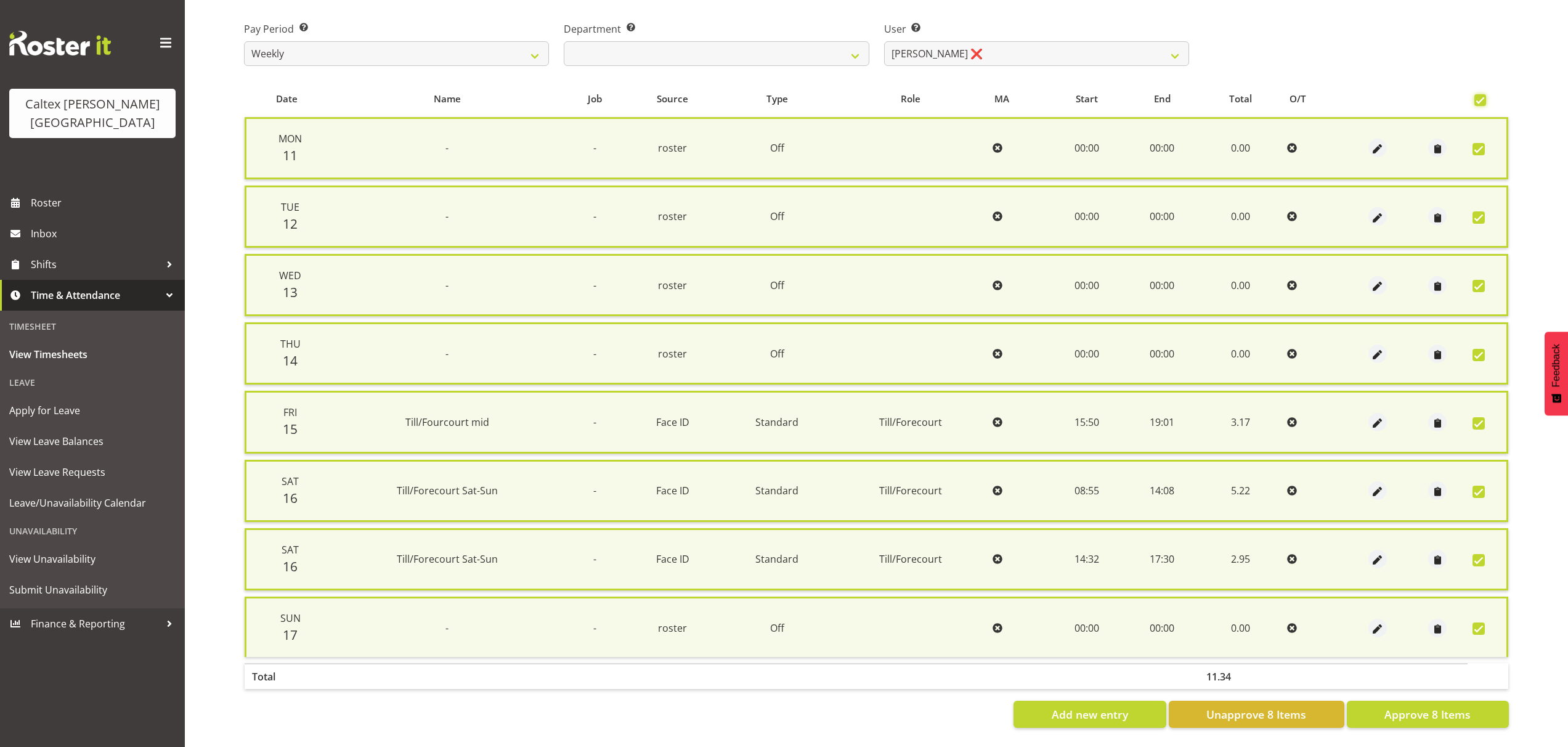
scroll to position [199, 0]
click at [1435, 708] on span "Approve 8 Items" at bounding box center [1427, 714] width 87 height 16
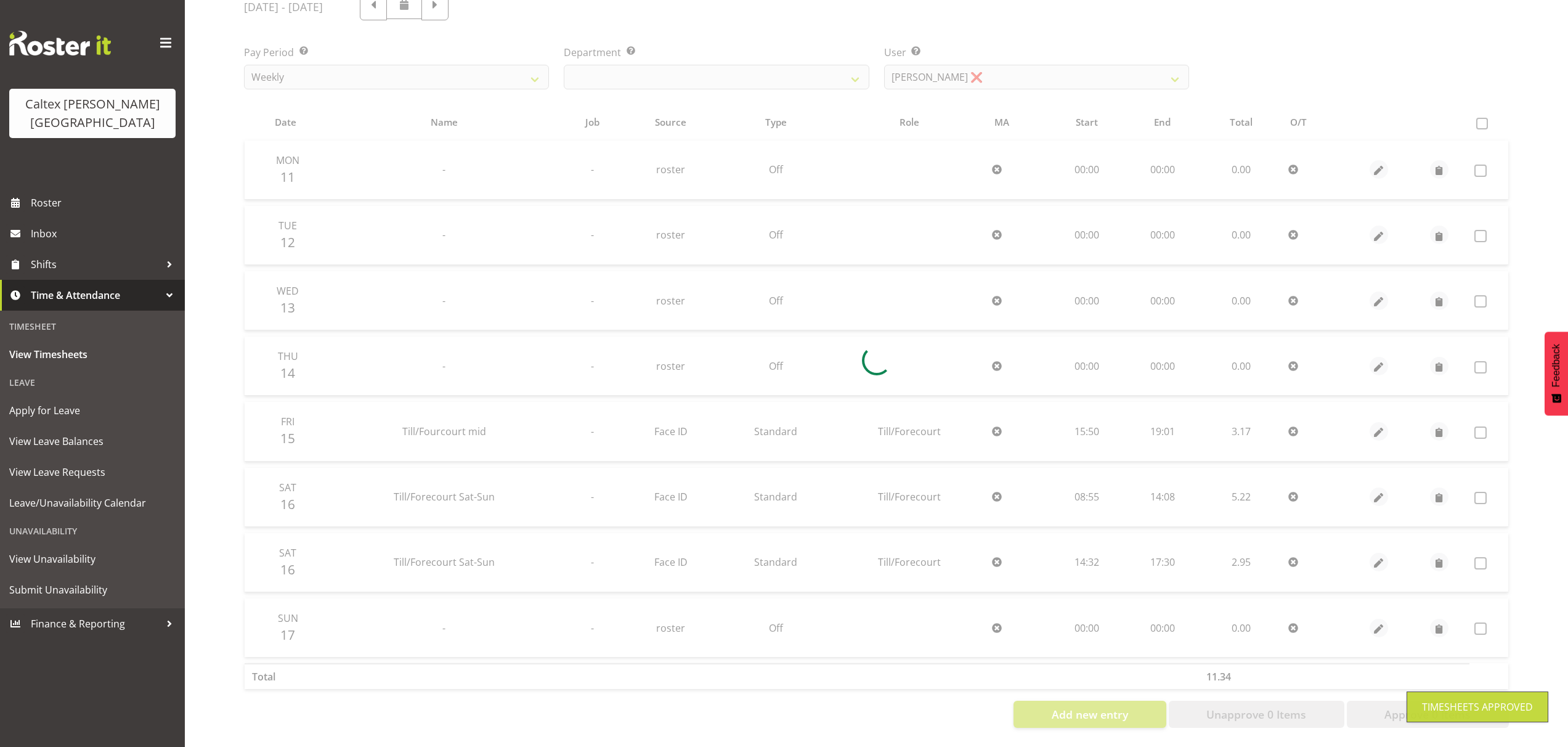
scroll to position [176, 0]
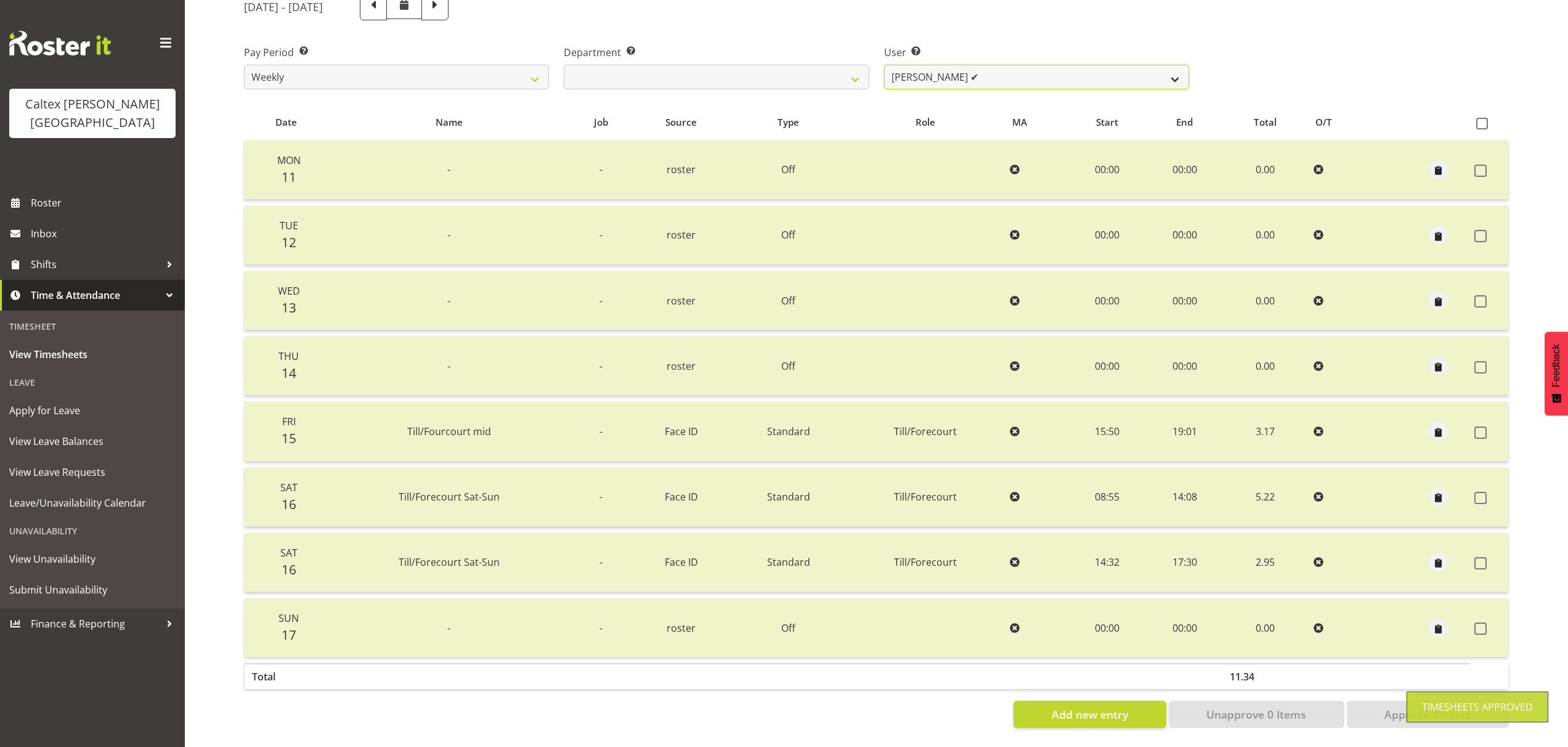
click at [1178, 67] on select "Grant, Adam ✔ Robertson, Christine ✔ Bullock, Christopher ✔ Wasley, Connor ✔ Jo…" at bounding box center [1036, 76] width 305 height 25
click at [884, 64] on select "Grant, Adam ✔ Robertson, Christine ✔ Bullock, Christopher ✔ Wasley, Connor ✔ Jo…" at bounding box center [1036, 76] width 305 height 25
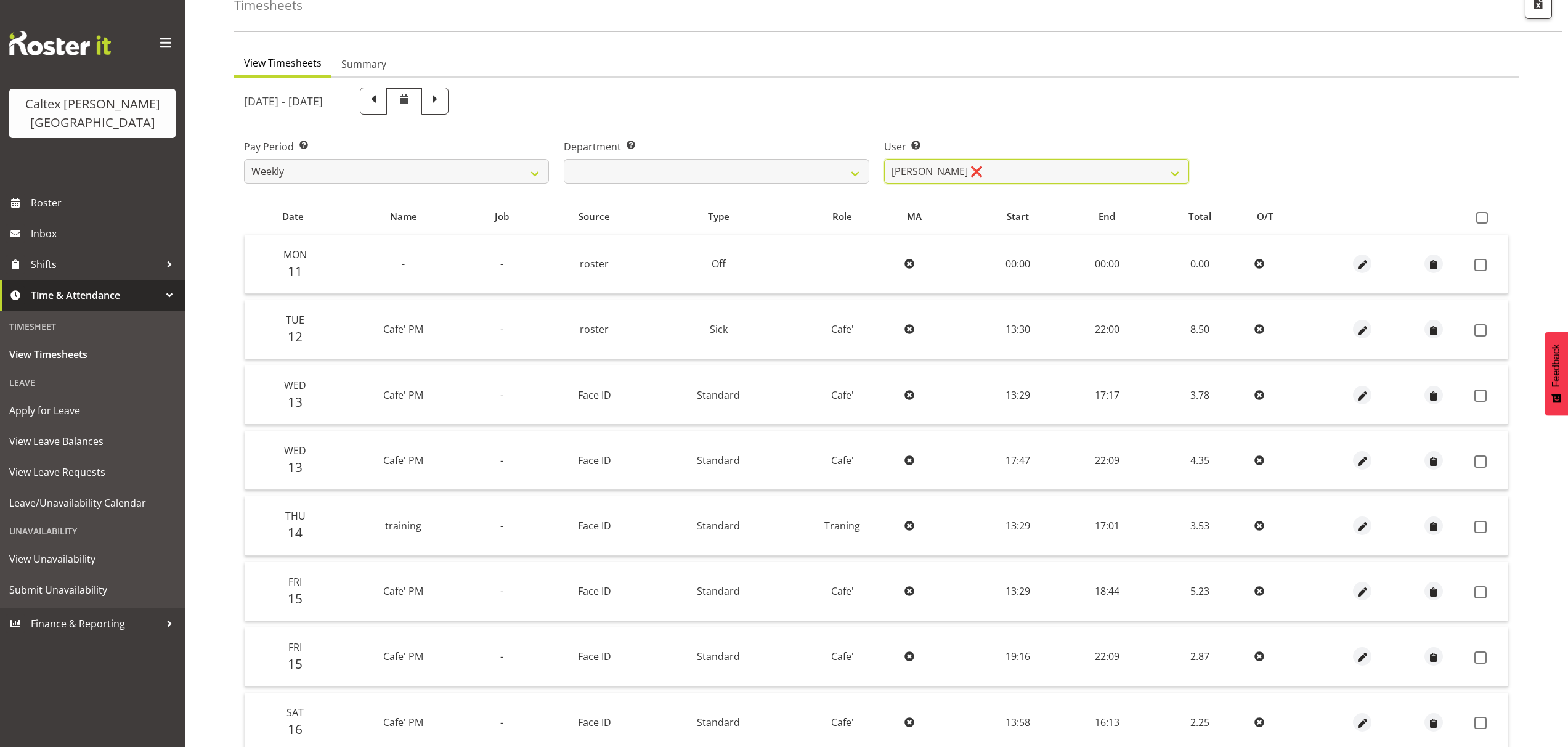
scroll to position [0, 0]
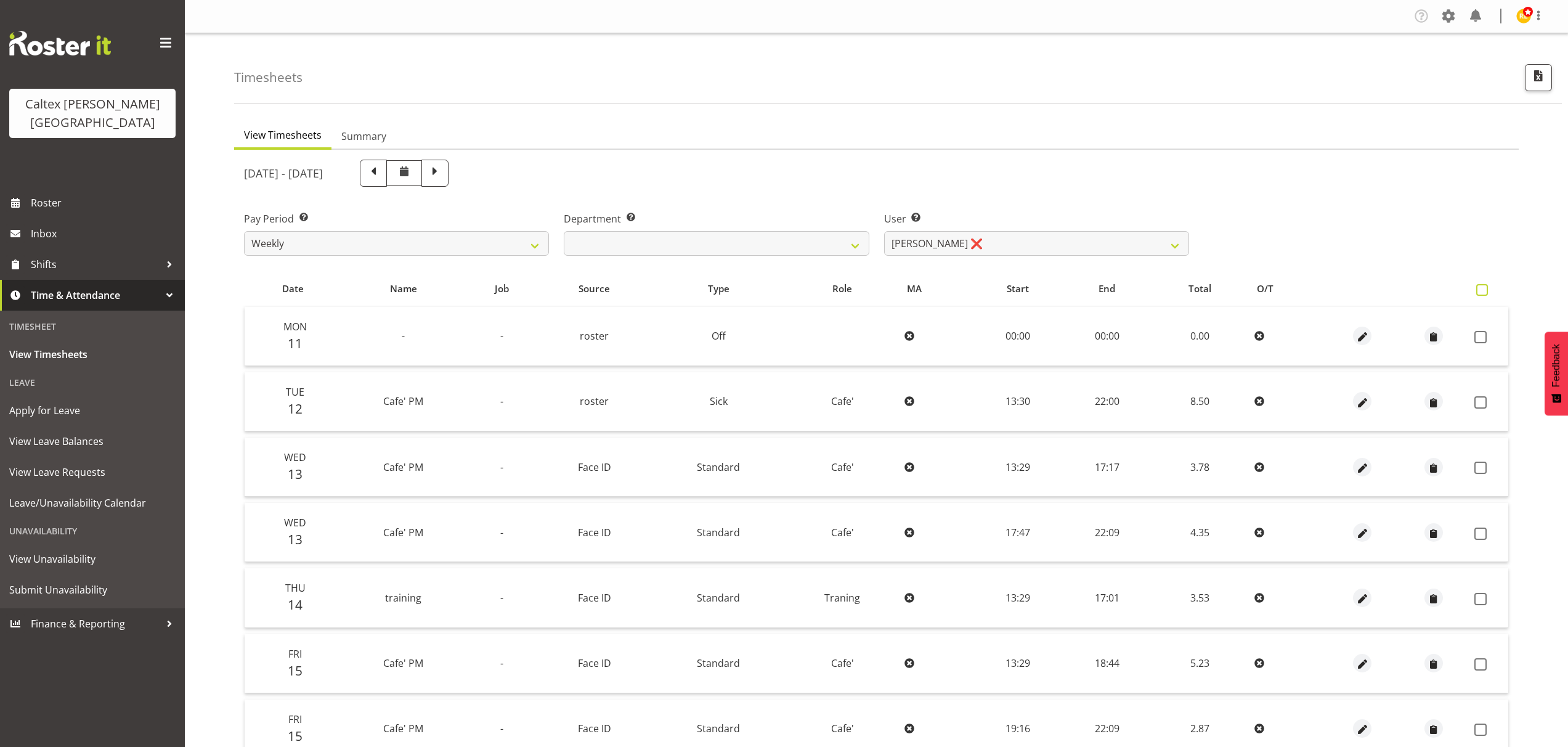
click at [1482, 289] on span at bounding box center [1481, 290] width 12 height 12
click at [1482, 289] on input "checkbox" at bounding box center [1480, 289] width 8 height 8
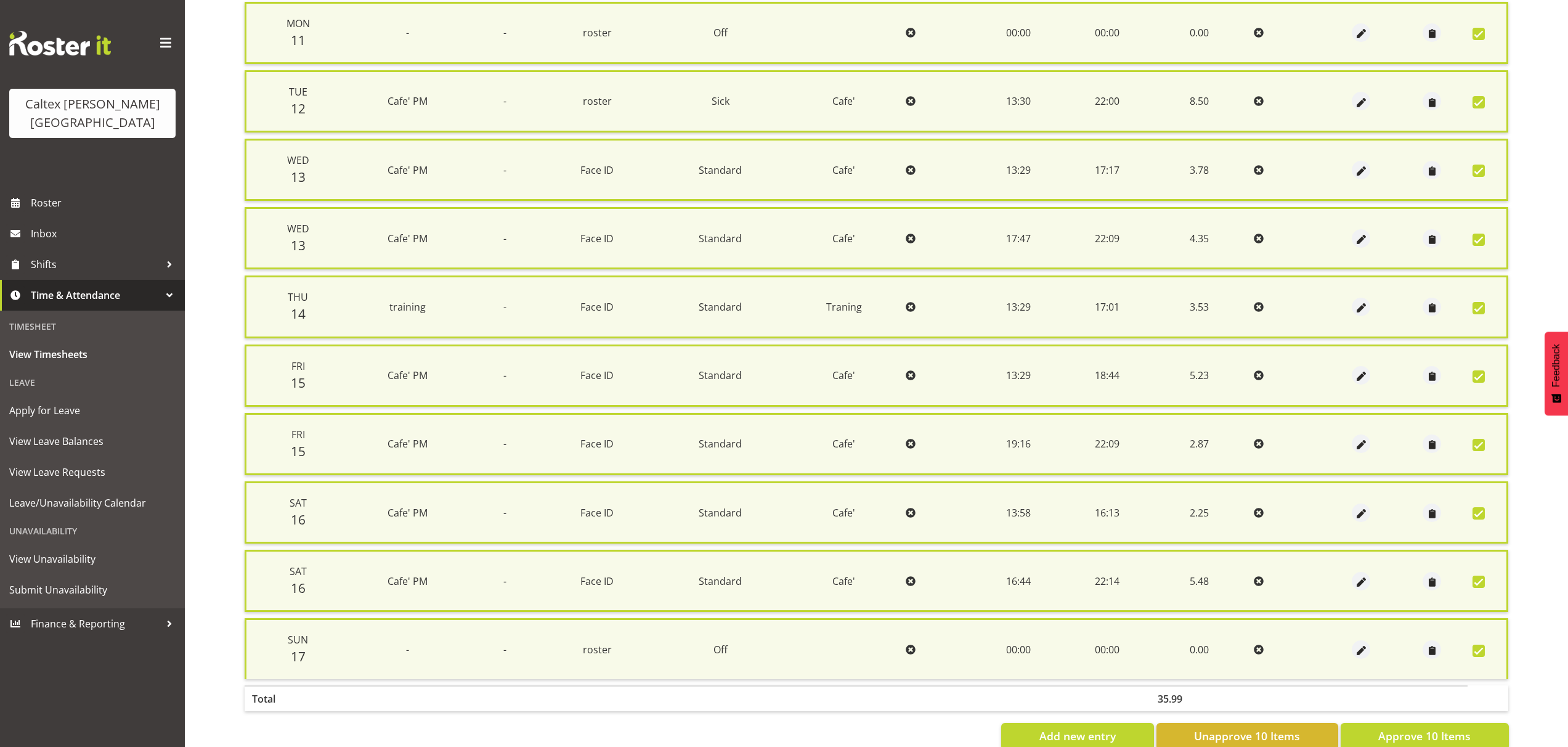
scroll to position [336, 0]
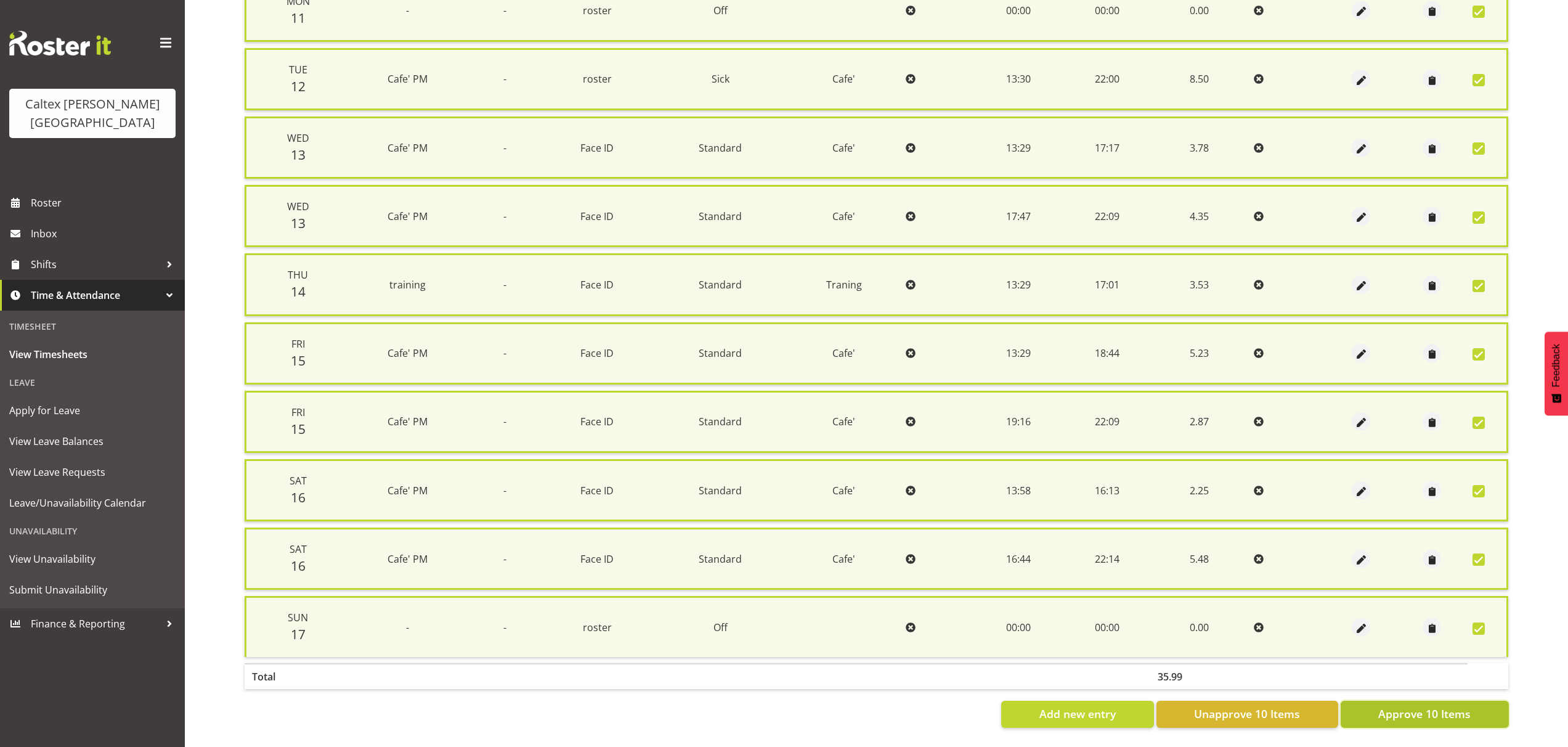
click at [1430, 706] on span "Approve 10 Items" at bounding box center [1424, 714] width 92 height 16
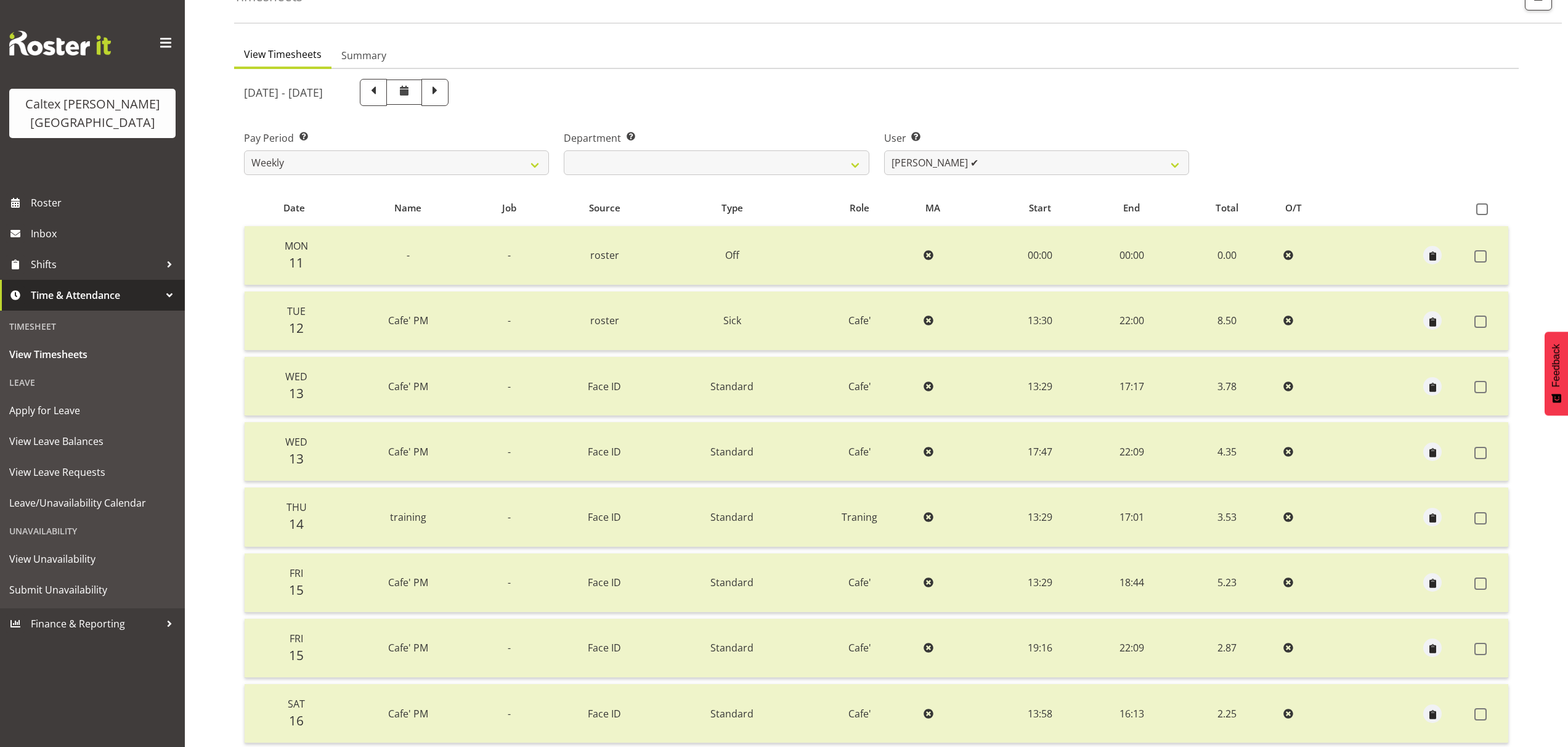
scroll to position [0, 0]
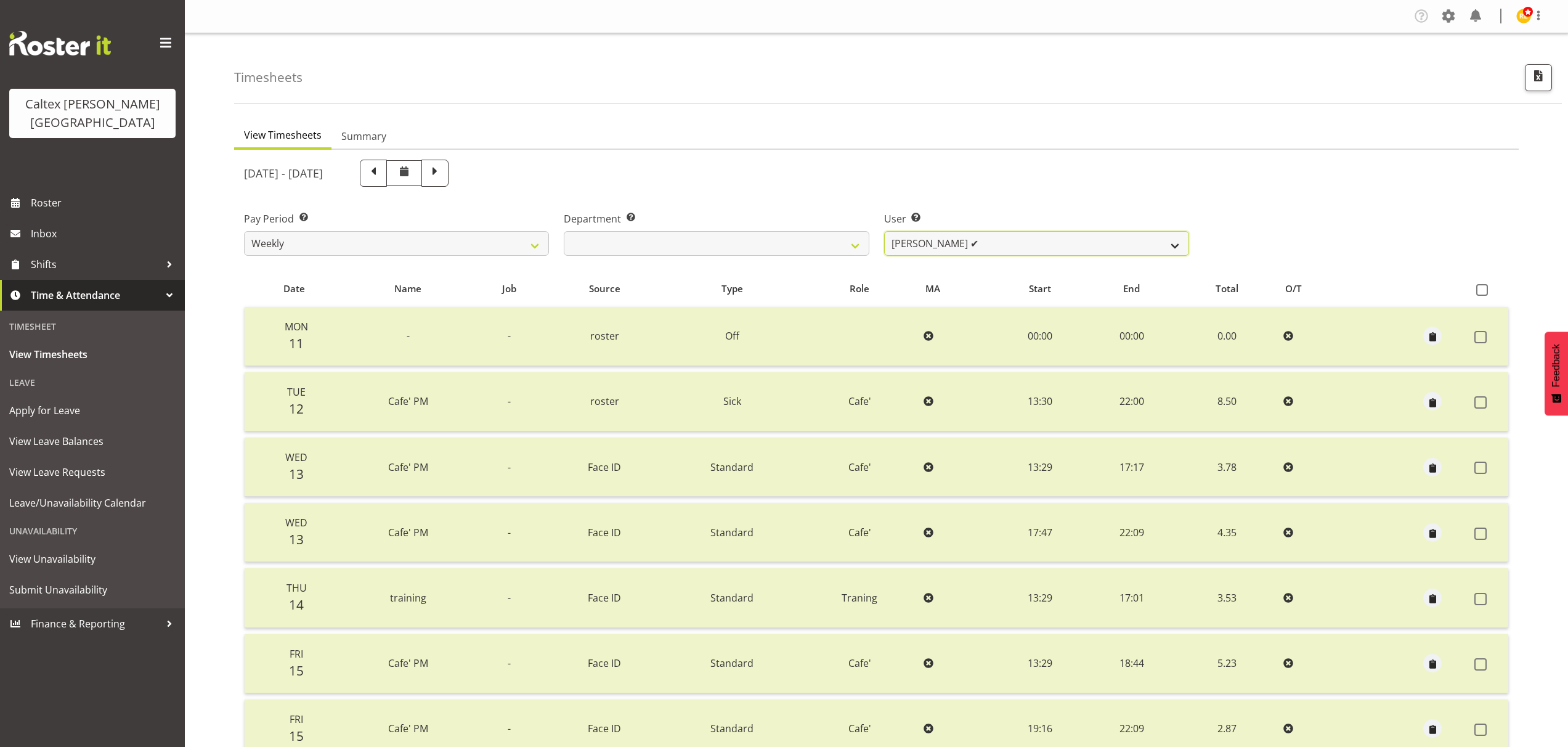
click at [1176, 240] on select "Grant, Adam ✔ Robertson, Christine ✔ Bullock, Christopher ✔ Wasley, Connor ✔ Jo…" at bounding box center [1036, 243] width 305 height 25
click at [884, 231] on select "Grant, Adam ✔ Robertson, Christine ✔ Bullock, Christopher ✔ Wasley, Connor ✔ Jo…" at bounding box center [1036, 243] width 305 height 25
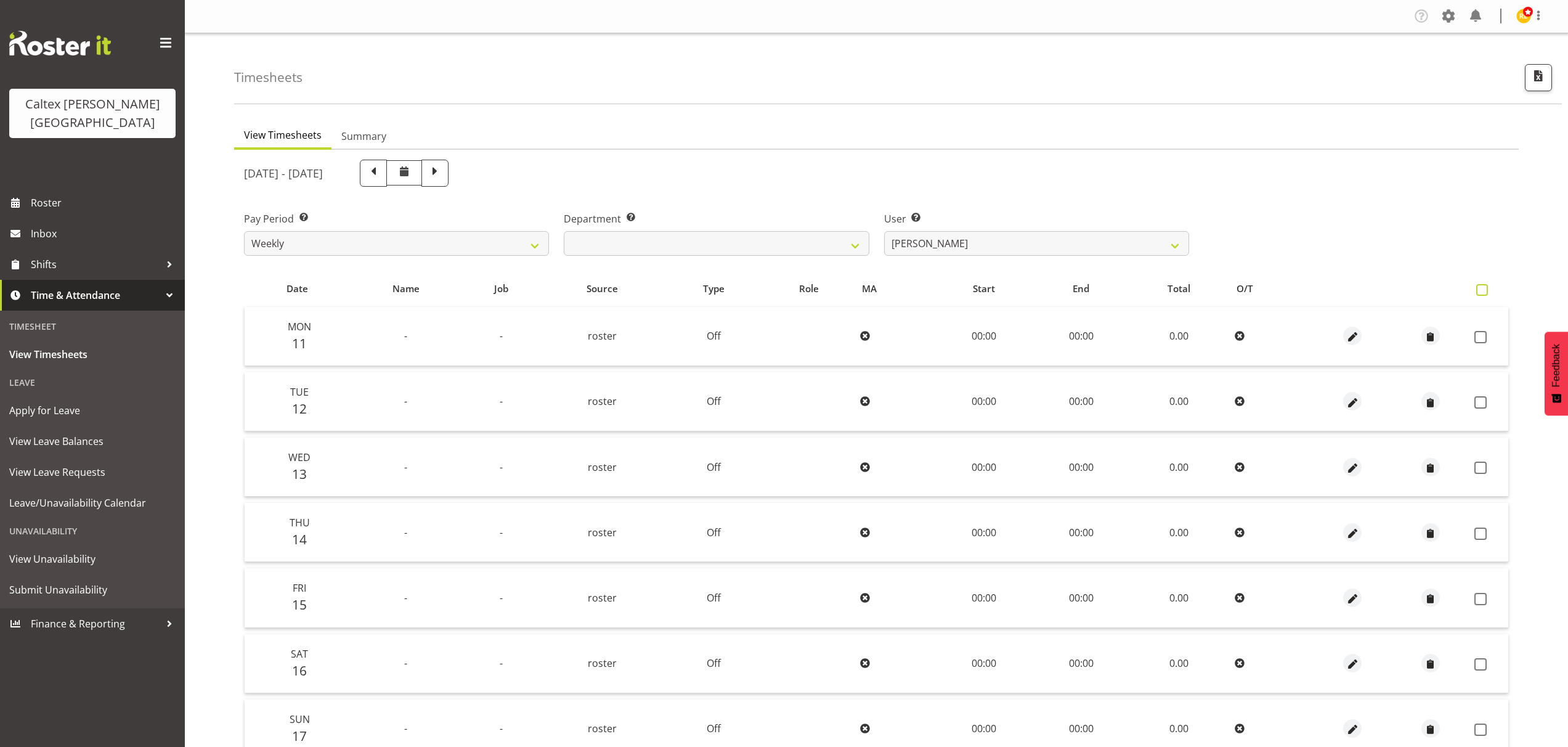
click at [1479, 289] on span at bounding box center [1481, 290] width 12 height 12
click at [1479, 289] on input "checkbox" at bounding box center [1480, 289] width 8 height 8
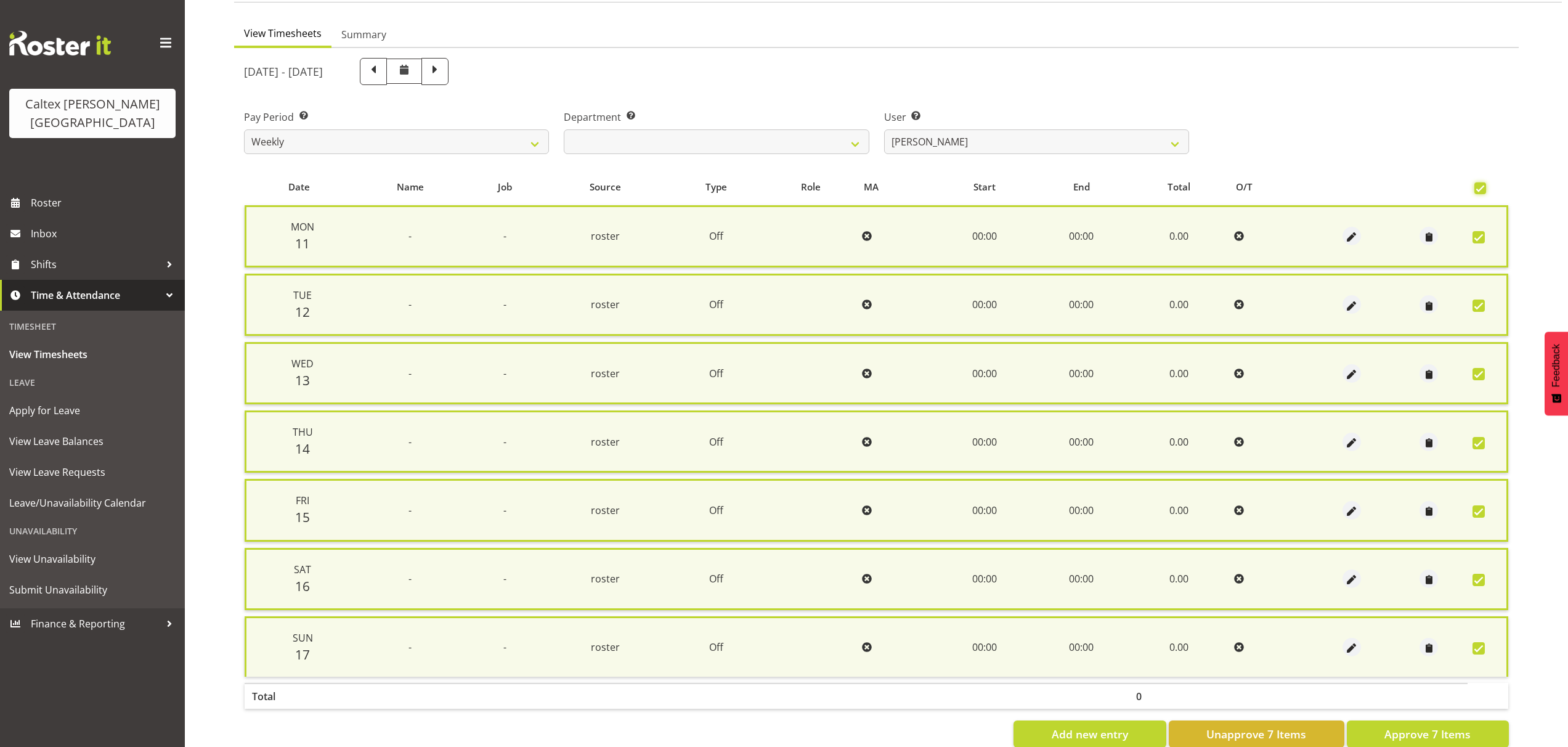
scroll to position [131, 0]
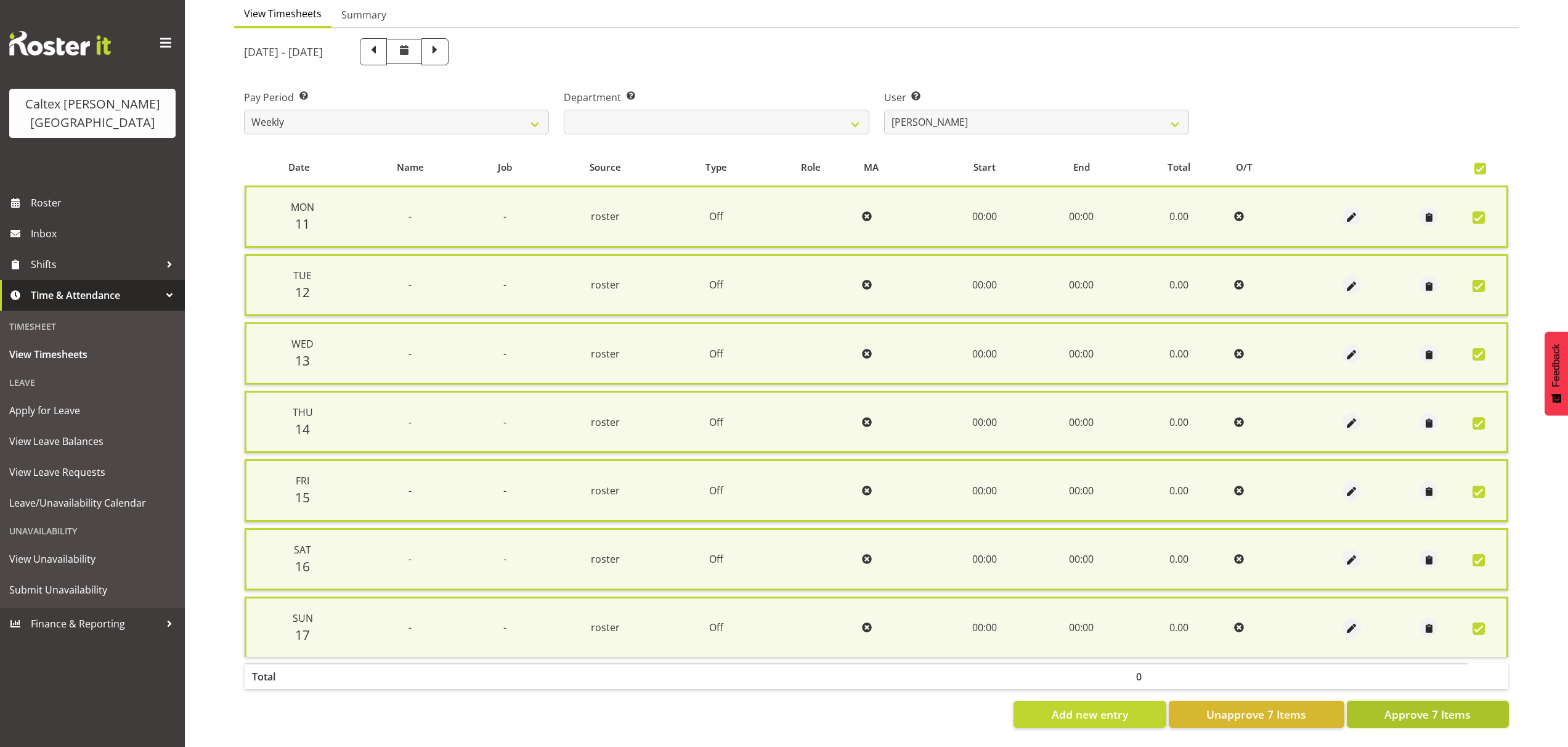
click at [1439, 709] on span "Approve 7 Items" at bounding box center [1427, 714] width 87 height 16
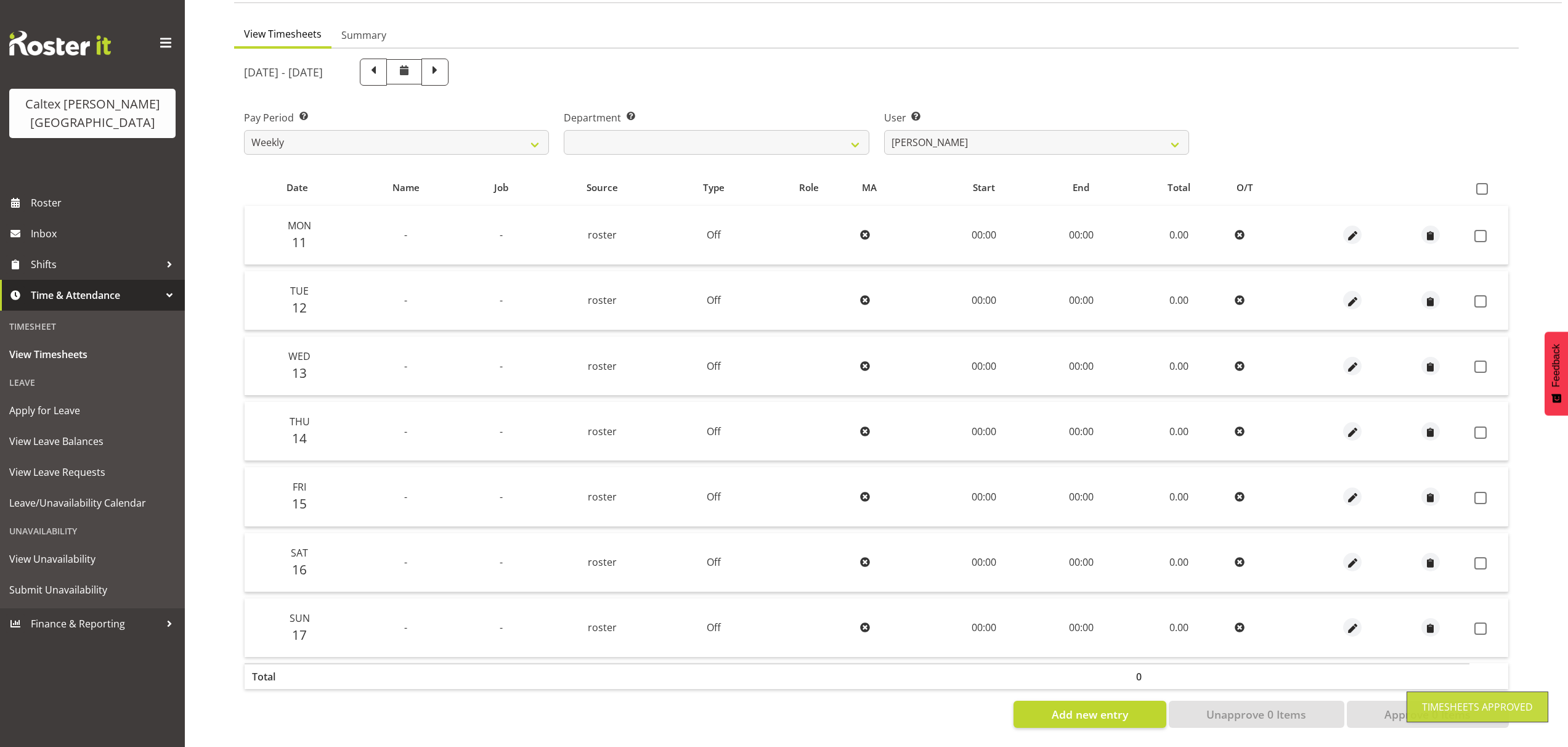
scroll to position [111, 0]
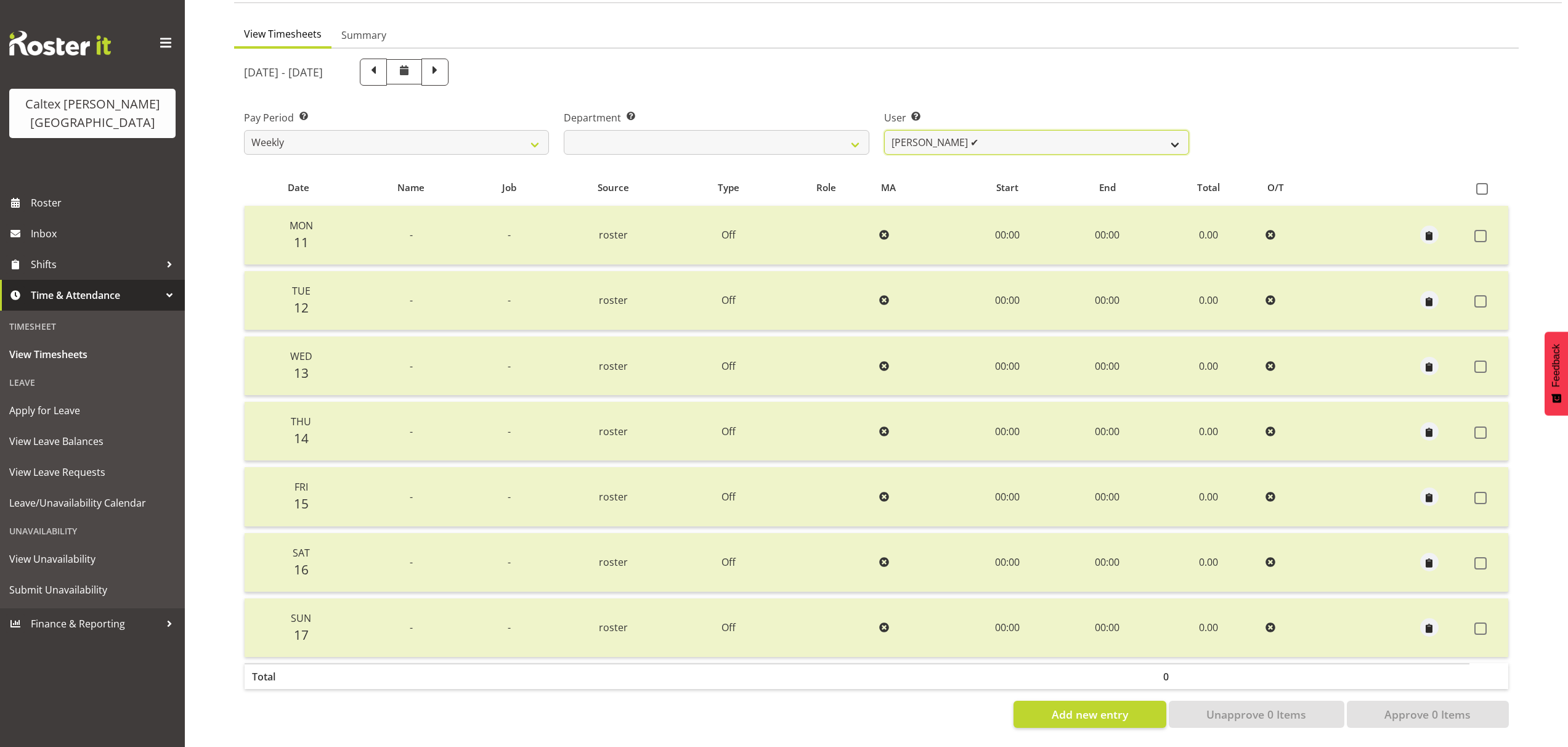
click at [1179, 130] on select "Grant, Adam ✔ Robertson, Christine ✔ Bullock, Christopher ✔ Wasley, Connor ✔ Jo…" at bounding box center [1036, 142] width 305 height 25
click at [884, 130] on select "Grant, Adam ✔ Robertson, Christine ✔ Bullock, Christopher ✔ Wasley, Connor ✔ Jo…" at bounding box center [1036, 142] width 305 height 25
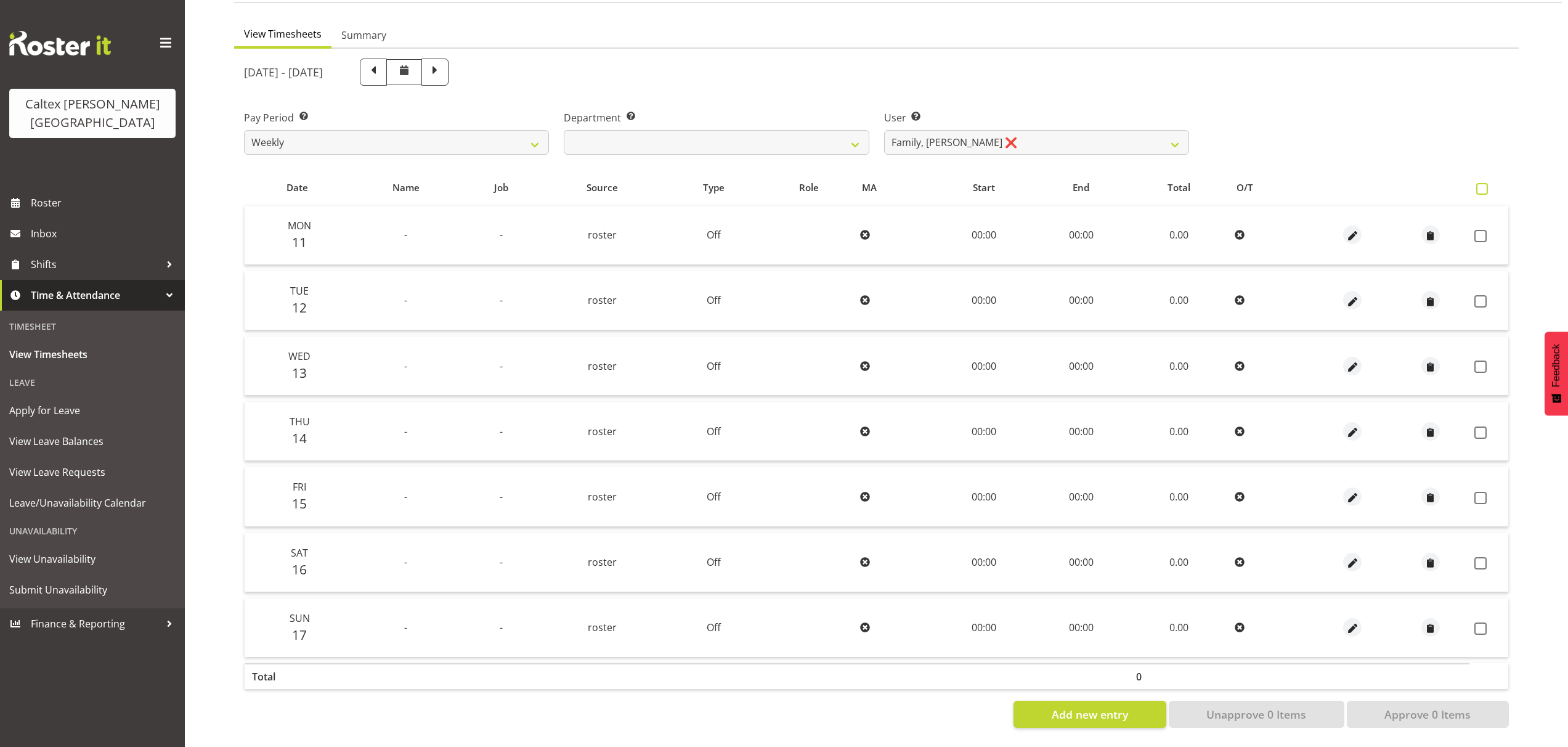
click at [1478, 183] on span at bounding box center [1481, 189] width 12 height 12
click at [1478, 185] on input "checkbox" at bounding box center [1480, 189] width 8 height 8
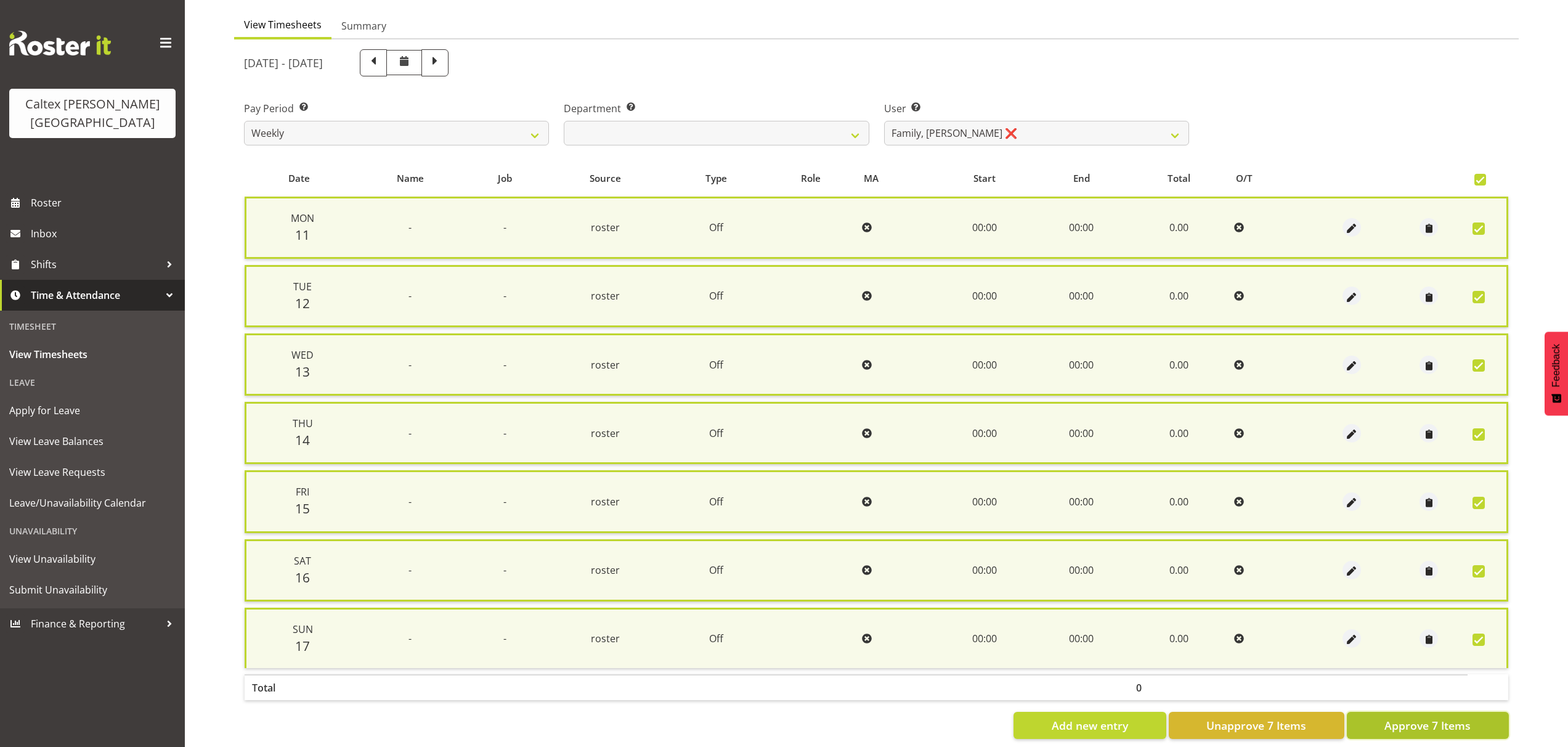
click at [1437, 726] on span "Approve 7 Items" at bounding box center [1427, 725] width 87 height 16
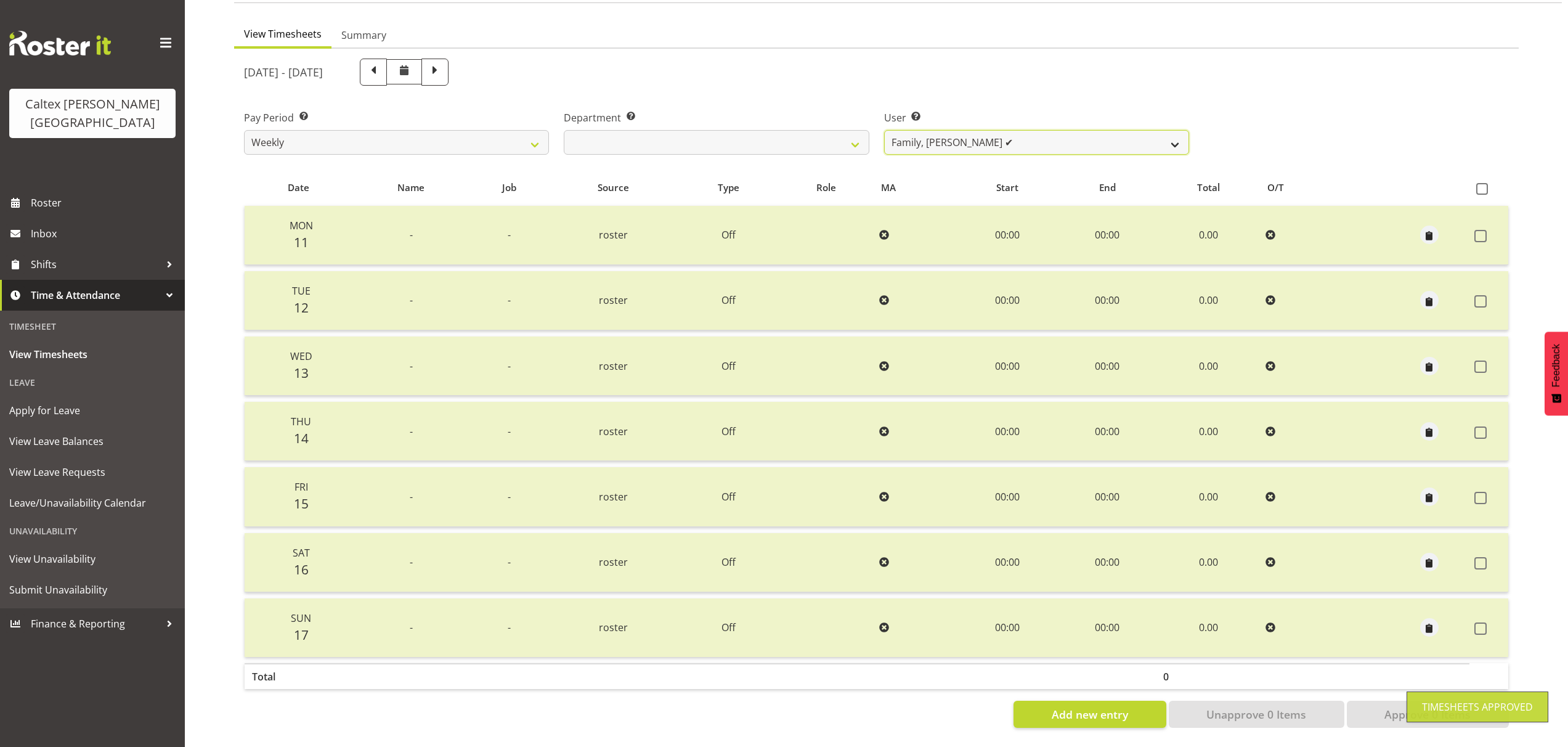
click at [1182, 131] on select "Grant, Adam ✔ Robertson, Christine ✔ Bullock, Christopher ✔ Wasley, Connor ✔ Jo…" at bounding box center [1036, 142] width 305 height 25
click at [884, 130] on select "Grant, Adam ✔ Robertson, Christine ✔ Bullock, Christopher ✔ Wasley, Connor ✔ Jo…" at bounding box center [1036, 142] width 305 height 25
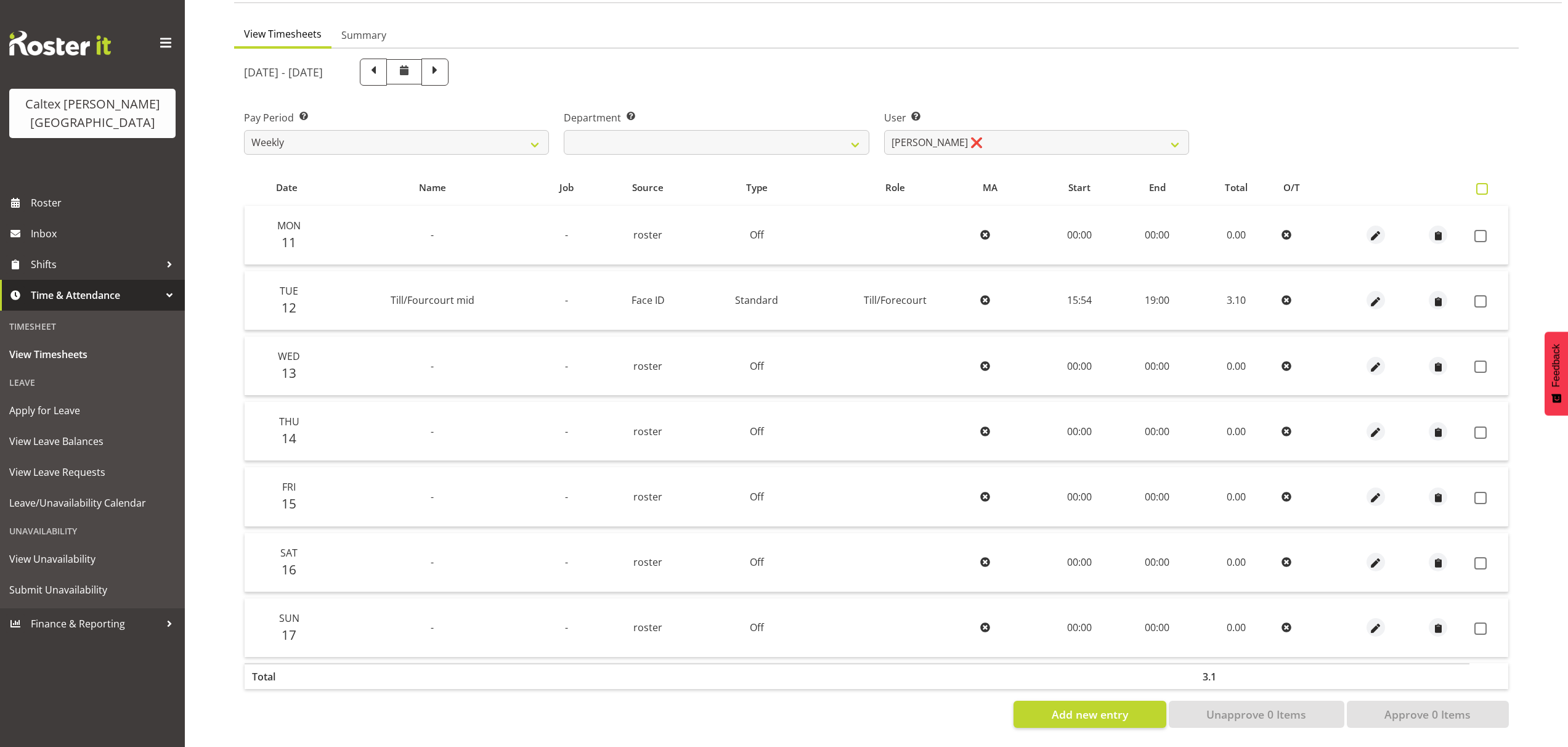
click at [1480, 183] on span at bounding box center [1481, 189] width 12 height 12
click at [1480, 185] on input "checkbox" at bounding box center [1480, 189] width 8 height 8
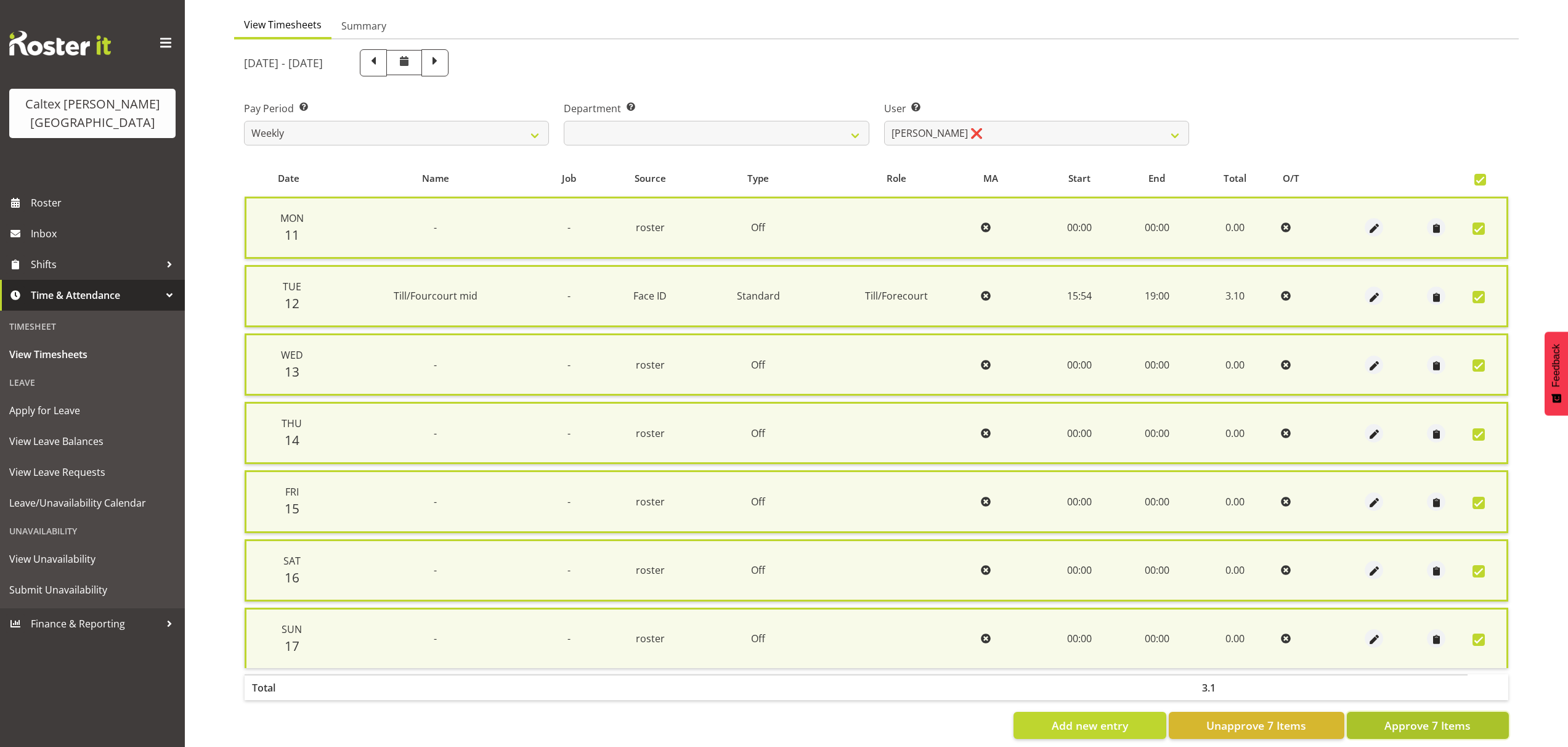
click at [1399, 731] on span "Approve 7 Items" at bounding box center [1427, 725] width 87 height 16
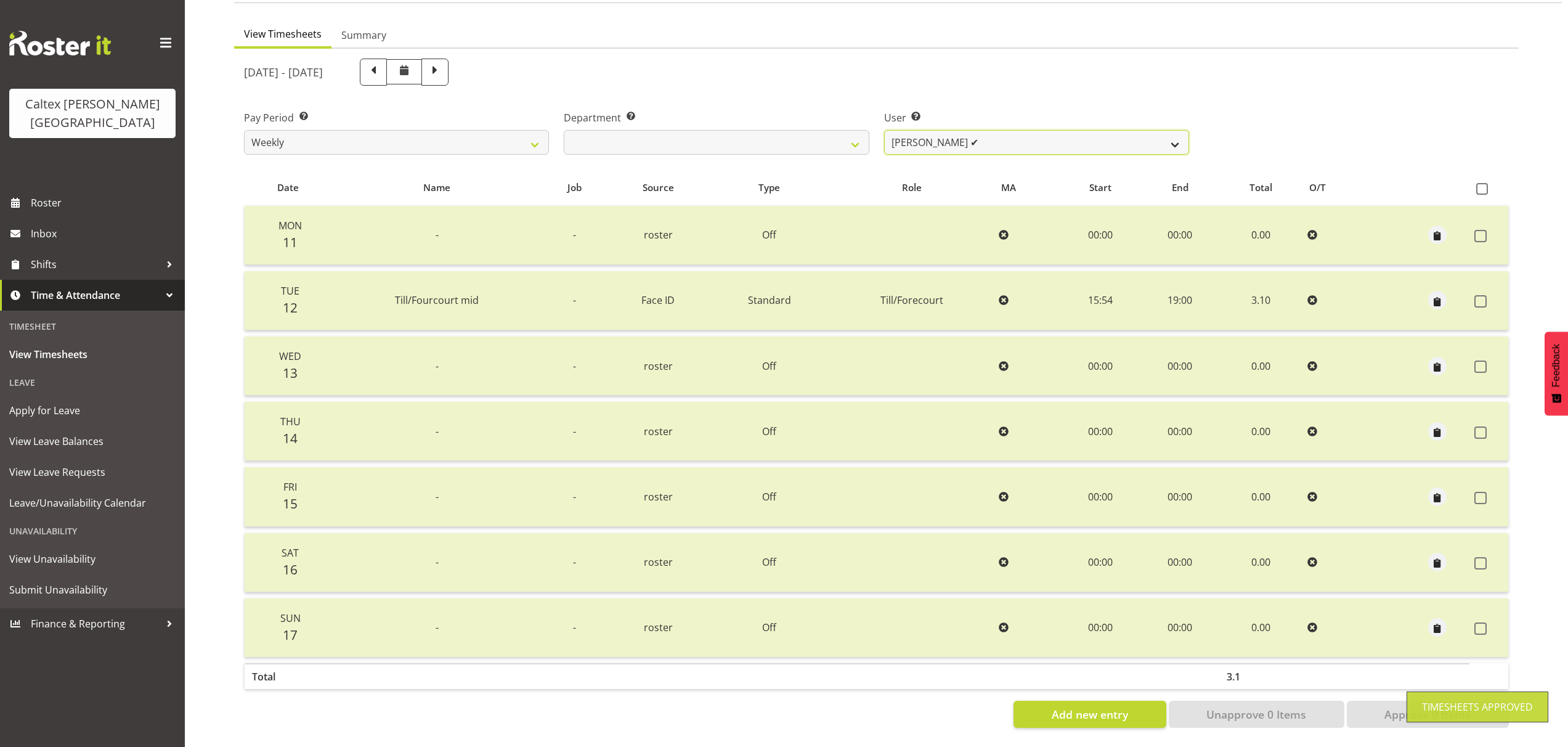
click at [1176, 136] on select "Grant, Adam ✔ Robertson, Christine ✔ Bullock, Christopher ✔ Wasley, Connor ✔ Jo…" at bounding box center [1036, 142] width 305 height 25
click at [884, 130] on select "Grant, Adam ✔ Robertson, Christine ✔ Bullock, Christopher ✔ Wasley, Connor ✔ Jo…" at bounding box center [1036, 142] width 305 height 25
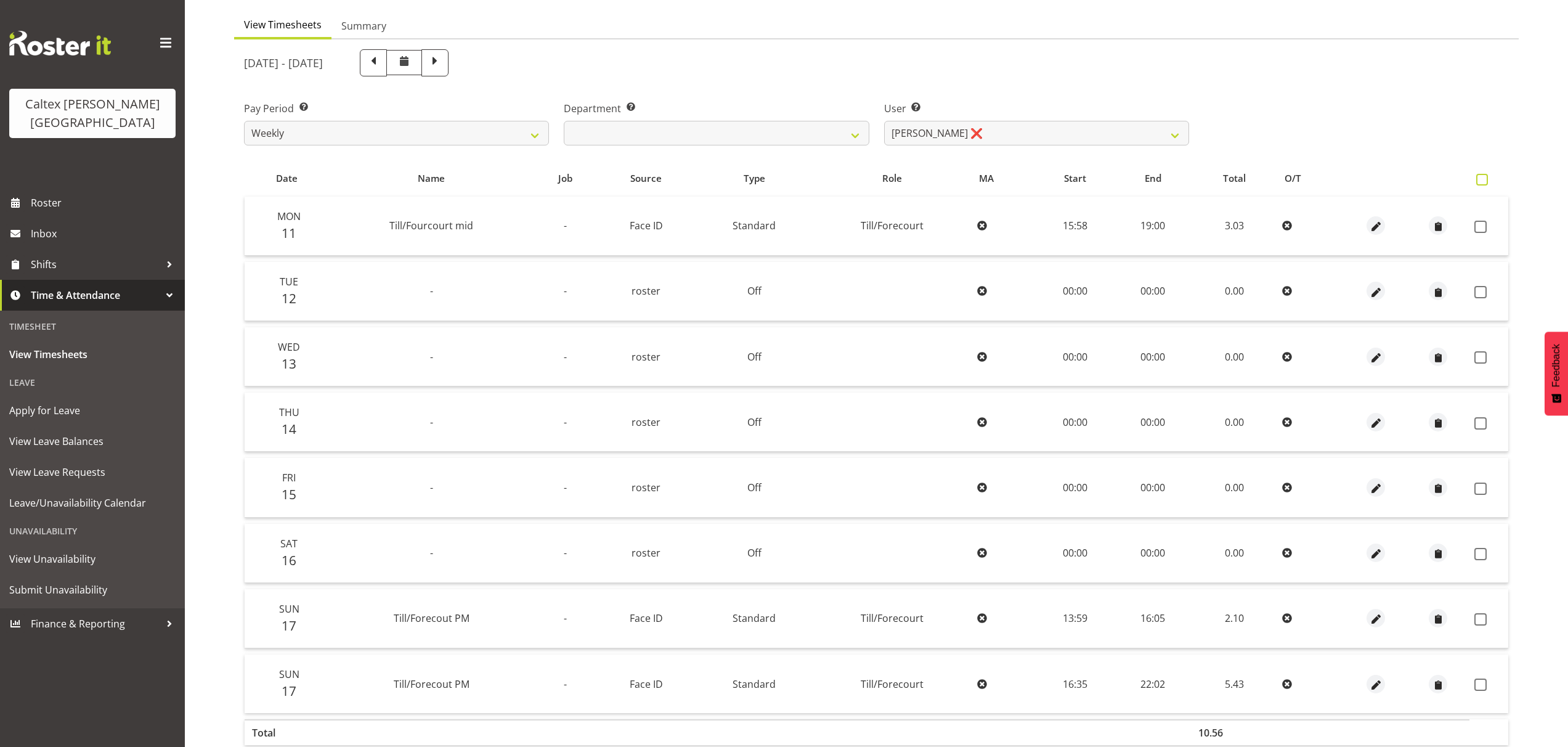
click at [1480, 176] on span at bounding box center [1481, 179] width 12 height 12
click at [1480, 176] on input "checkbox" at bounding box center [1480, 179] width 8 height 8
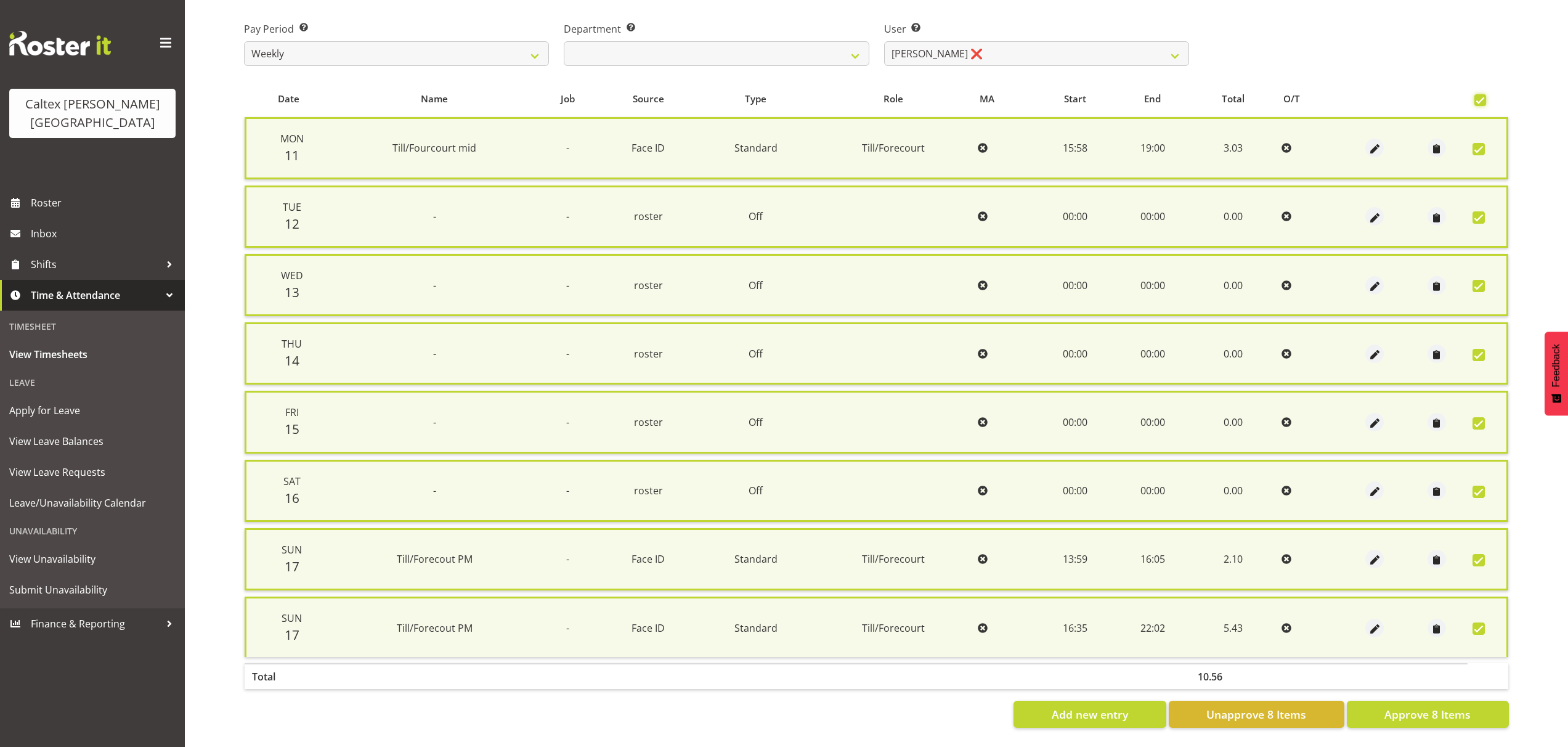
scroll to position [195, 0]
click at [1448, 706] on span "Approve 8 Items" at bounding box center [1427, 714] width 87 height 16
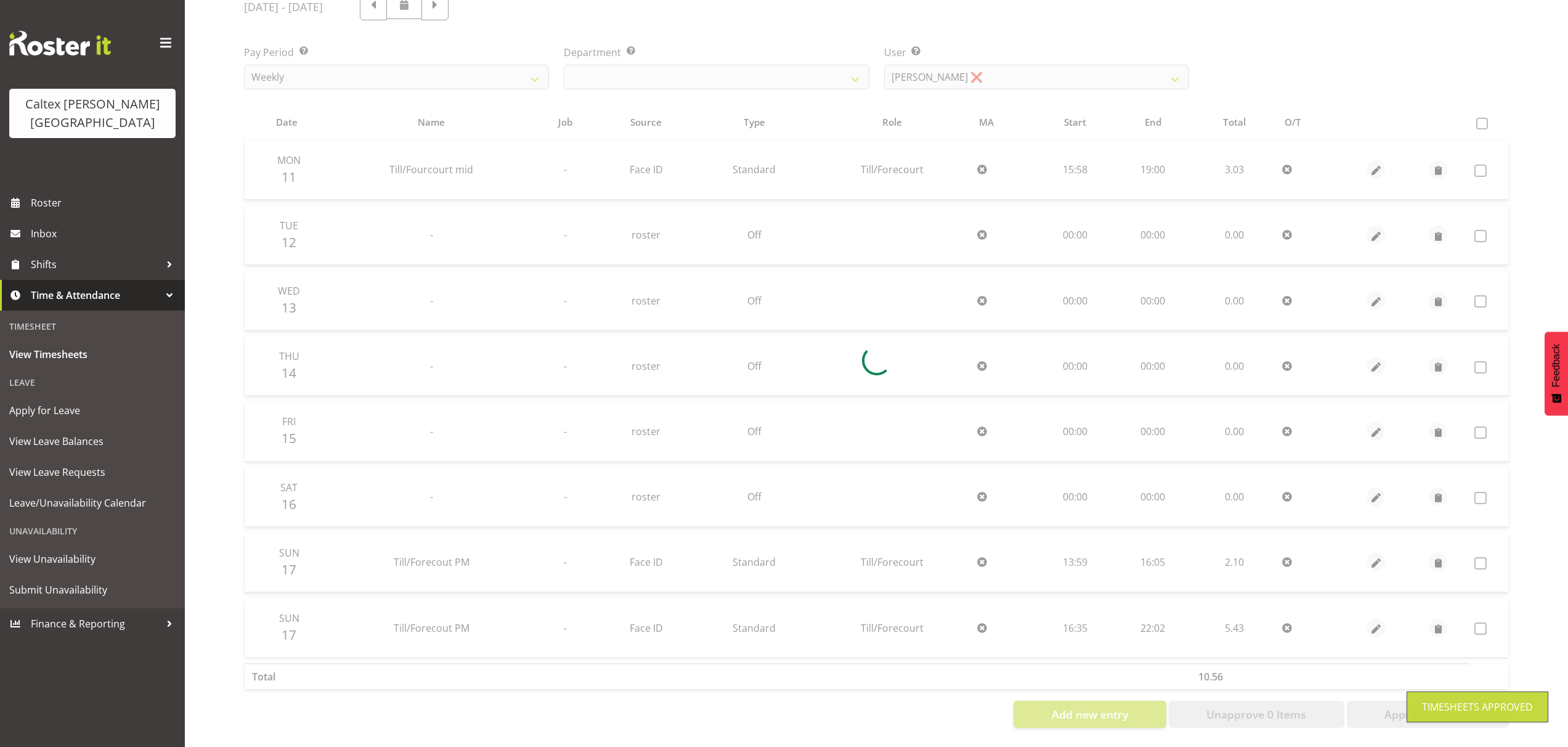
scroll to position [176, 0]
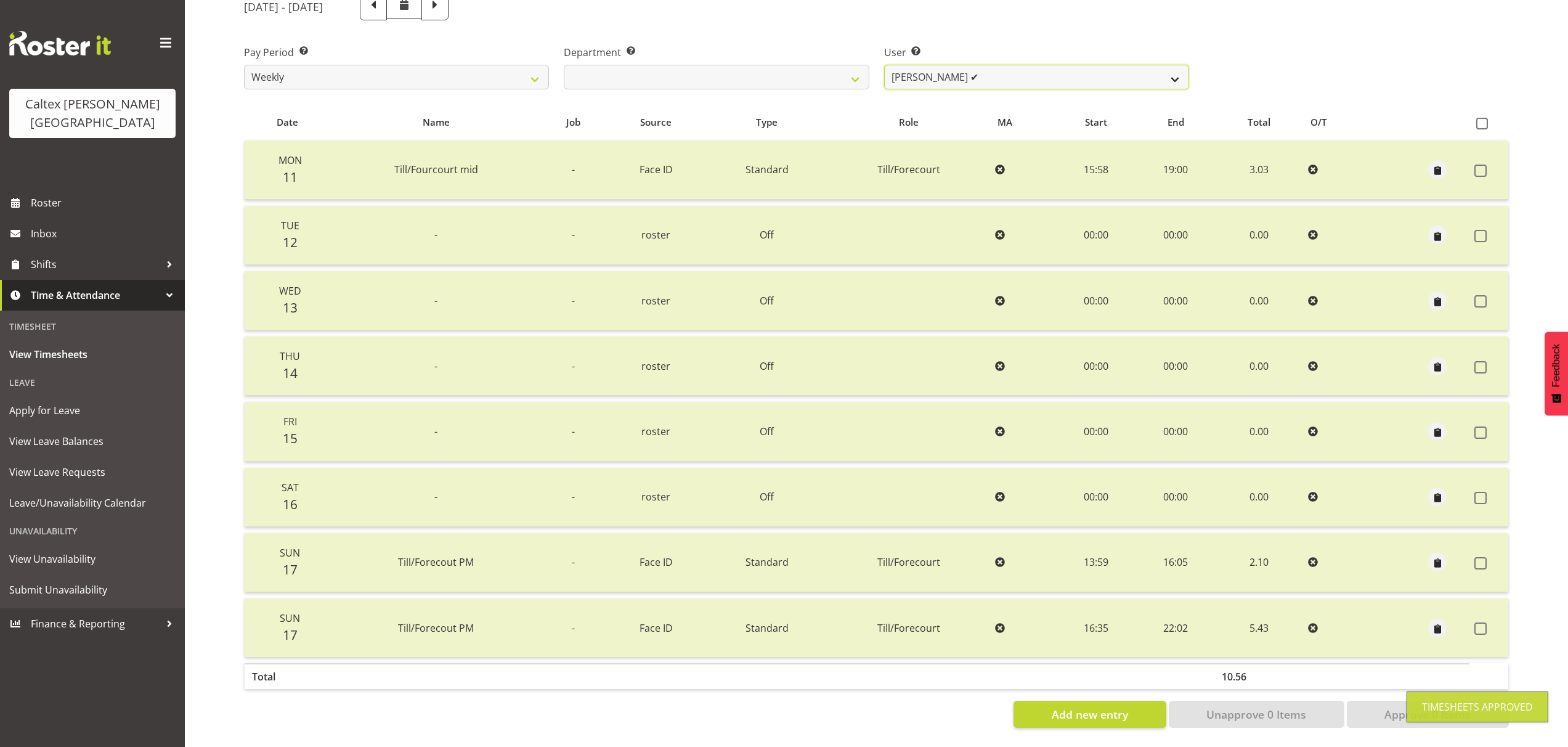
click at [1178, 68] on select "Grant, Adam ✔ Robertson, Christine ✔ Bullock, Christopher ✔ Wasley, Connor ✔ Jo…" at bounding box center [1036, 76] width 305 height 25
click at [884, 64] on select "Grant, Adam ✔ Robertson, Christine ✔ Bullock, Christopher ✔ Wasley, Connor ✔ Jo…" at bounding box center [1036, 76] width 305 height 25
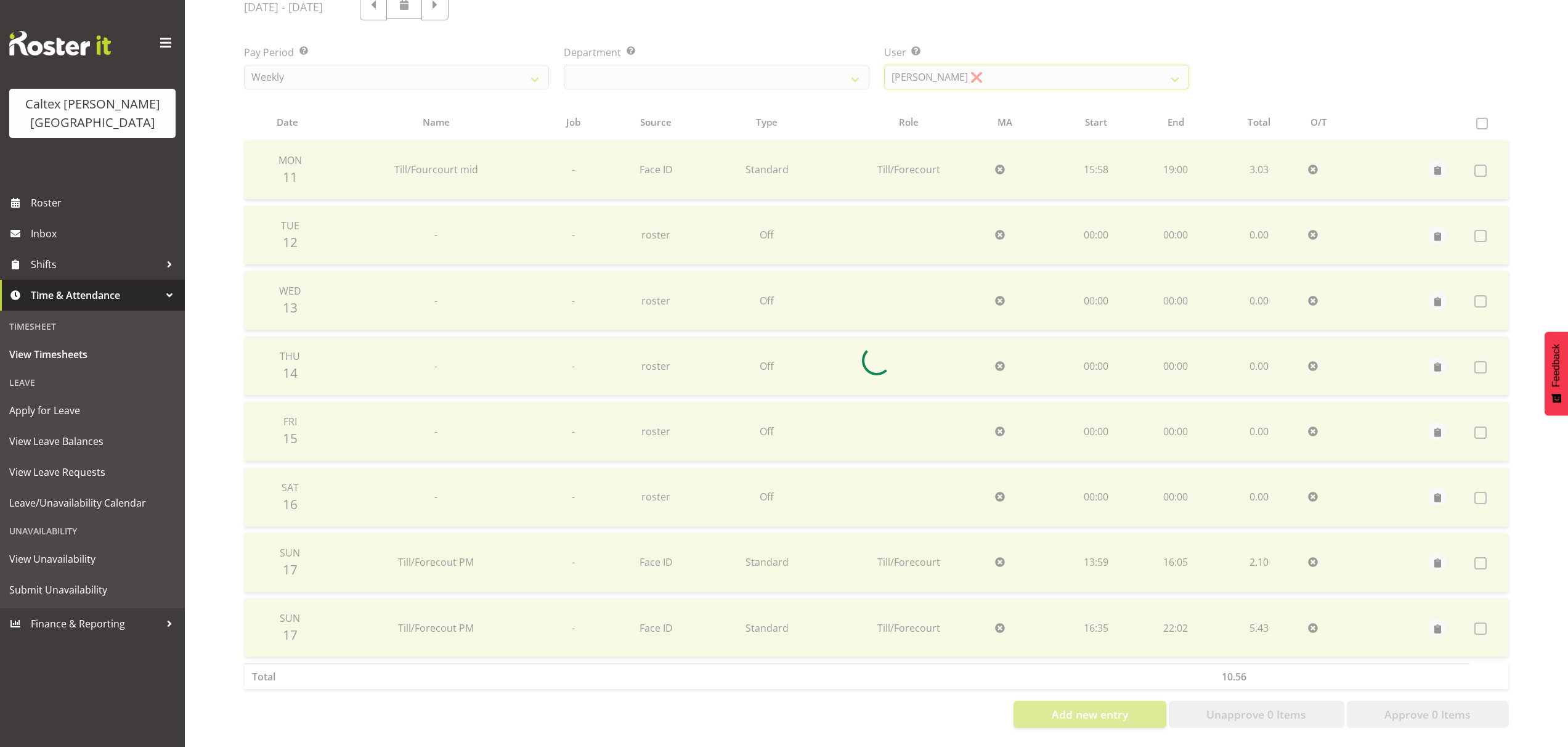
scroll to position [111, 0]
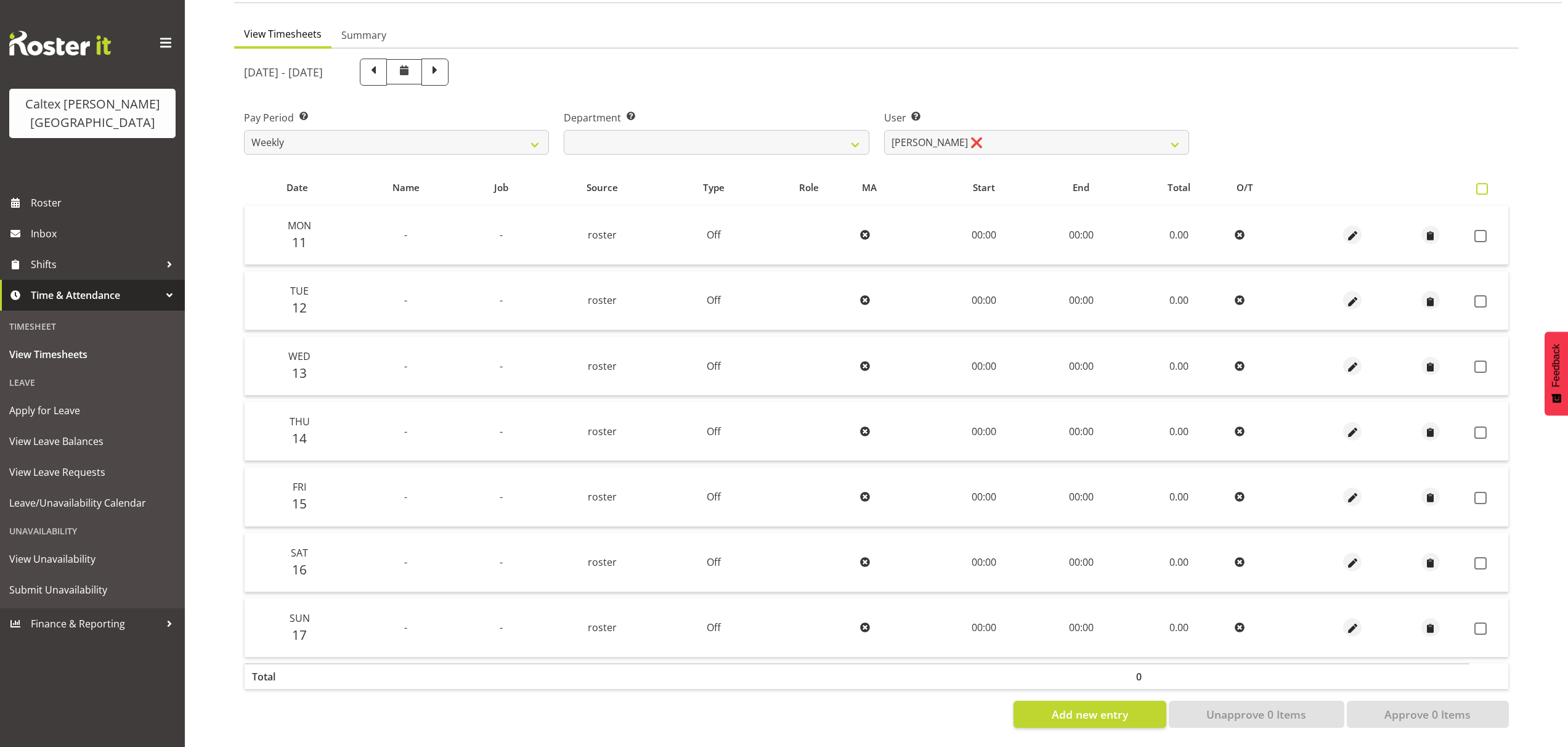
click at [1480, 183] on span at bounding box center [1481, 189] width 12 height 12
click at [1480, 185] on input "checkbox" at bounding box center [1480, 189] width 8 height 8
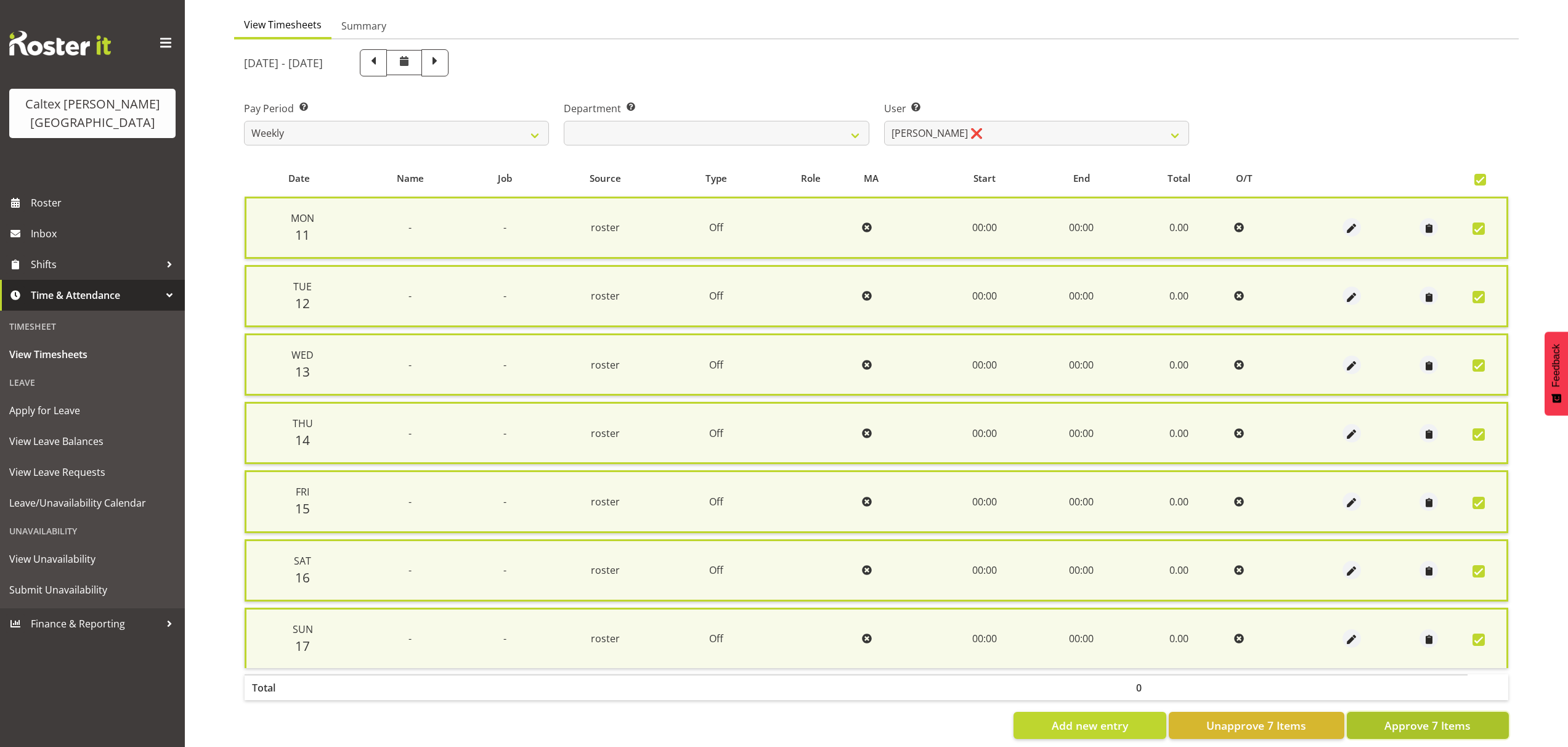
click at [1440, 731] on span "Approve 7 Items" at bounding box center [1427, 725] width 87 height 16
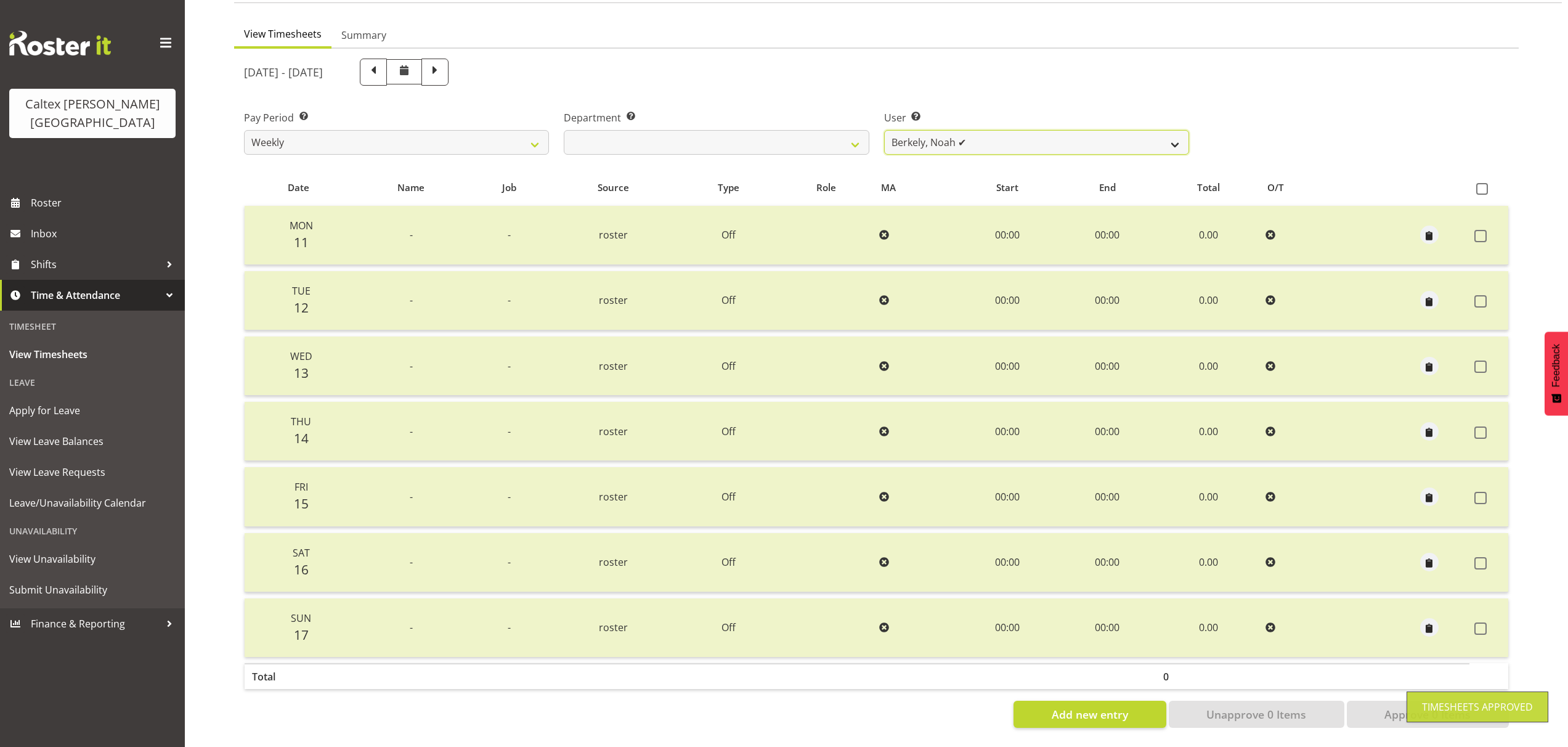
click at [1180, 130] on select "Grant, Adam ✔ Robertson, Christine ✔ Bullock, Christopher ✔ Wasley, Connor ✔ Jo…" at bounding box center [1036, 142] width 305 height 25
click at [884, 130] on select "Grant, Adam ✔ Robertson, Christine ✔ Bullock, Christopher ✔ Wasley, Connor ✔ Jo…" at bounding box center [1036, 142] width 305 height 25
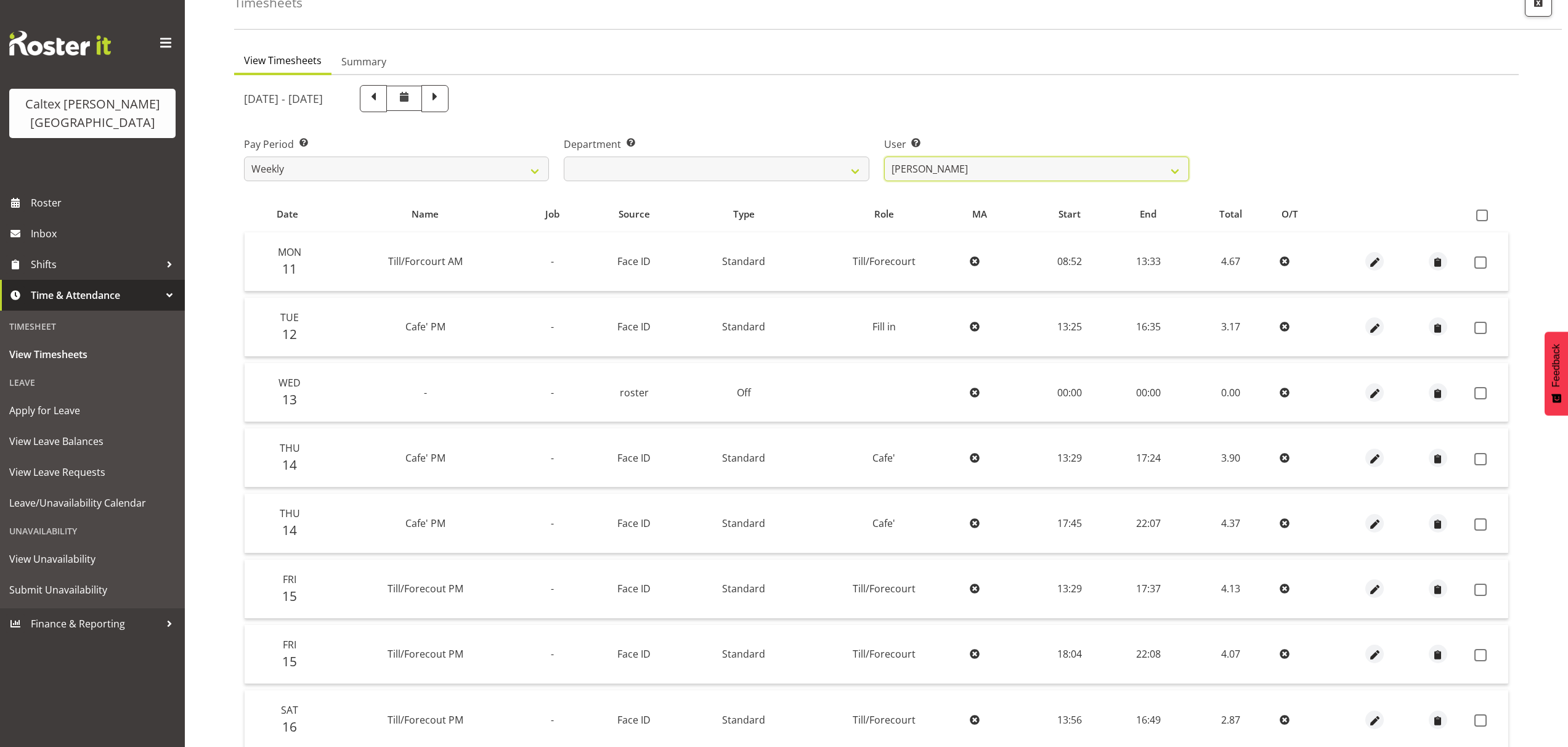
scroll to position [5, 0]
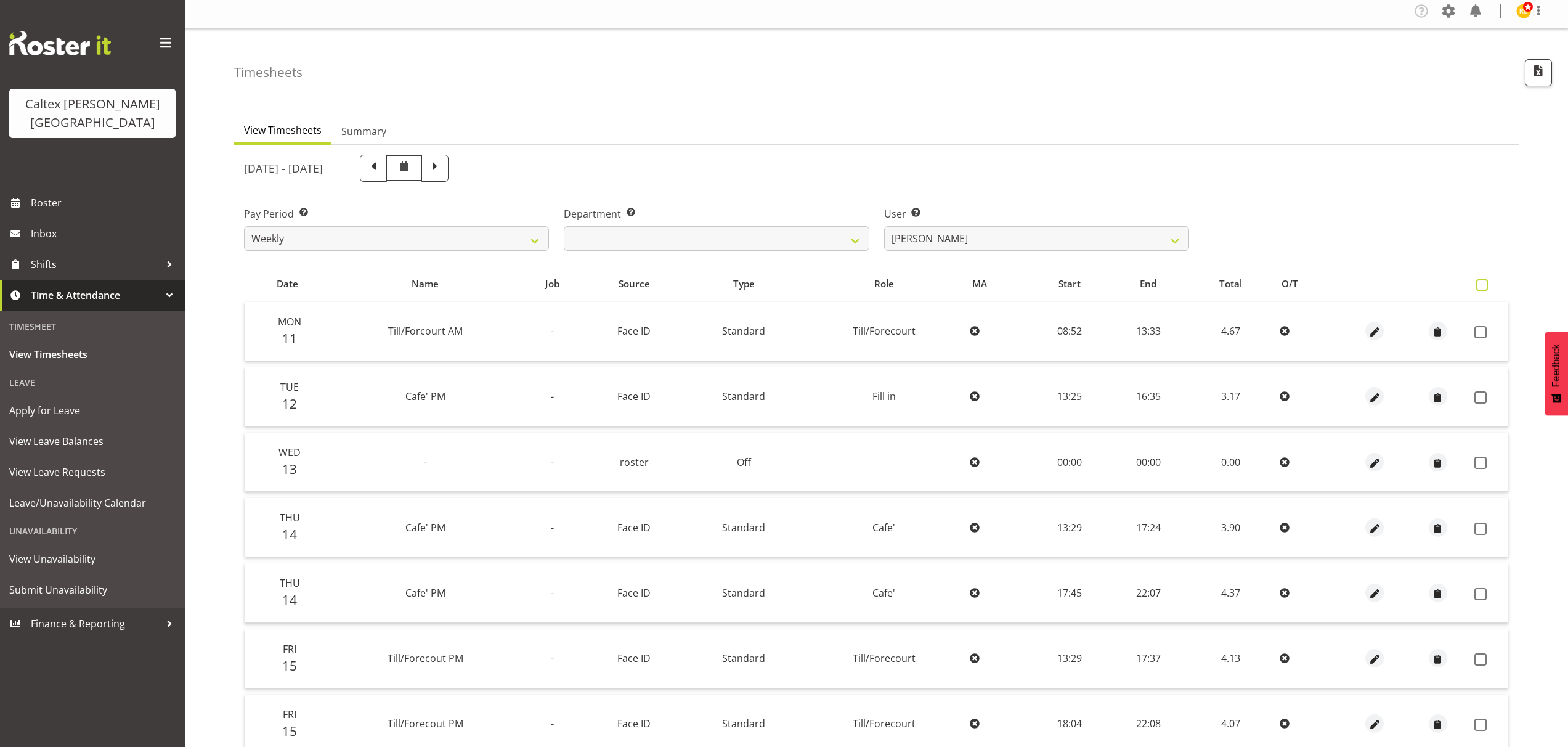
click at [1479, 283] on span at bounding box center [1481, 285] width 12 height 12
click at [1479, 283] on input "checkbox" at bounding box center [1480, 285] width 8 height 8
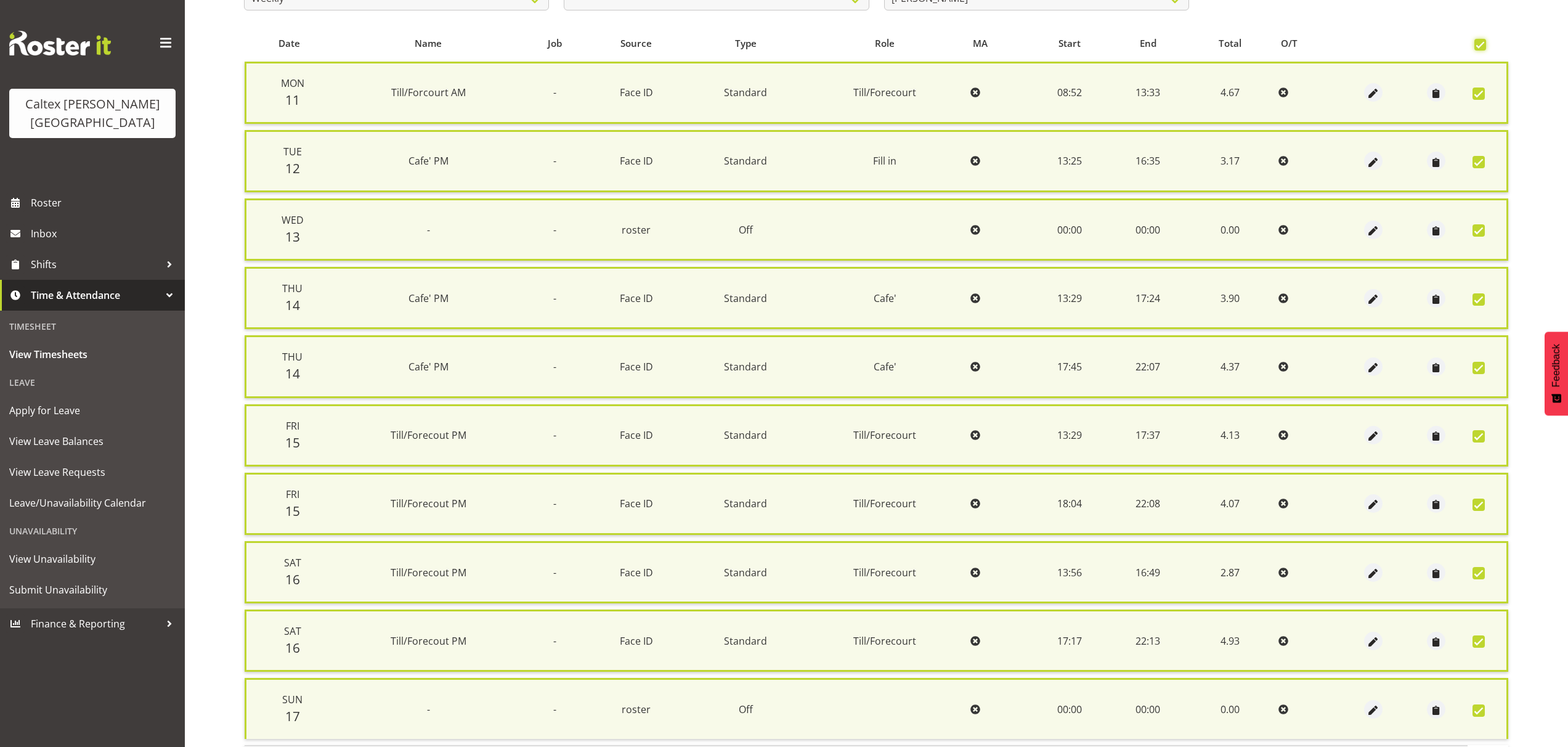
scroll to position [336, 0]
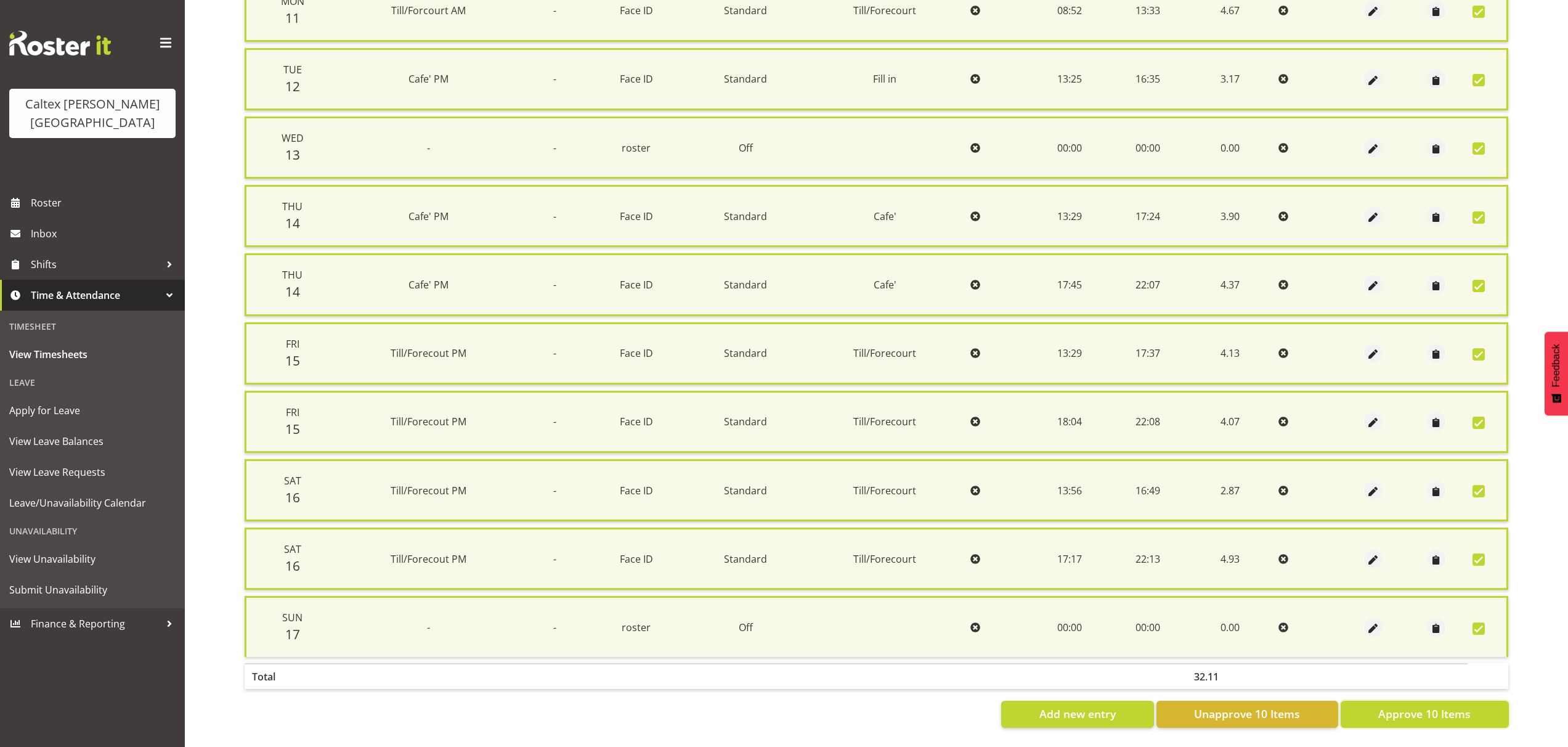
click at [1445, 706] on span "Approve 10 Items" at bounding box center [1424, 714] width 92 height 16
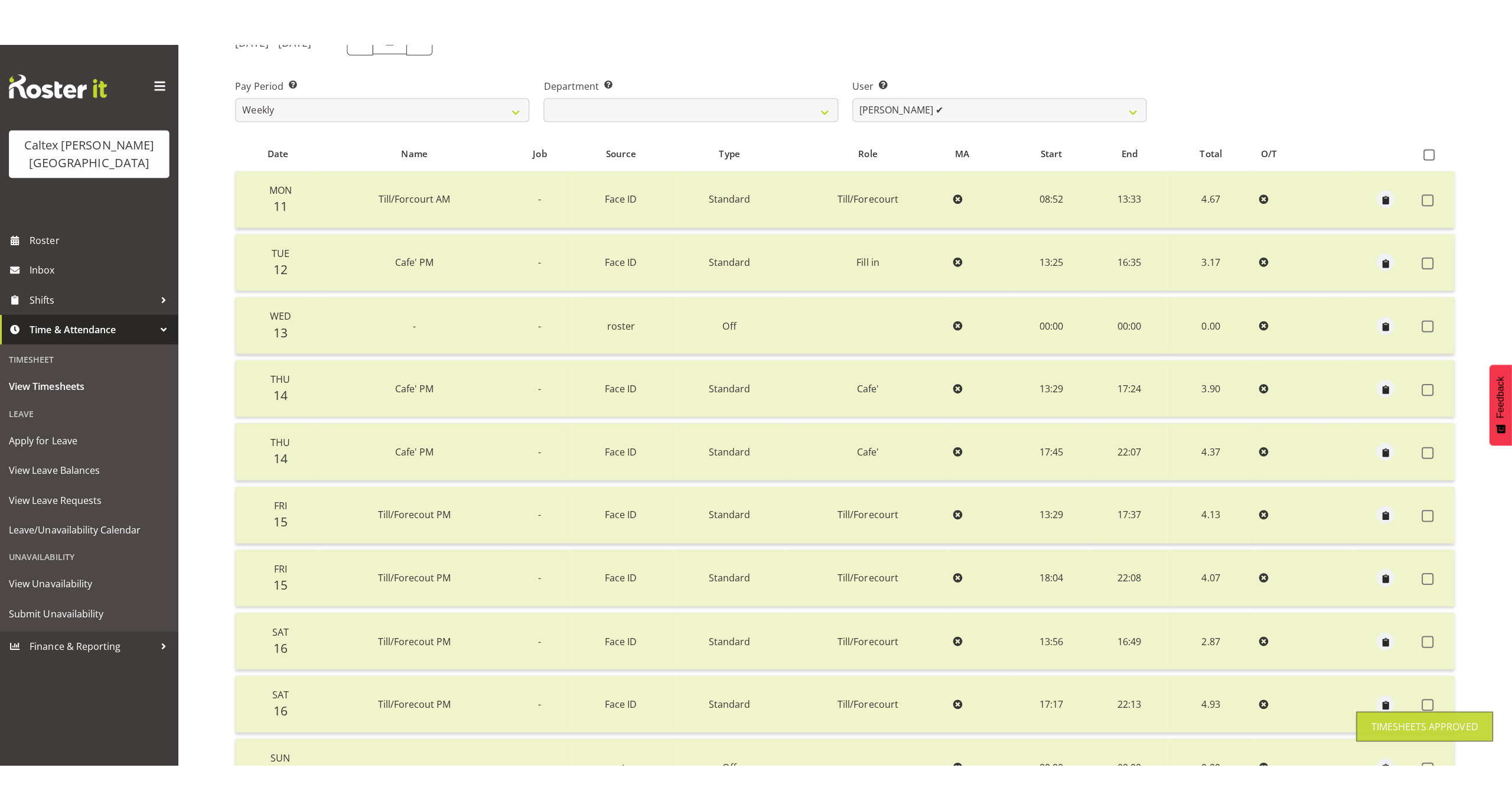
scroll to position [0, 0]
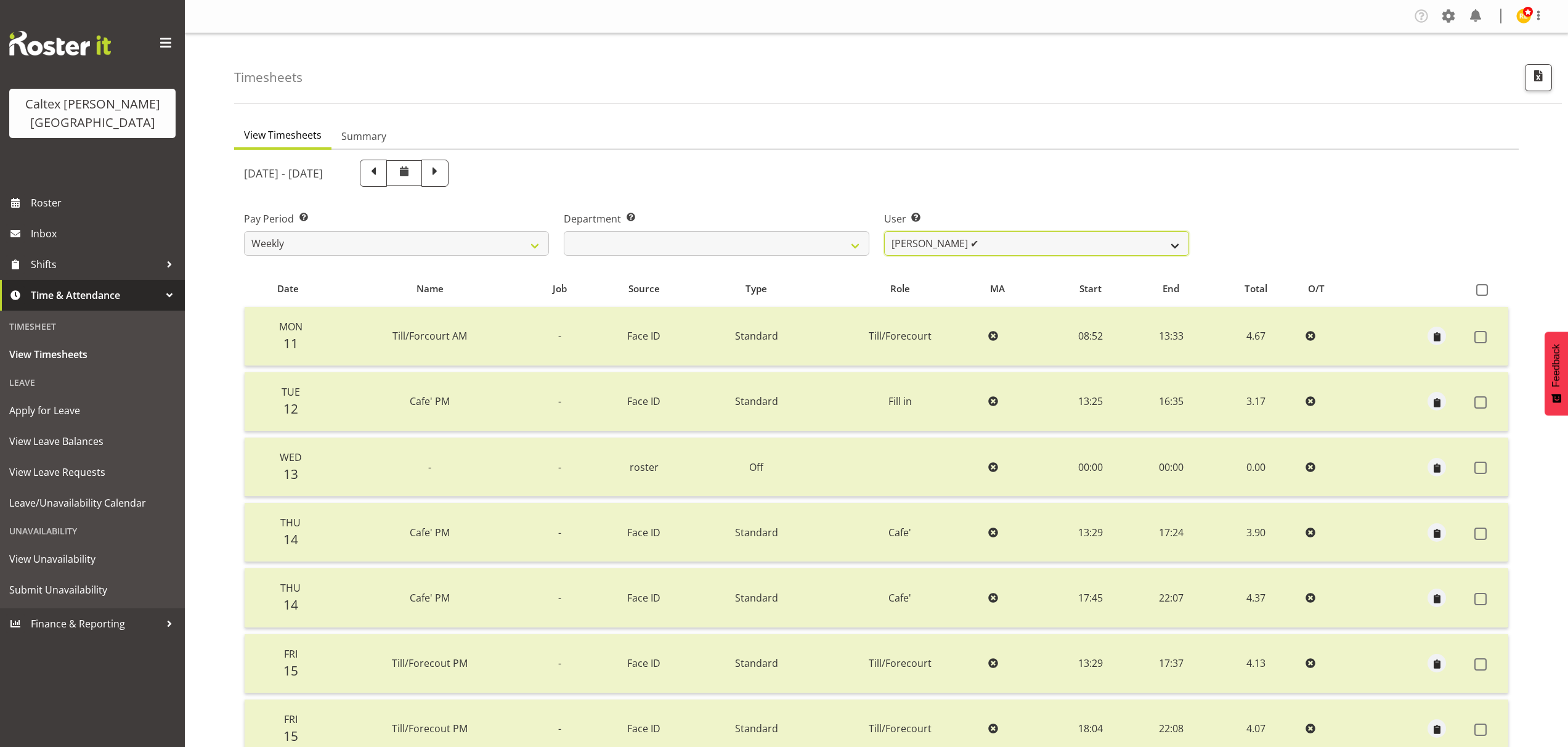
click at [1172, 243] on select "Grant, Adam ✔ Robertson, Christine ✔ Bullock, Christopher ✔ Wasley, Connor ✔ Jo…" at bounding box center [1036, 243] width 305 height 25
drag, startPoint x: 244, startPoint y: 176, endPoint x: 409, endPoint y: 179, distance: 165.0
click at [409, 179] on div "August 11th - August 17th 2025" at bounding box center [346, 173] width 205 height 27
copy div "August 11th - August 17th 2025"
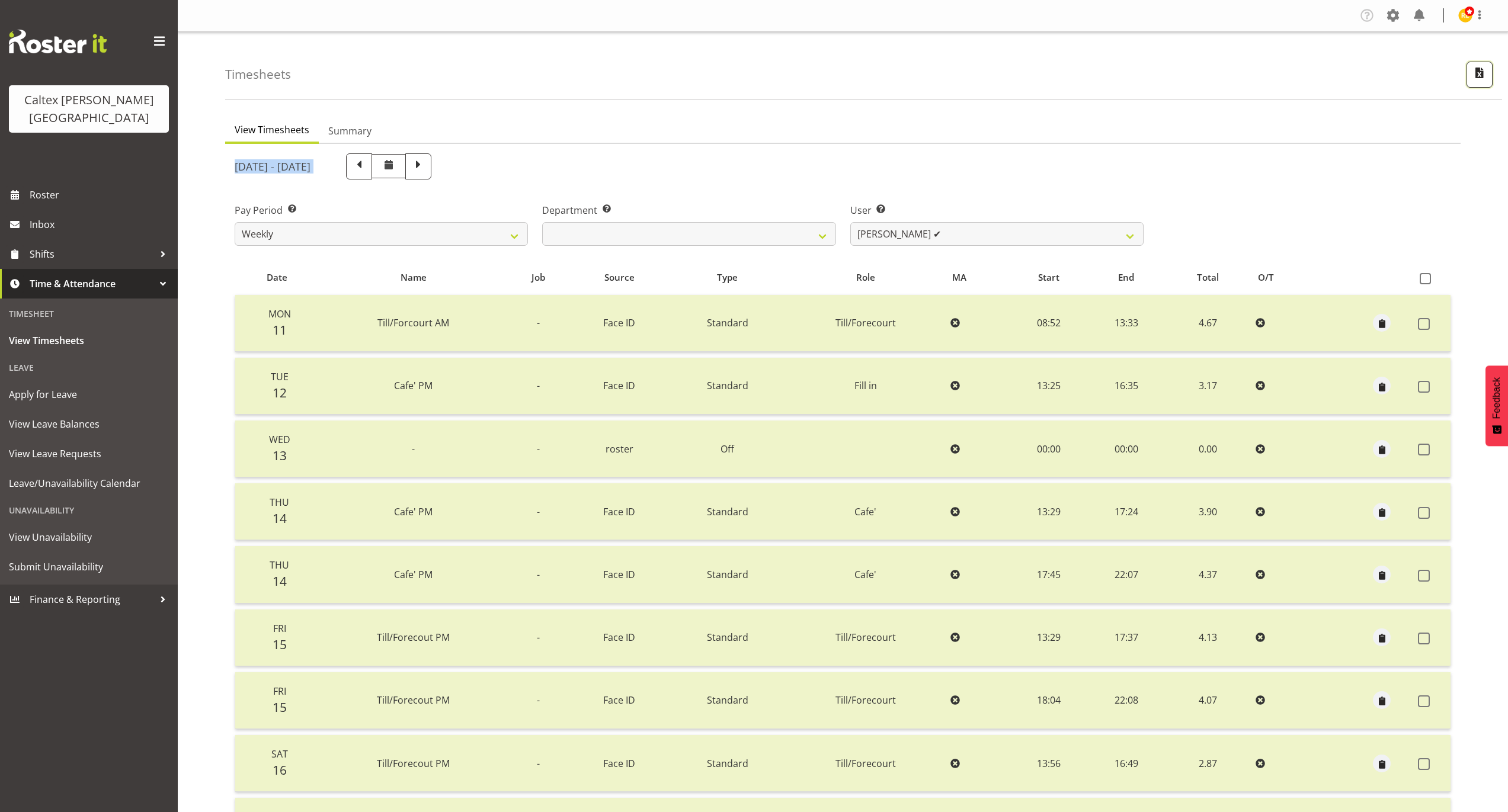
click at [1476, 76] on span "button" at bounding box center [1479, 72] width 15 height 15
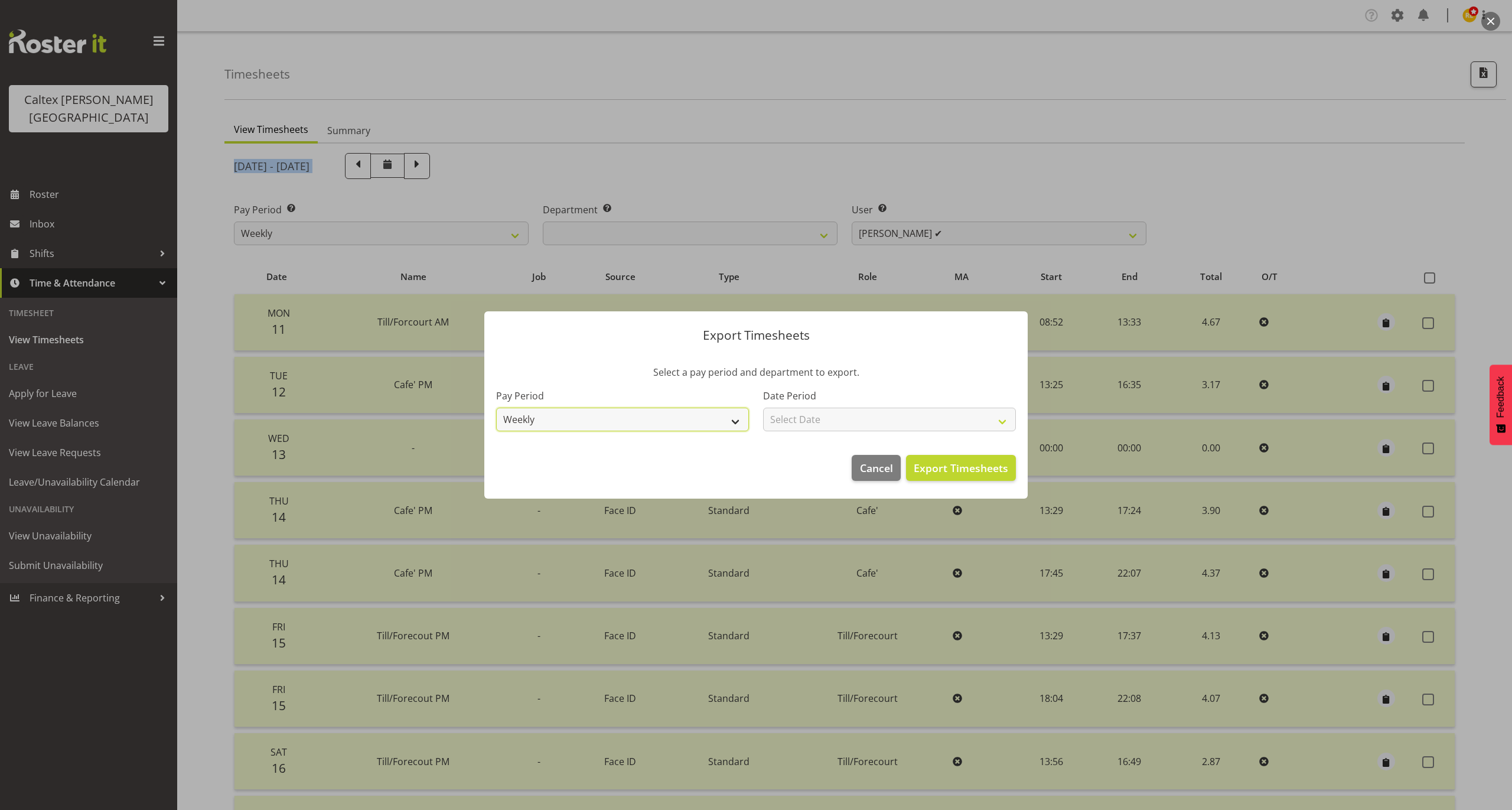
click at [731, 420] on select "Weekly" at bounding box center [622, 419] width 253 height 24
click at [832, 416] on select "Select Date Week starting 18/08/2025 Week starting 11/08/2025 Week starting 04/…" at bounding box center [889, 419] width 253 height 24
click at [763, 408] on select "Select Date Week starting 18/08/2025 Week starting 11/08/2025 Week starting 04/…" at bounding box center [889, 419] width 253 height 24
click at [973, 474] on span "Export Timesheets" at bounding box center [961, 468] width 94 height 15
